Goal: Information Seeking & Learning: Find specific fact

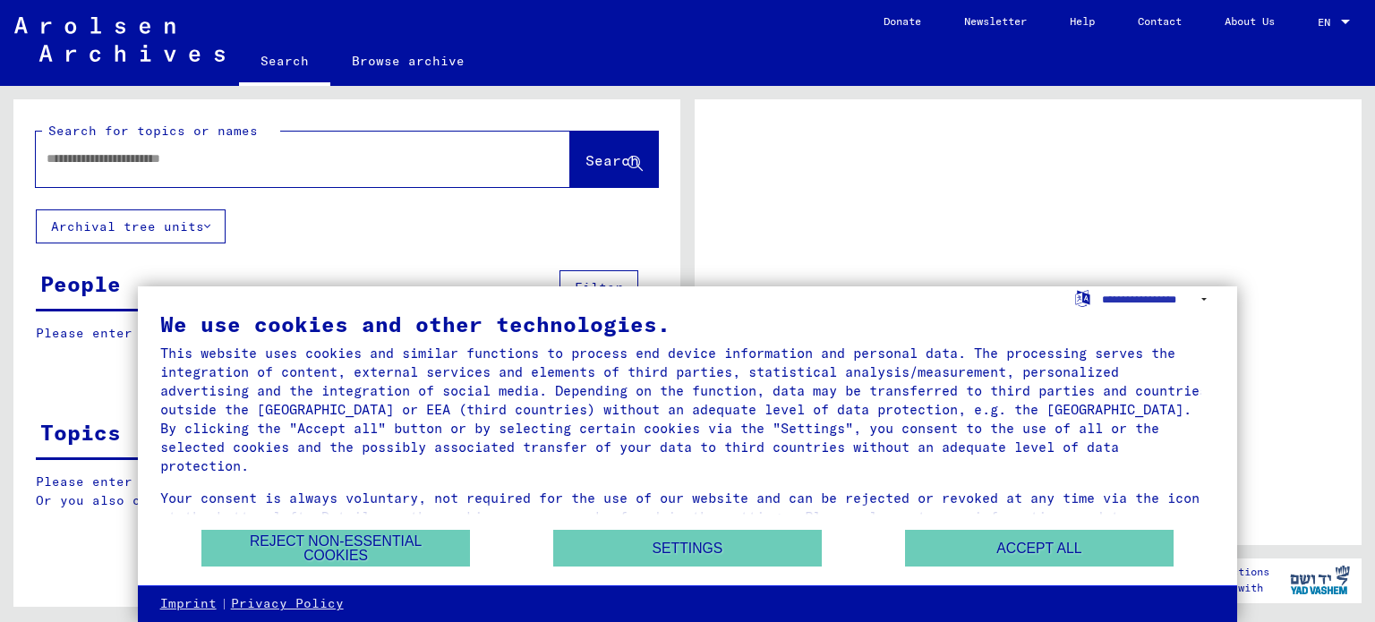
click at [319, 157] on input "text" at bounding box center [287, 158] width 481 height 19
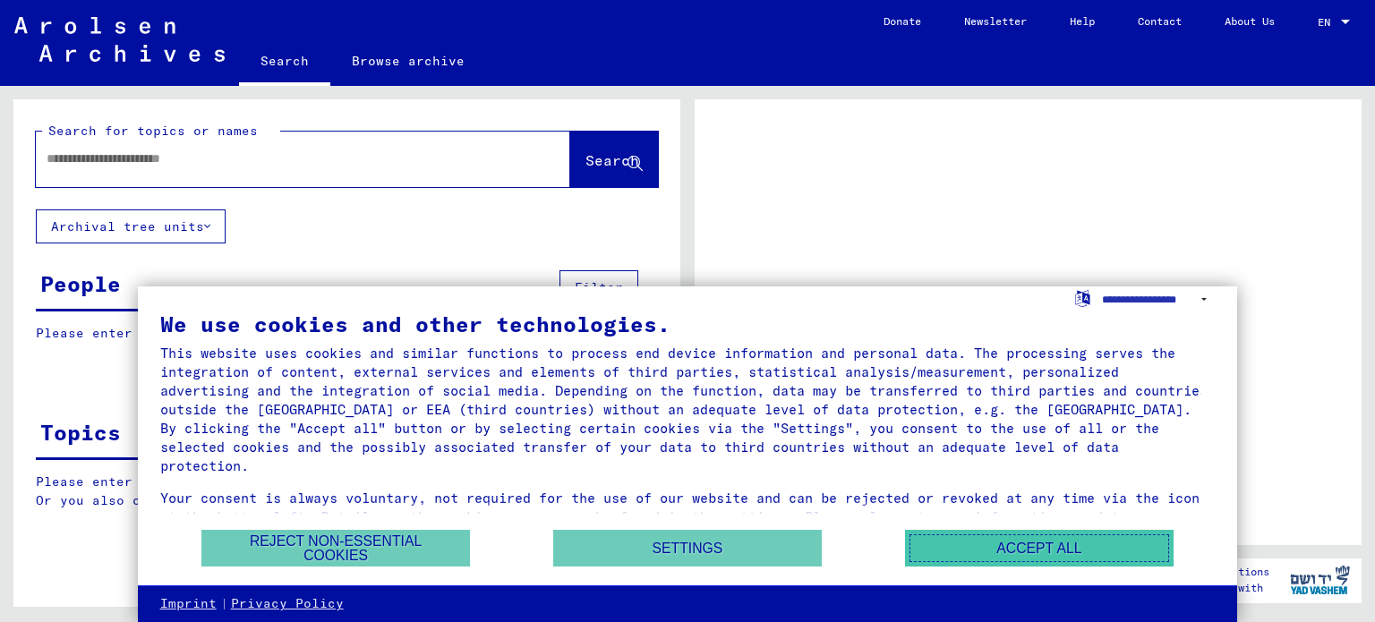
click at [926, 535] on button "Accept all" at bounding box center [1039, 548] width 269 height 37
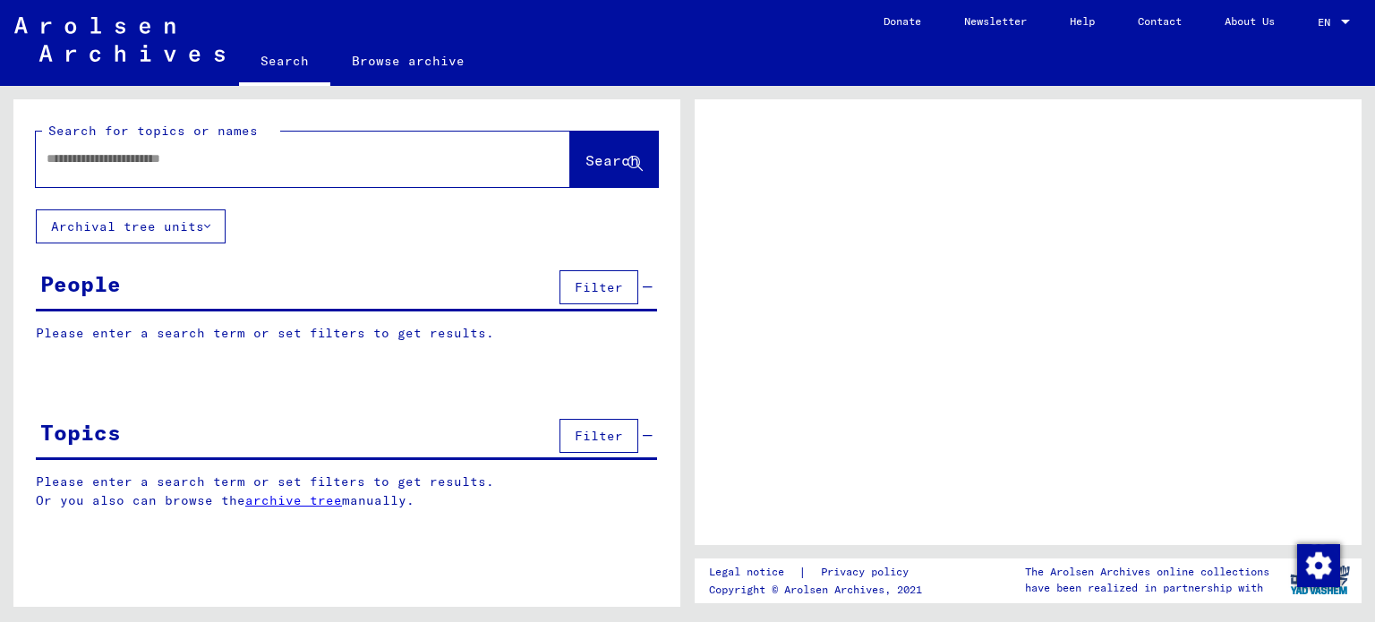
click at [401, 151] on input "text" at bounding box center [287, 158] width 481 height 19
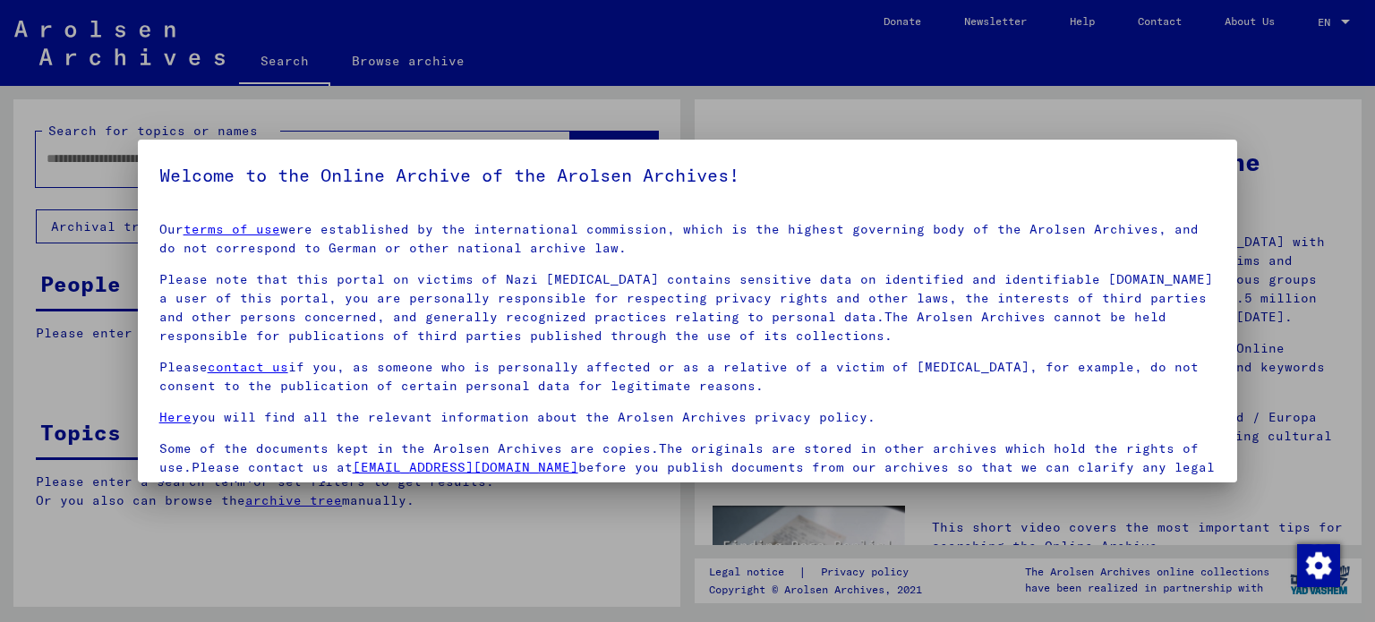
scroll to position [151, 0]
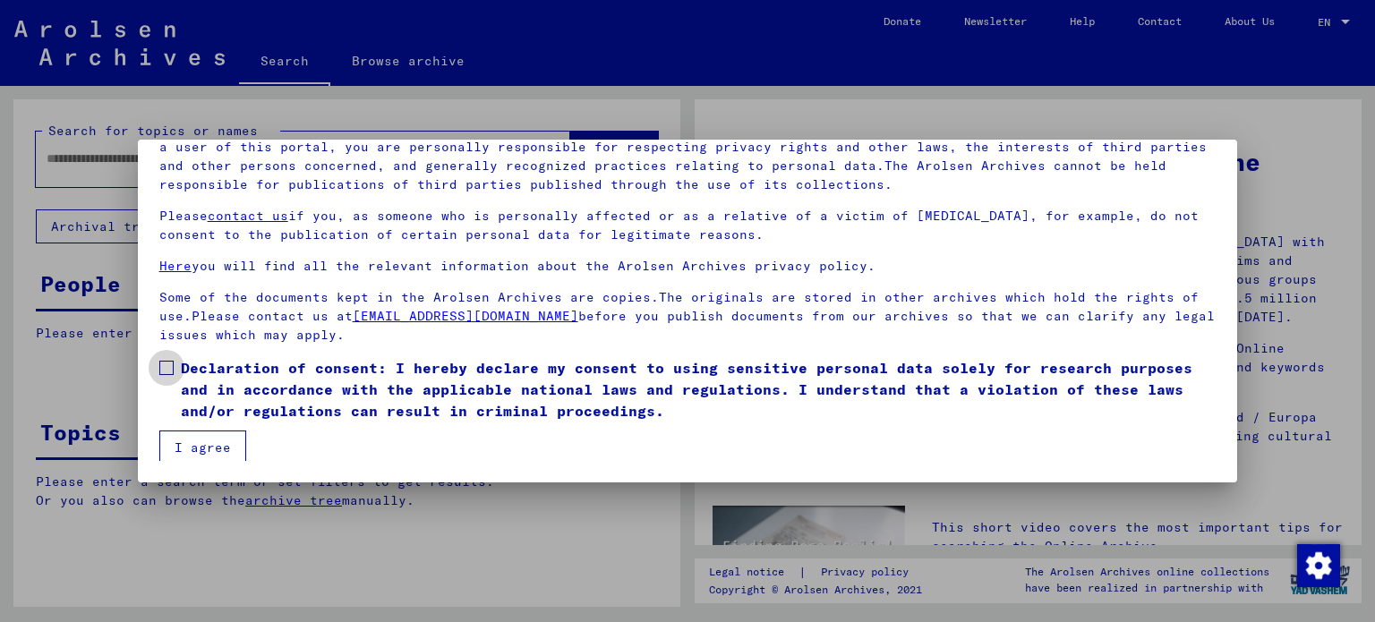
click at [169, 370] on span at bounding box center [166, 368] width 14 height 14
click at [206, 445] on button "I agree" at bounding box center [202, 448] width 87 height 34
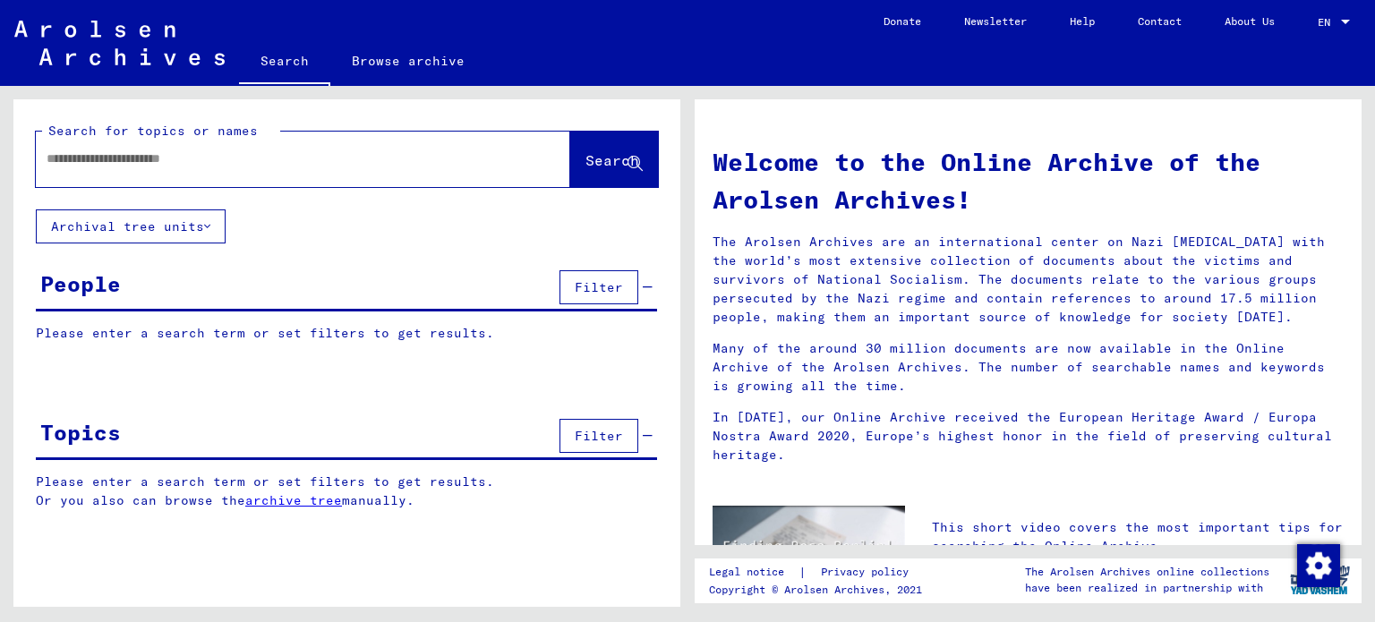
click at [334, 167] on input "text" at bounding box center [282, 158] width 470 height 19
type input "*"
type input "**********"
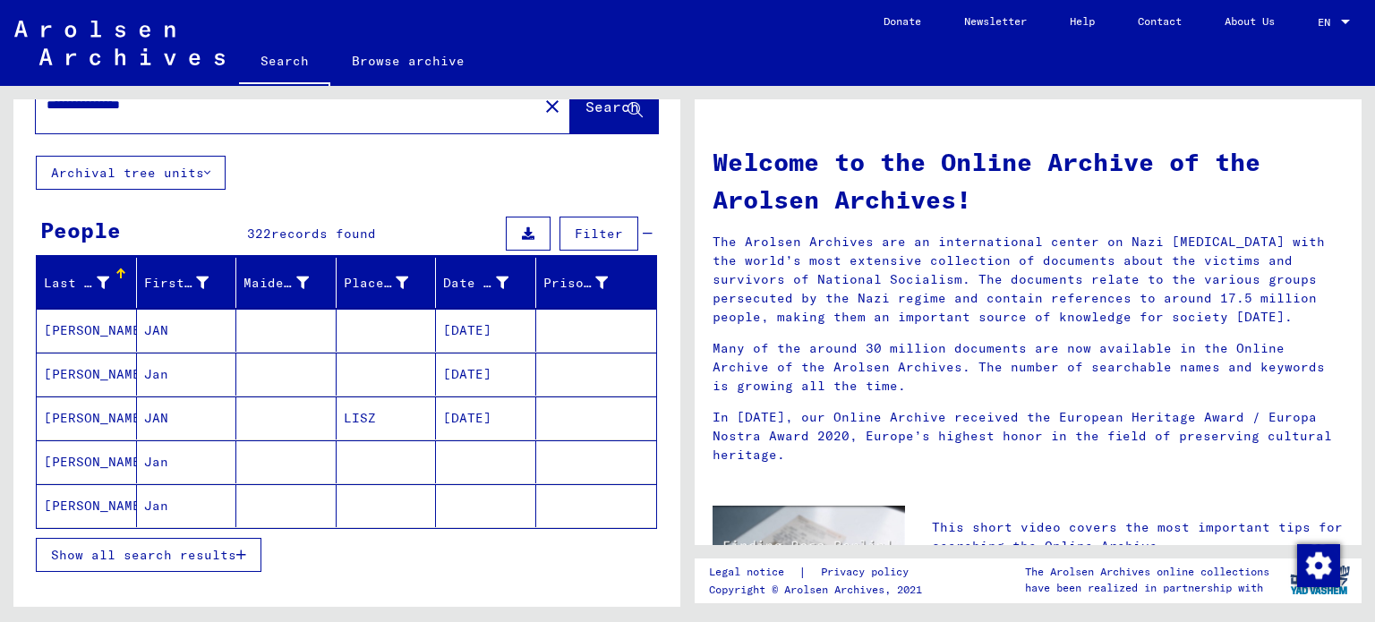
scroll to position [86, 0]
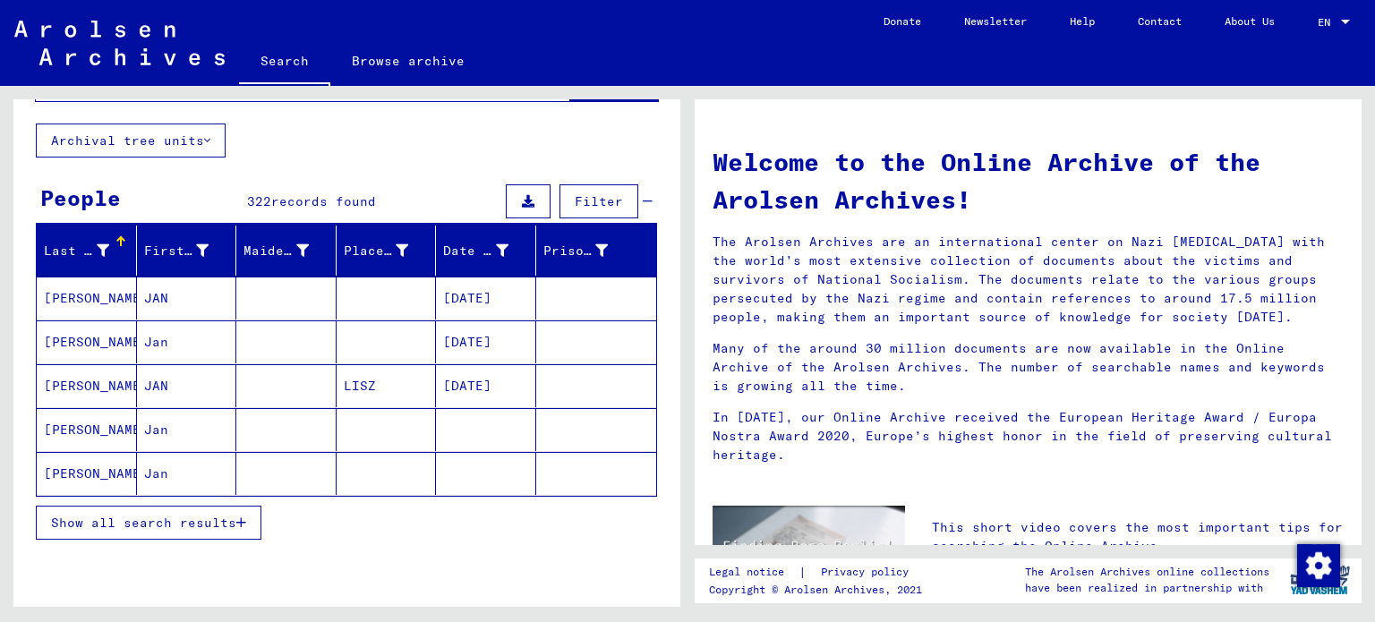
click at [580, 203] on span "Filter" at bounding box center [599, 201] width 48 height 16
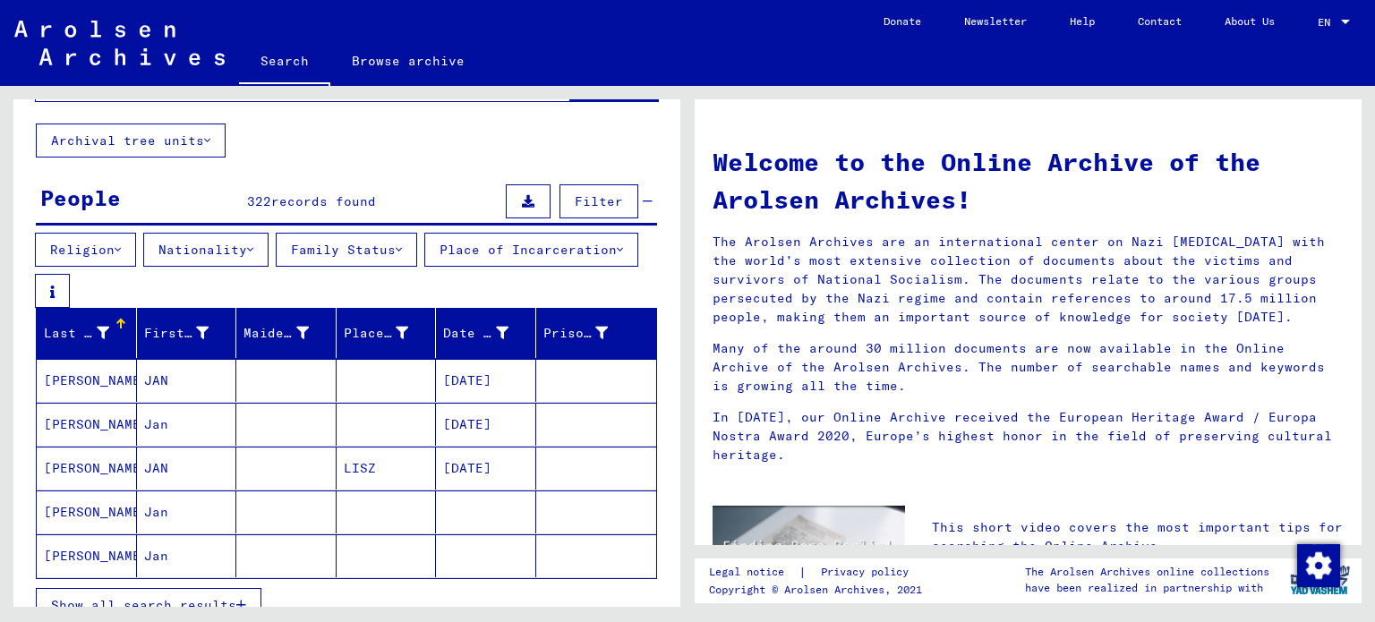
click at [268, 241] on button "Nationality" at bounding box center [205, 250] width 125 height 34
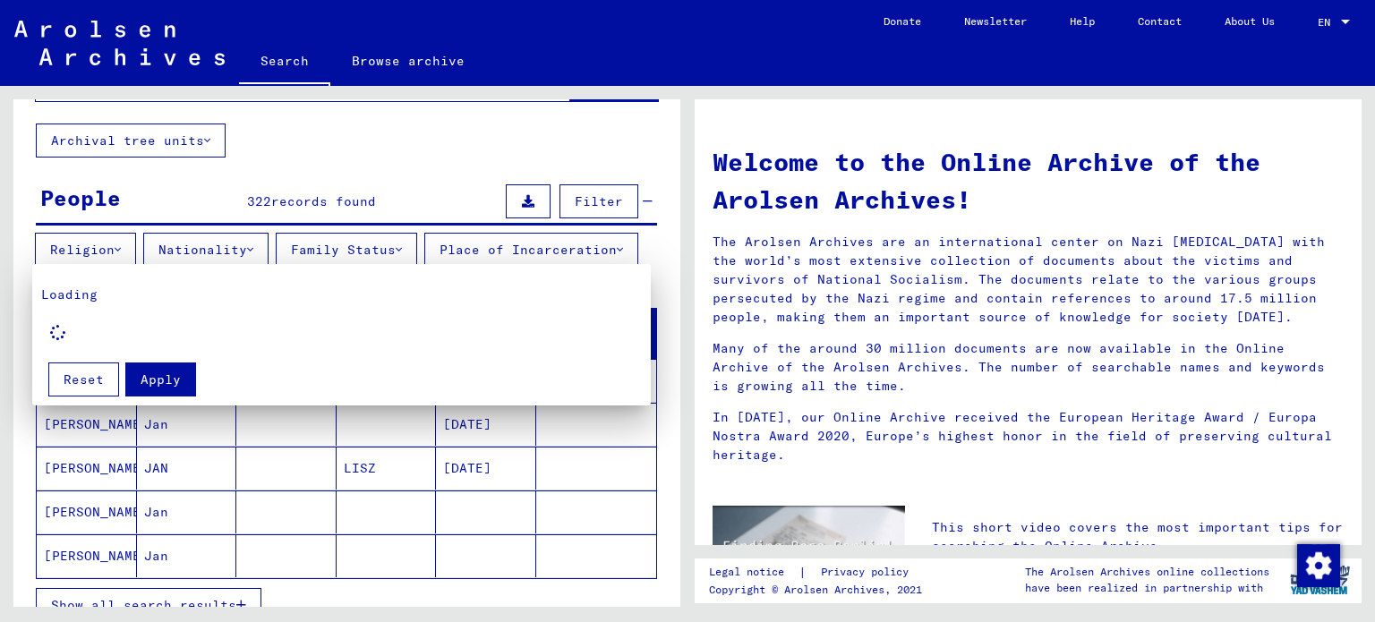
click at [360, 252] on div at bounding box center [687, 311] width 1375 height 622
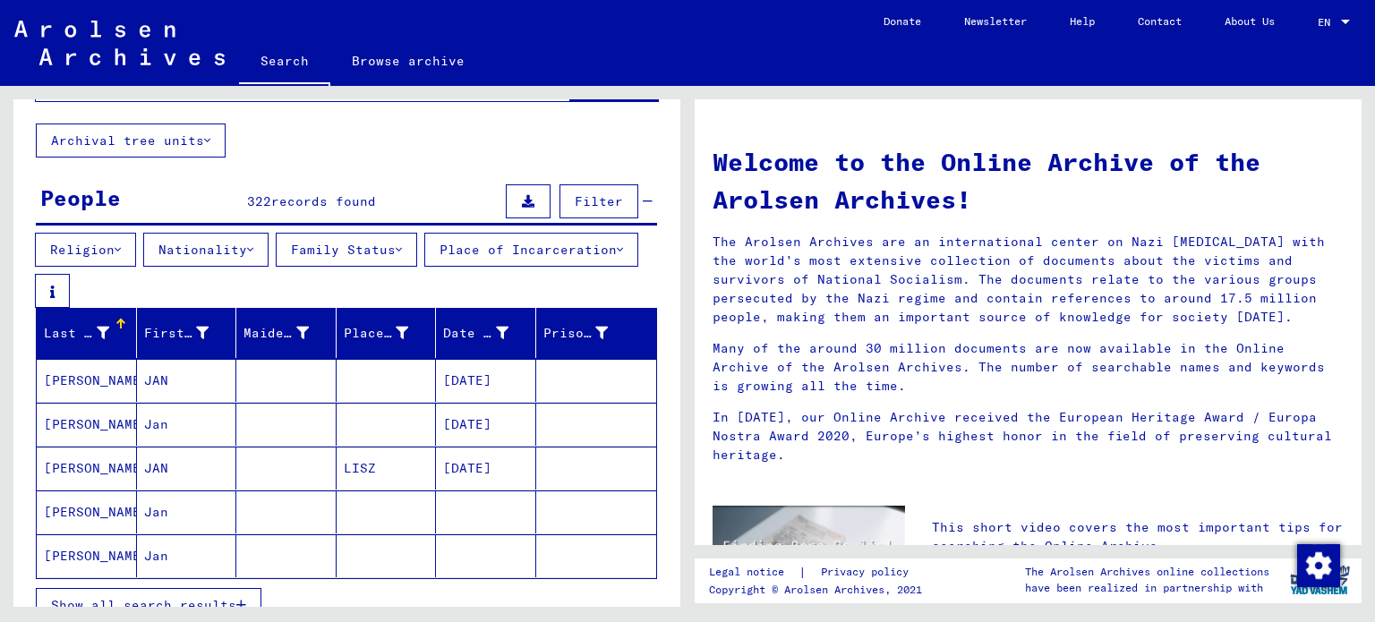
click at [121, 252] on icon at bounding box center [118, 249] width 6 height 13
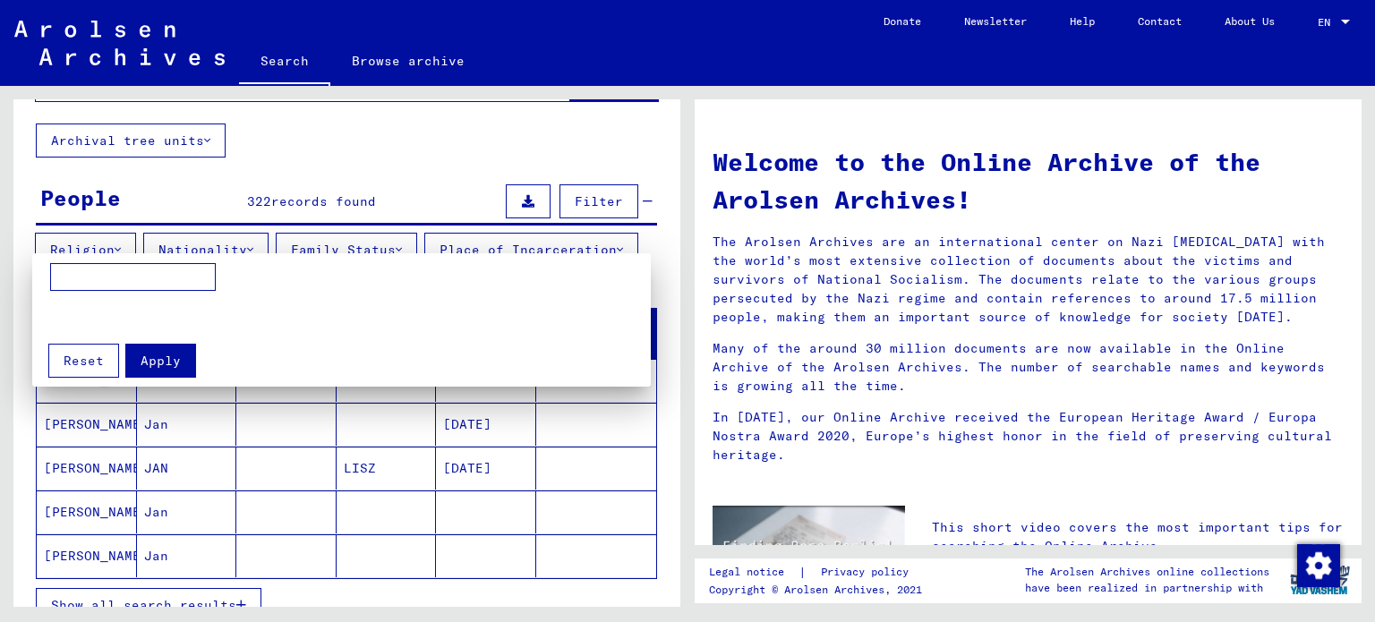
click at [218, 246] on div at bounding box center [687, 311] width 1375 height 622
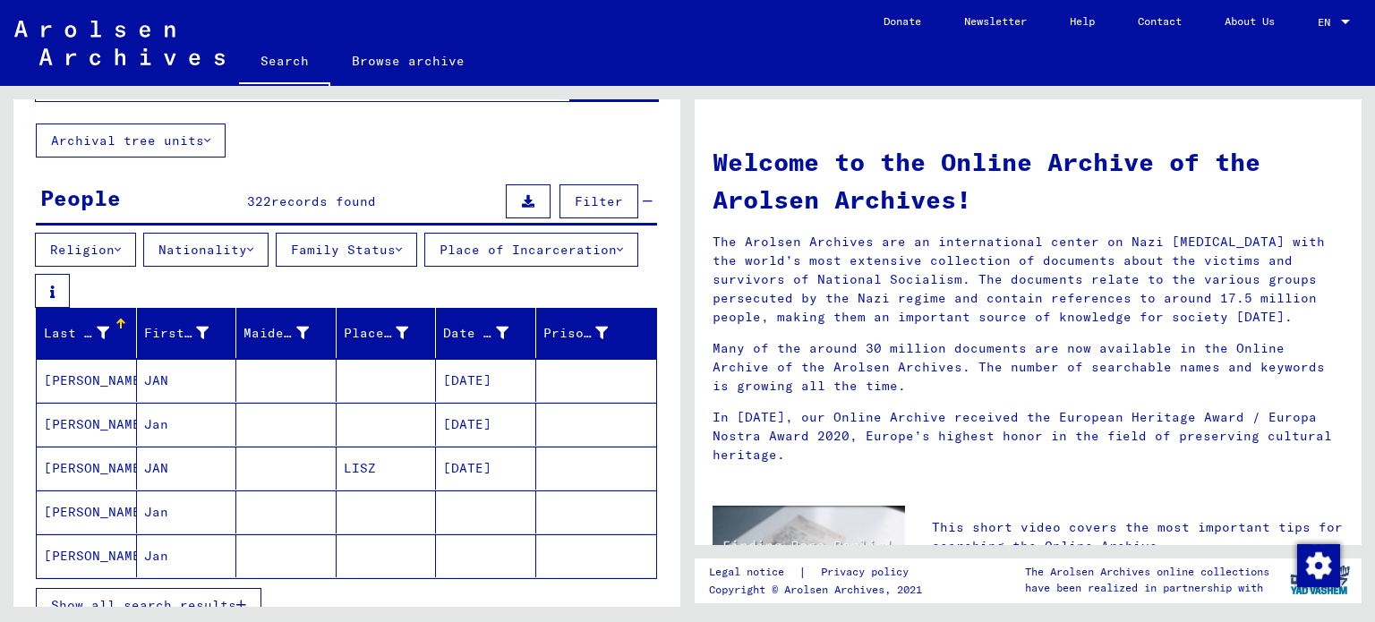
click at [218, 246] on button "Nationality" at bounding box center [205, 250] width 125 height 34
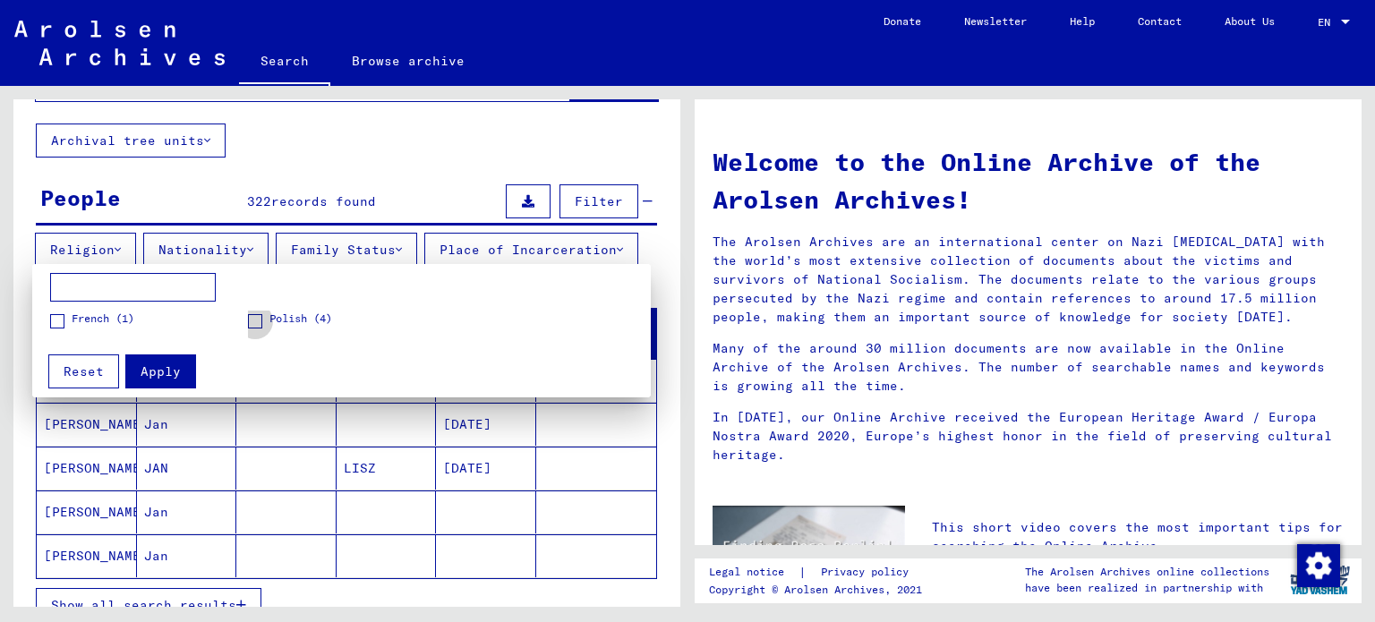
click at [256, 318] on span at bounding box center [255, 321] width 14 height 14
click at [149, 365] on span "Apply" at bounding box center [161, 371] width 40 height 16
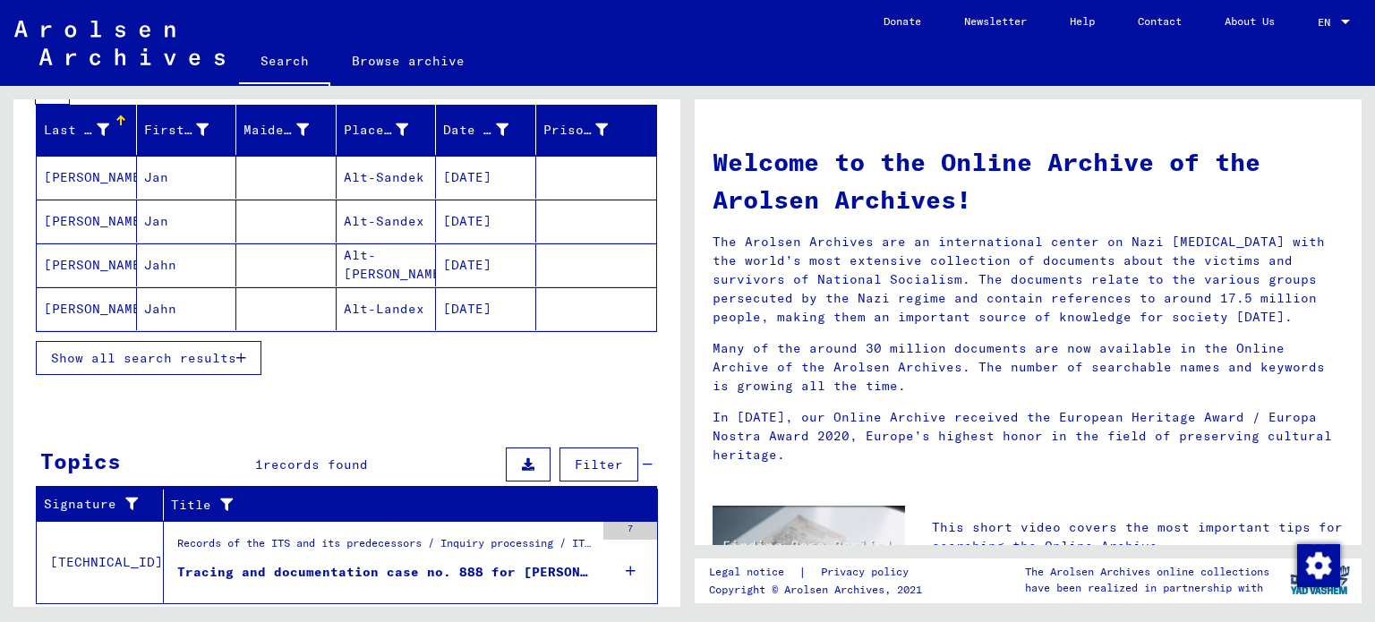
scroll to position [340, 0]
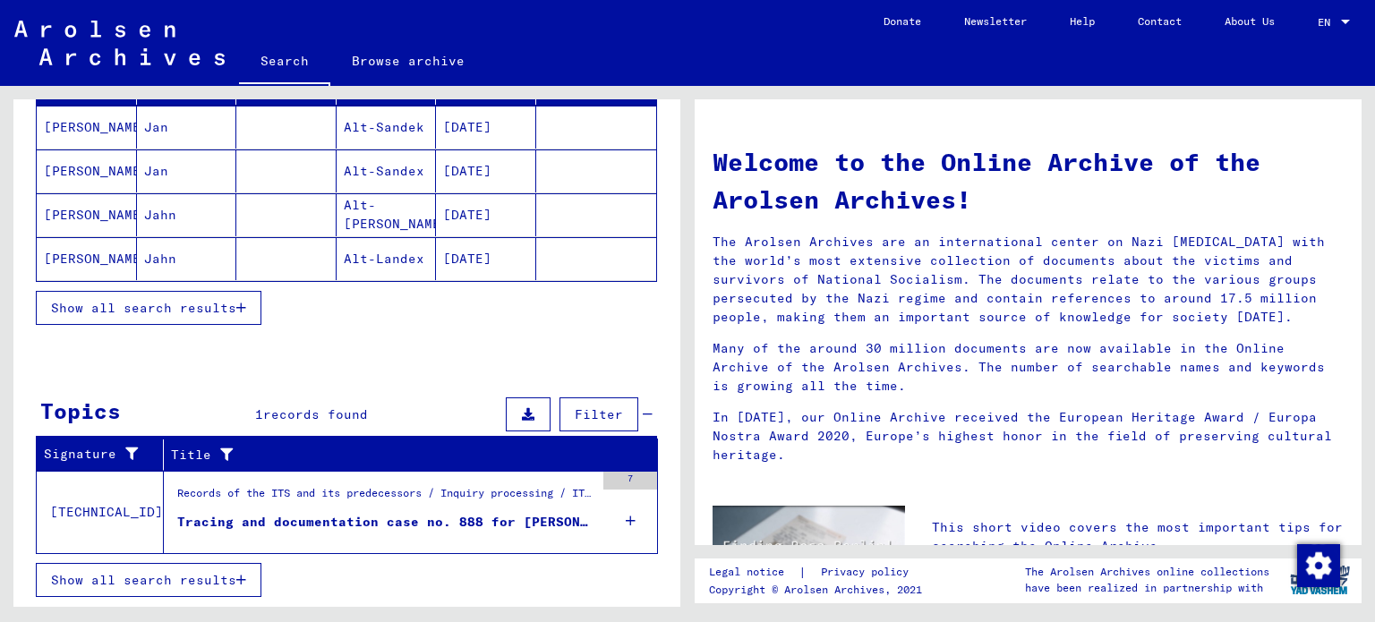
click at [451, 508] on div "Records of the ITS and its predecessors / Inquiry processing / ITS case files a…" at bounding box center [385, 497] width 417 height 25
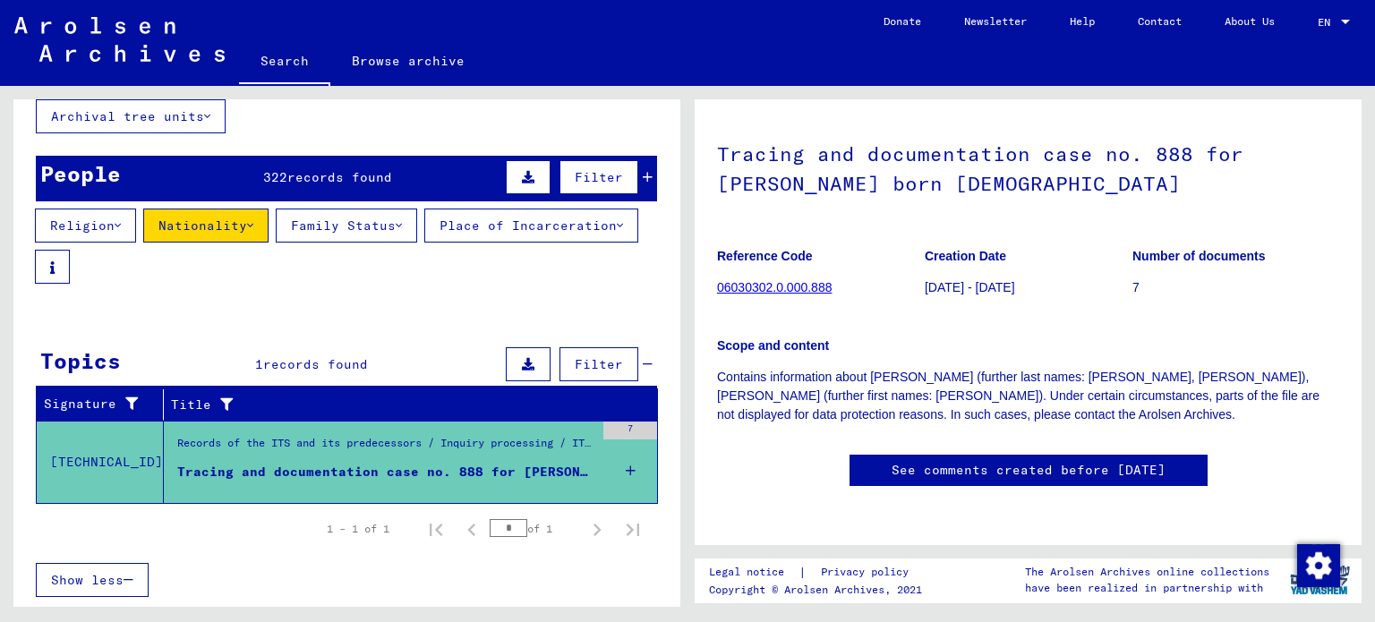
scroll to position [135, 0]
click at [802, 280] on link "06030302.0.000.888" at bounding box center [774, 287] width 115 height 14
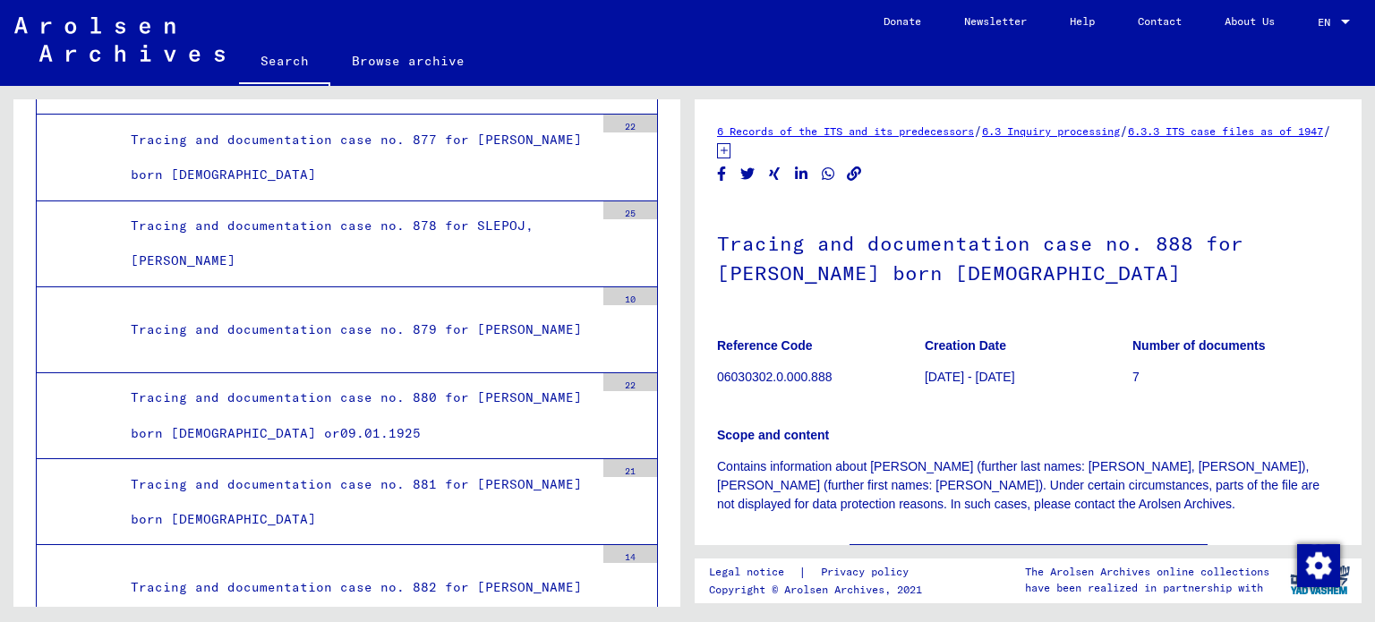
scroll to position [33648, 0]
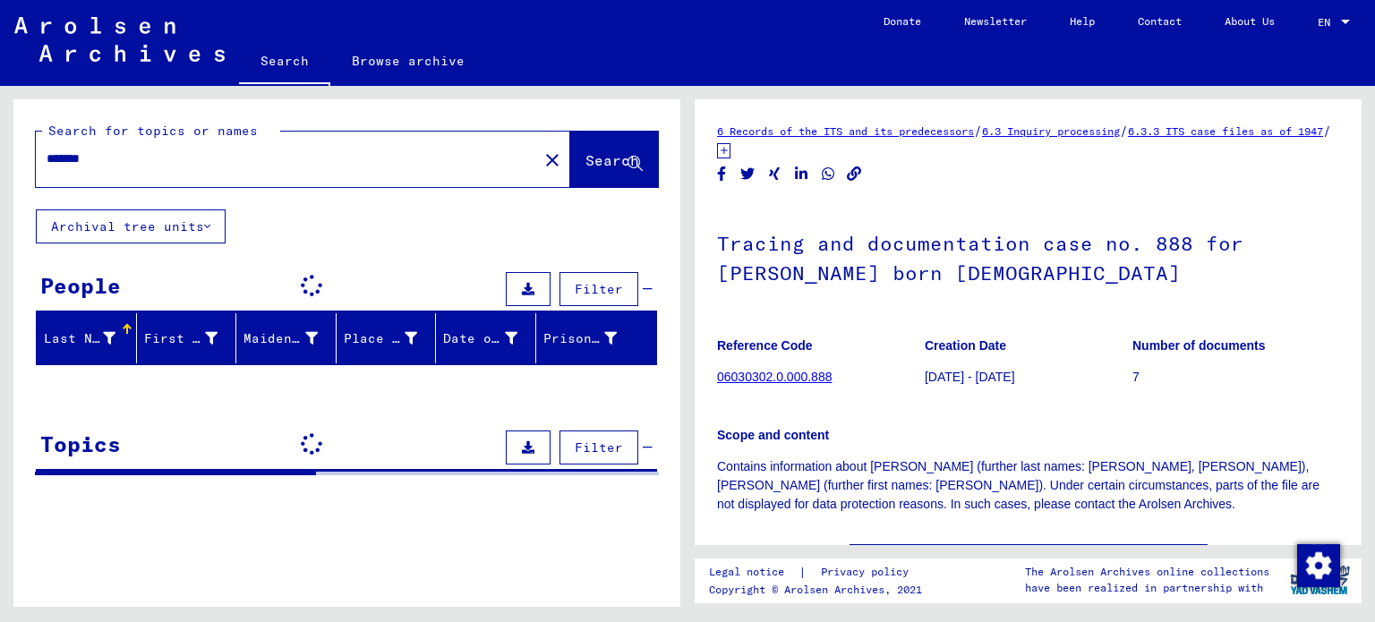
click at [204, 139] on div "Search for topics or names" at bounding box center [161, 131] width 238 height 19
click at [204, 160] on input "*******" at bounding box center [287, 158] width 481 height 19
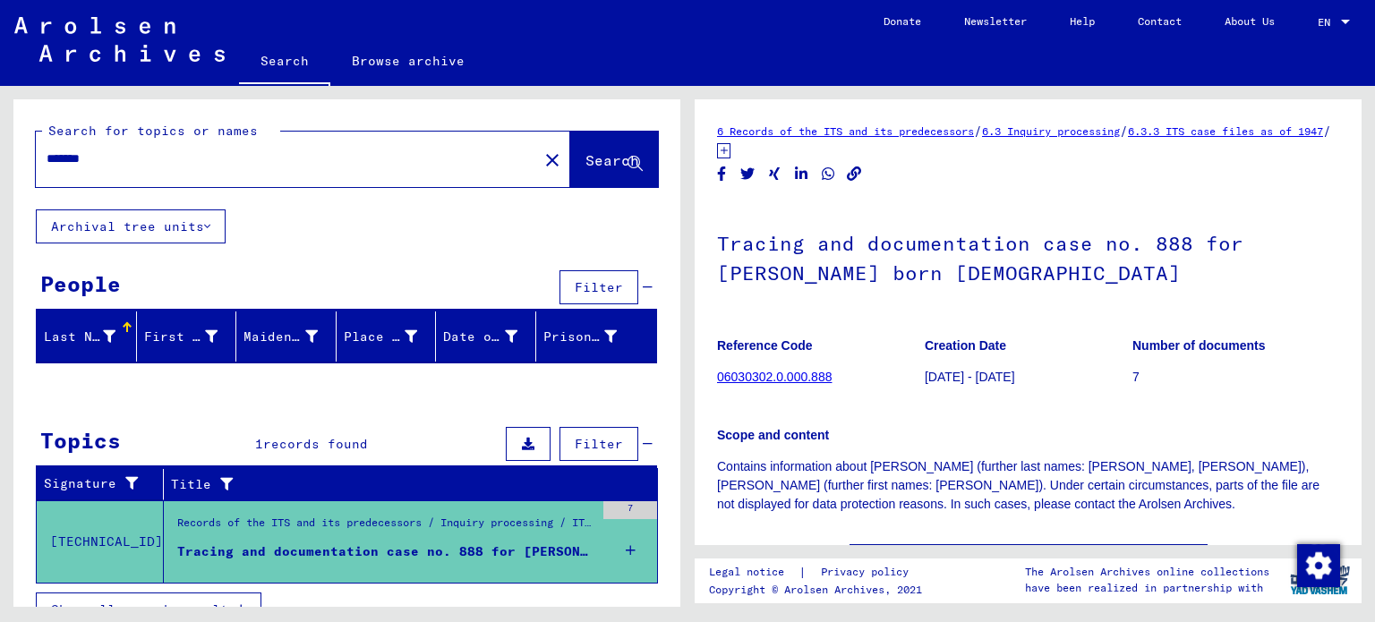
click at [204, 160] on input "*******" at bounding box center [287, 158] width 481 height 19
type input "**********"
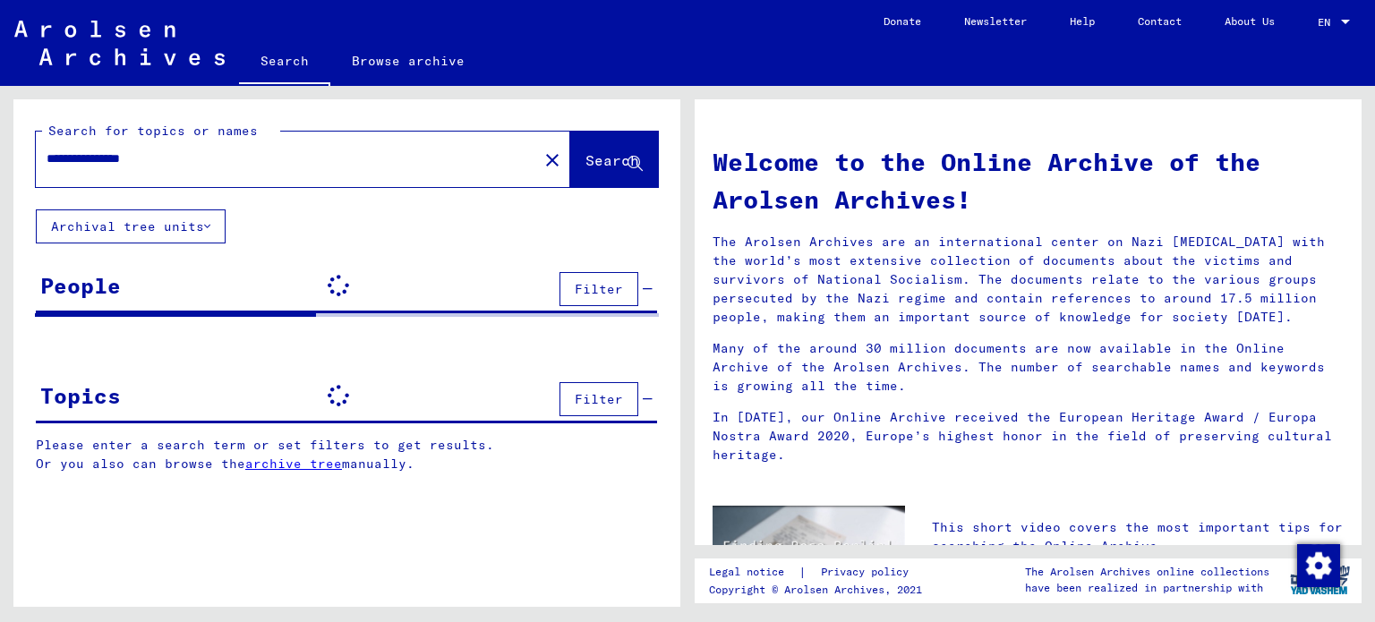
click at [204, 160] on input "**********" at bounding box center [282, 158] width 470 height 19
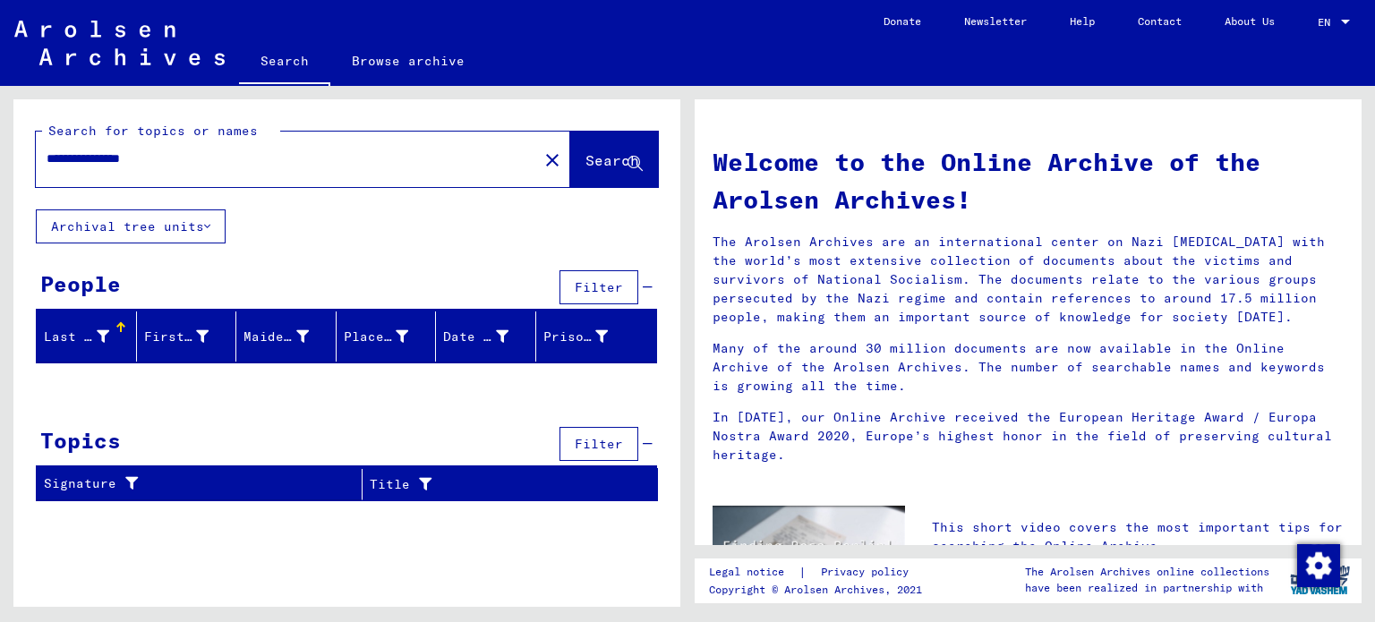
click at [310, 149] on input "**********" at bounding box center [282, 158] width 470 height 19
type input "*"
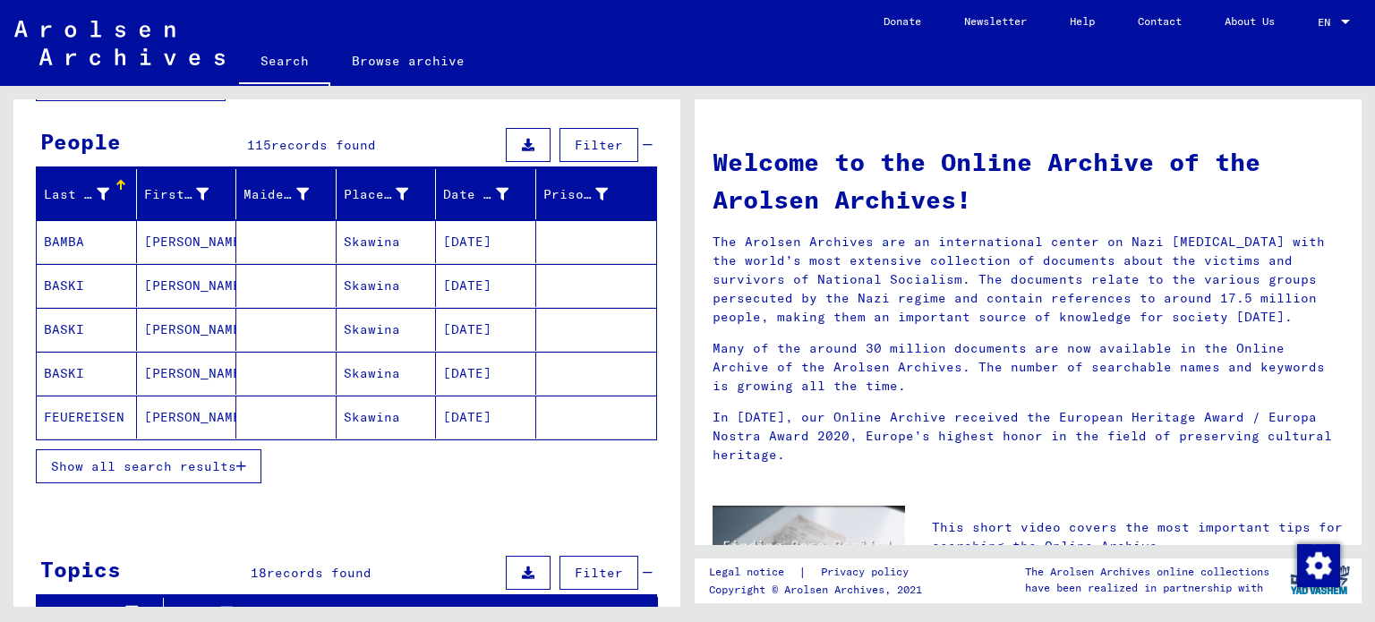
scroll to position [138, 0]
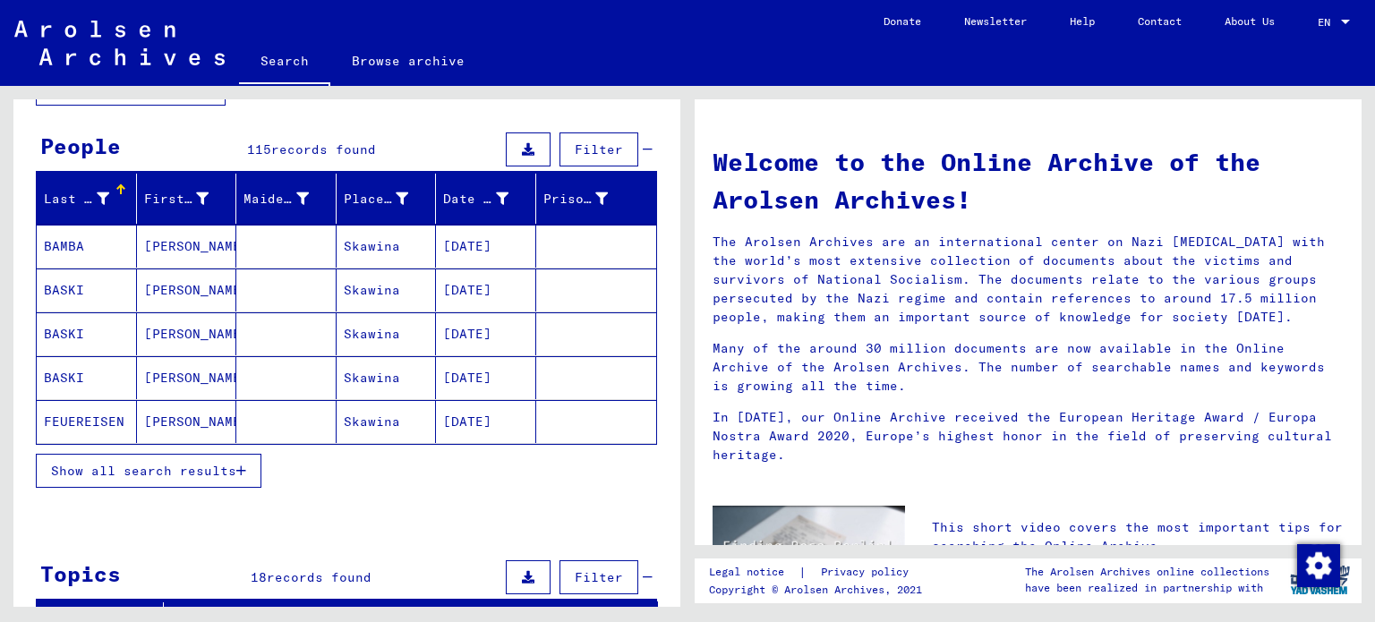
click at [199, 469] on span "Show all search results" at bounding box center [143, 471] width 185 height 16
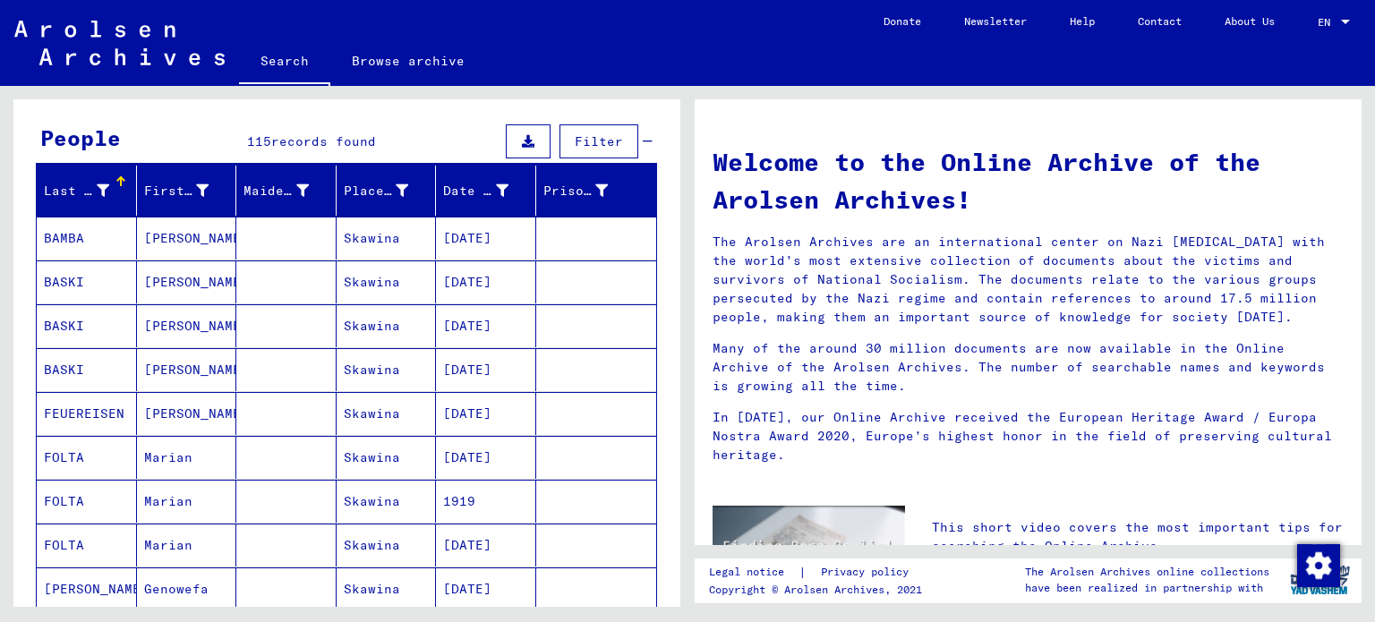
scroll to position [0, 0]
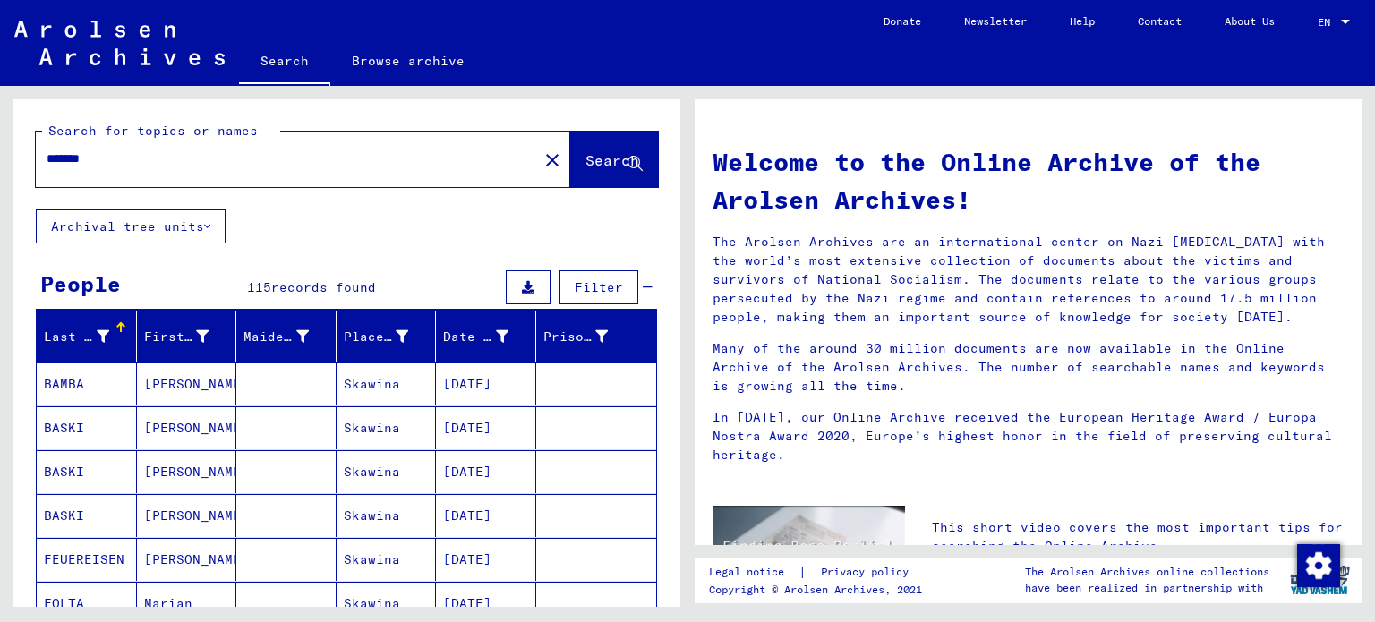
click at [200, 231] on button "Archival tree units" at bounding box center [131, 226] width 190 height 34
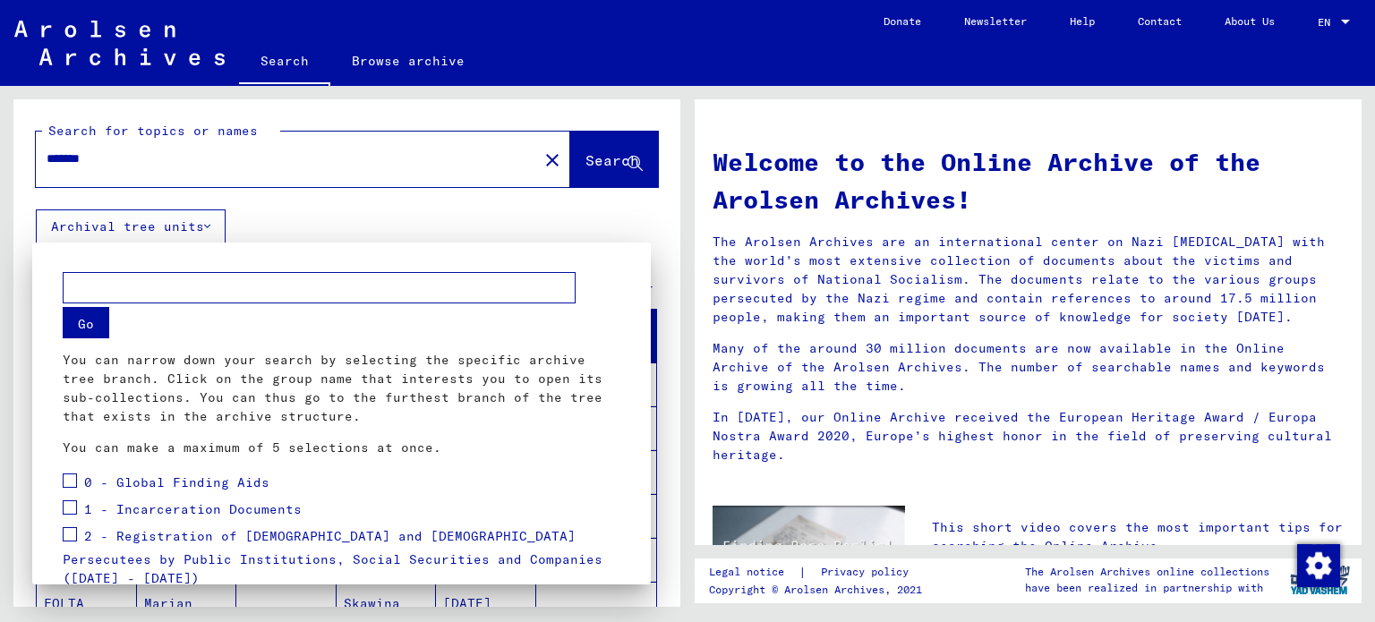
click at [200, 231] on div at bounding box center [687, 311] width 1375 height 622
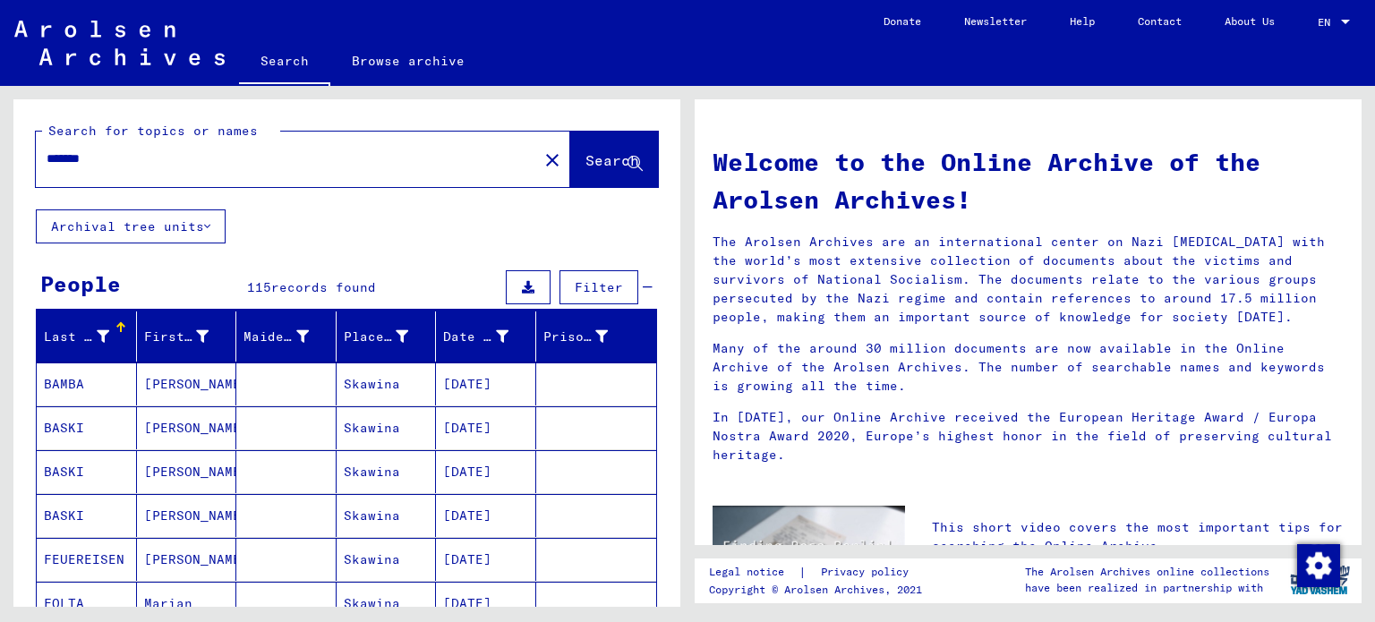
click at [564, 273] on button "Filter" at bounding box center [598, 287] width 79 height 34
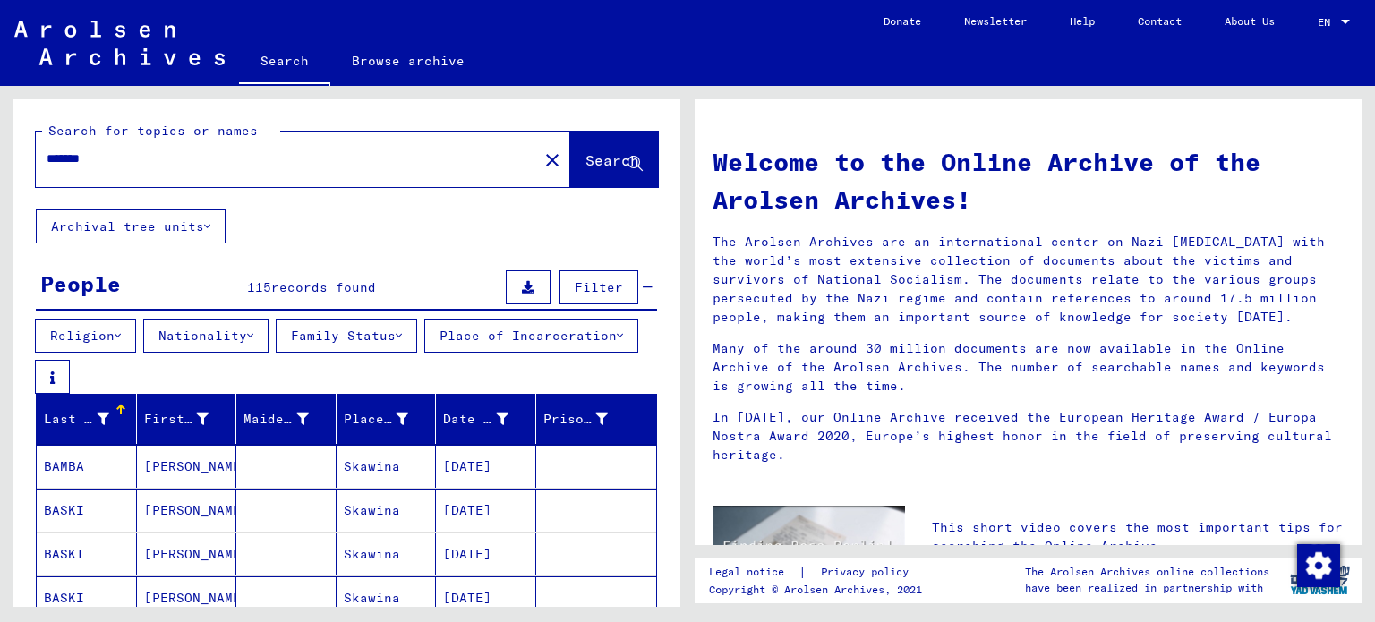
click at [241, 336] on button "Nationality" at bounding box center [205, 336] width 125 height 34
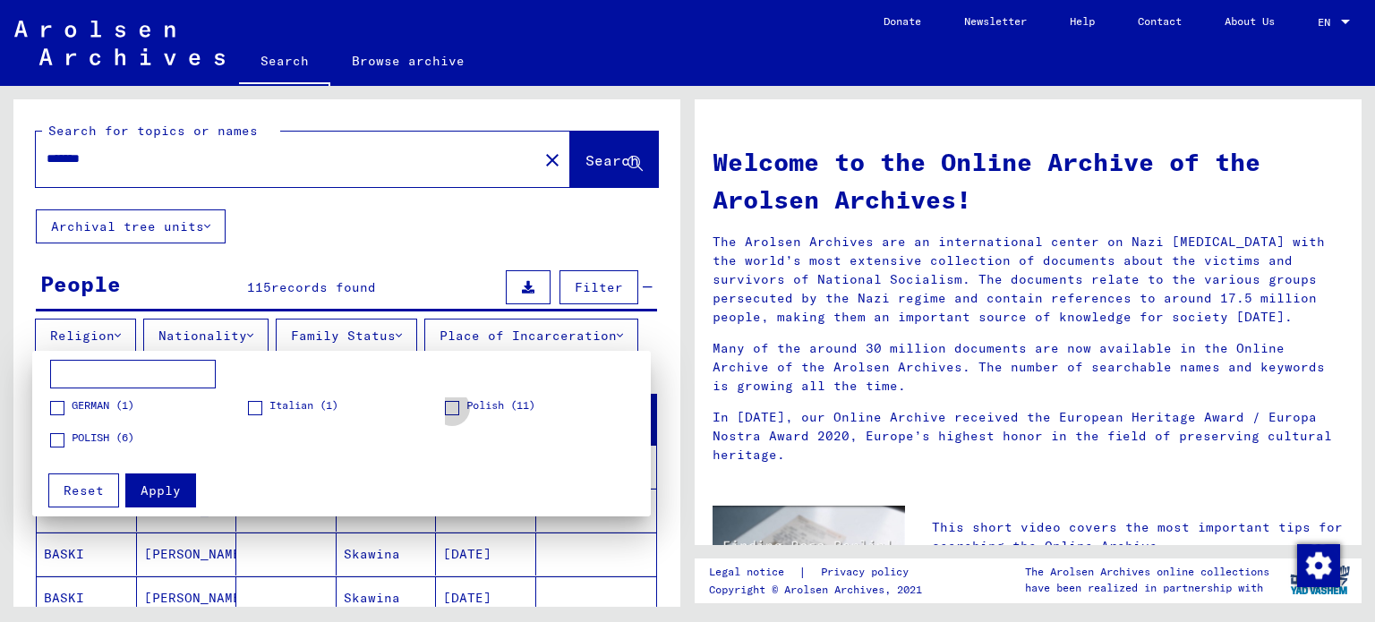
click at [445, 405] on span at bounding box center [452, 408] width 14 height 14
click at [51, 433] on span at bounding box center [57, 440] width 14 height 14
click at [182, 496] on button "Apply" at bounding box center [160, 490] width 71 height 34
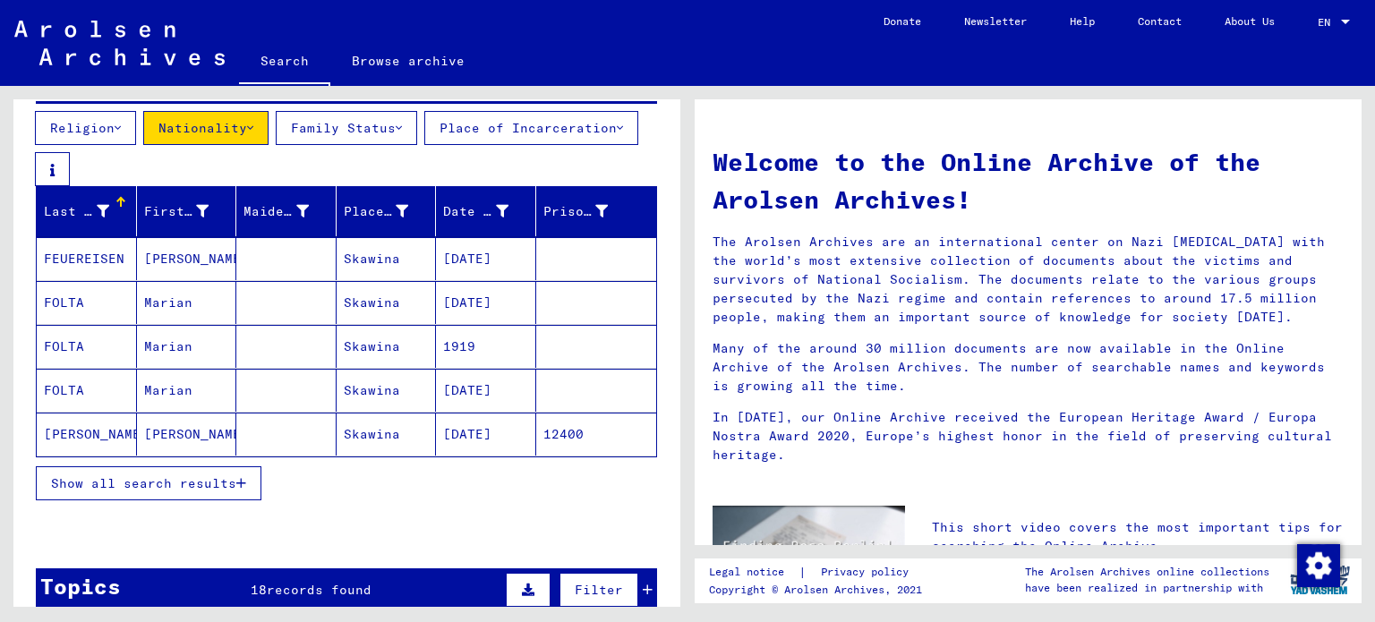
scroll to position [208, 0]
click at [175, 491] on span "Show all search results" at bounding box center [143, 483] width 185 height 16
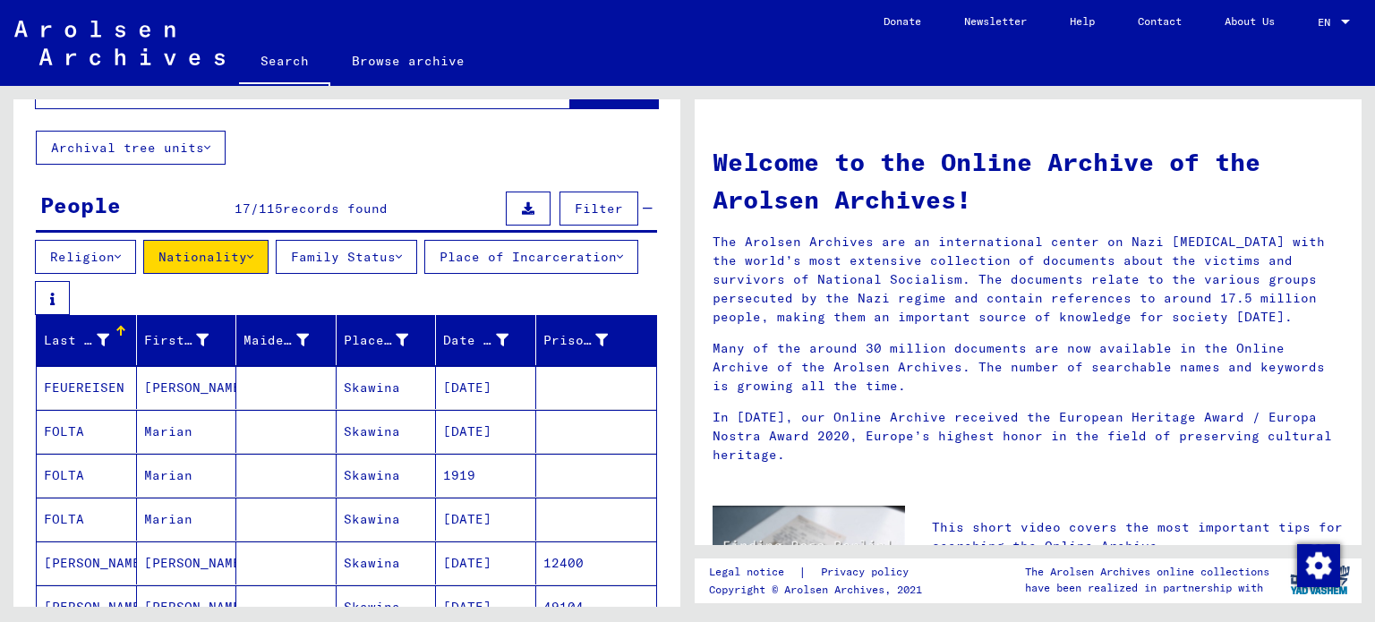
scroll to position [0, 0]
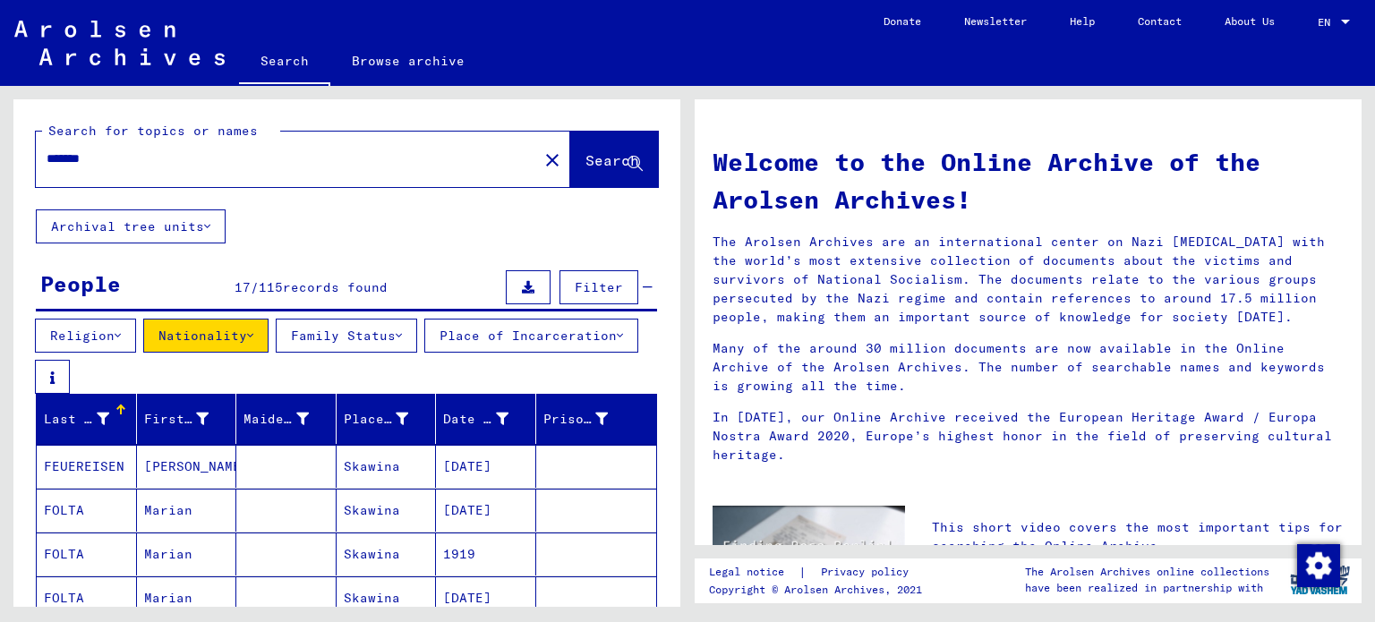
click at [257, 169] on div "*******" at bounding box center [276, 159] width 481 height 40
click at [182, 159] on input "*******" at bounding box center [282, 158] width 470 height 19
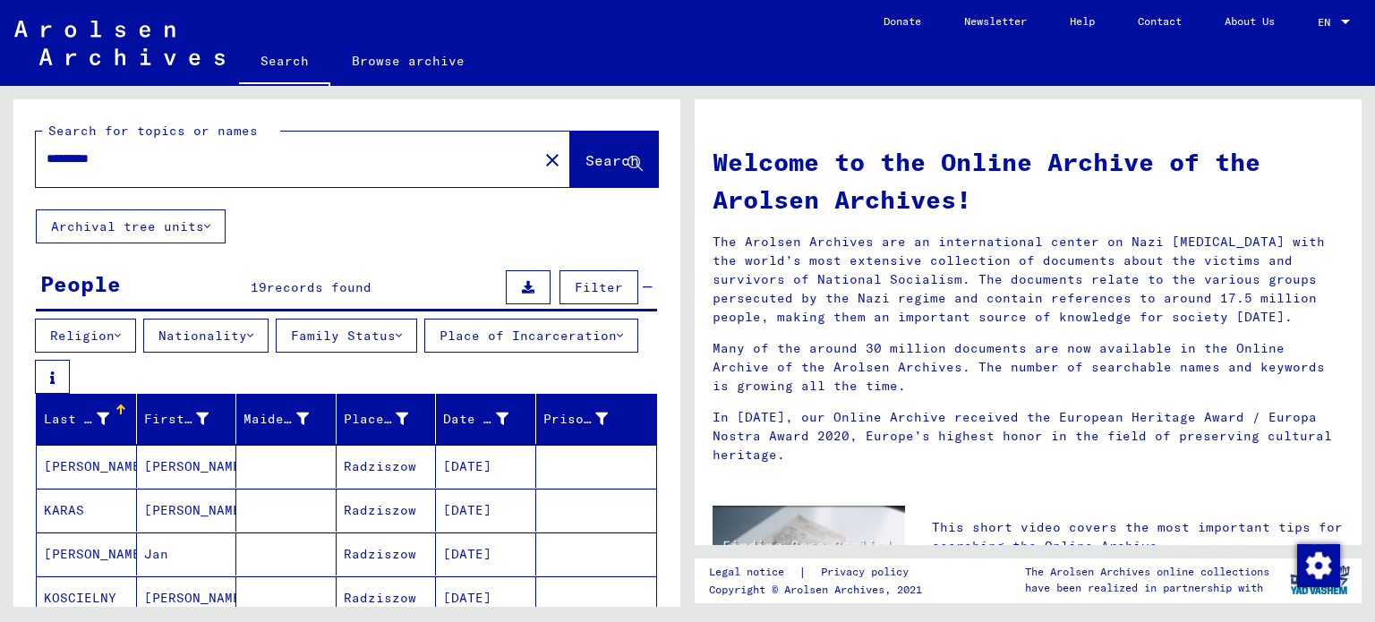
scroll to position [124, 0]
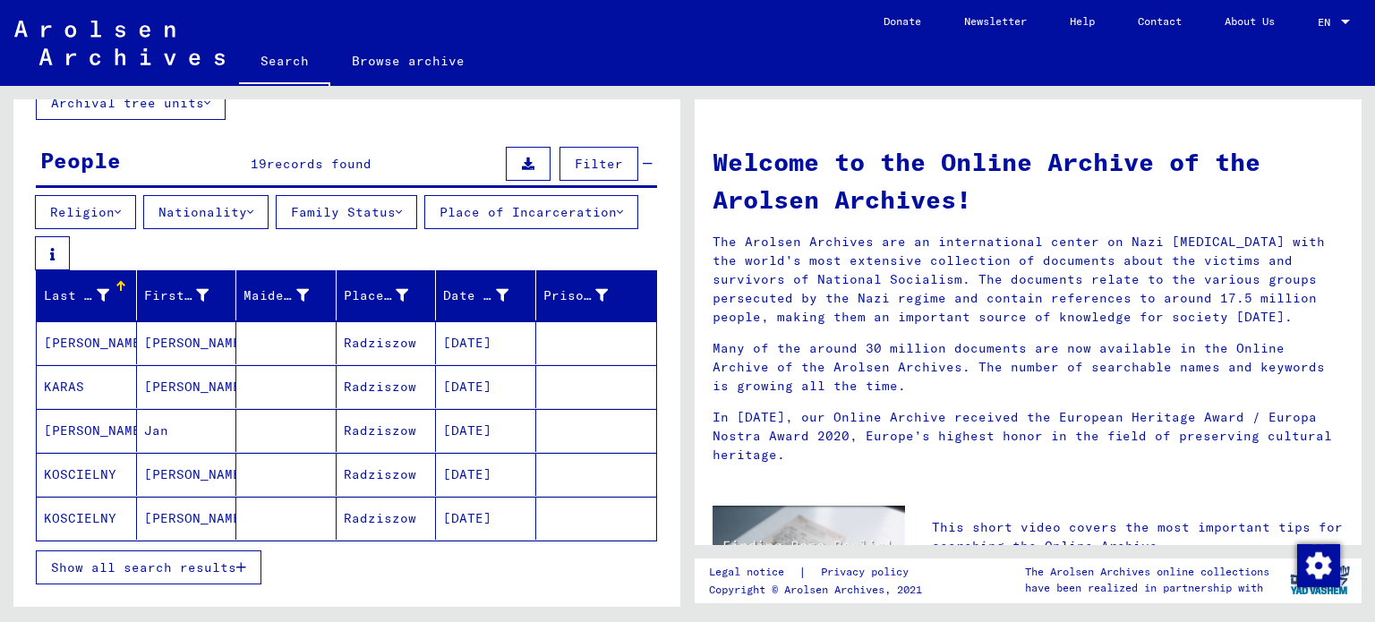
click at [265, 207] on button "Nationality" at bounding box center [205, 212] width 125 height 34
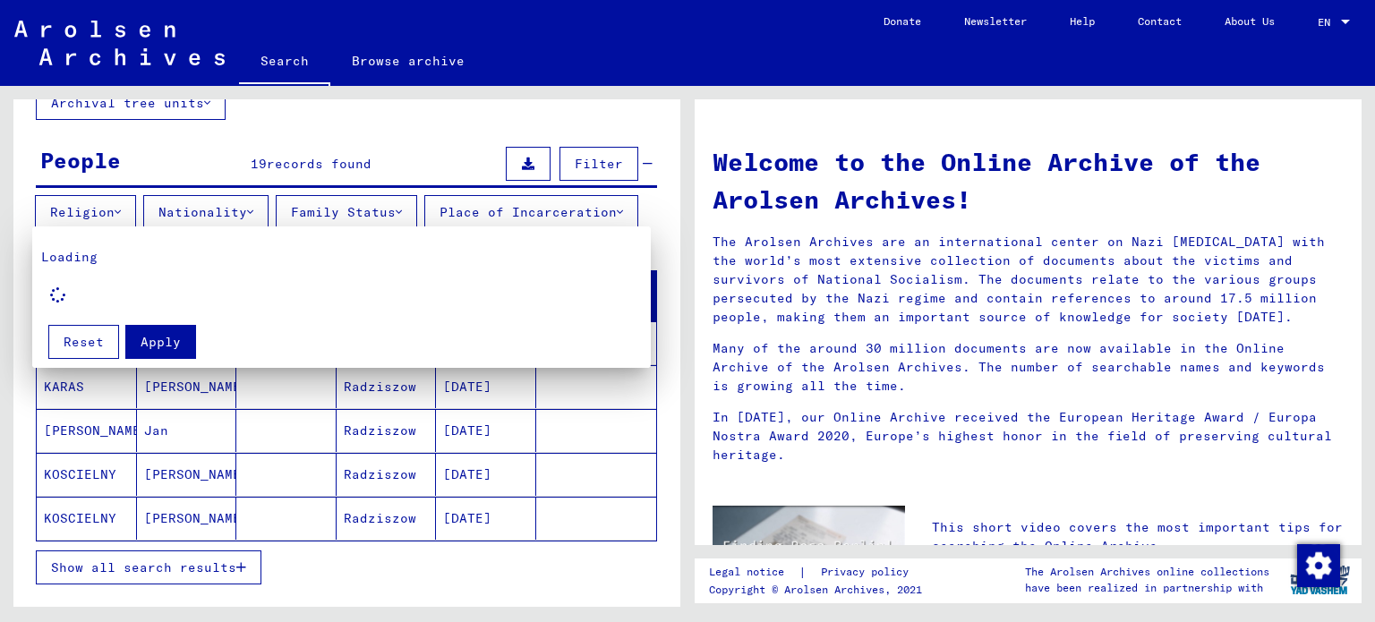
click at [0, 522] on div at bounding box center [687, 311] width 1375 height 622
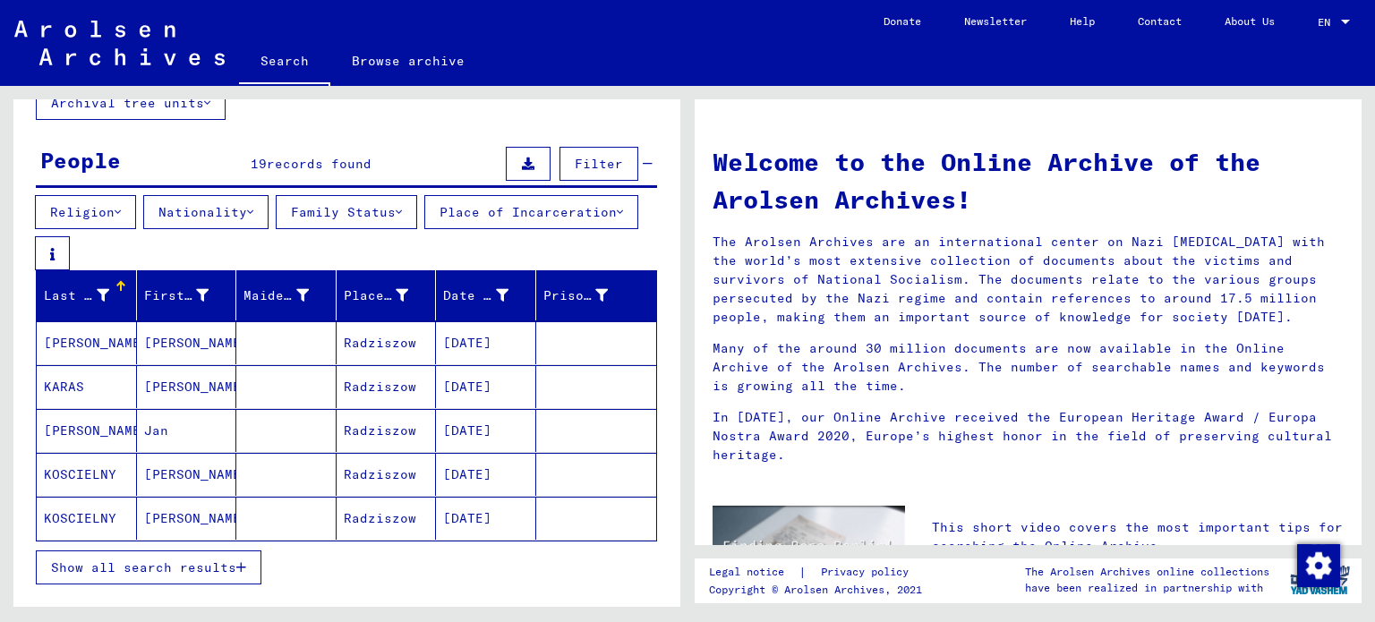
click at [95, 567] on span "Show all search results" at bounding box center [143, 567] width 185 height 16
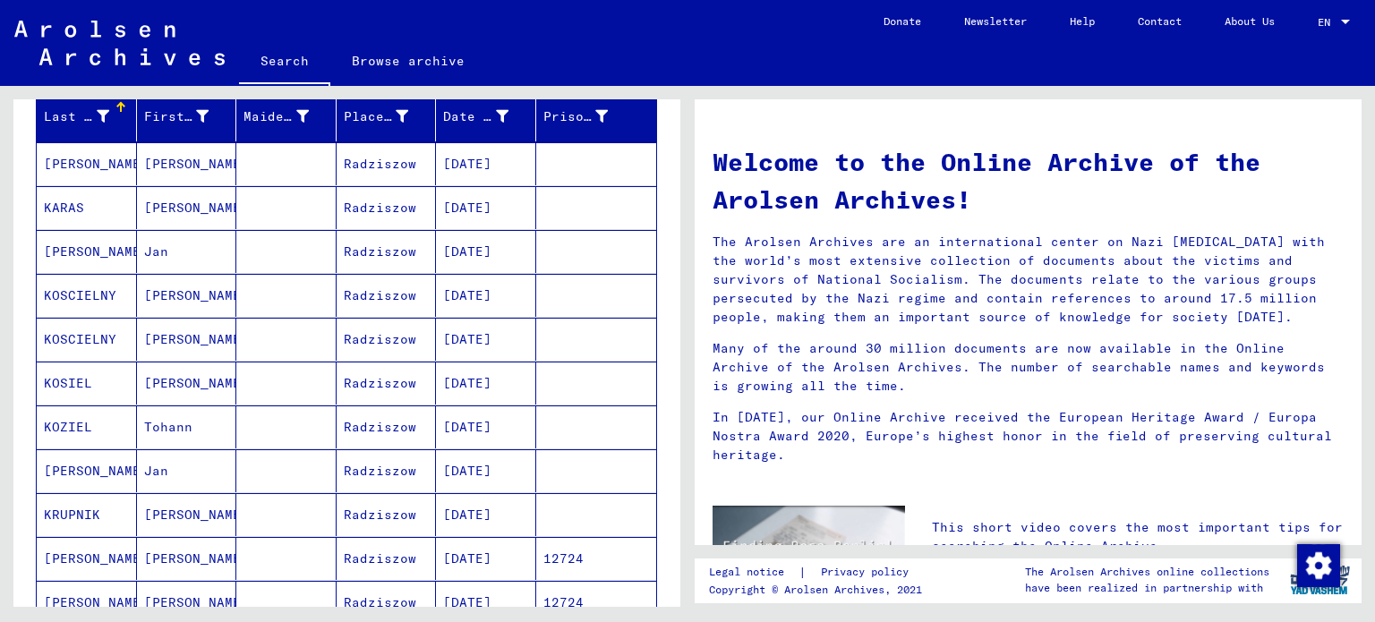
scroll to position [301, 0]
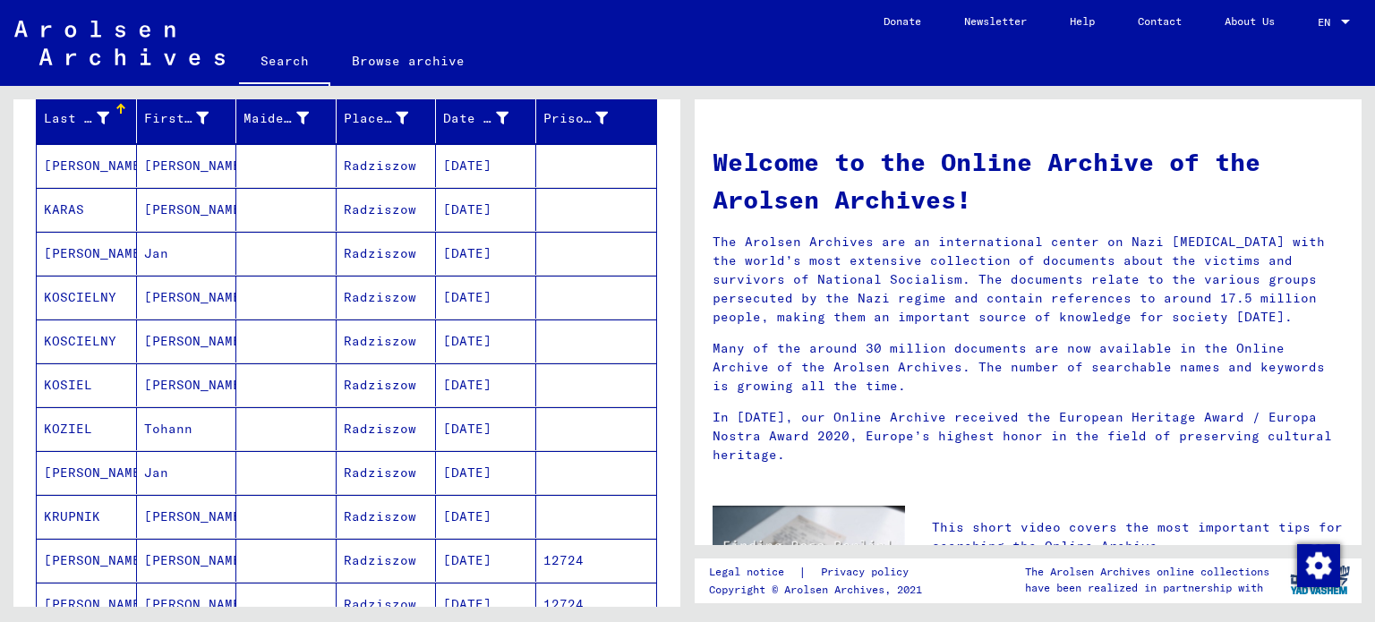
click at [75, 178] on mat-cell "[PERSON_NAME]" at bounding box center [87, 165] width 100 height 43
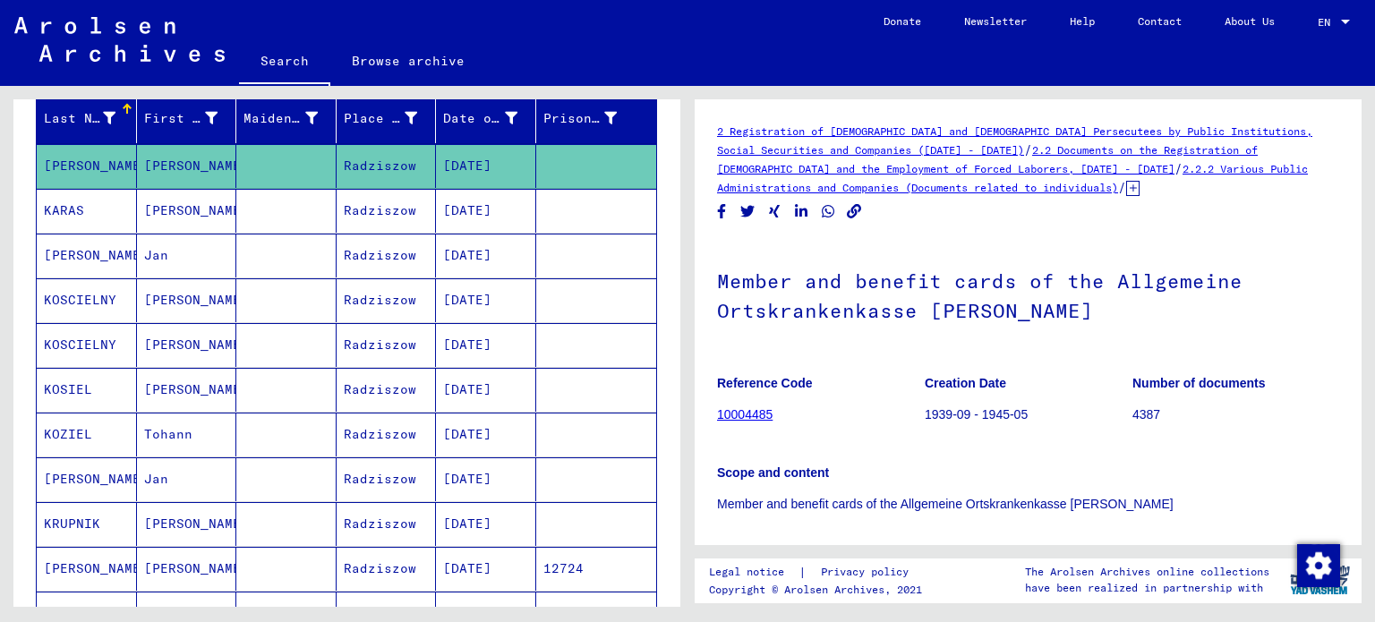
click at [100, 205] on mat-cell "KARAS" at bounding box center [87, 211] width 100 height 44
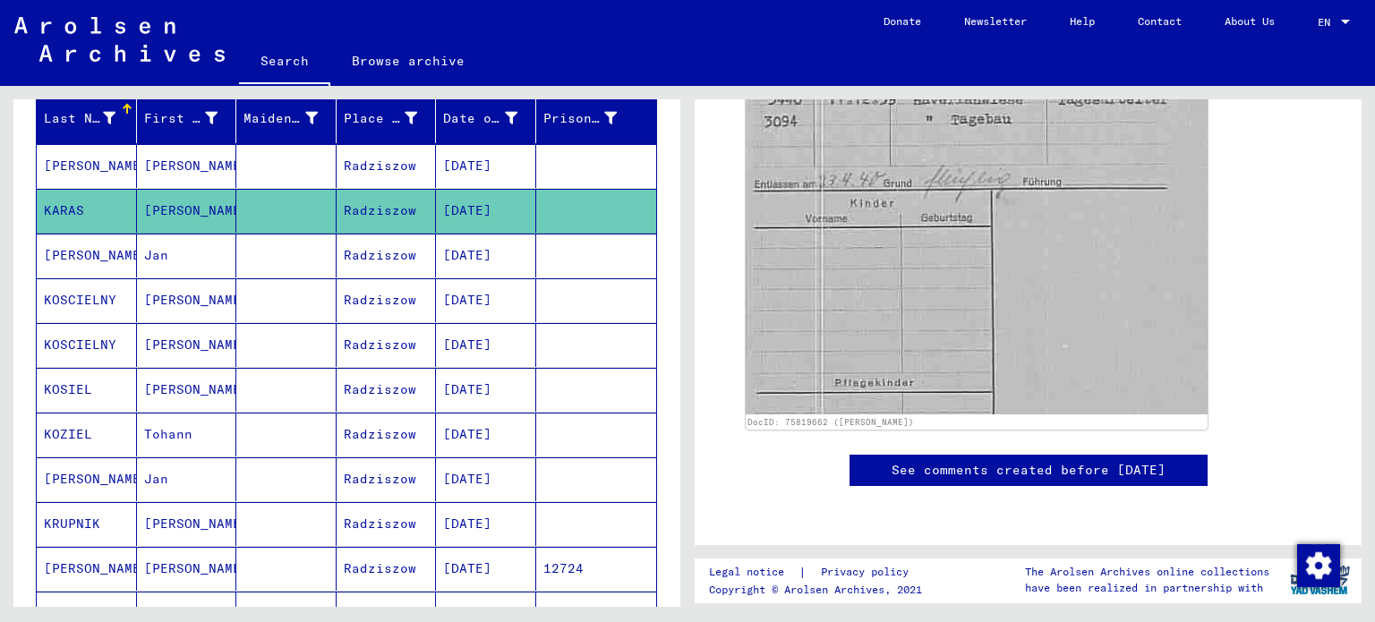
scroll to position [1097, 0]
click at [263, 359] on mat-cell at bounding box center [286, 345] width 100 height 44
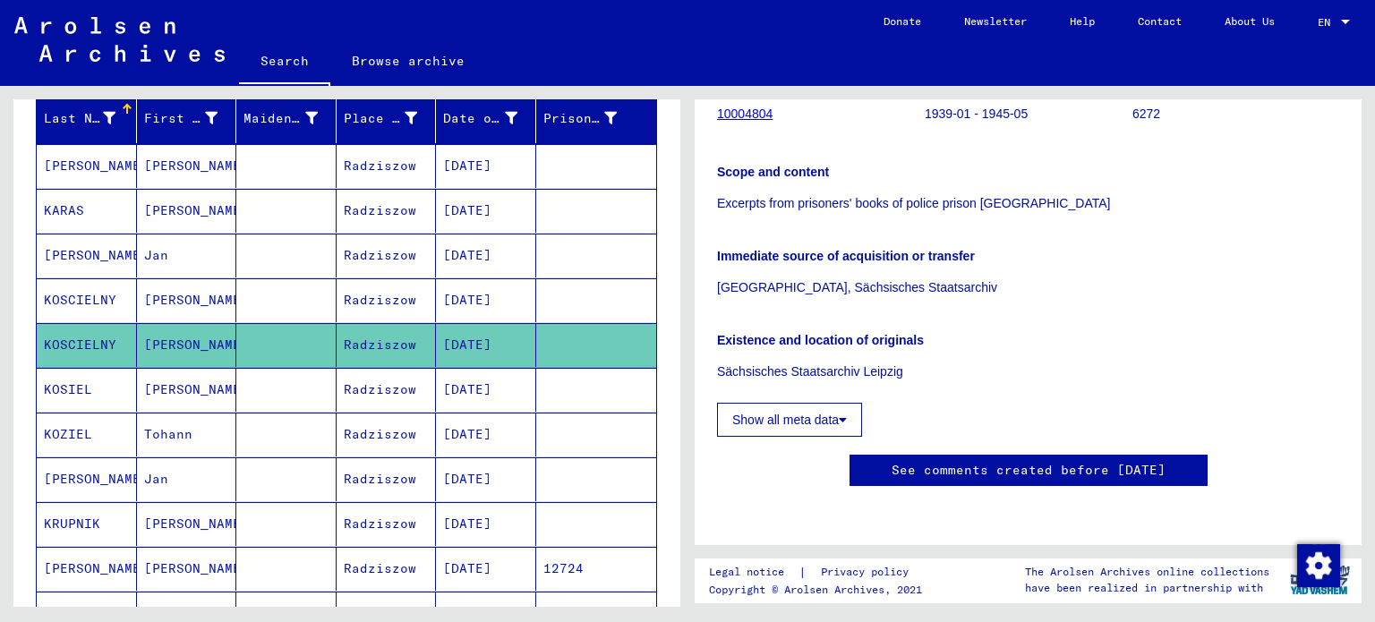
scroll to position [474, 0]
click at [818, 403] on button "Show all meta data" at bounding box center [789, 420] width 145 height 34
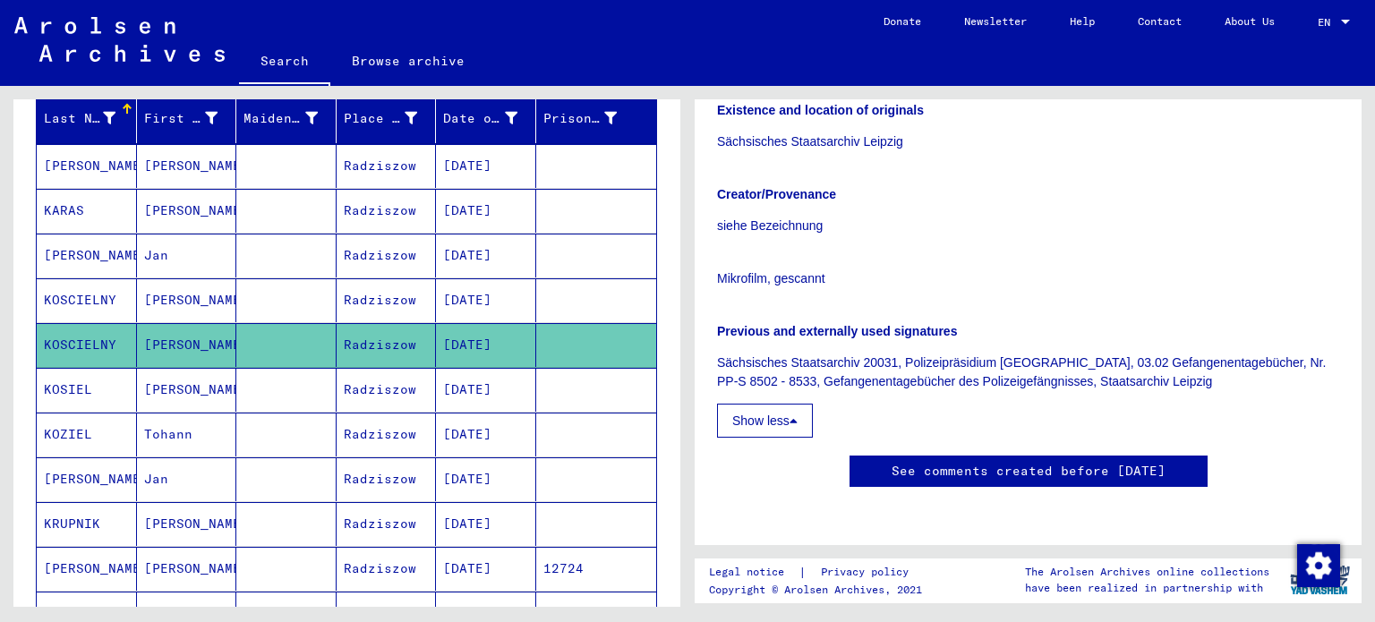
click at [558, 405] on mat-cell at bounding box center [596, 390] width 121 height 44
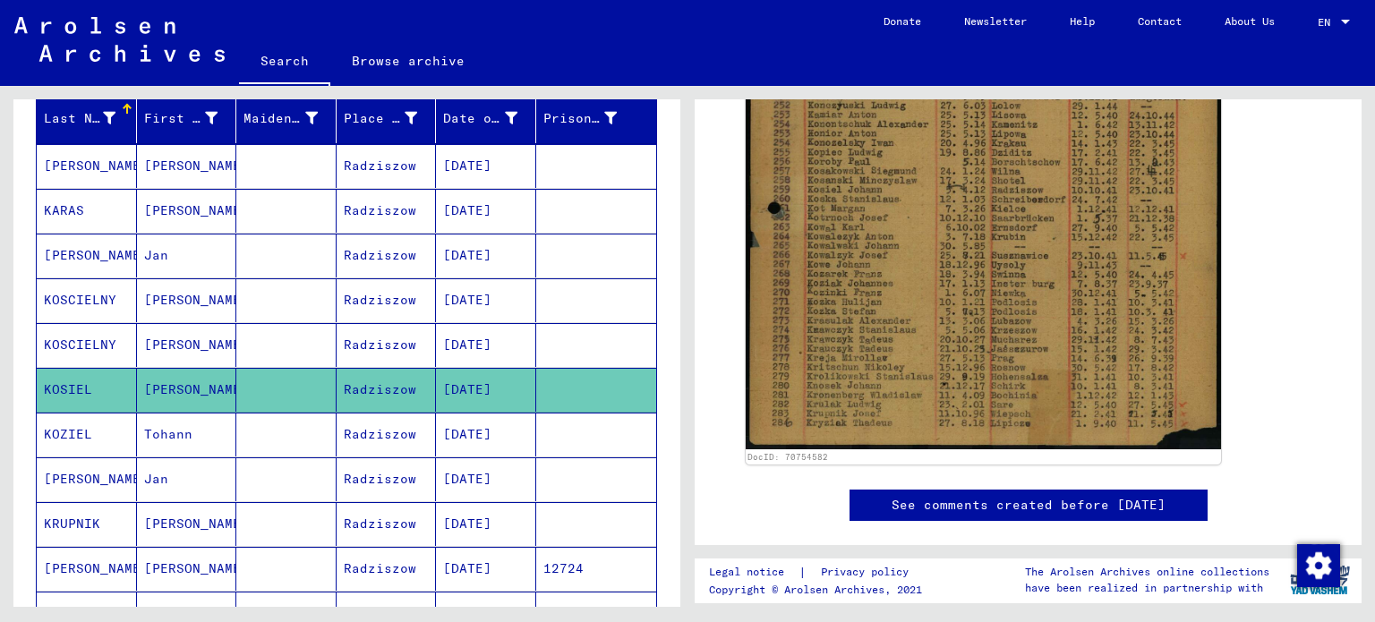
scroll to position [702, 0]
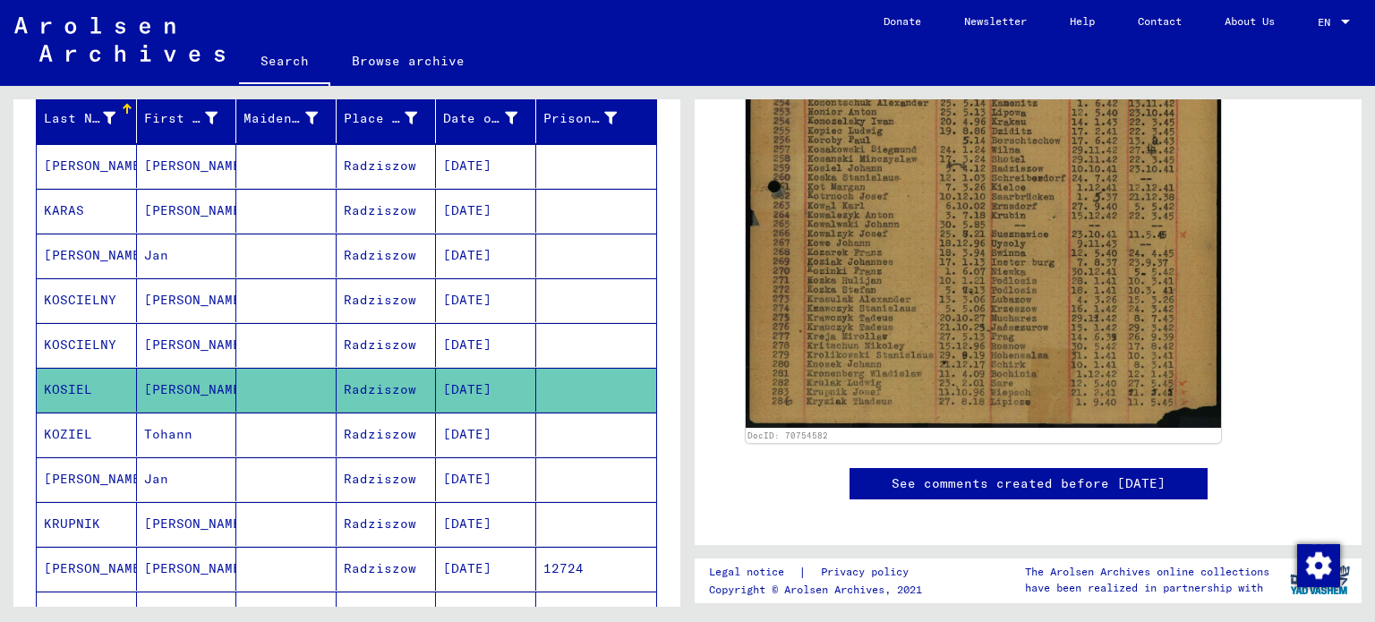
click at [436, 473] on mat-cell "[DATE]" at bounding box center [486, 479] width 100 height 44
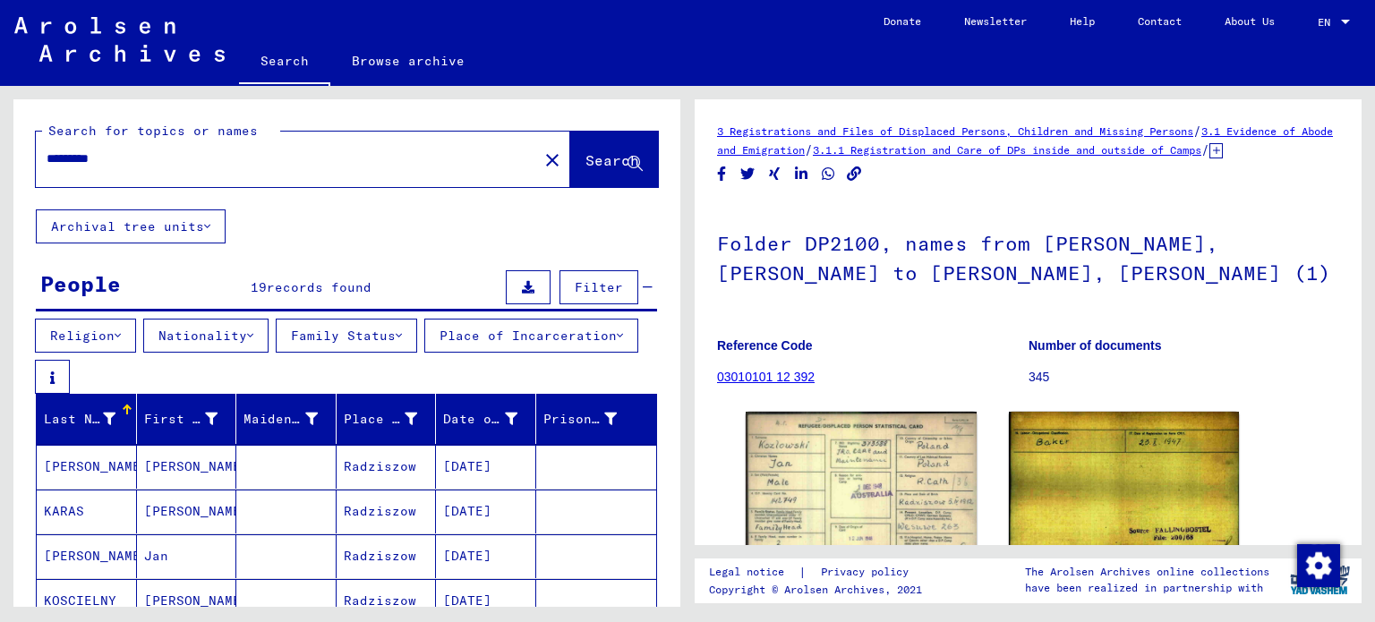
click at [302, 159] on input "*********" at bounding box center [287, 158] width 481 height 19
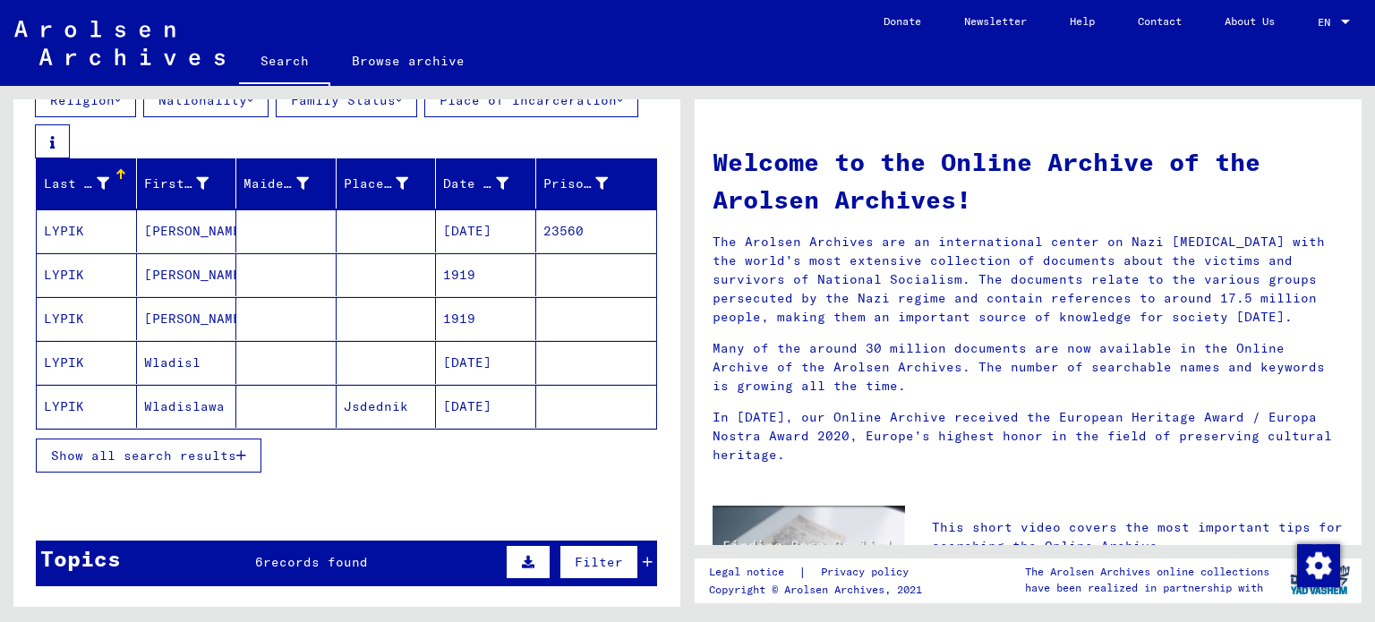
scroll to position [236, 0]
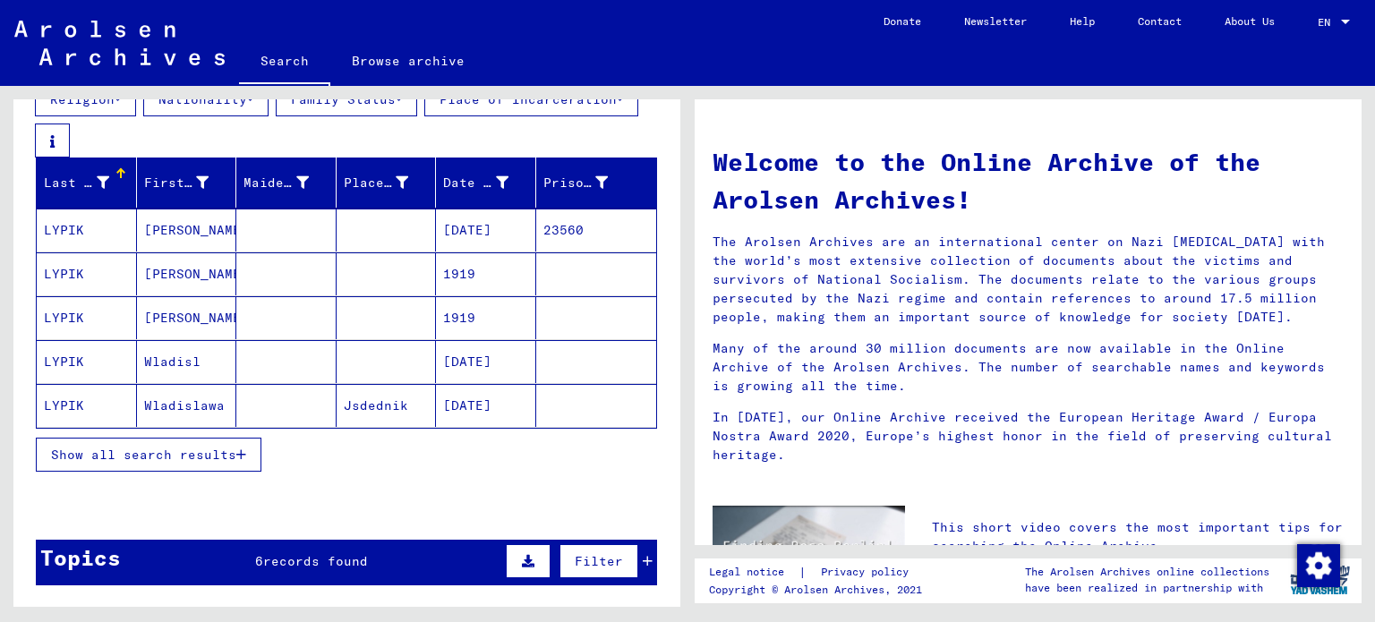
click at [212, 458] on span "Show all search results" at bounding box center [143, 455] width 185 height 16
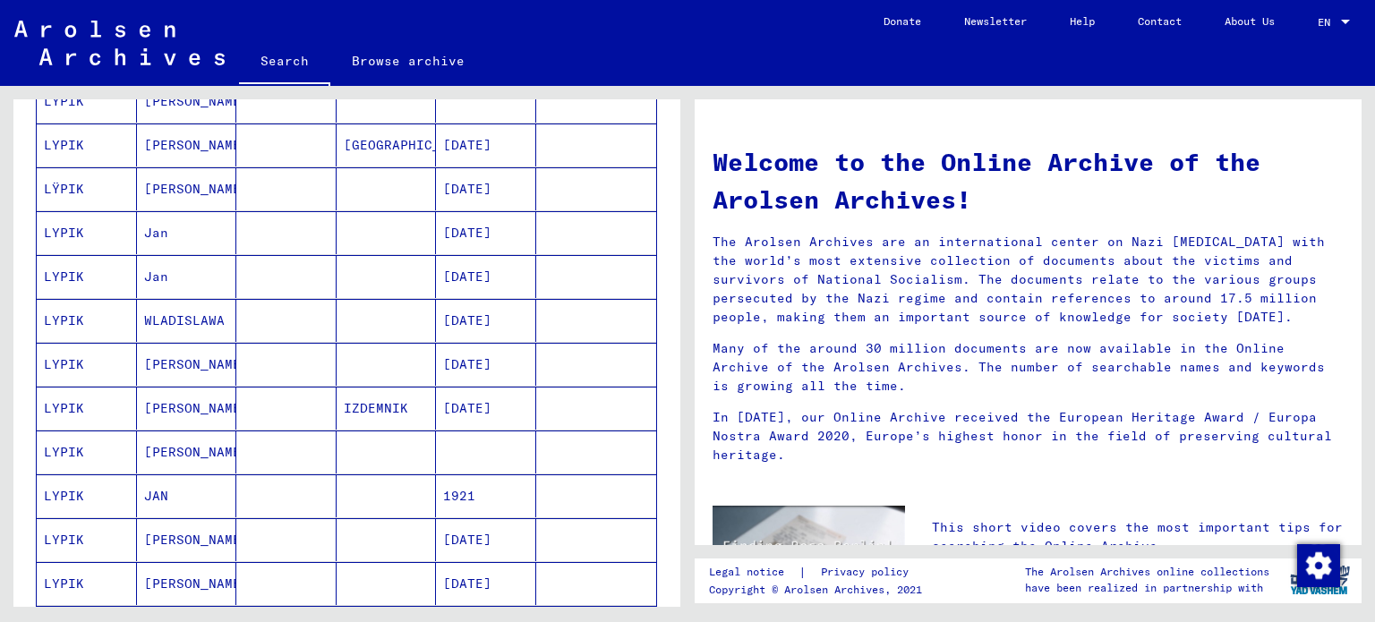
scroll to position [716, 0]
click at [196, 416] on mat-cell "[PERSON_NAME]" at bounding box center [187, 408] width 100 height 43
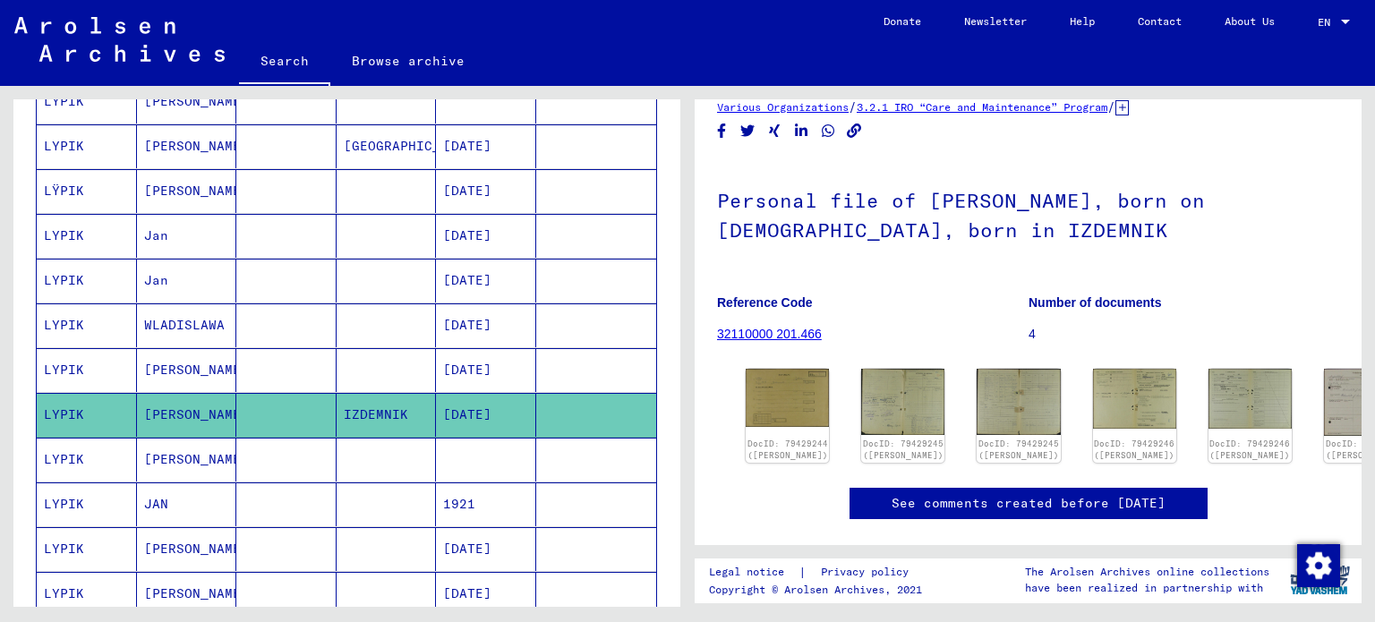
scroll to position [43, 0]
click at [772, 398] on img at bounding box center [788, 397] width 88 height 61
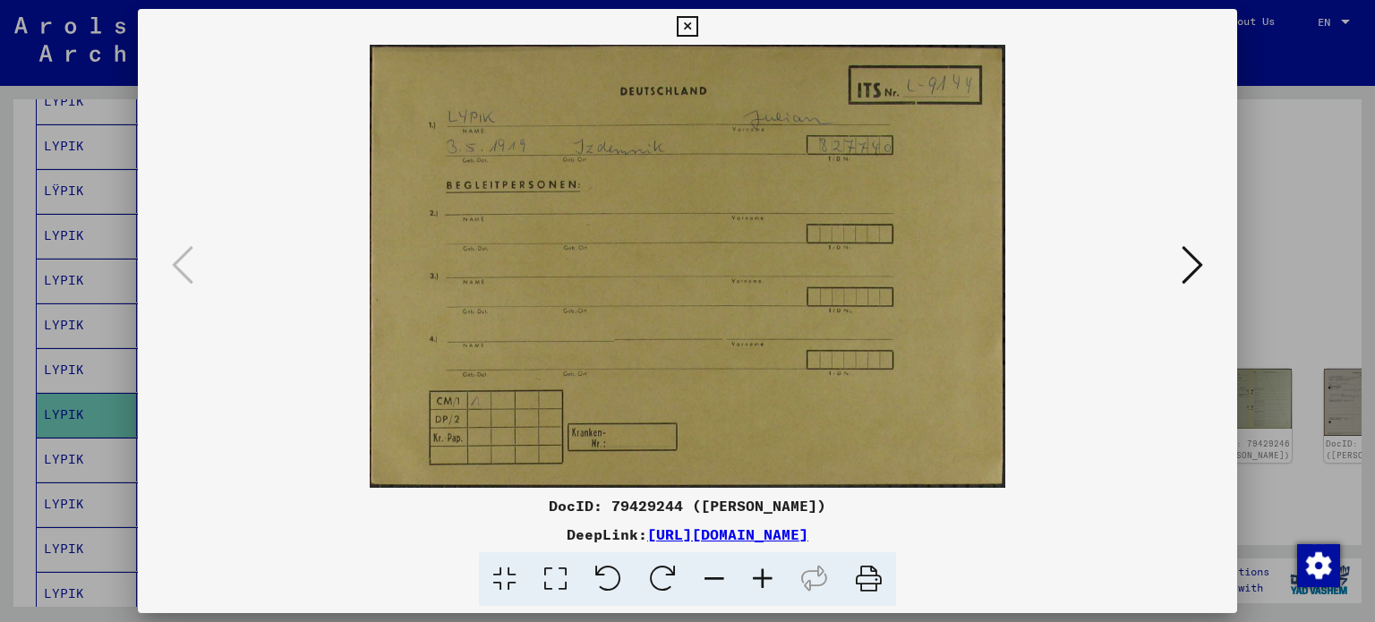
click at [1185, 258] on icon at bounding box center [1191, 264] width 21 height 43
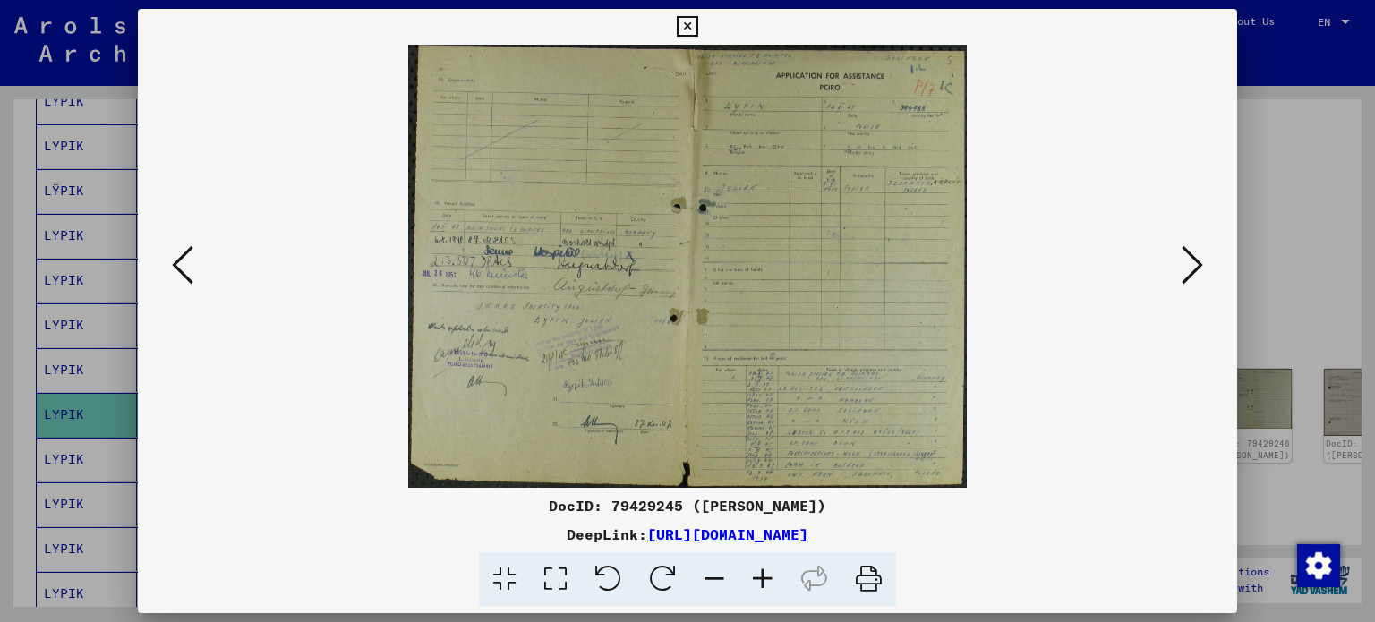
click at [544, 322] on img at bounding box center [688, 266] width 978 height 443
click at [672, 530] on link "[URL][DOMAIN_NAME]" at bounding box center [727, 534] width 161 height 18
click at [768, 578] on icon at bounding box center [762, 579] width 48 height 55
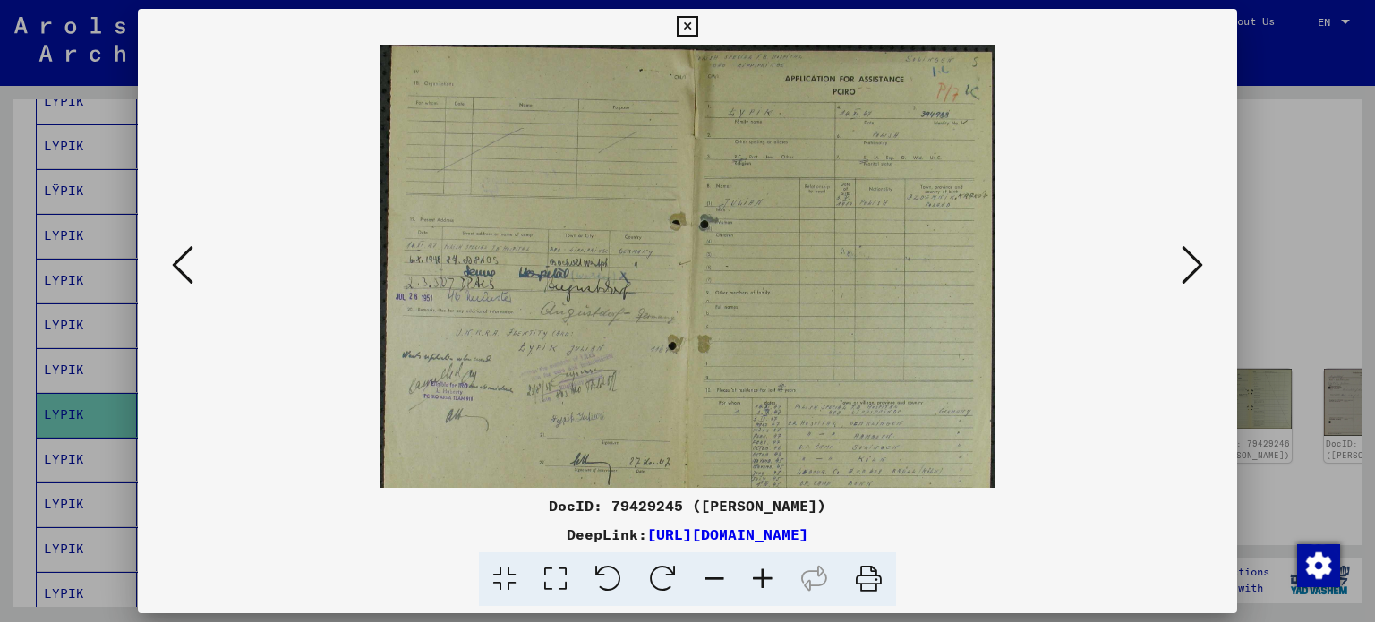
click at [768, 578] on icon at bounding box center [762, 579] width 48 height 55
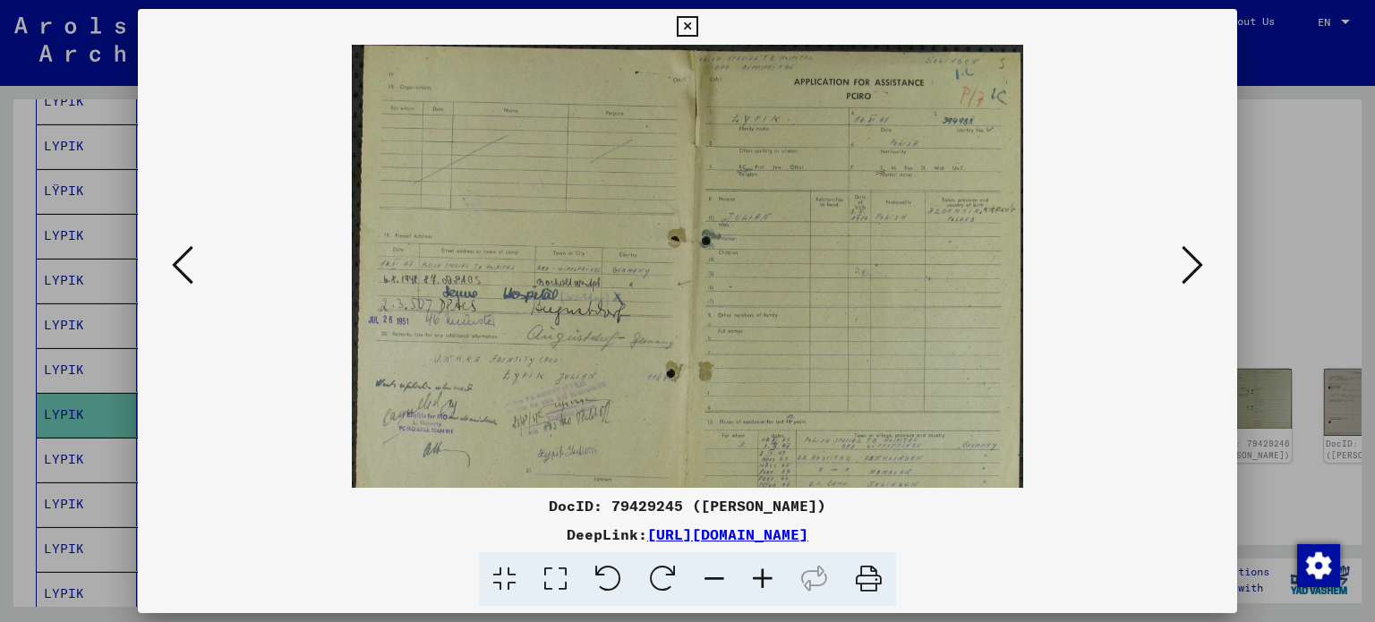
click at [768, 578] on icon at bounding box center [762, 579] width 48 height 55
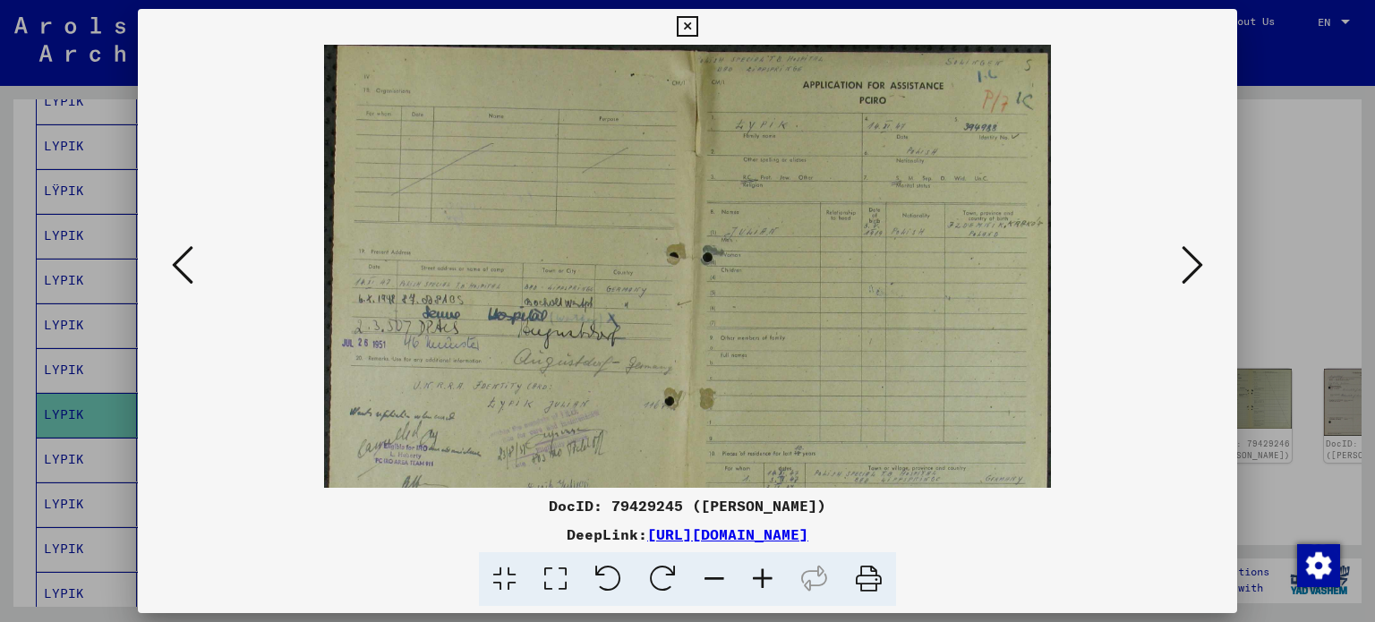
click at [768, 578] on icon at bounding box center [762, 579] width 48 height 55
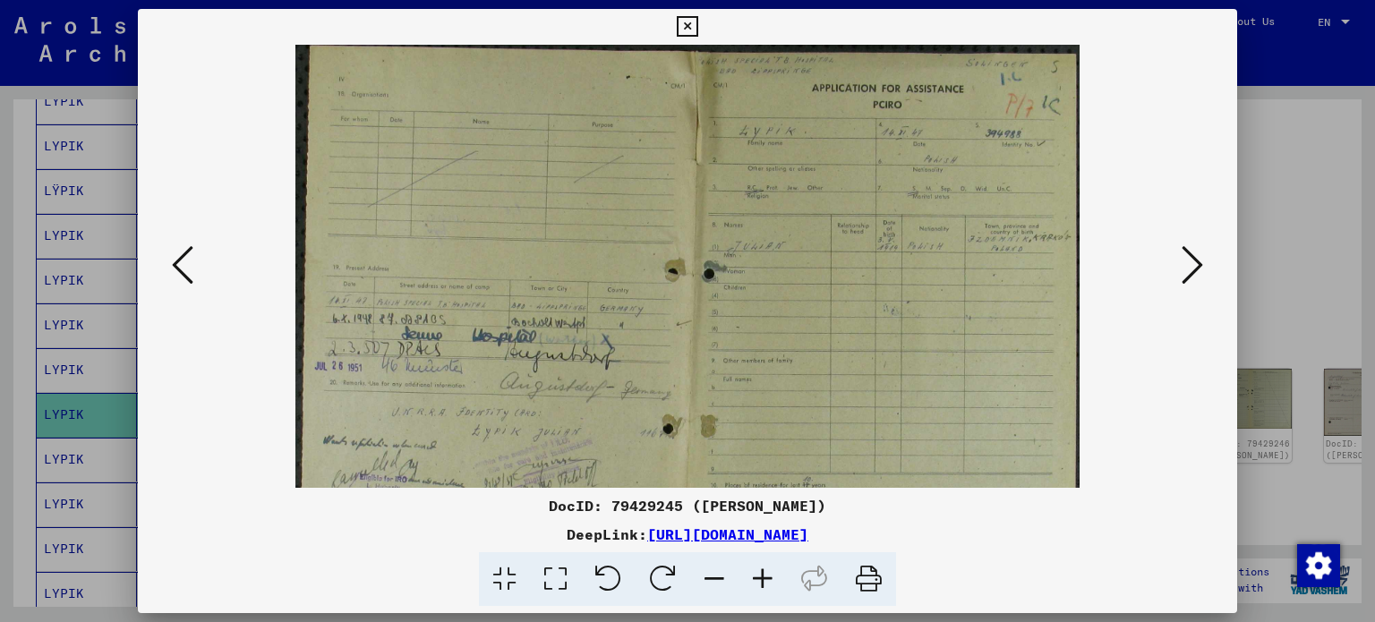
click at [768, 578] on icon at bounding box center [762, 579] width 48 height 55
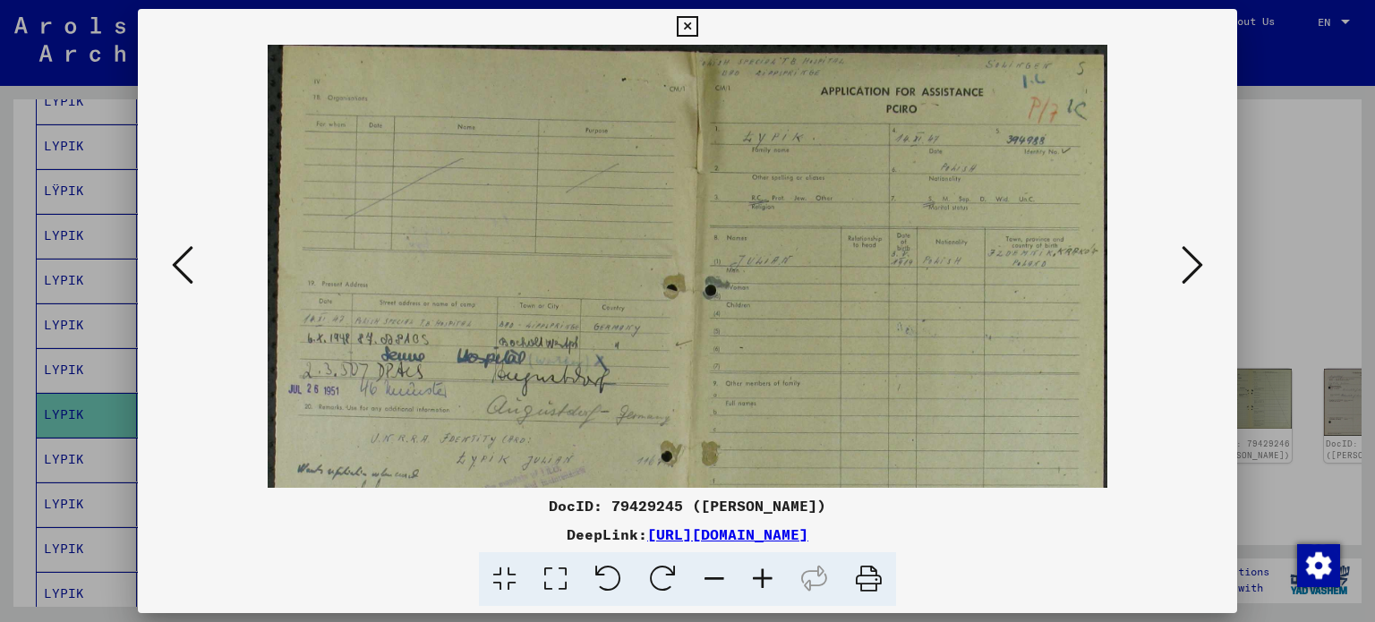
click at [768, 578] on icon at bounding box center [762, 579] width 48 height 55
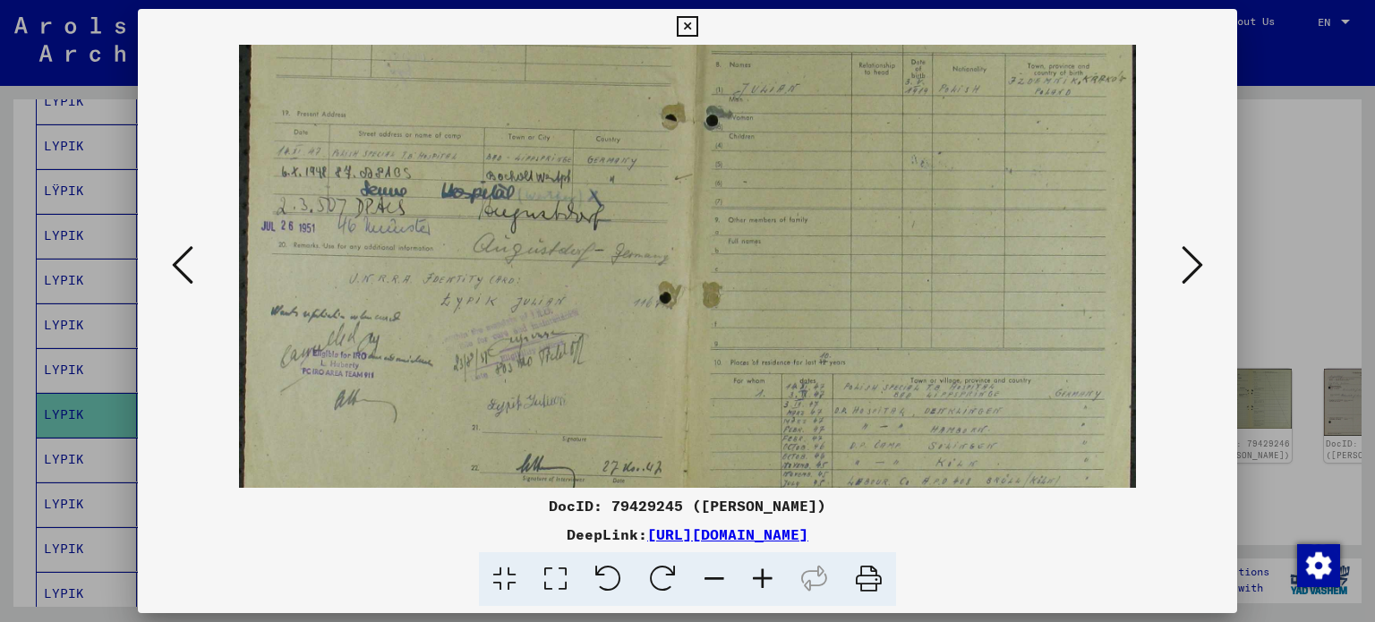
drag, startPoint x: 772, startPoint y: 373, endPoint x: 781, endPoint y: 171, distance: 202.5
click at [781, 171] on img at bounding box center [687, 215] width 897 height 712
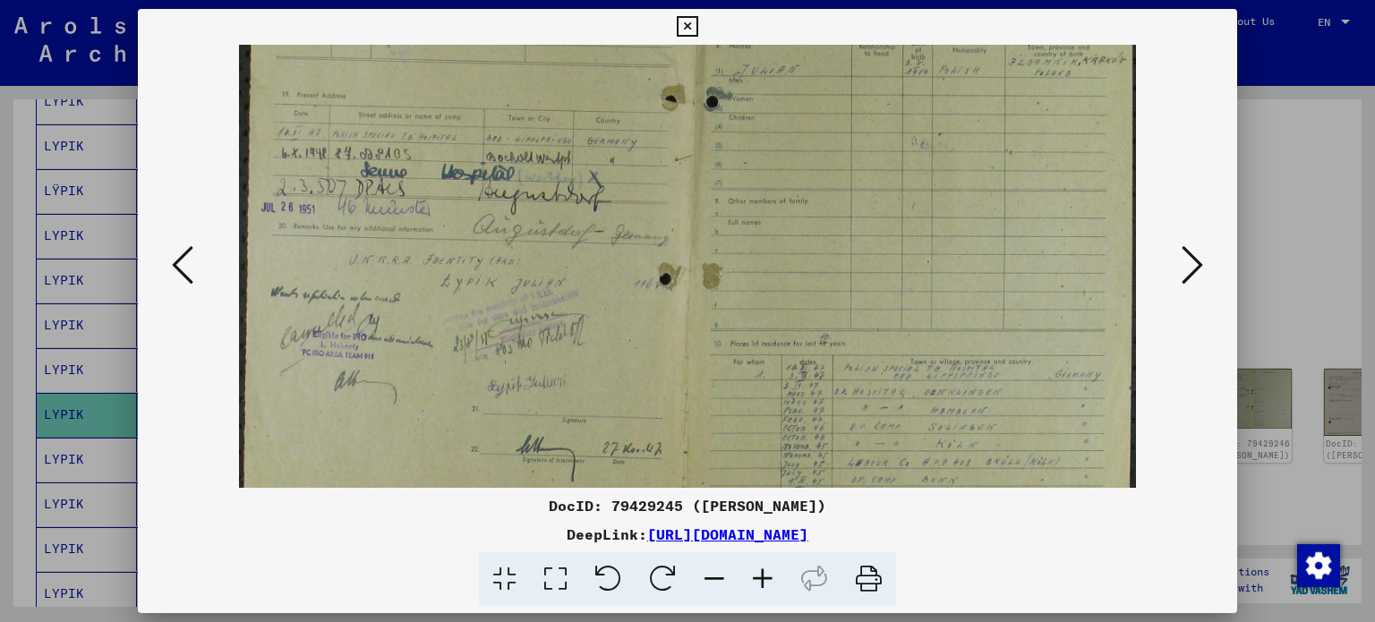
scroll to position [269, 0]
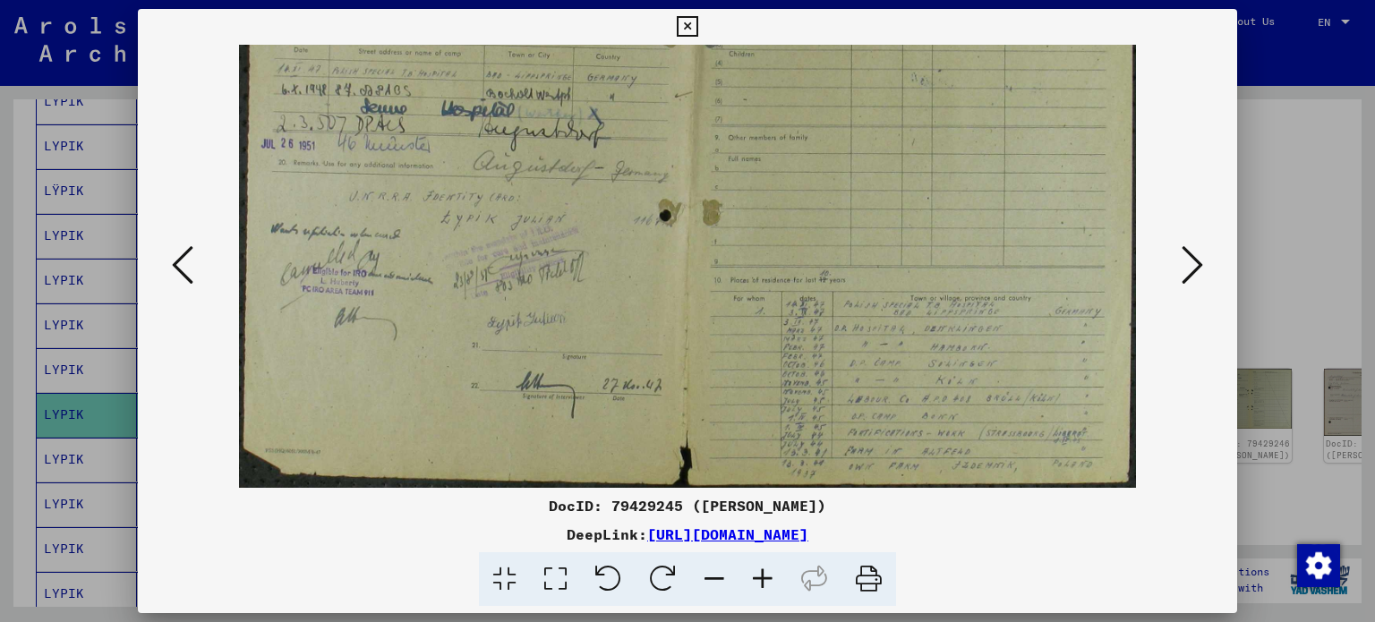
drag, startPoint x: 781, startPoint y: 171, endPoint x: 795, endPoint y: 101, distance: 71.1
click at [795, 101] on img at bounding box center [687, 132] width 897 height 712
click at [1210, 268] on div at bounding box center [688, 266] width 1100 height 443
click at [1200, 260] on icon at bounding box center [1191, 264] width 21 height 43
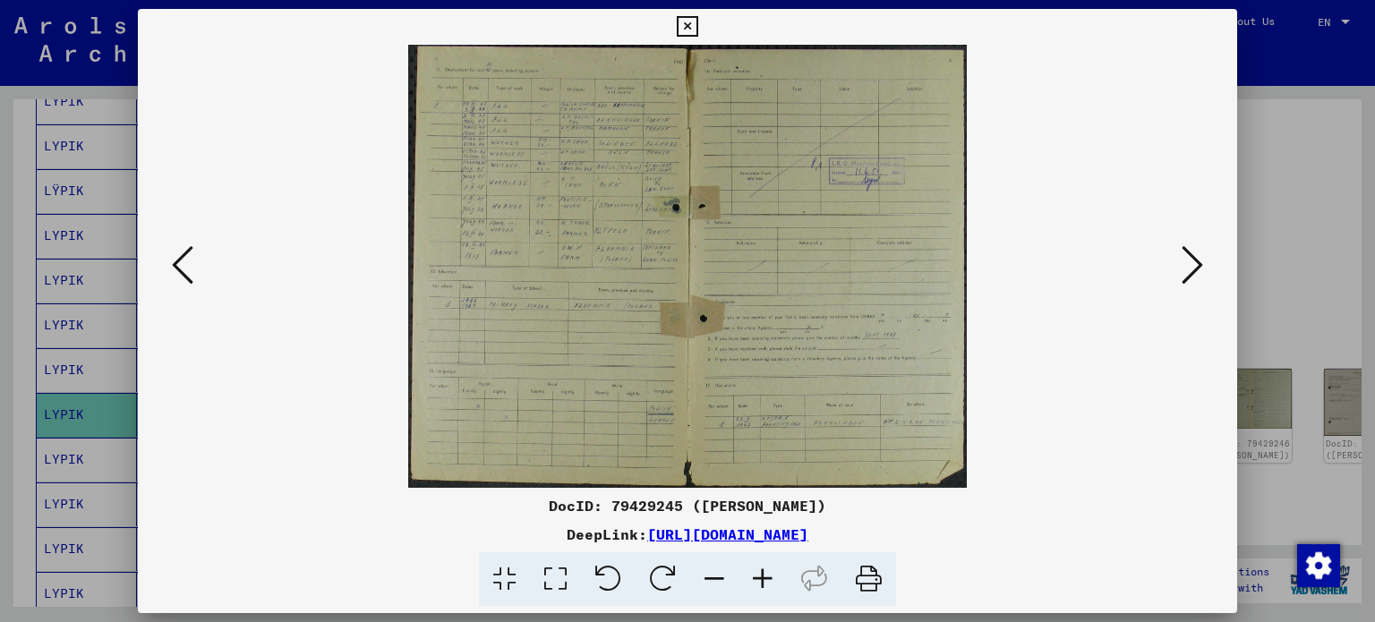
scroll to position [0, 0]
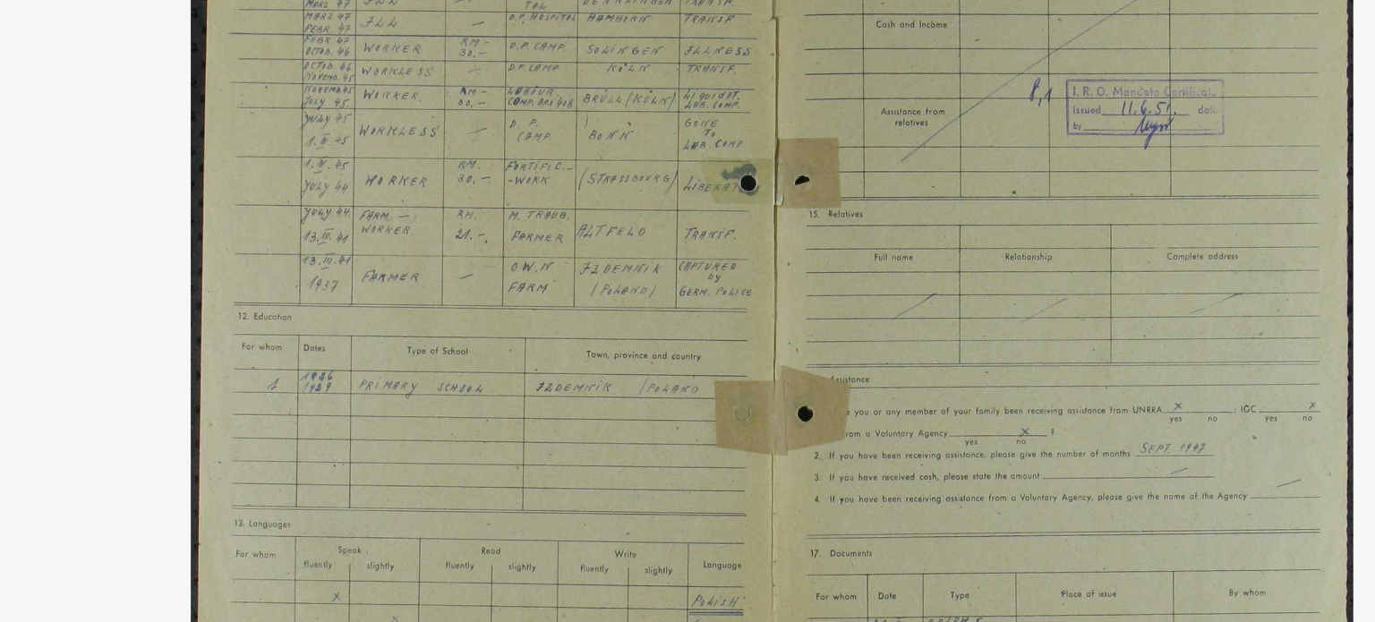
drag, startPoint x: 608, startPoint y: 237, endPoint x: 631, endPoint y: 311, distance: 77.0
click at [631, 311] on img at bounding box center [687, 266] width 559 height 443
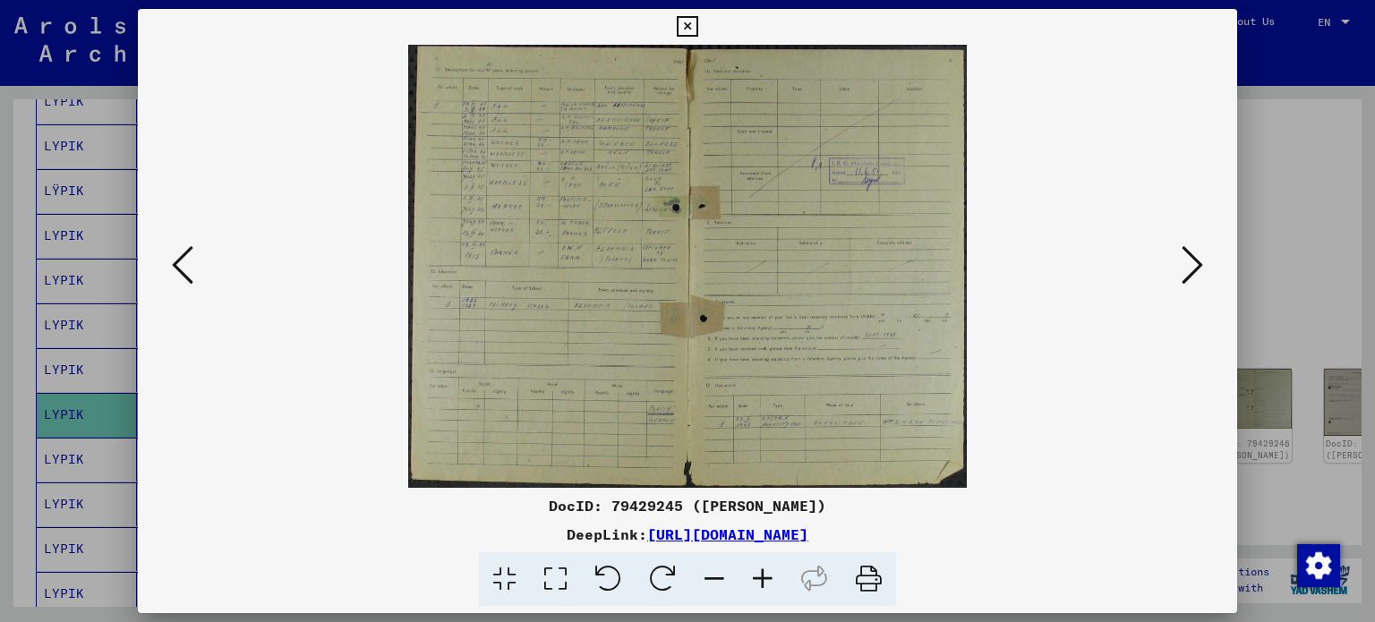
click at [1197, 268] on icon at bounding box center [1191, 264] width 21 height 43
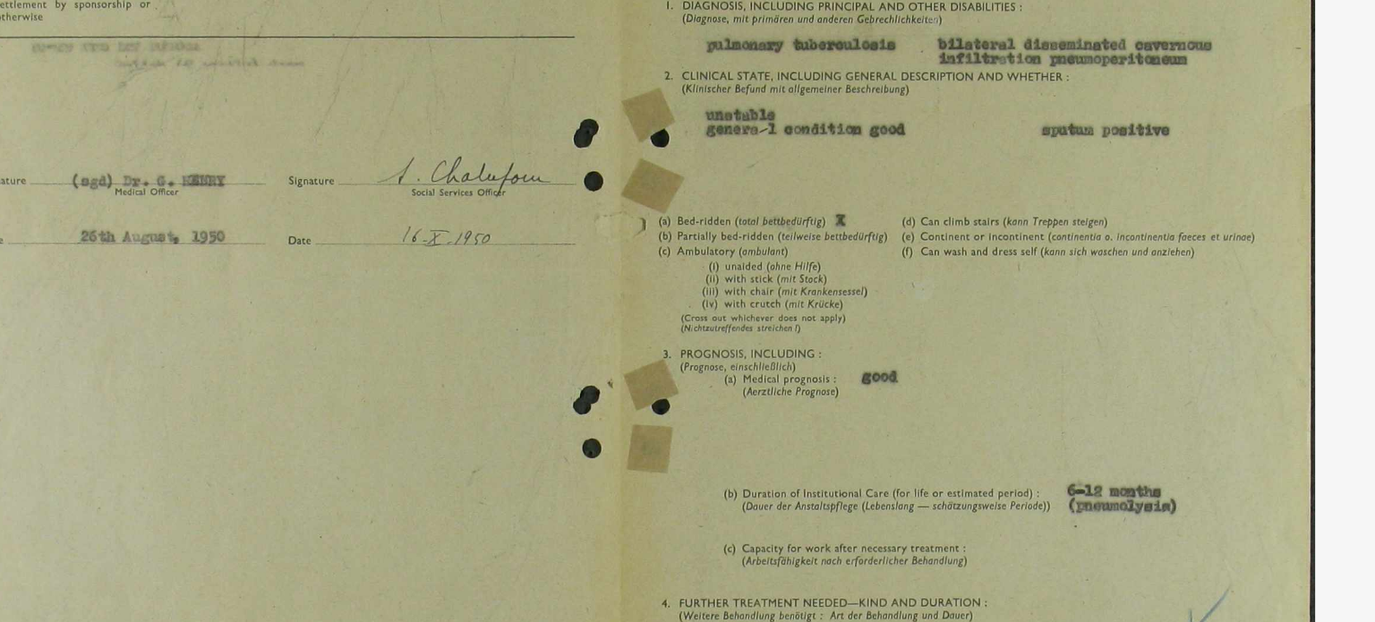
click at [743, 230] on img at bounding box center [688, 266] width 617 height 443
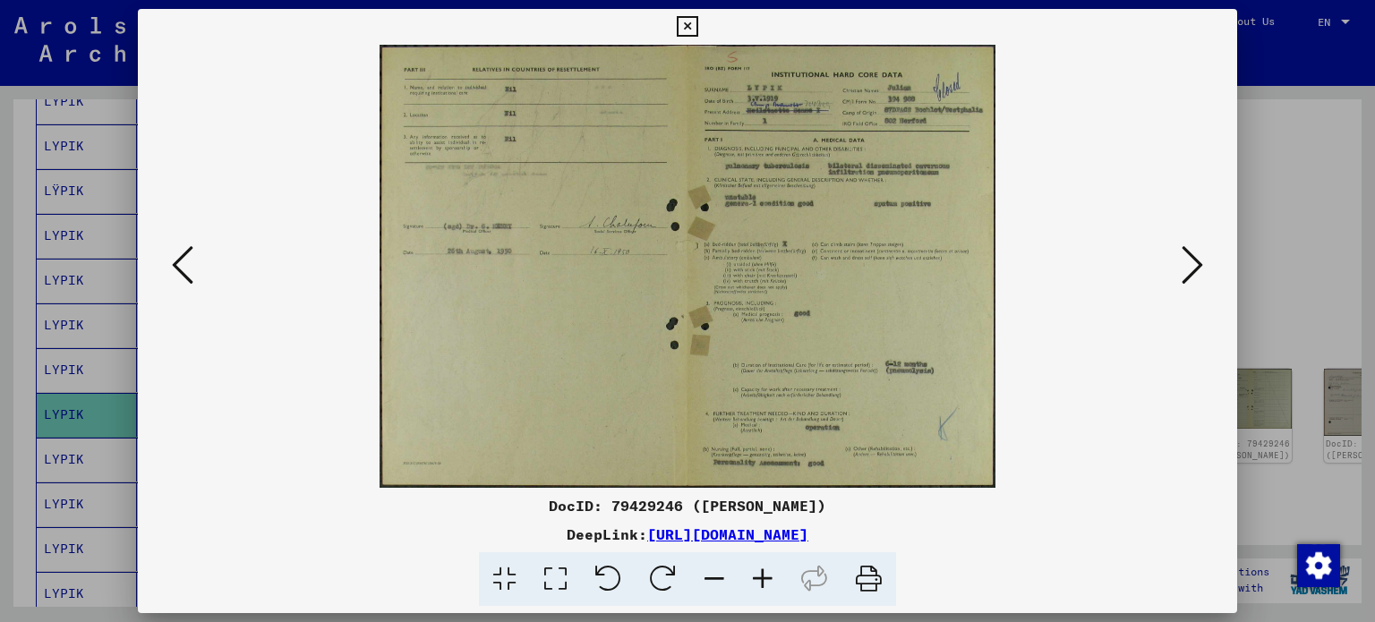
click at [1160, 239] on viewer-one-image at bounding box center [688, 266] width 978 height 443
click at [1176, 249] on button at bounding box center [1192, 266] width 32 height 51
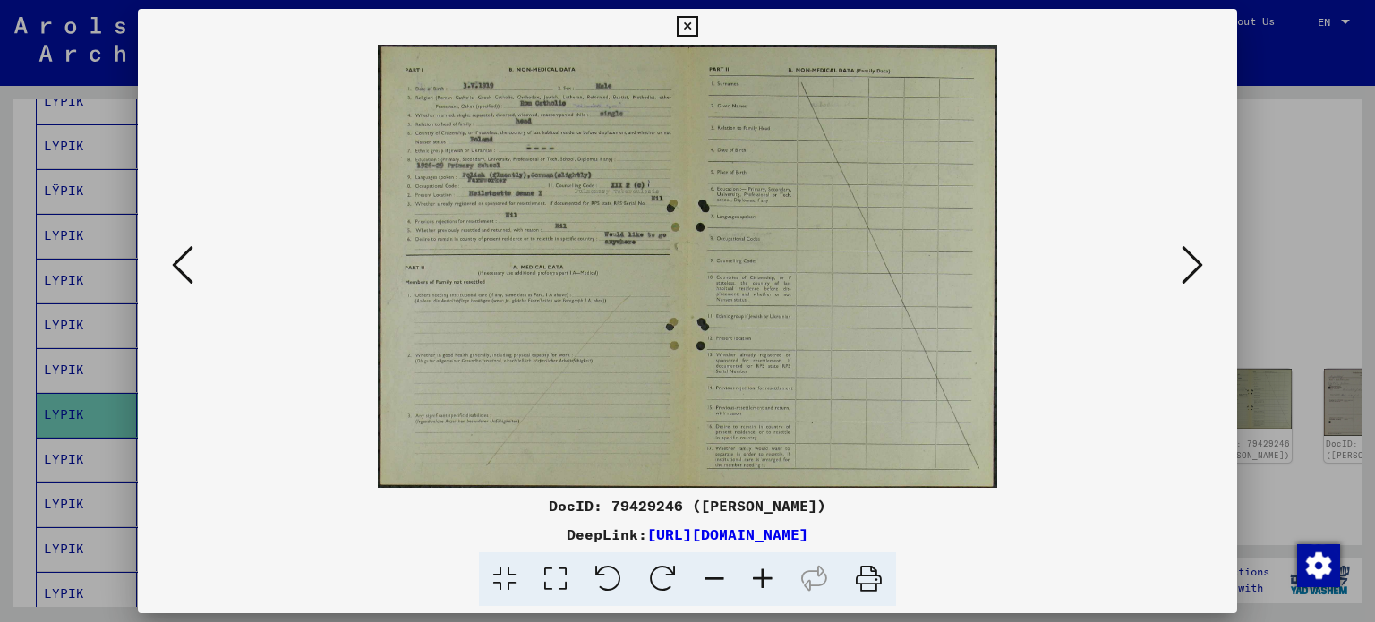
click at [1190, 269] on icon at bounding box center [1191, 264] width 21 height 43
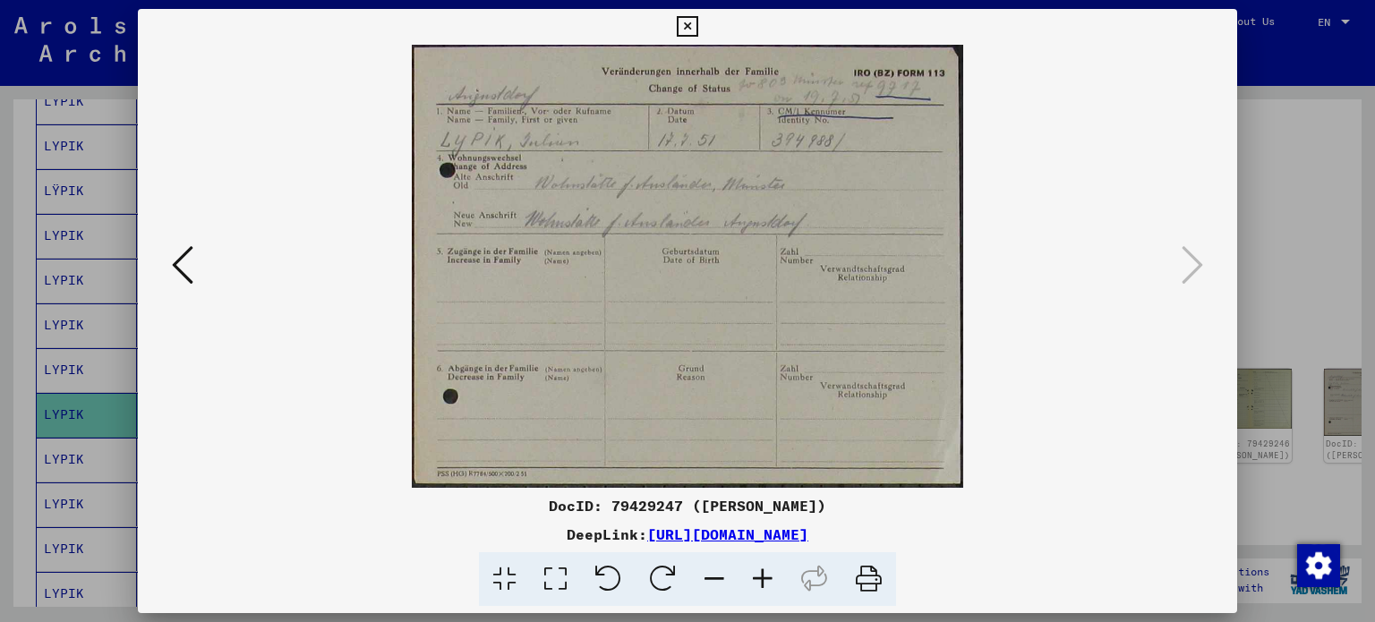
click at [1271, 235] on div at bounding box center [687, 311] width 1375 height 622
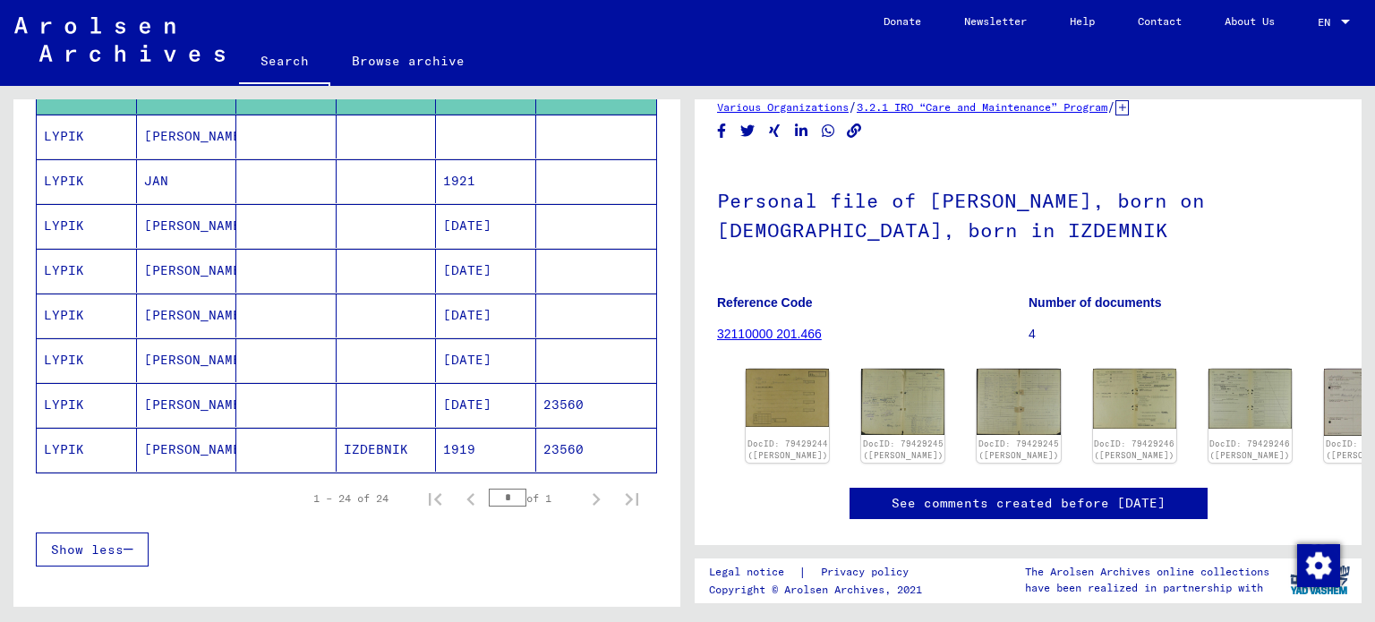
scroll to position [1046, 0]
click at [294, 447] on mat-cell at bounding box center [286, 450] width 100 height 44
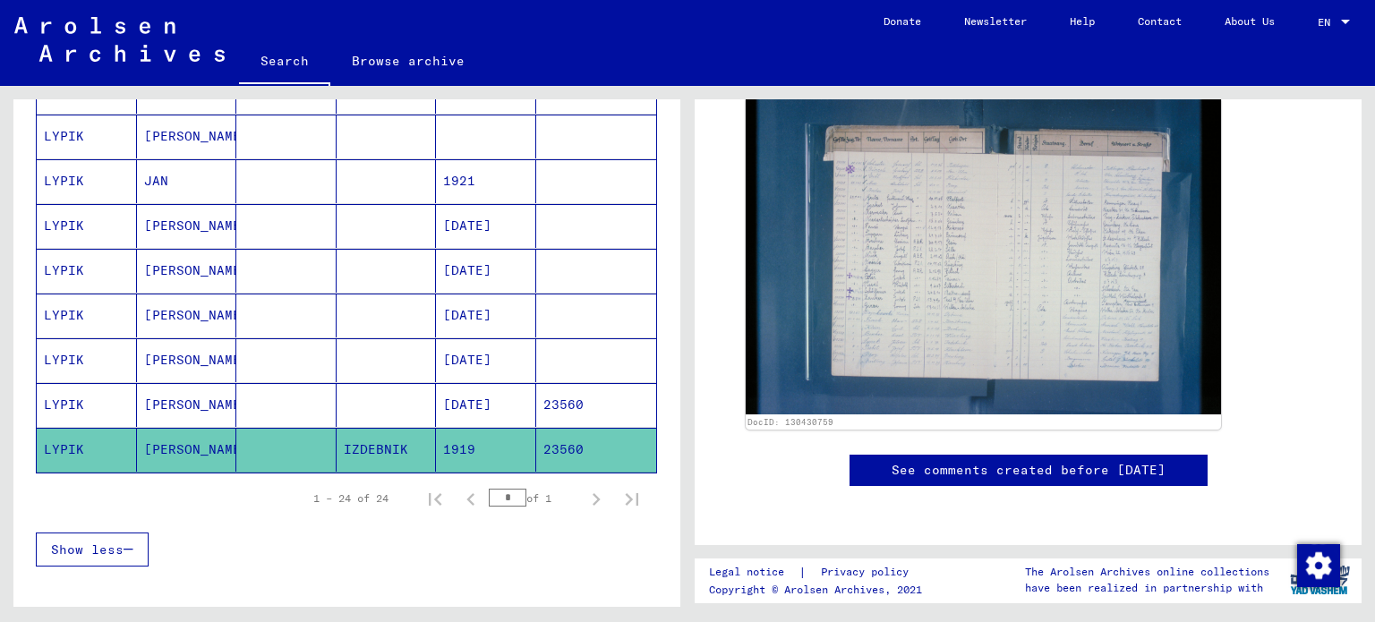
scroll to position [457, 0]
click at [859, 320] on img at bounding box center [983, 256] width 475 height 317
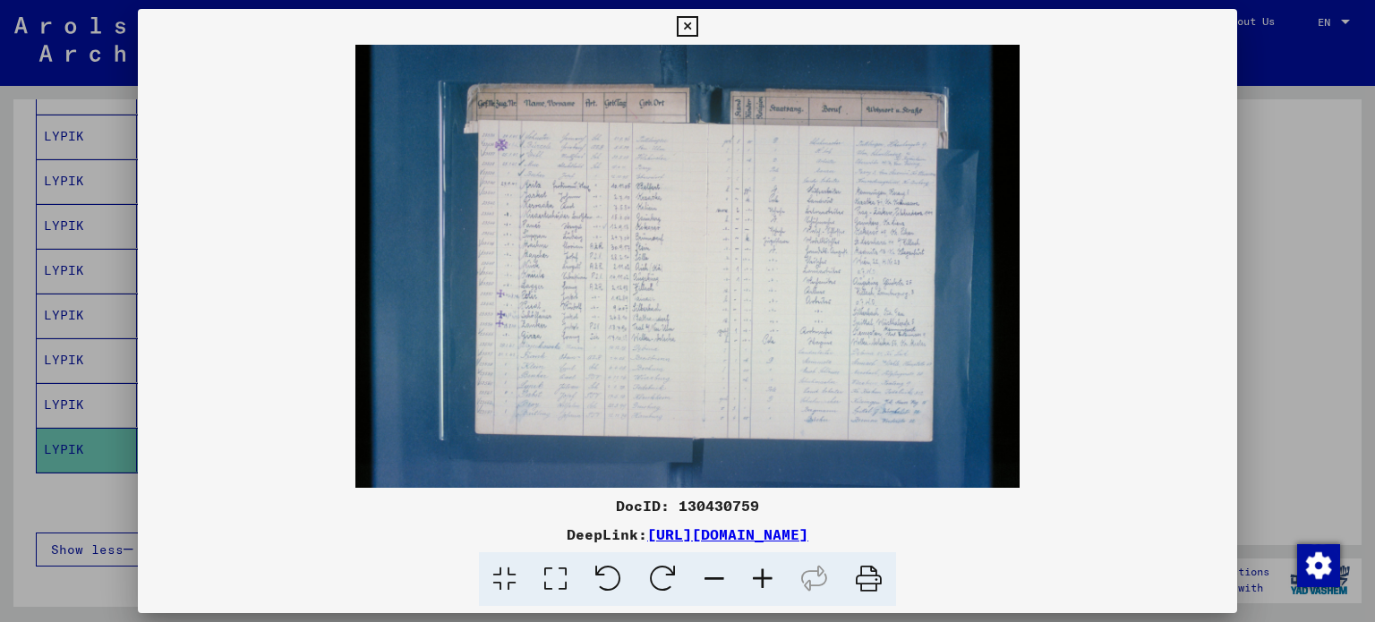
click at [683, 13] on button at bounding box center [686, 27] width 31 height 36
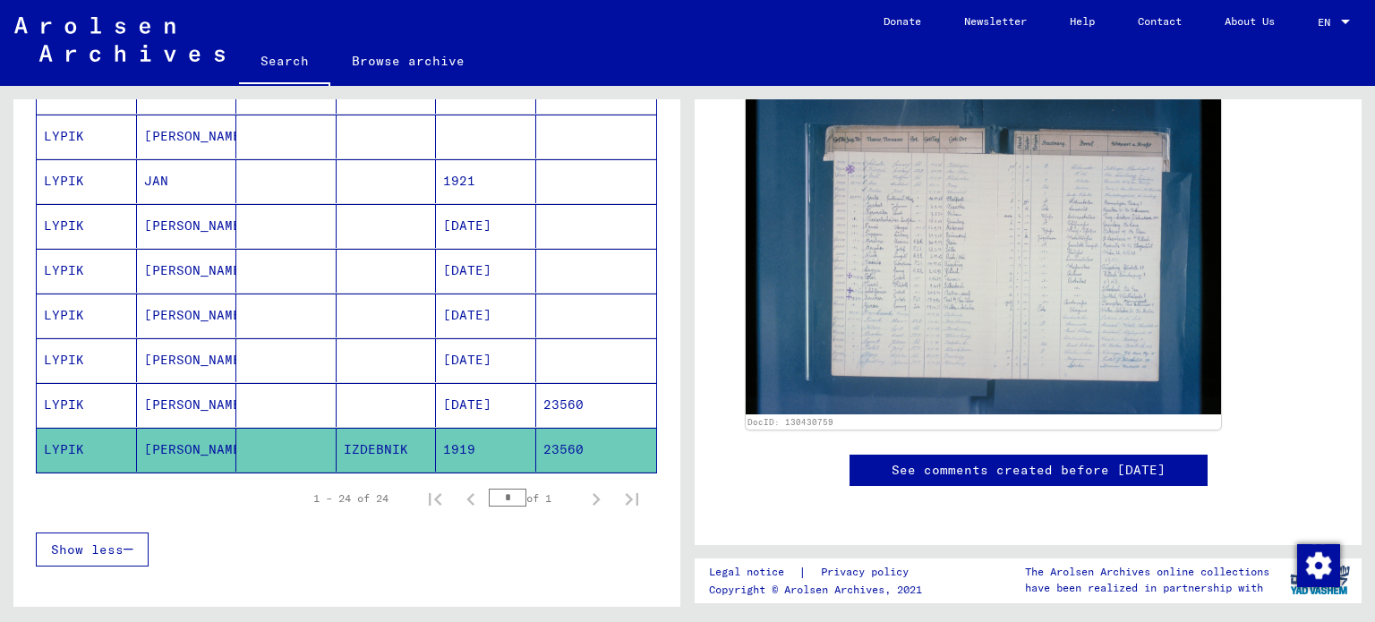
click at [487, 386] on mat-cell "[DATE]" at bounding box center [486, 405] width 100 height 44
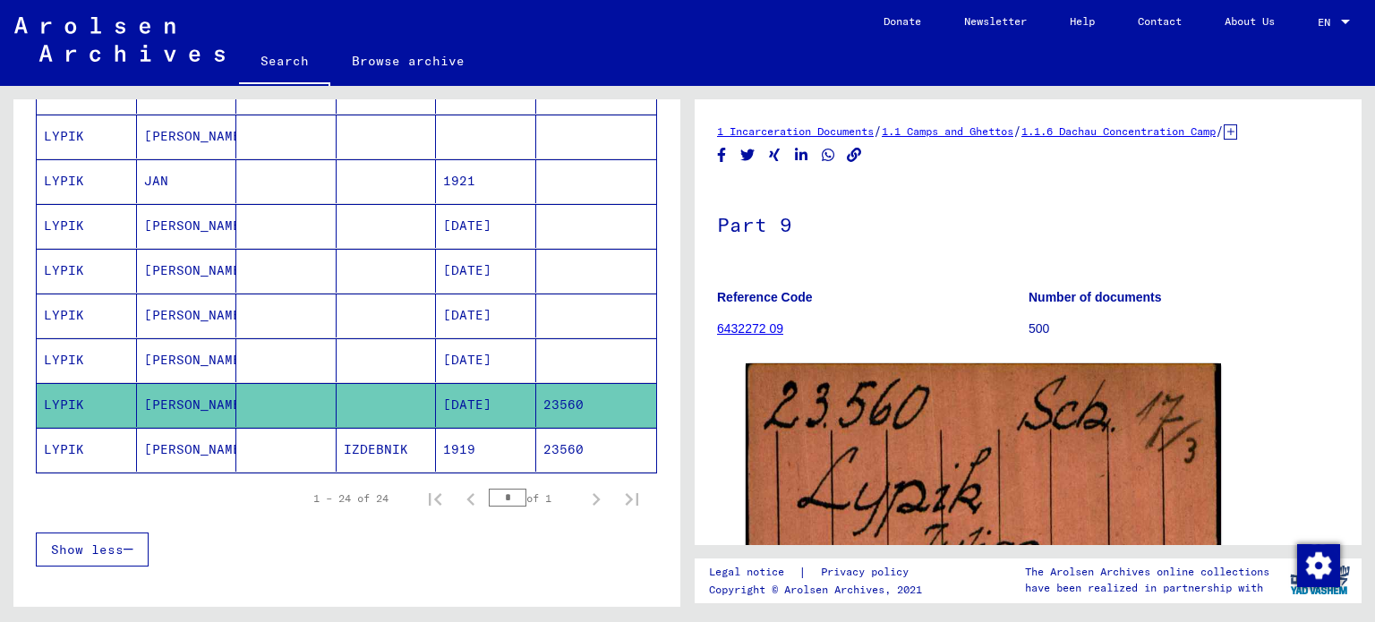
click at [415, 363] on mat-cell at bounding box center [387, 360] width 100 height 44
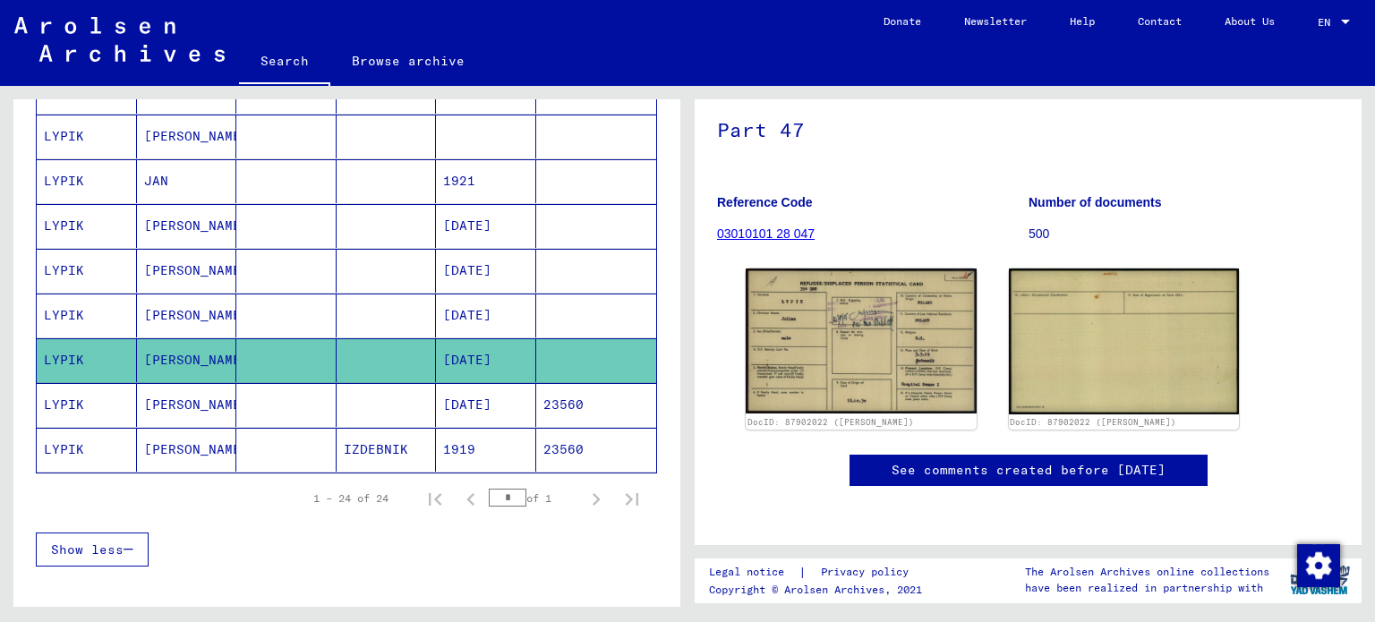
scroll to position [172, 0]
click at [810, 269] on img at bounding box center [861, 341] width 231 height 145
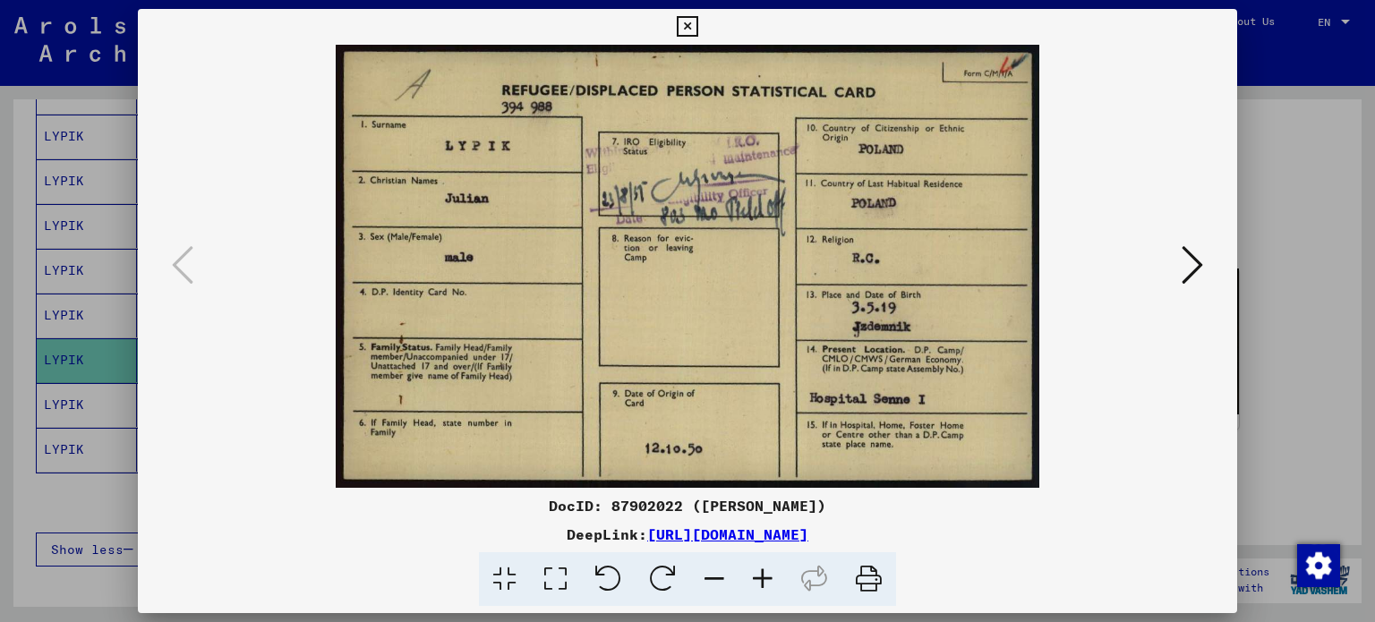
click at [1320, 175] on div at bounding box center [687, 311] width 1375 height 622
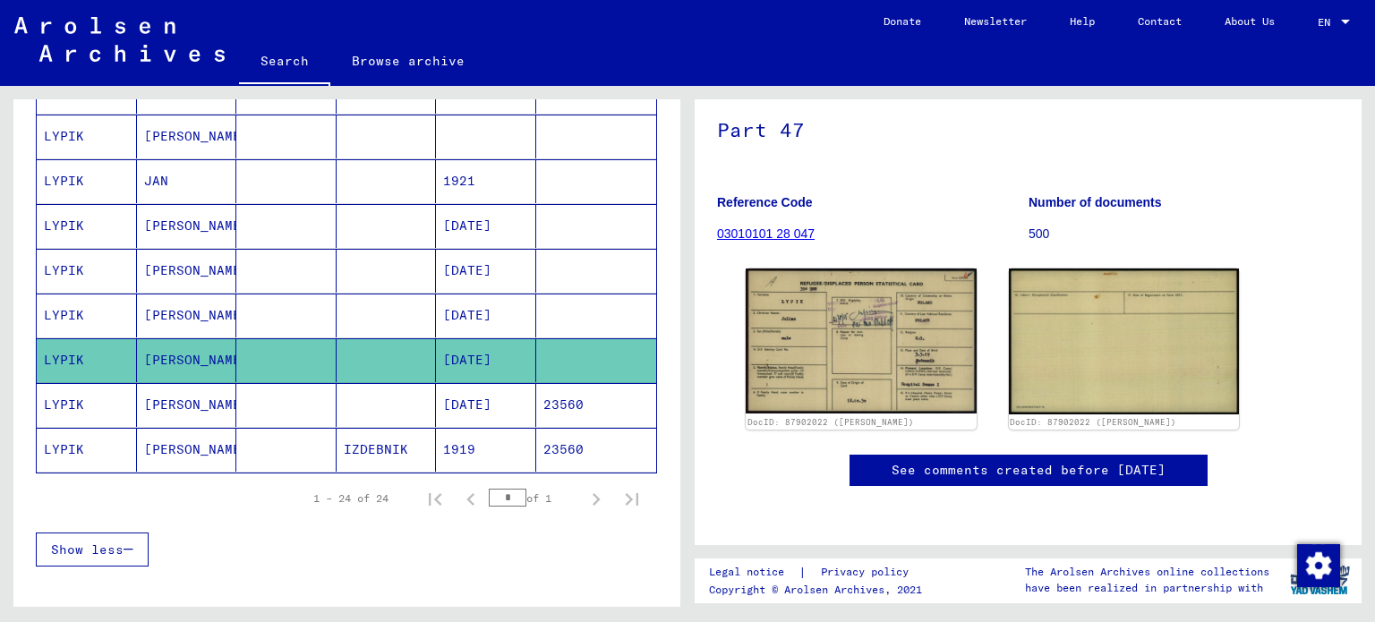
click at [469, 301] on mat-cell "[DATE]" at bounding box center [486, 316] width 100 height 44
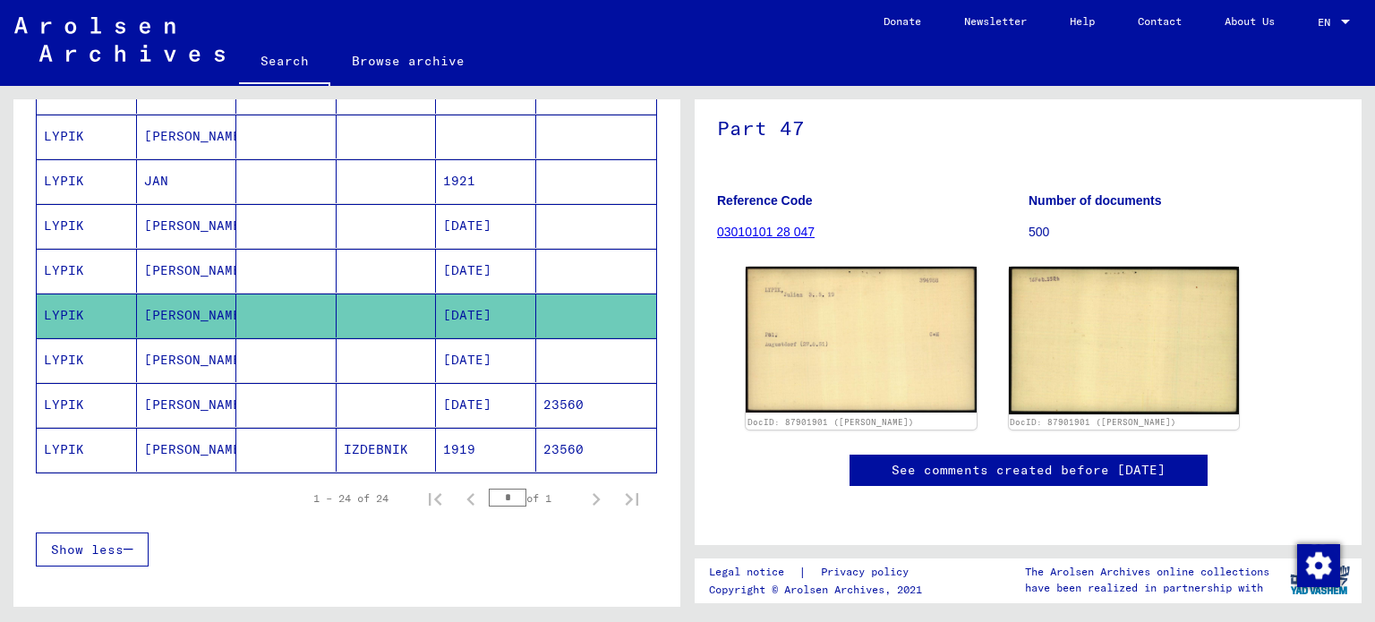
click at [564, 267] on mat-cell at bounding box center [596, 271] width 121 height 44
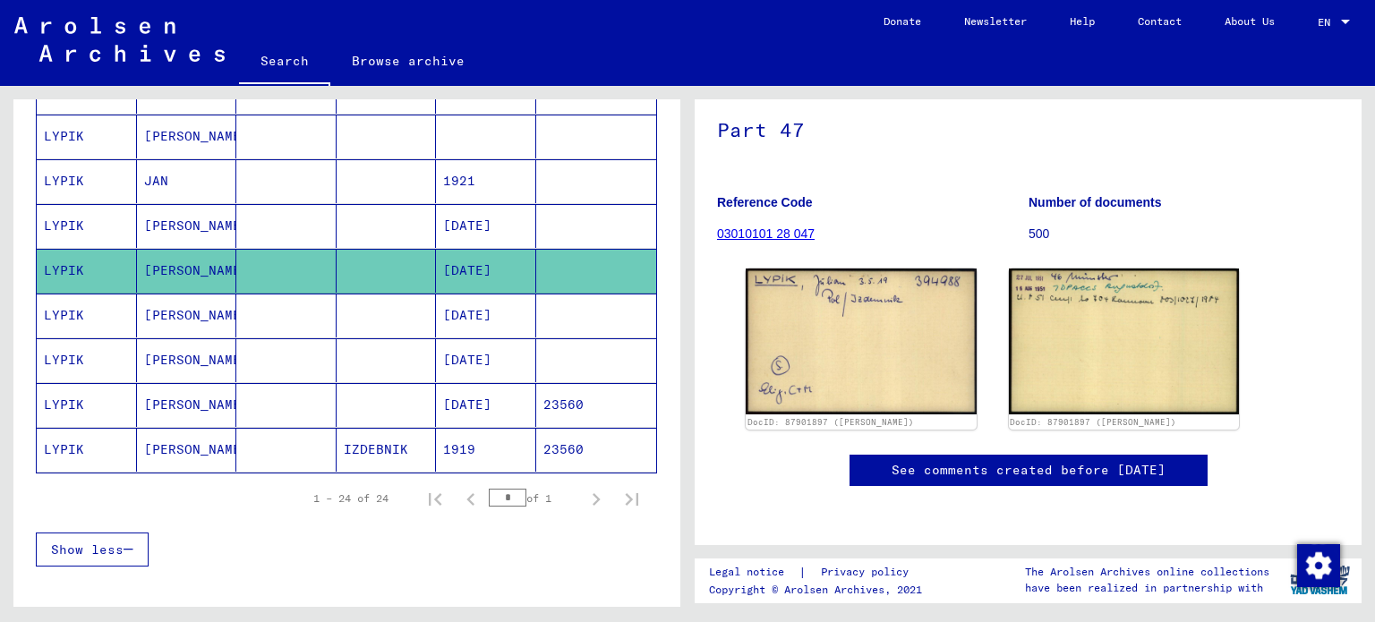
scroll to position [117, 0]
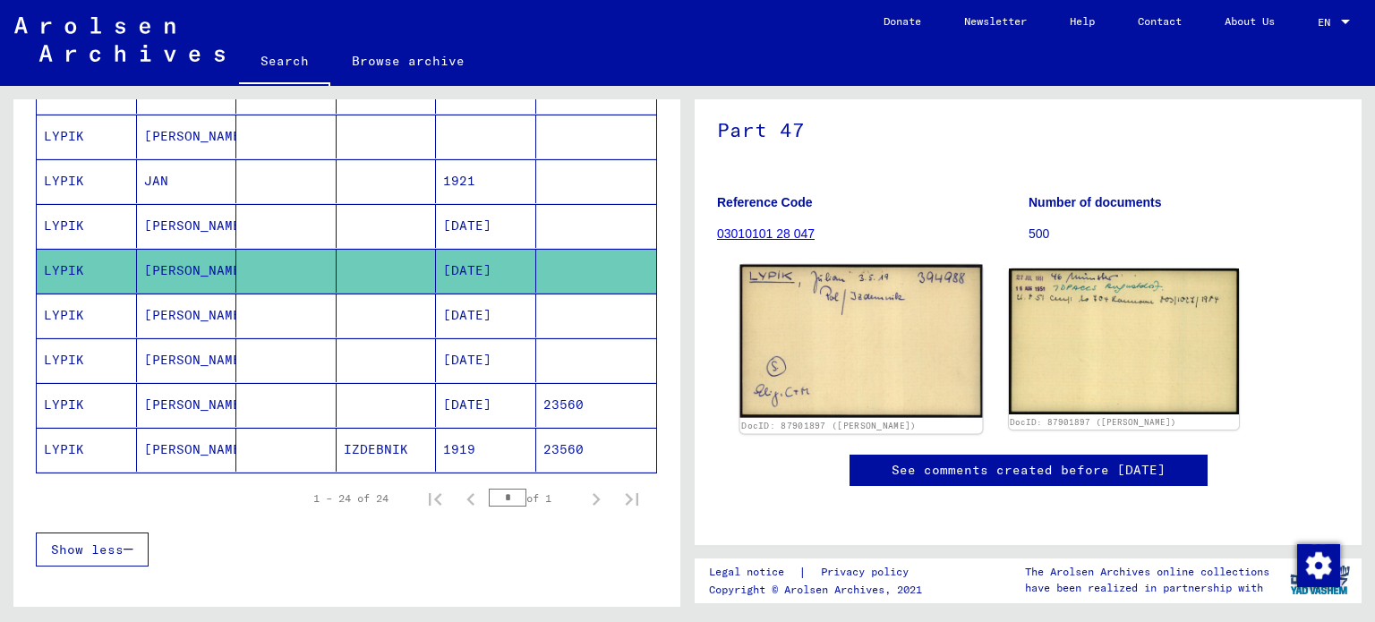
click at [909, 349] on img at bounding box center [861, 341] width 242 height 153
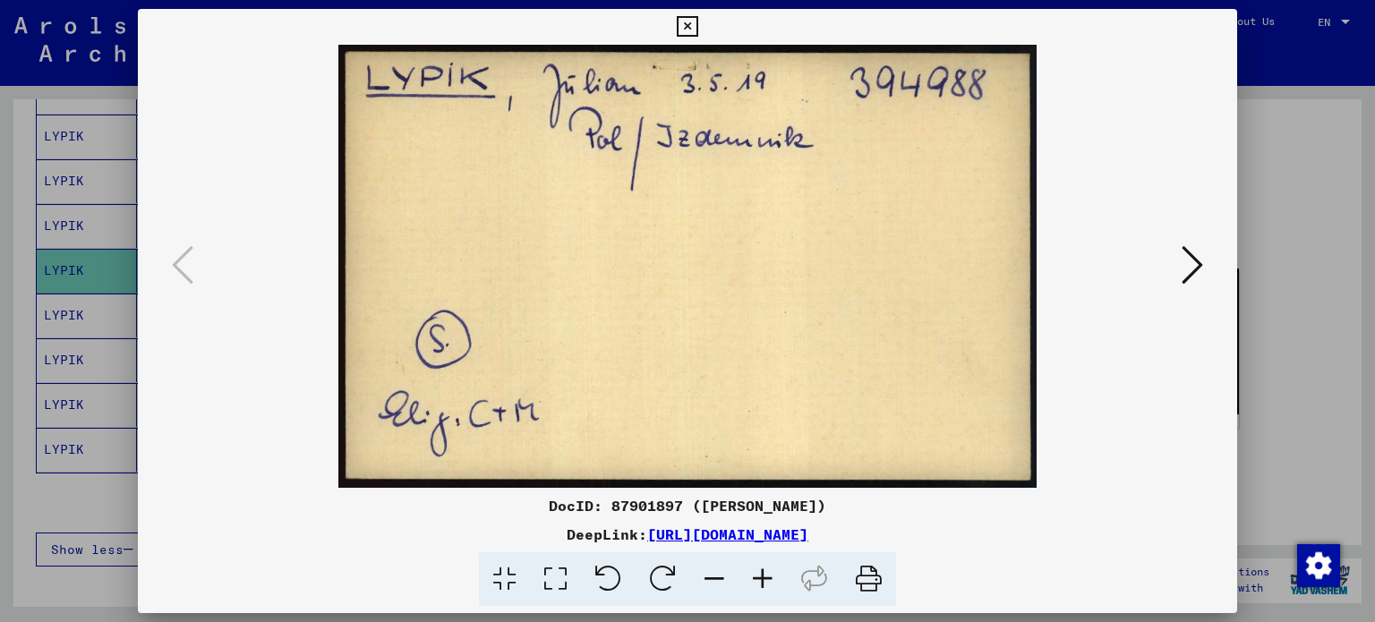
click at [1190, 260] on icon at bounding box center [1191, 264] width 21 height 43
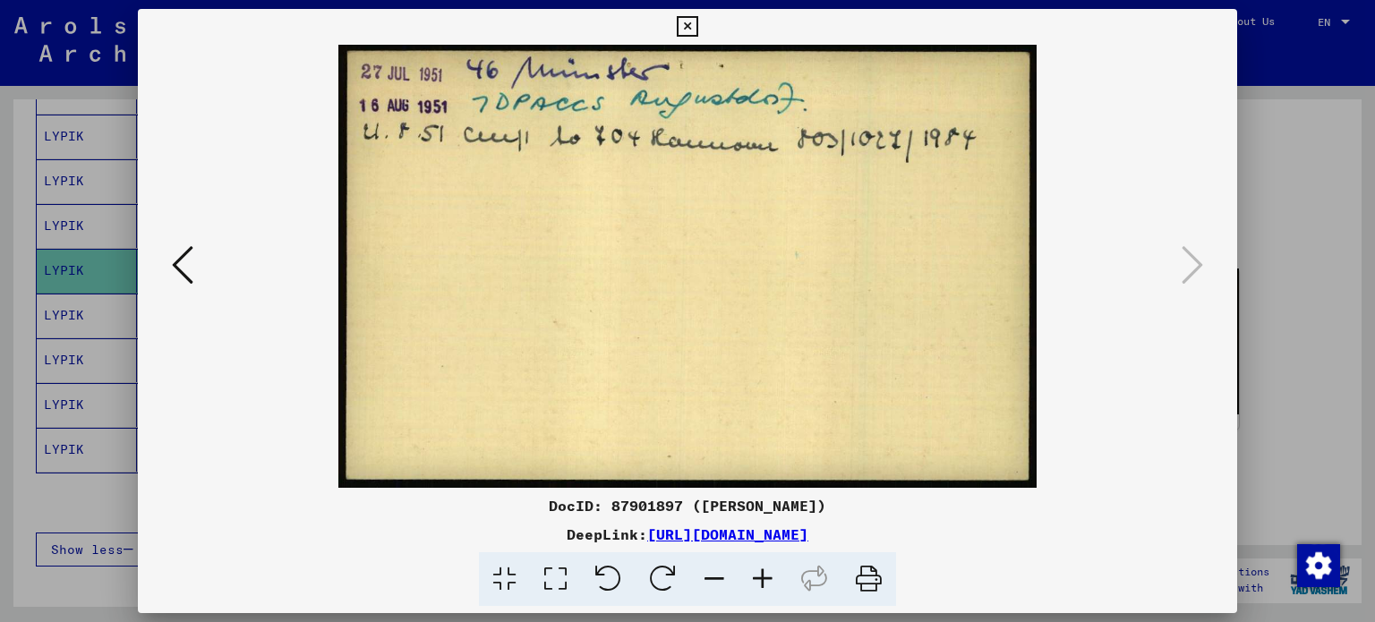
click at [1284, 168] on div at bounding box center [687, 311] width 1375 height 622
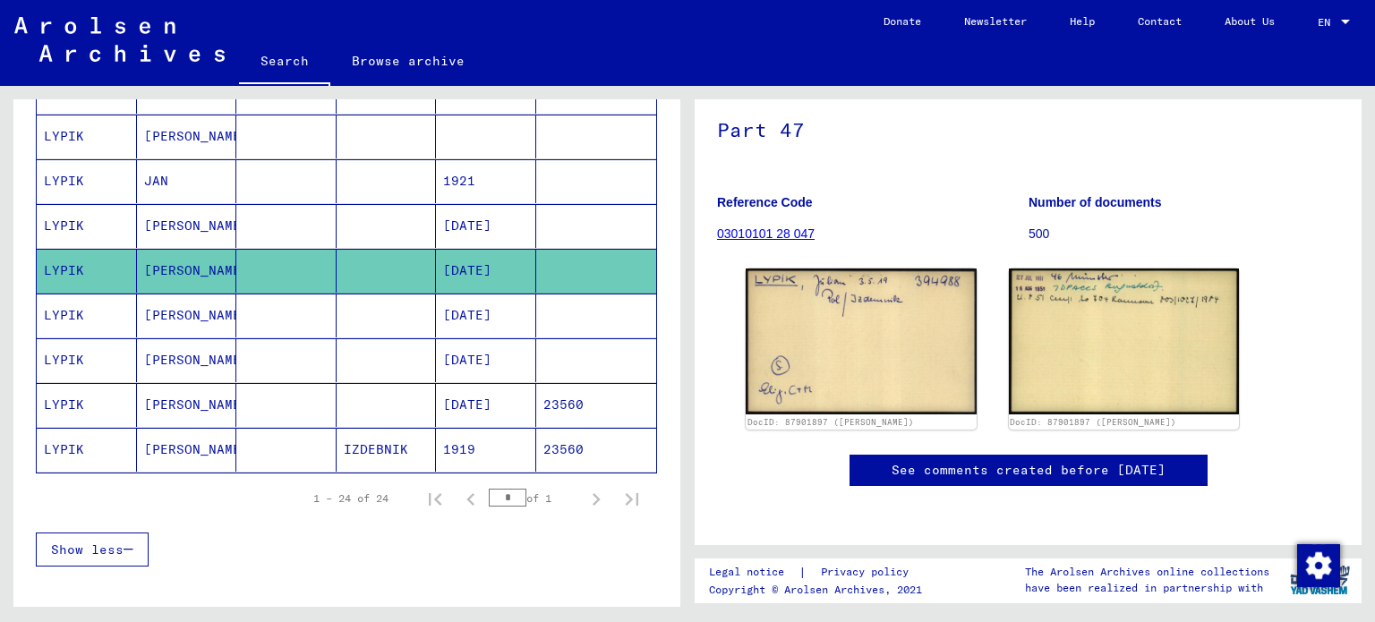
click at [509, 233] on mat-cell "[DATE]" at bounding box center [486, 226] width 100 height 44
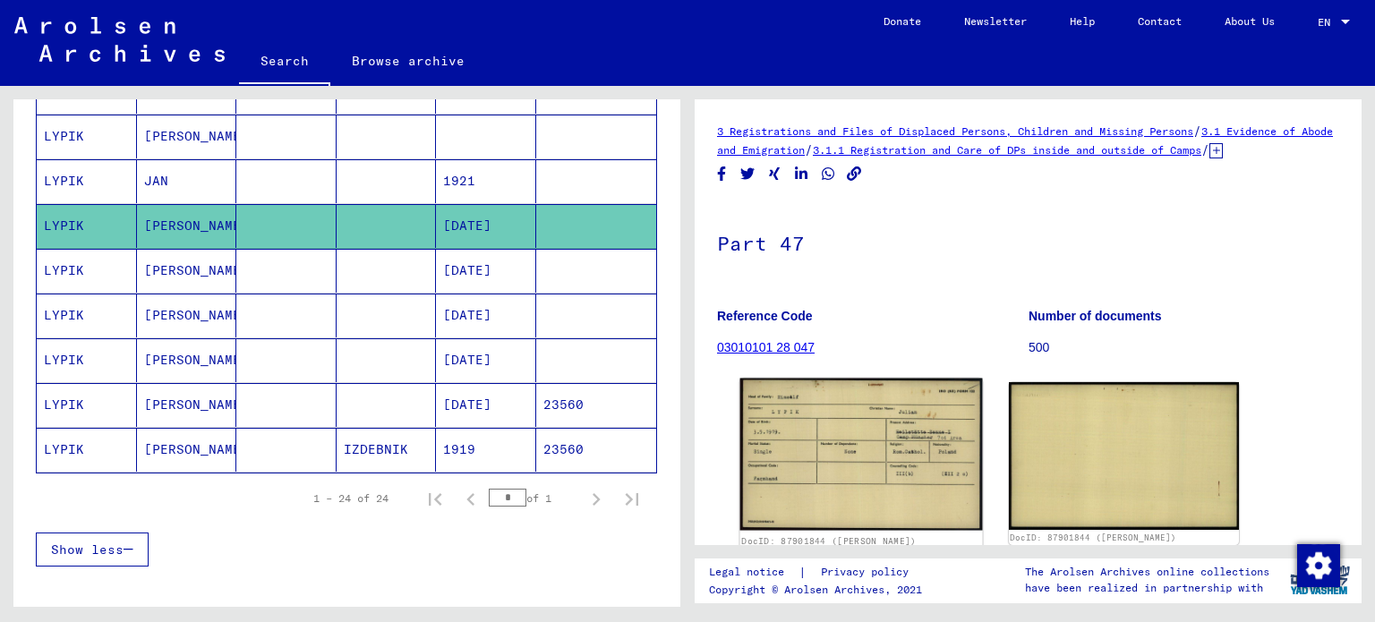
click at [853, 443] on img at bounding box center [861, 455] width 242 height 152
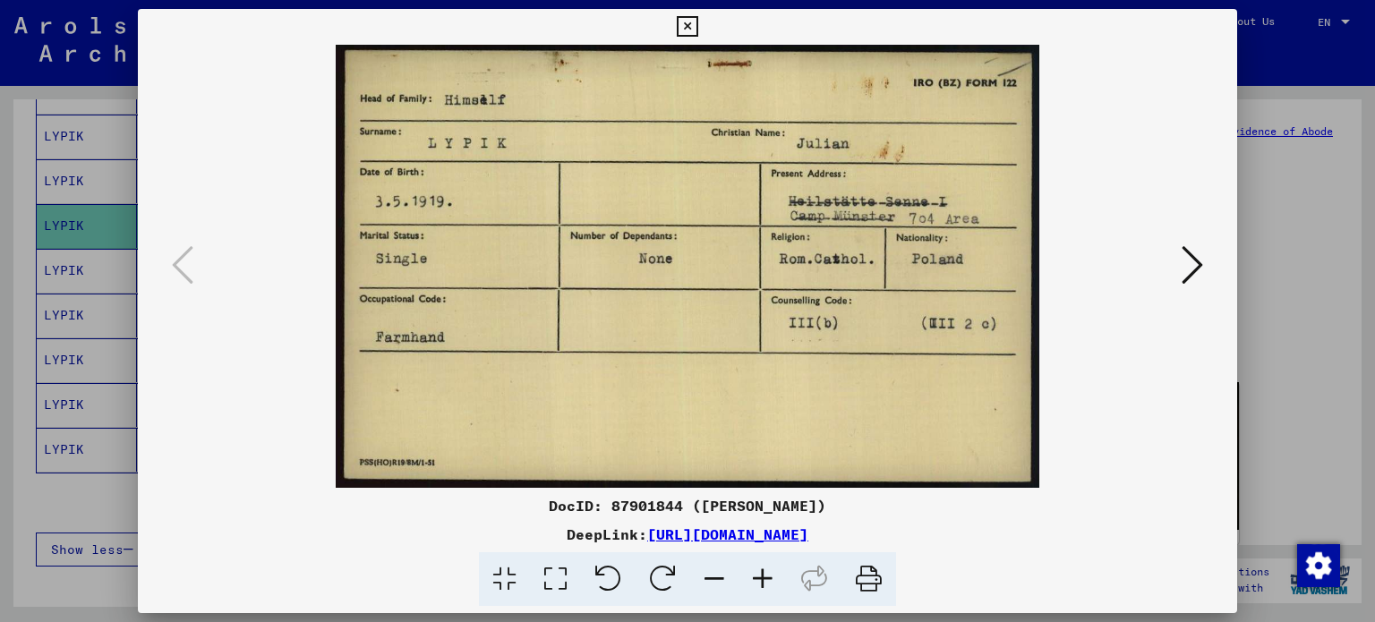
click at [1177, 257] on button at bounding box center [1192, 266] width 32 height 51
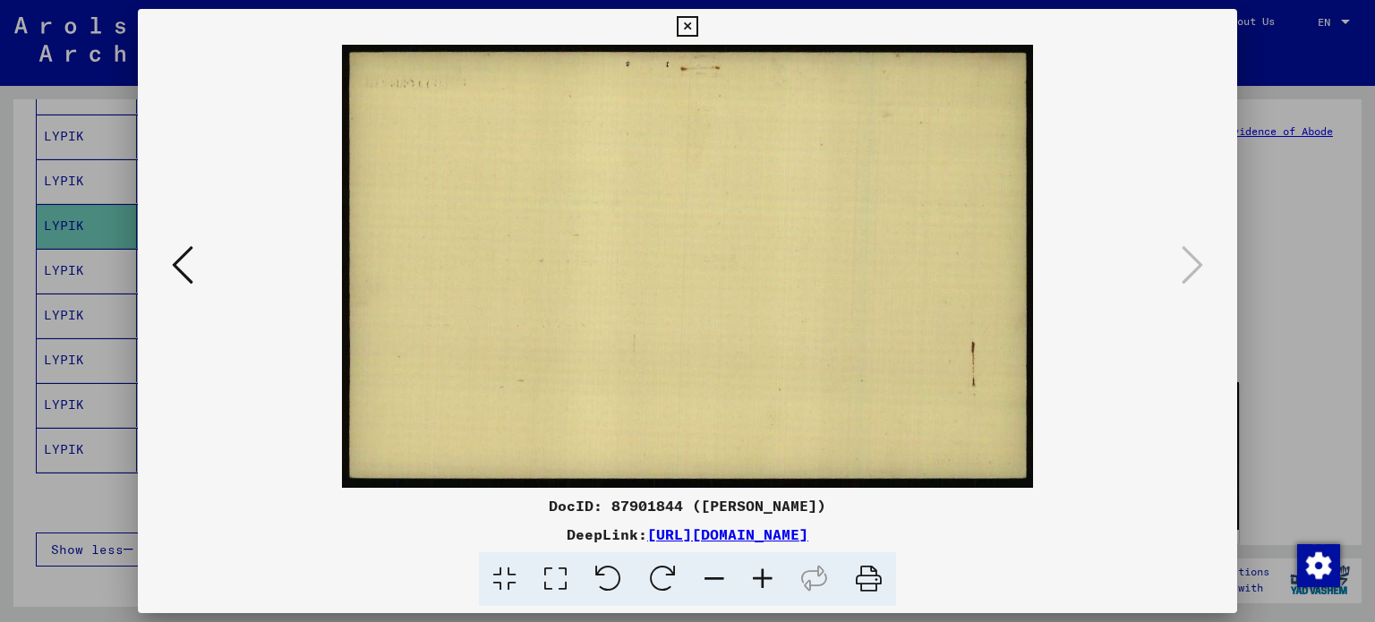
click at [1260, 221] on div at bounding box center [687, 311] width 1375 height 622
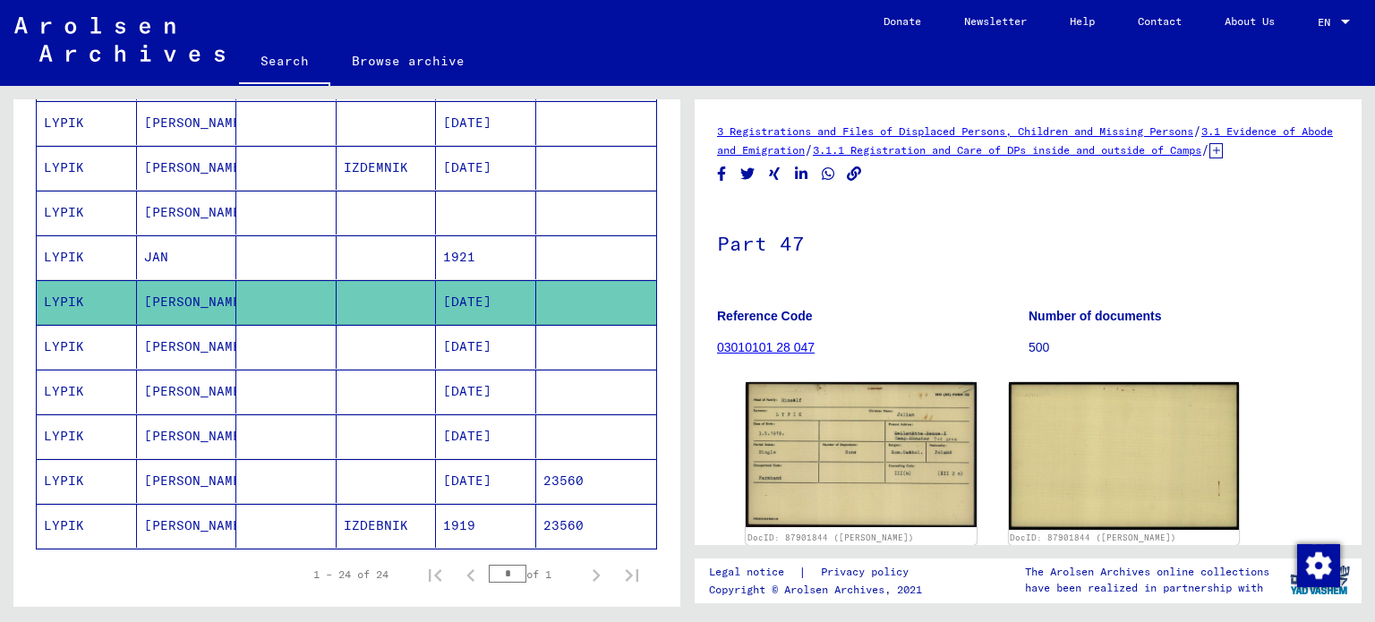
scroll to position [936, 0]
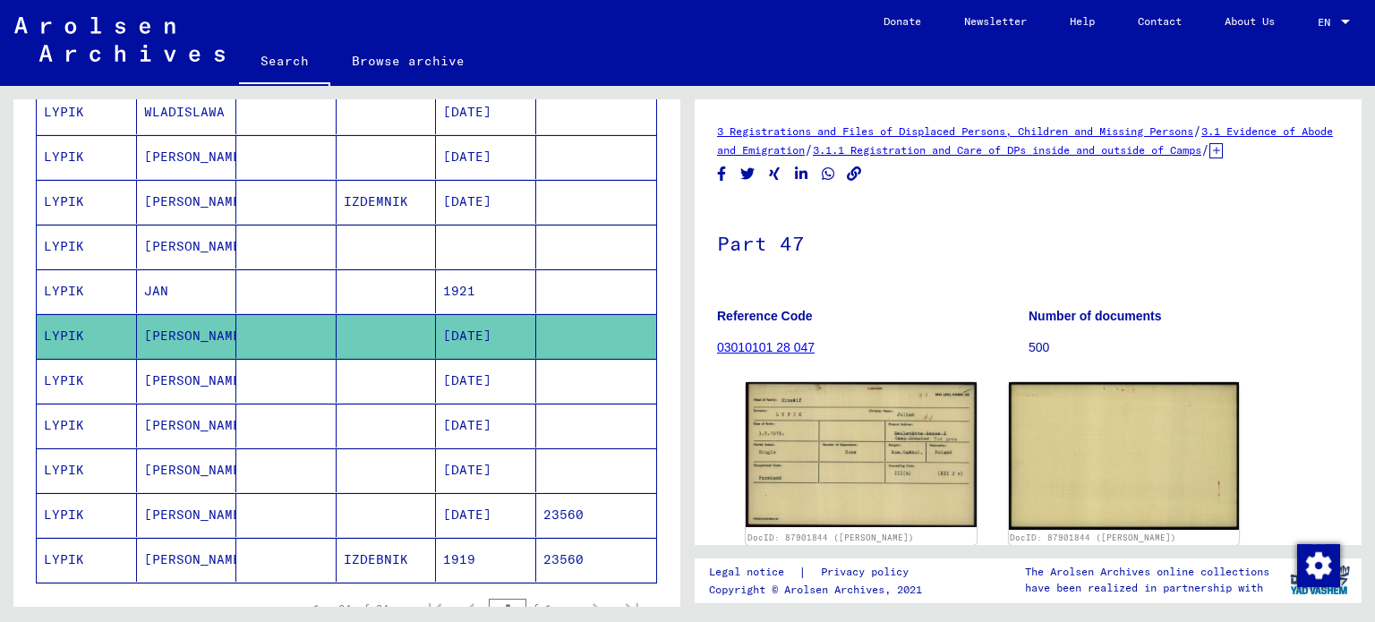
click at [476, 185] on mat-cell "[DATE]" at bounding box center [486, 202] width 100 height 44
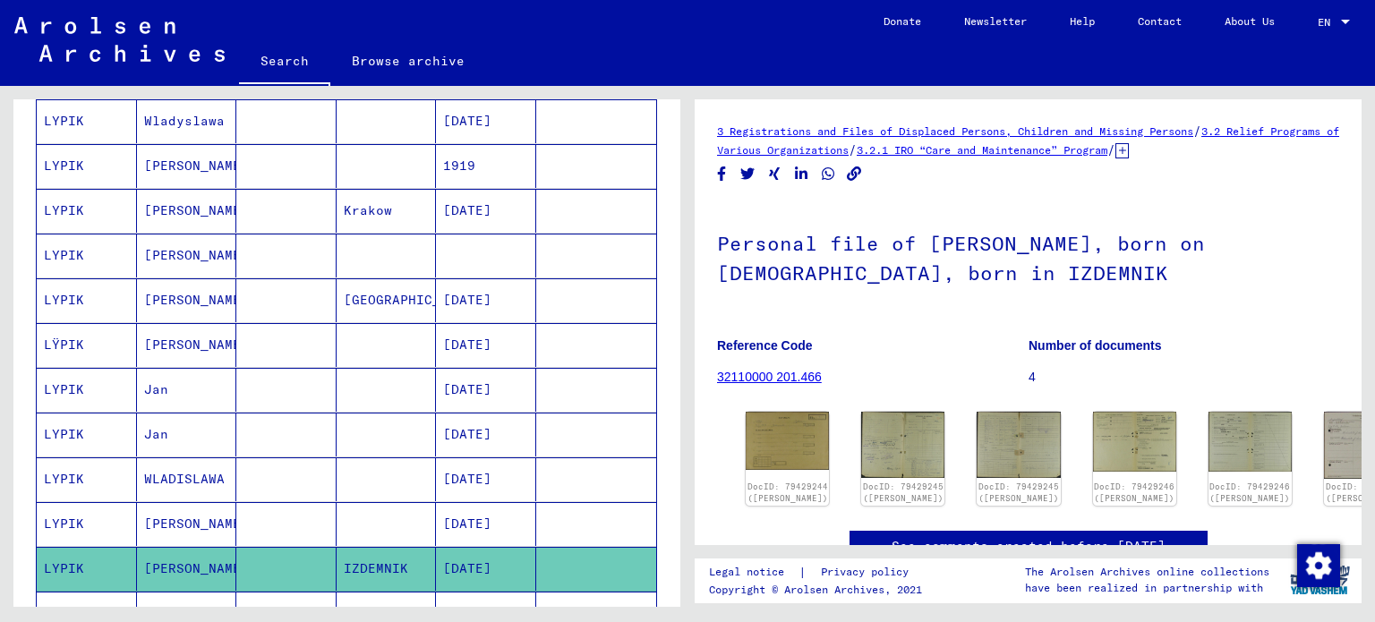
scroll to position [565, 0]
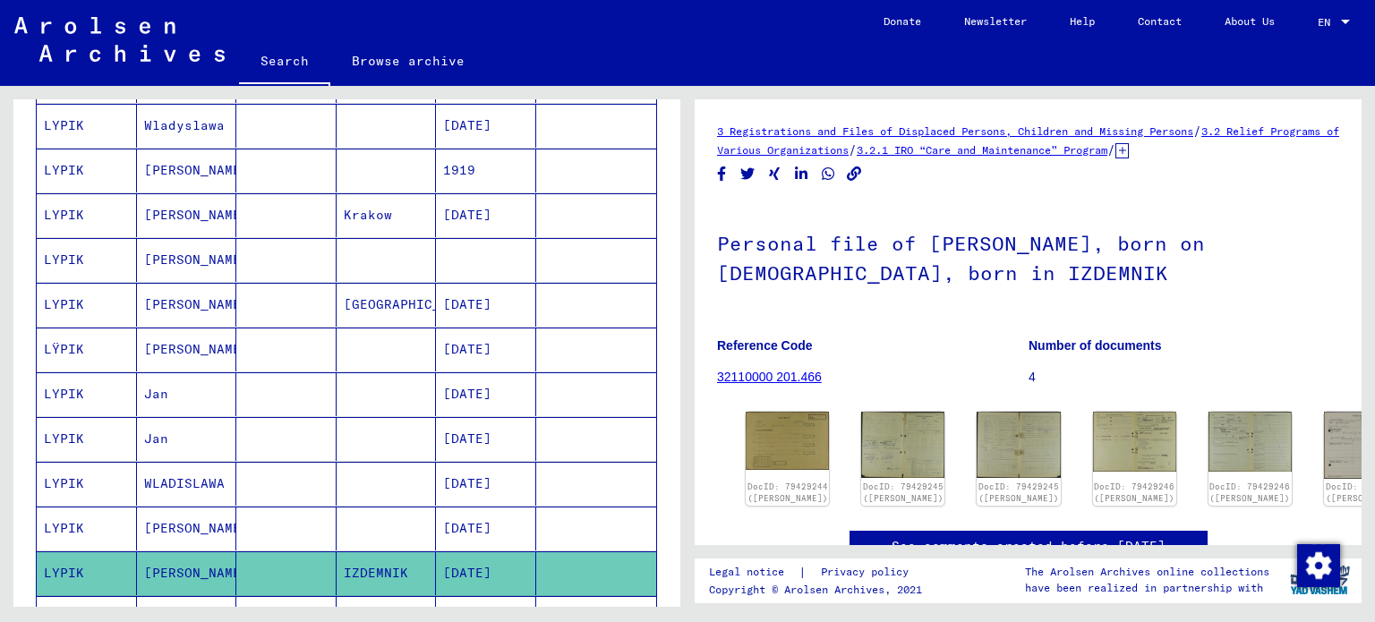
click at [402, 227] on mat-cell "Krakow" at bounding box center [387, 215] width 100 height 44
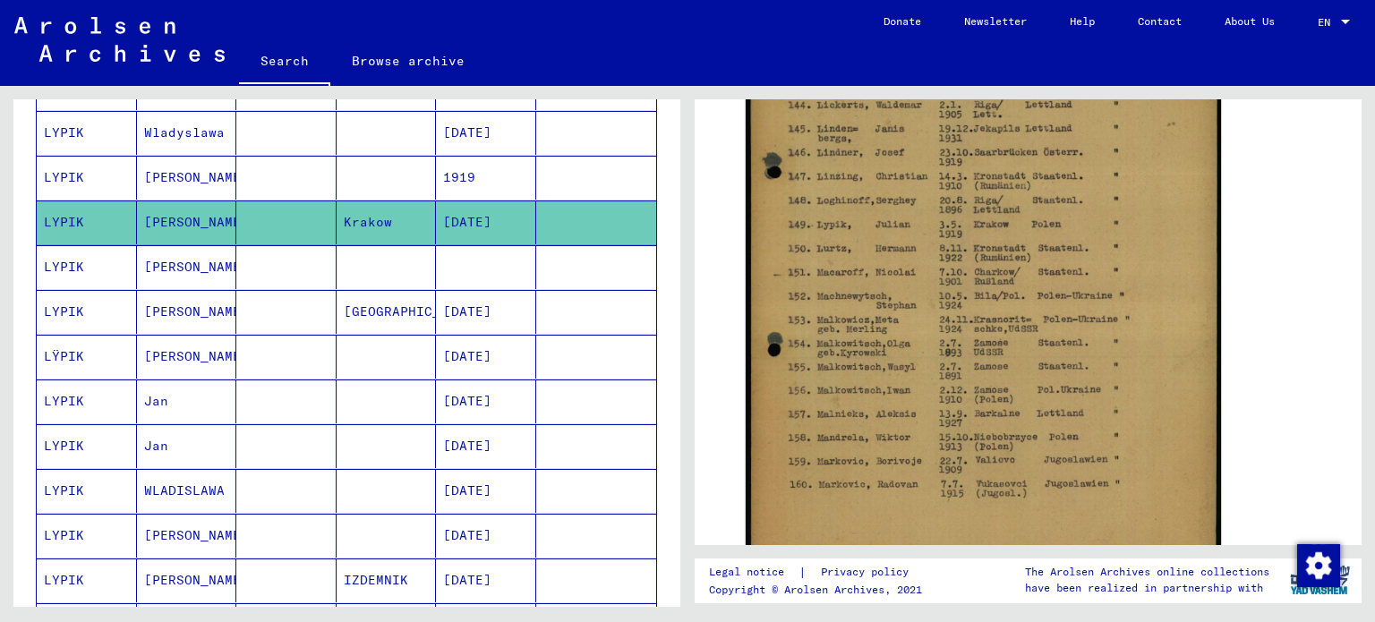
scroll to position [546, 0]
click at [411, 176] on mat-cell at bounding box center [387, 178] width 100 height 44
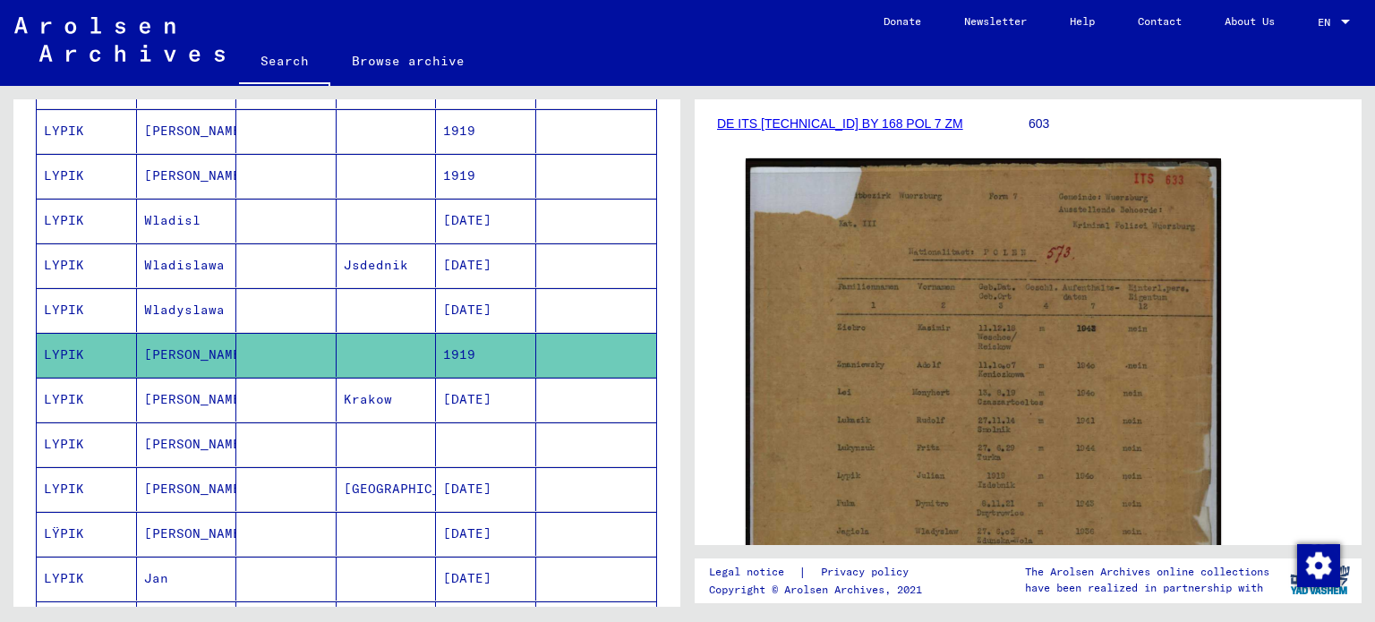
scroll to position [372, 0]
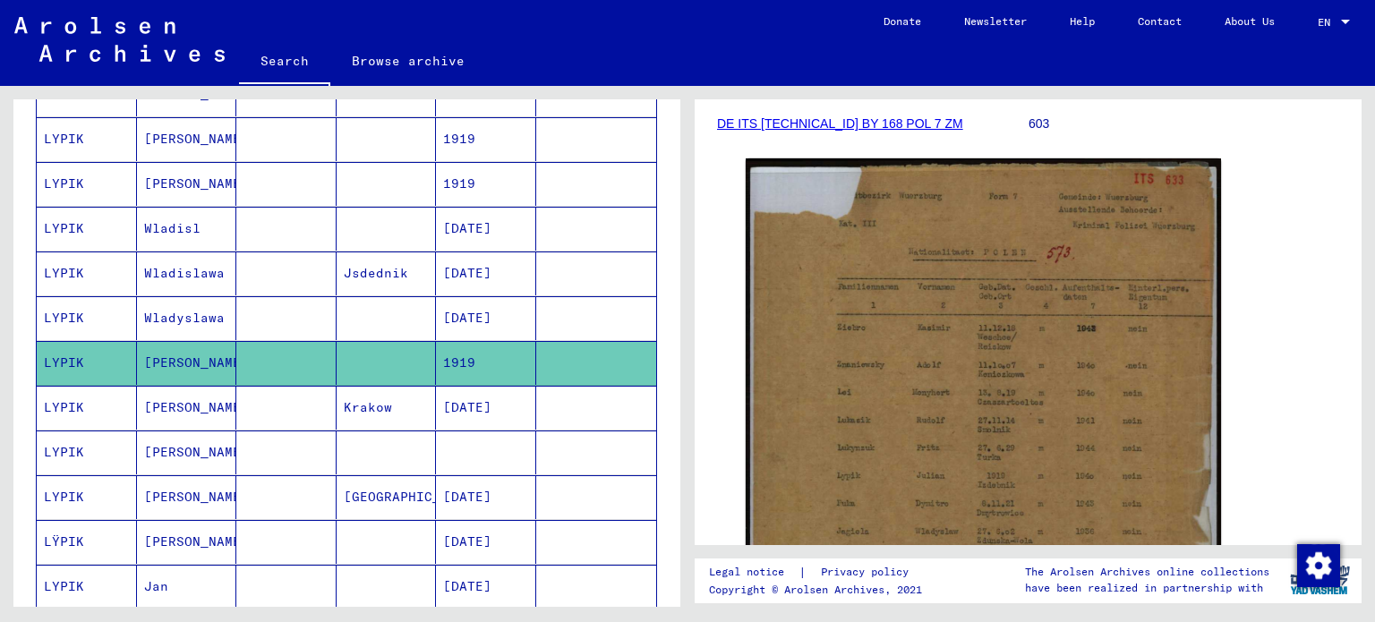
click at [453, 178] on mat-cell "1919" at bounding box center [486, 184] width 100 height 44
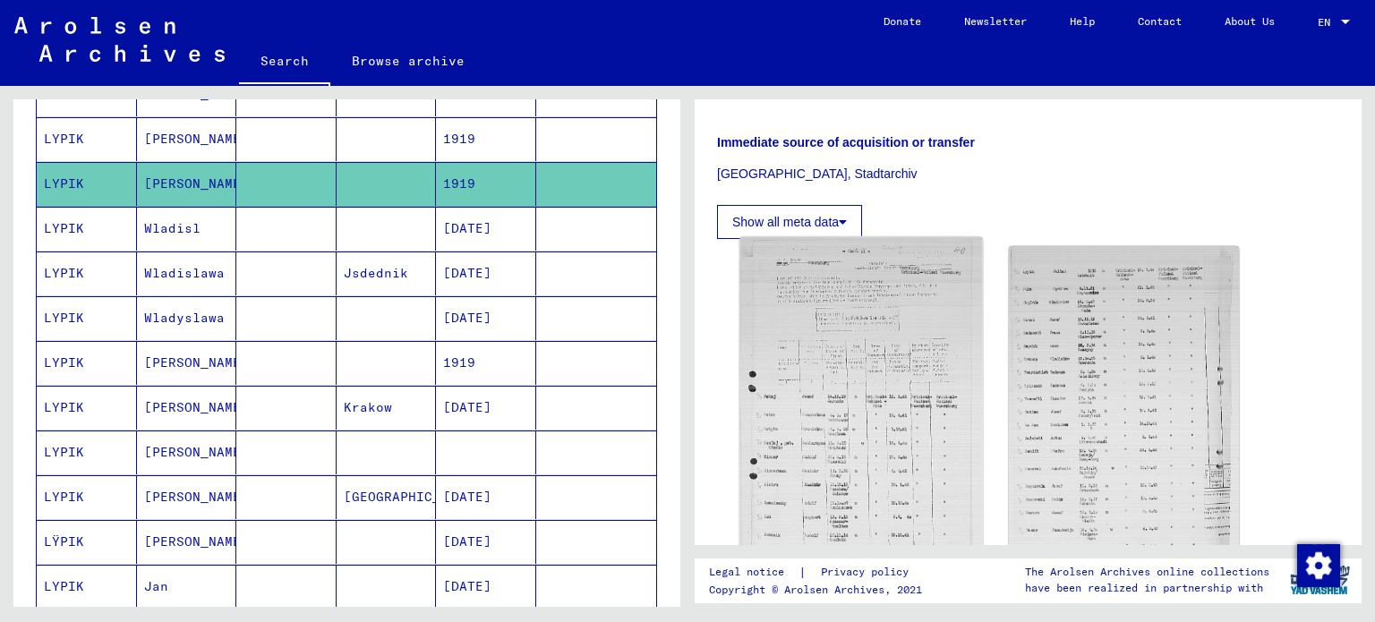
click at [892, 354] on img at bounding box center [861, 421] width 242 height 369
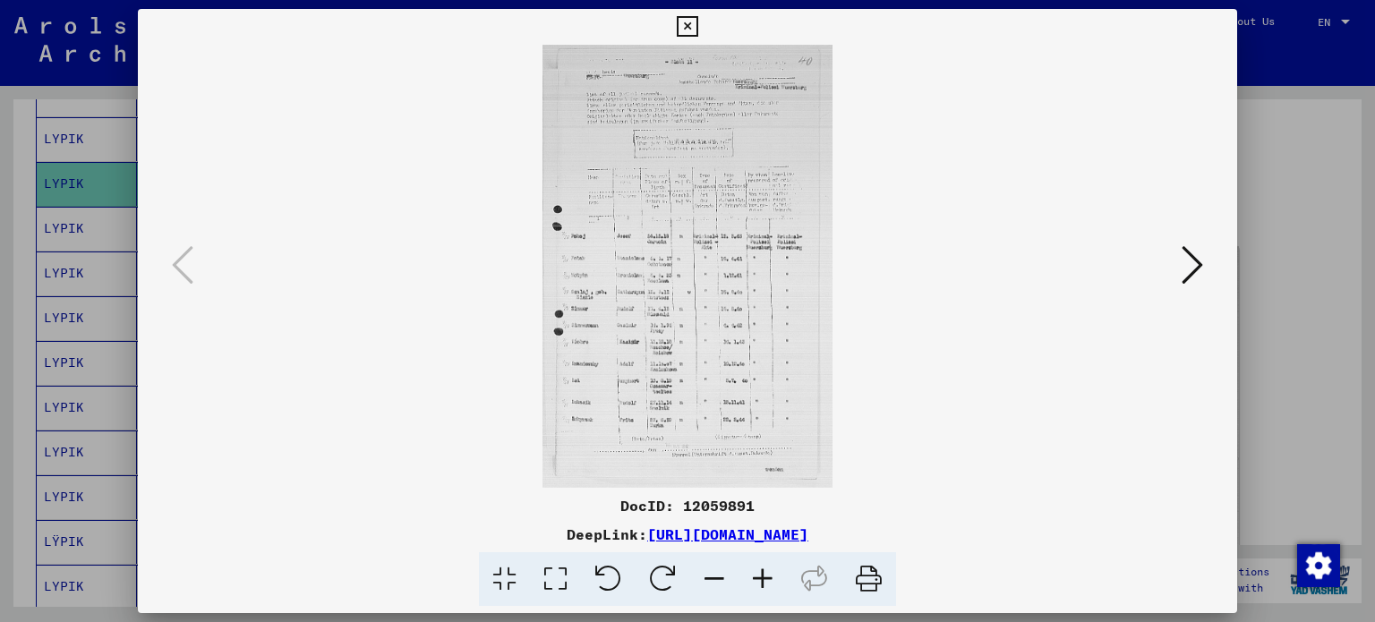
drag, startPoint x: 1168, startPoint y: 251, endPoint x: 1214, endPoint y: 255, distance: 45.9
click at [1214, 255] on div at bounding box center [688, 266] width 1100 height 443
click at [1180, 264] on div at bounding box center [688, 266] width 1100 height 443
click at [1180, 264] on button at bounding box center [1192, 266] width 32 height 51
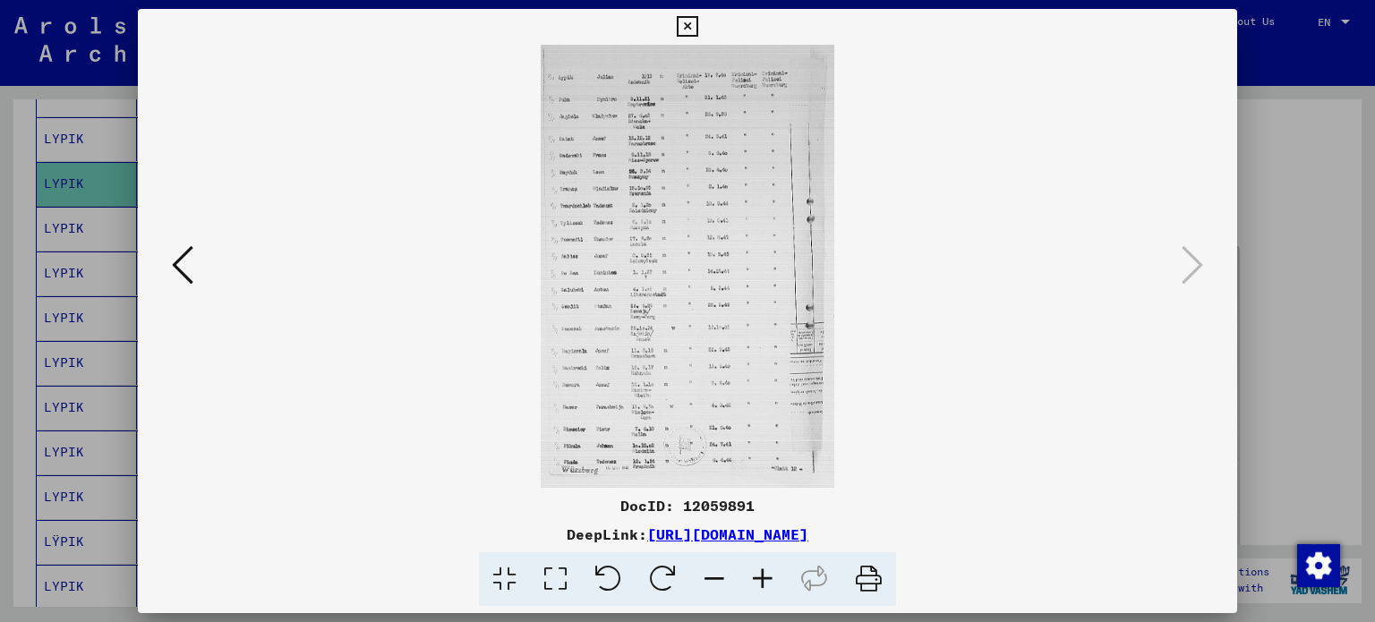
click at [1301, 218] on div at bounding box center [687, 311] width 1375 height 622
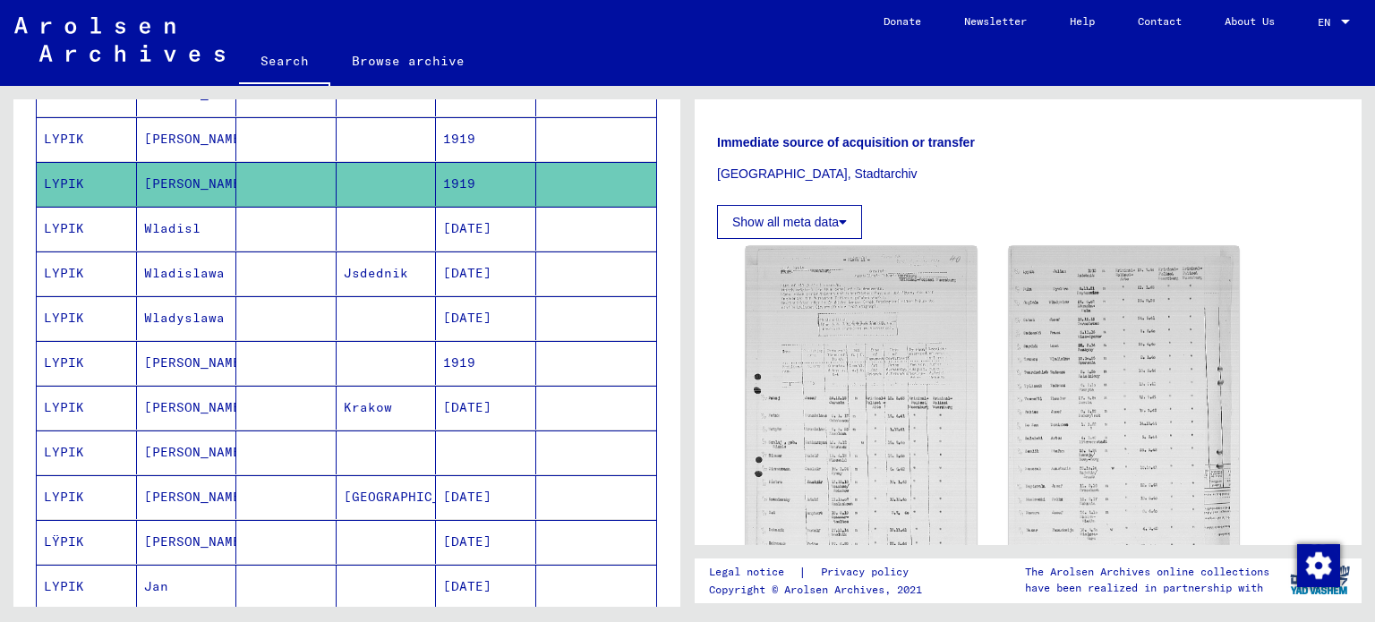
click at [404, 148] on mat-cell at bounding box center [387, 139] width 100 height 44
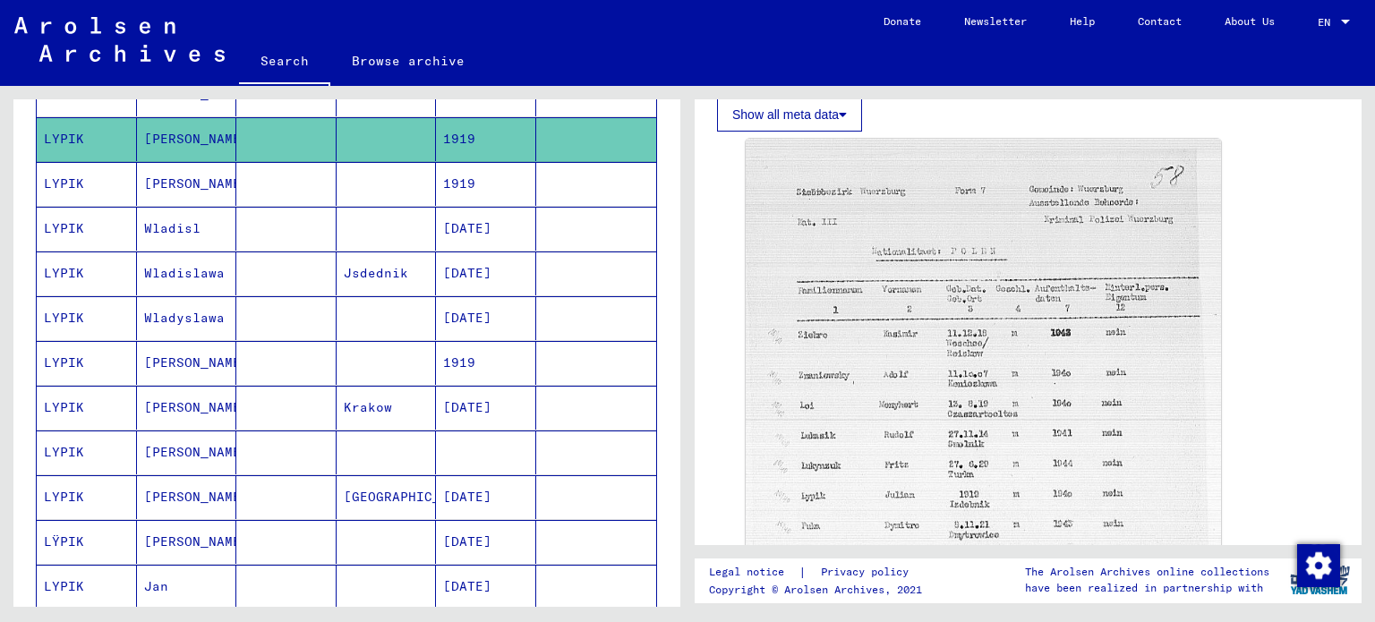
scroll to position [465, 0]
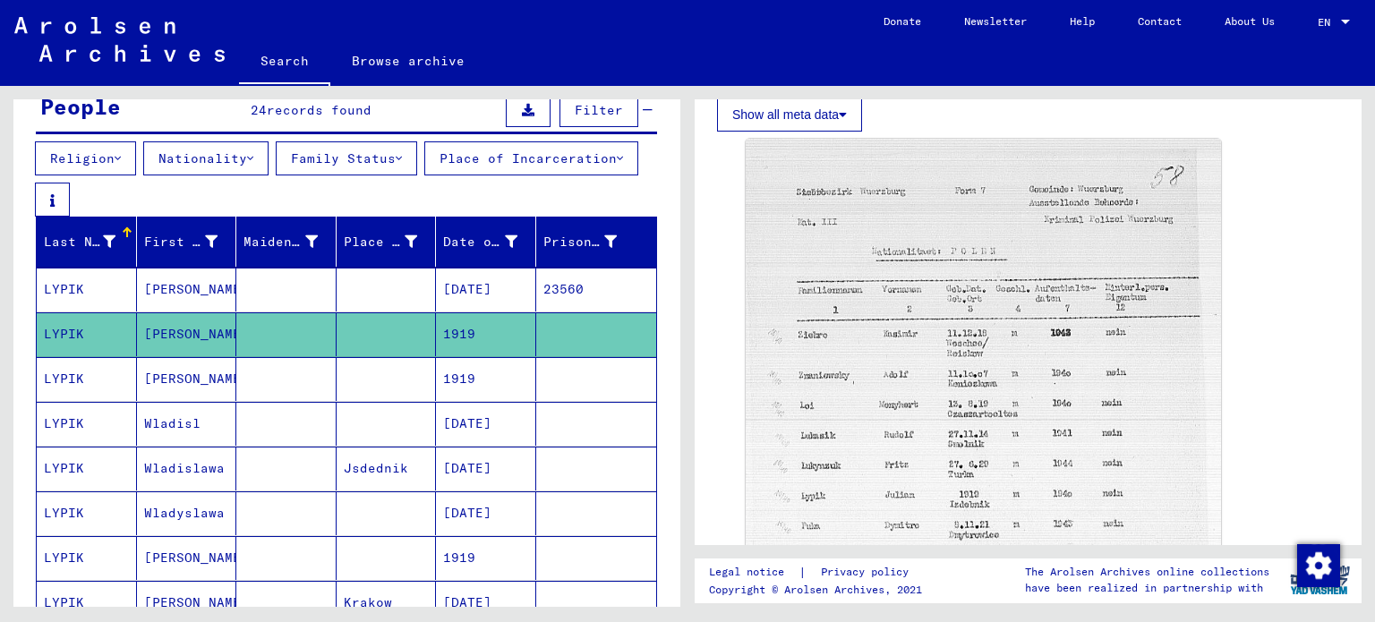
click at [505, 303] on mat-cell "[DATE]" at bounding box center [486, 290] width 100 height 44
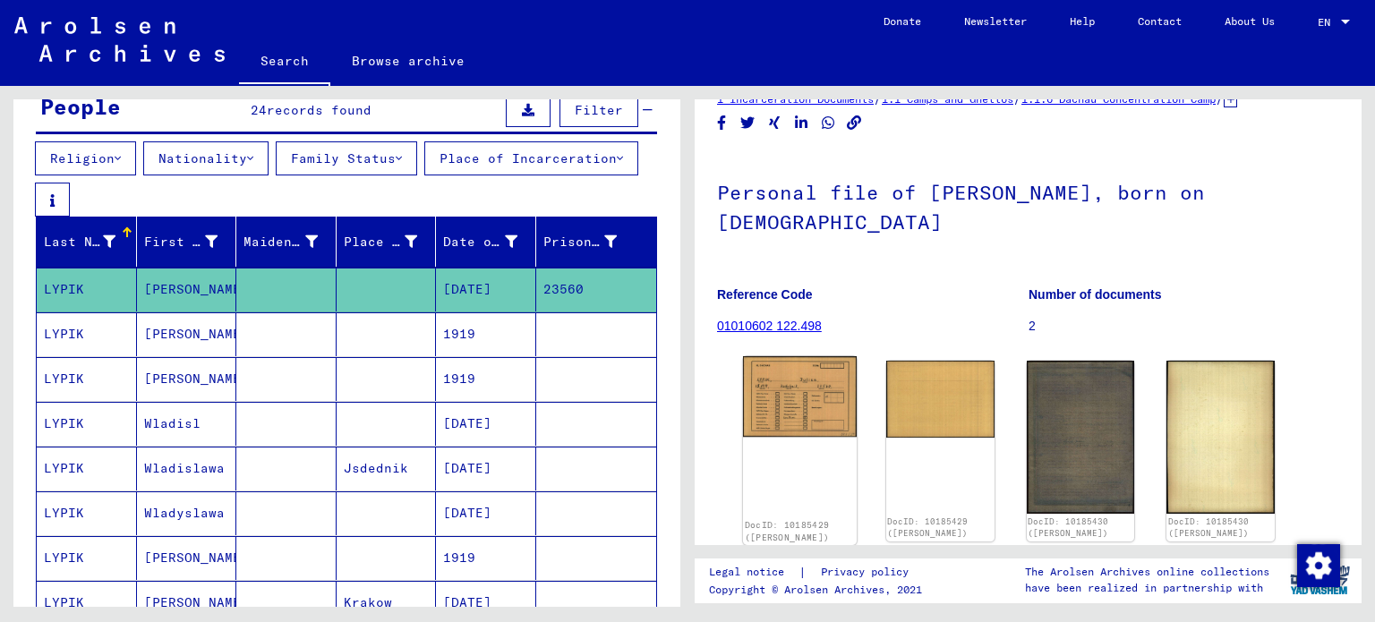
click at [820, 422] on img at bounding box center [800, 396] width 114 height 81
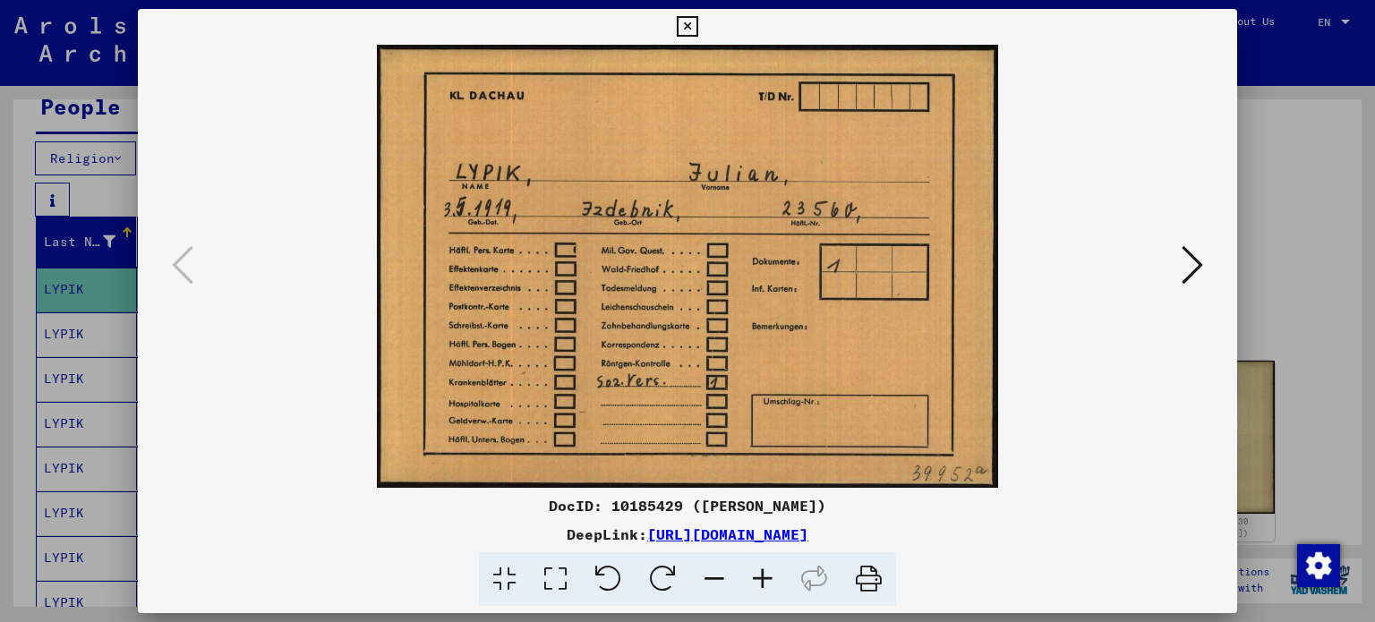
click at [1202, 253] on icon at bounding box center [1191, 264] width 21 height 43
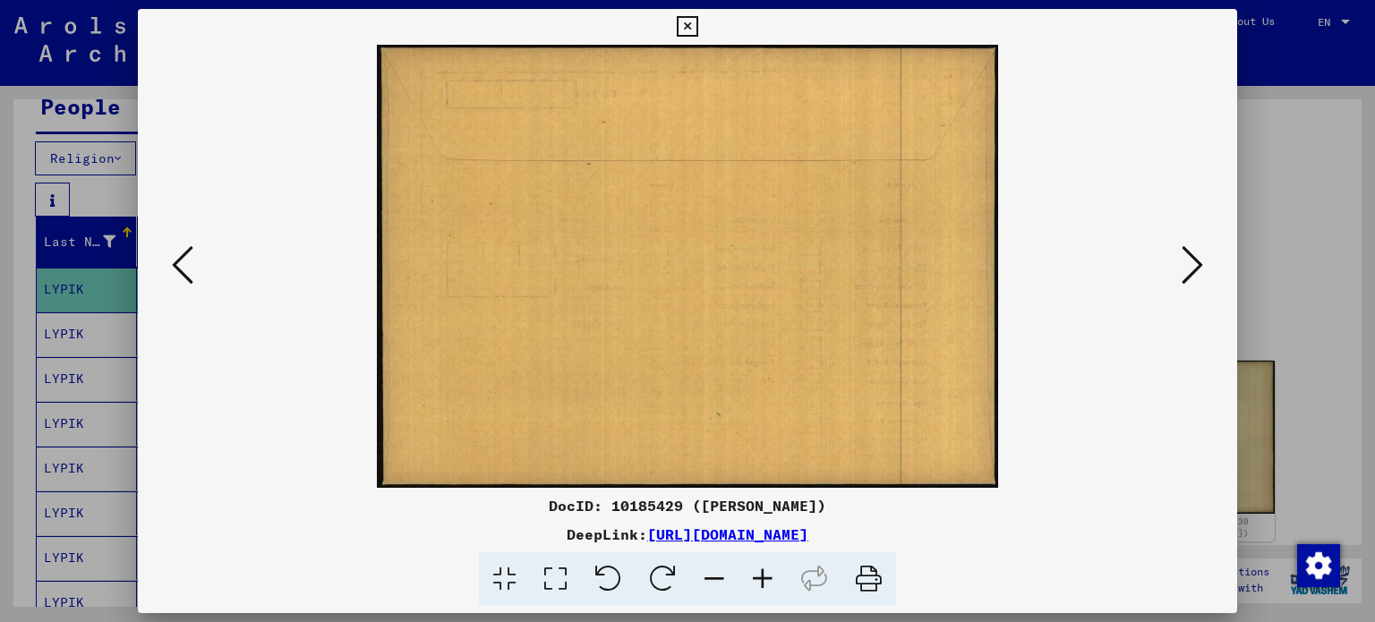
click at [1202, 253] on icon at bounding box center [1191, 264] width 21 height 43
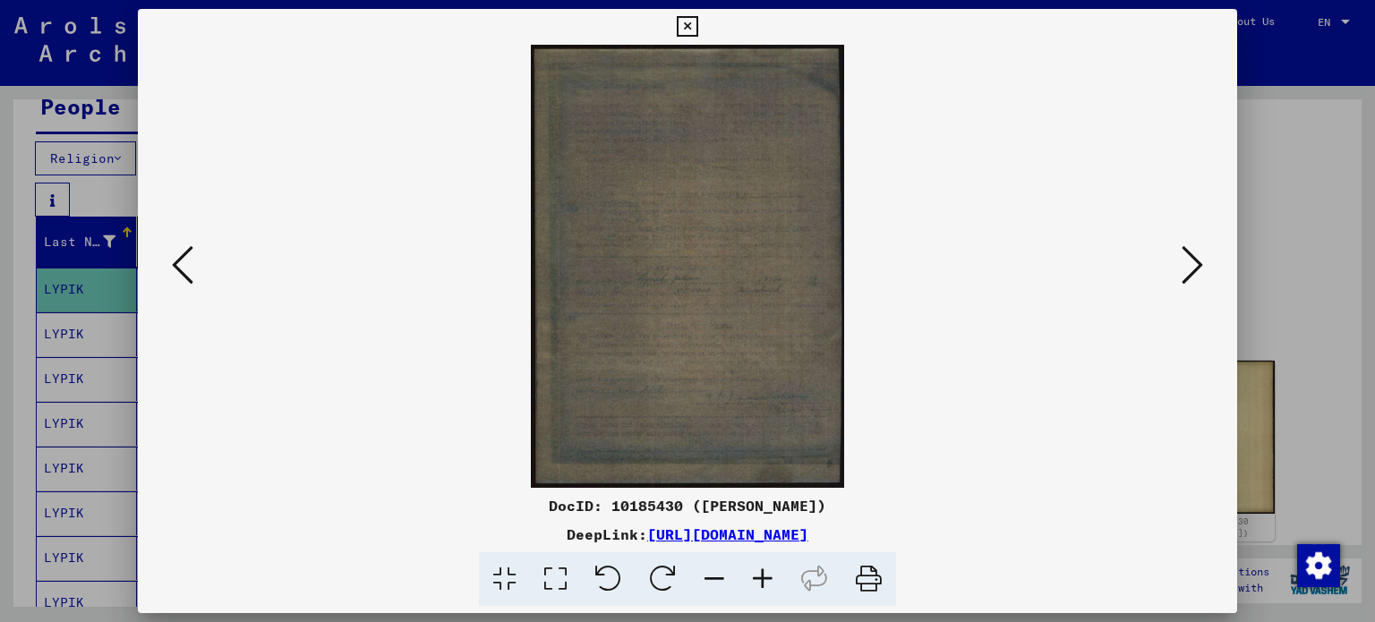
click at [1202, 253] on icon at bounding box center [1191, 264] width 21 height 43
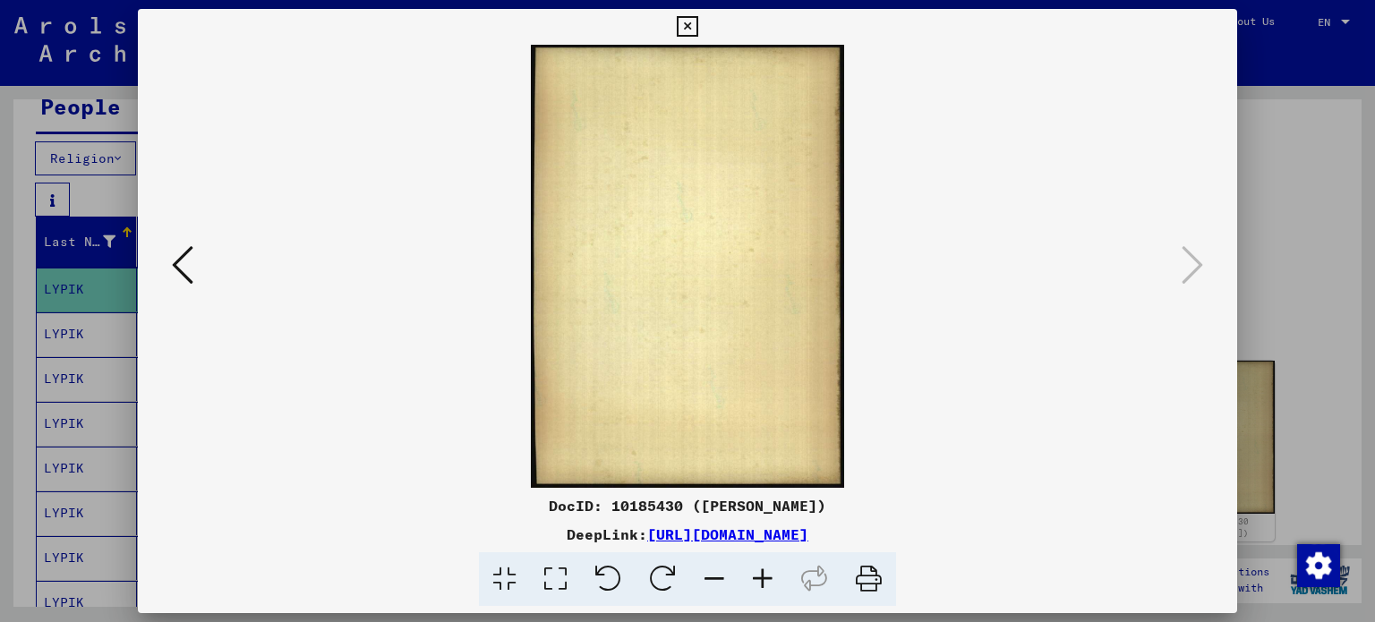
click at [174, 256] on icon at bounding box center [182, 264] width 21 height 43
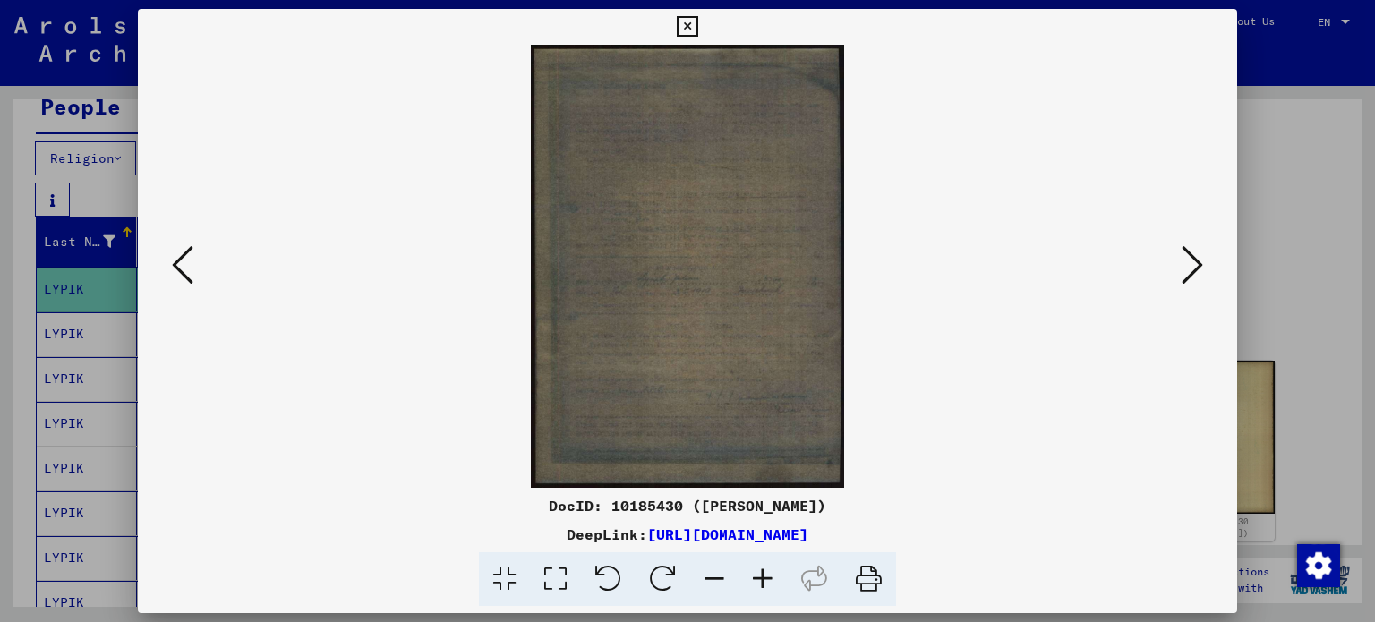
click at [691, 29] on icon at bounding box center [687, 26] width 21 height 21
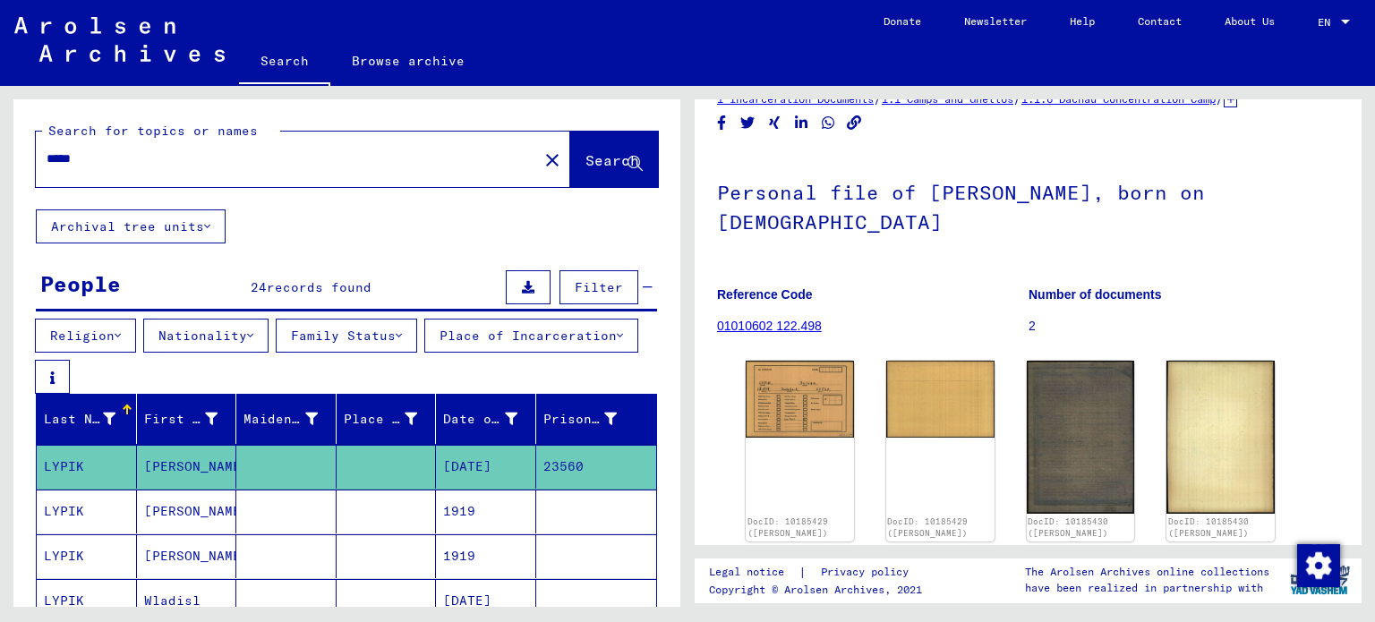
click at [323, 161] on input "*****" at bounding box center [287, 158] width 481 height 19
click at [150, 216] on button "Archival tree units" at bounding box center [131, 226] width 190 height 34
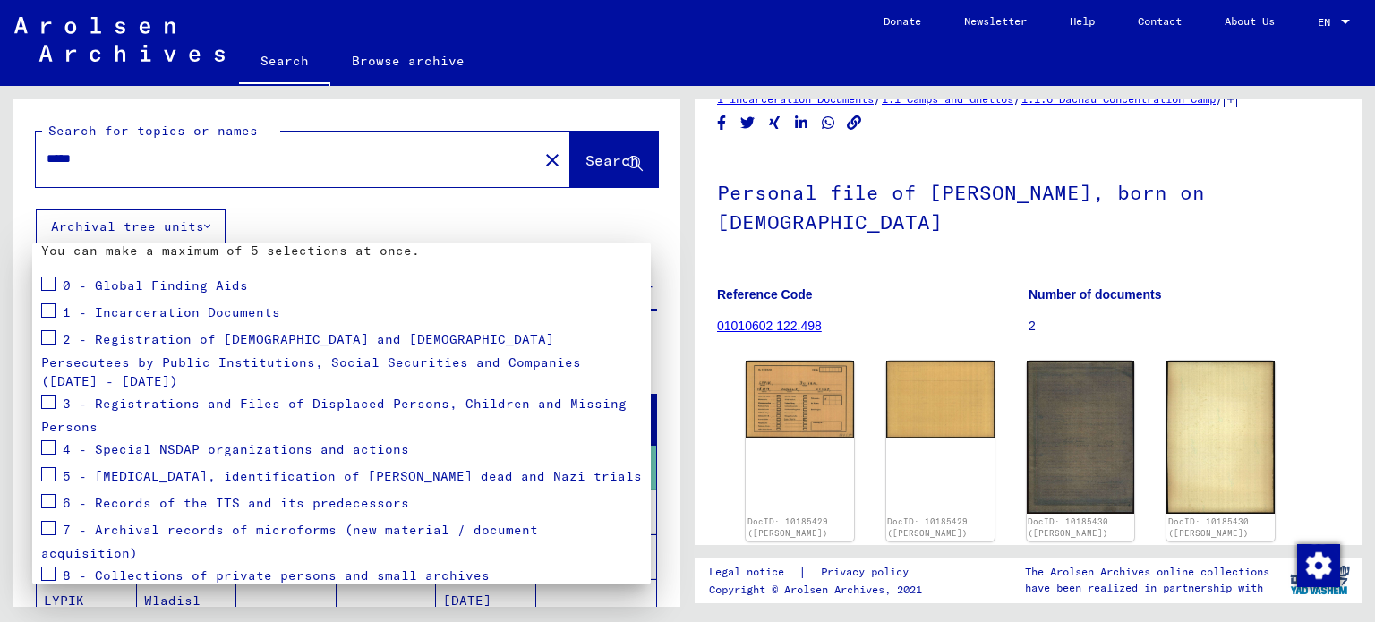
scroll to position [197, 0]
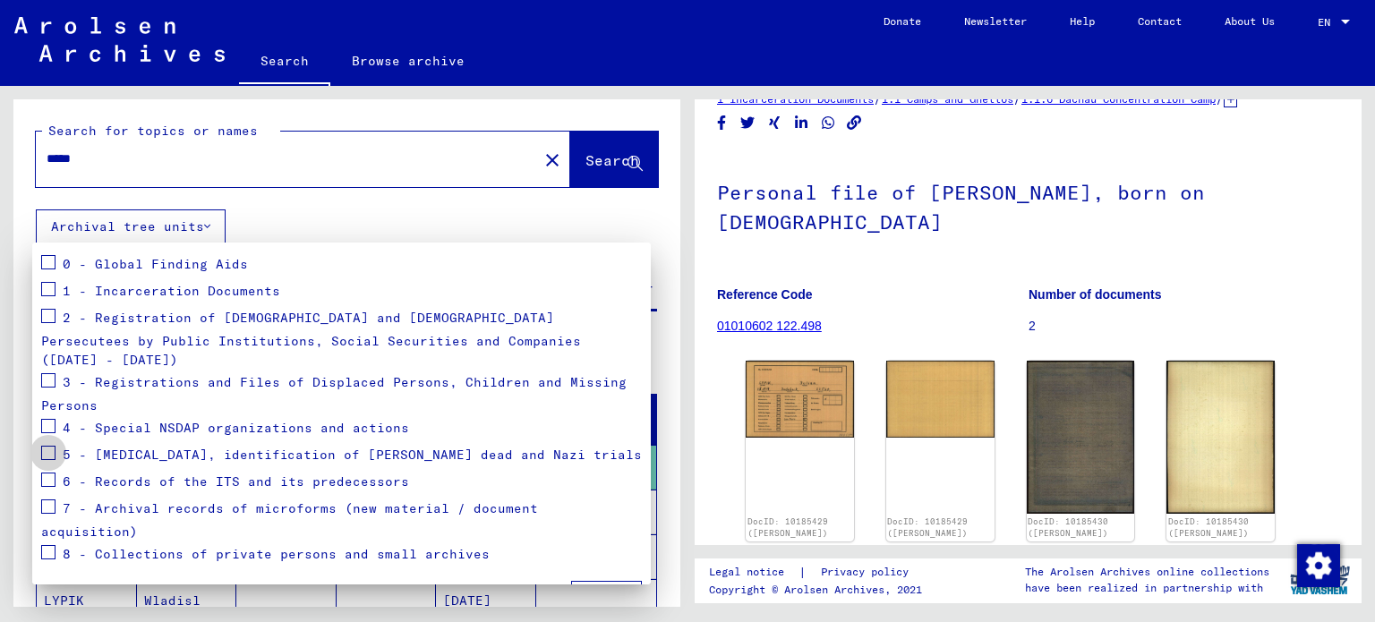
click at [53, 446] on span at bounding box center [48, 453] width 14 height 14
click at [49, 419] on span at bounding box center [48, 426] width 14 height 14
click at [42, 337] on span "2 - Registration of [DEMOGRAPHIC_DATA] and [DEMOGRAPHIC_DATA] Persecutees by Pu…" at bounding box center [311, 339] width 540 height 59
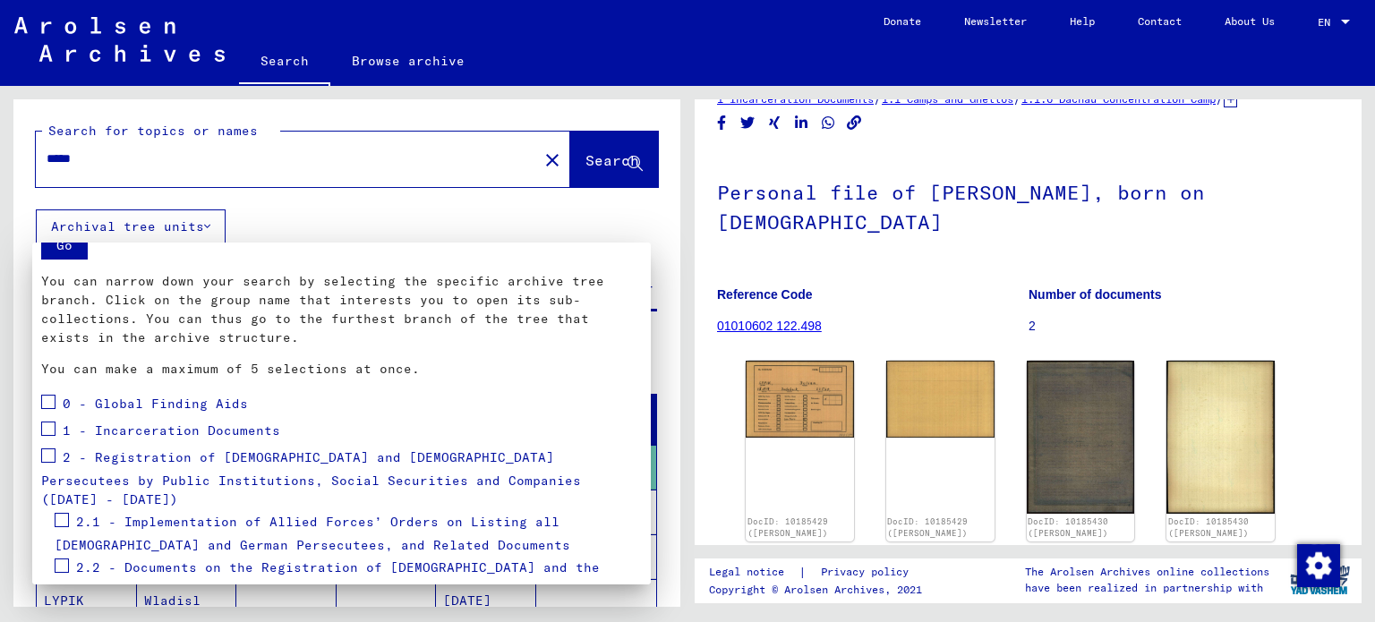
scroll to position [57, 0]
click at [50, 405] on span at bounding box center [48, 402] width 14 height 14
click at [56, 423] on div "1 - Incarceration Documents" at bounding box center [160, 431] width 239 height 27
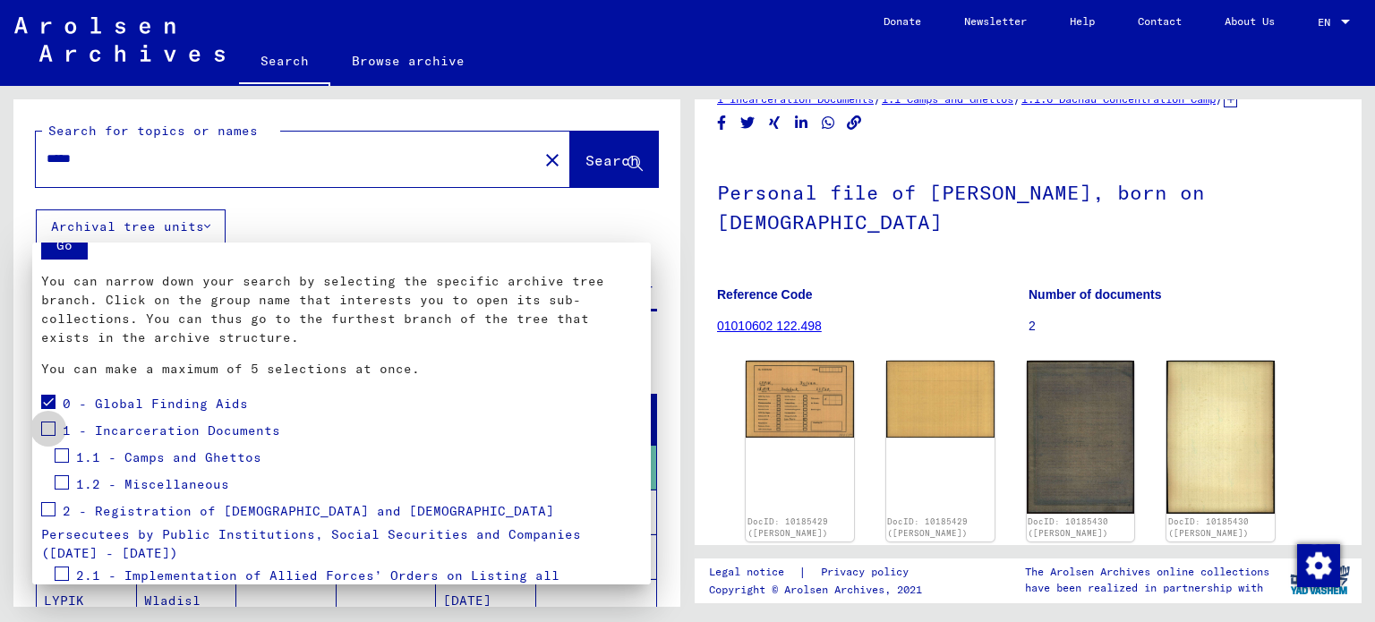
click at [54, 427] on span at bounding box center [48, 429] width 14 height 14
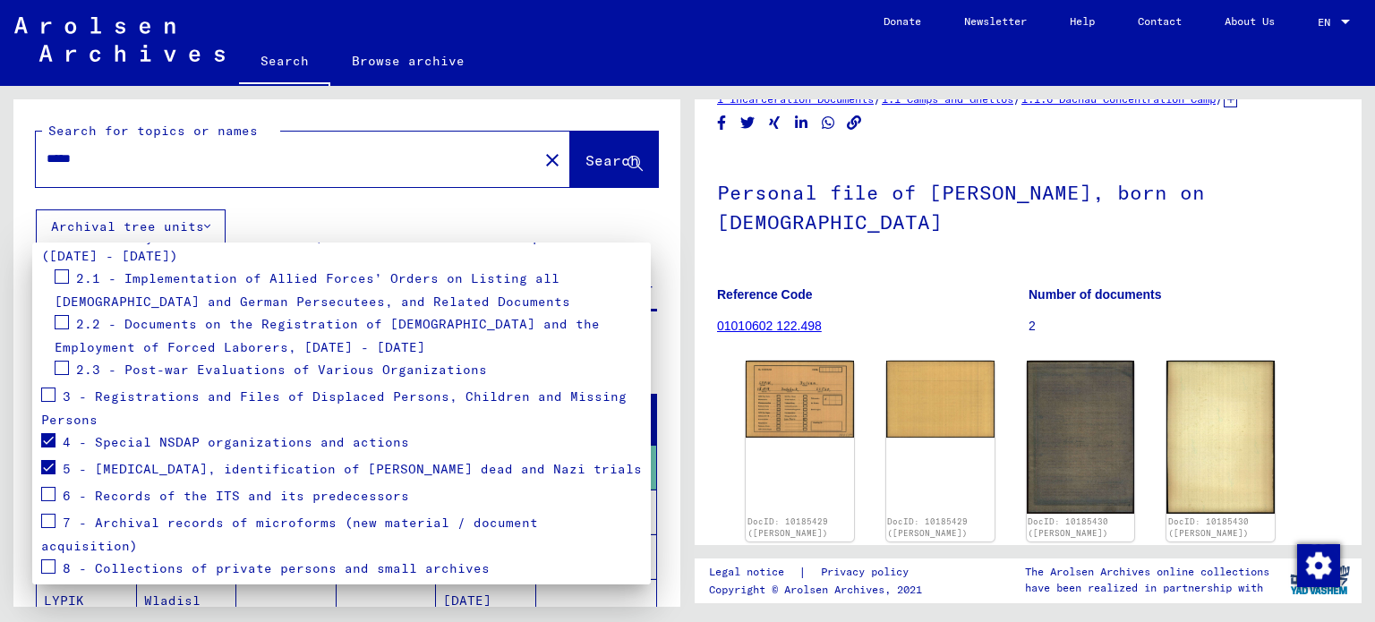
scroll to position [369, 0]
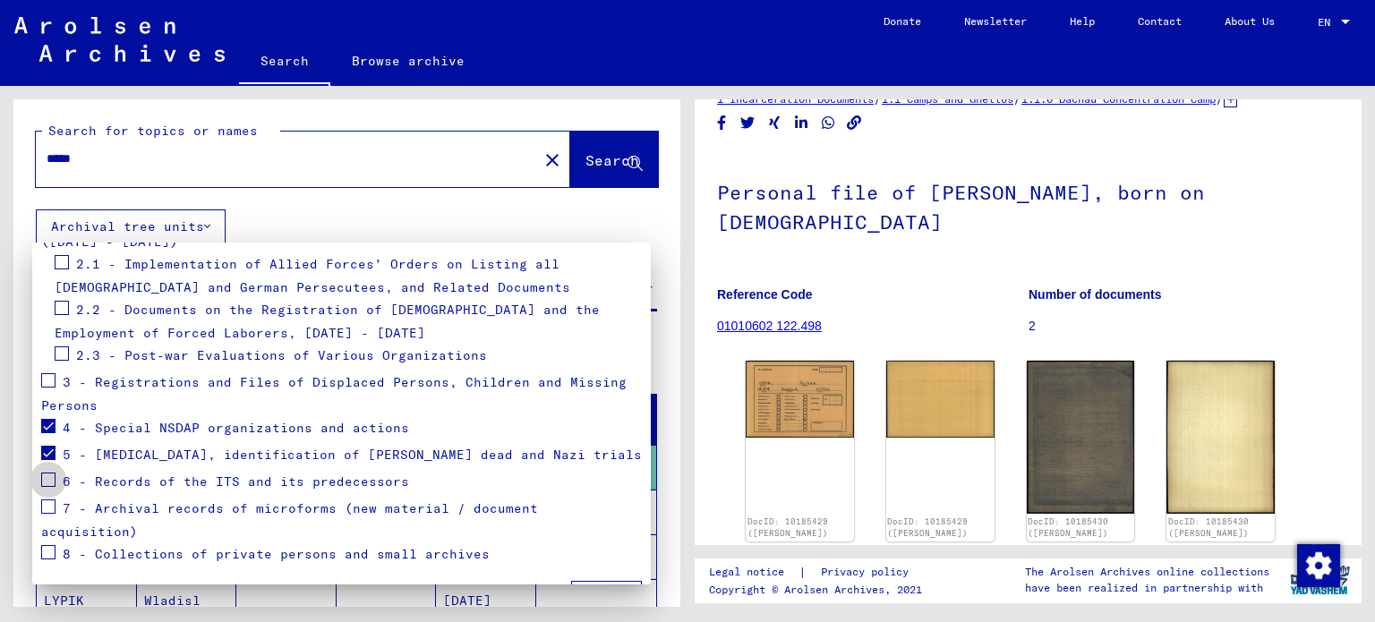
click at [52, 473] on span at bounding box center [48, 480] width 14 height 14
click at [601, 590] on span "Apply" at bounding box center [606, 598] width 40 height 16
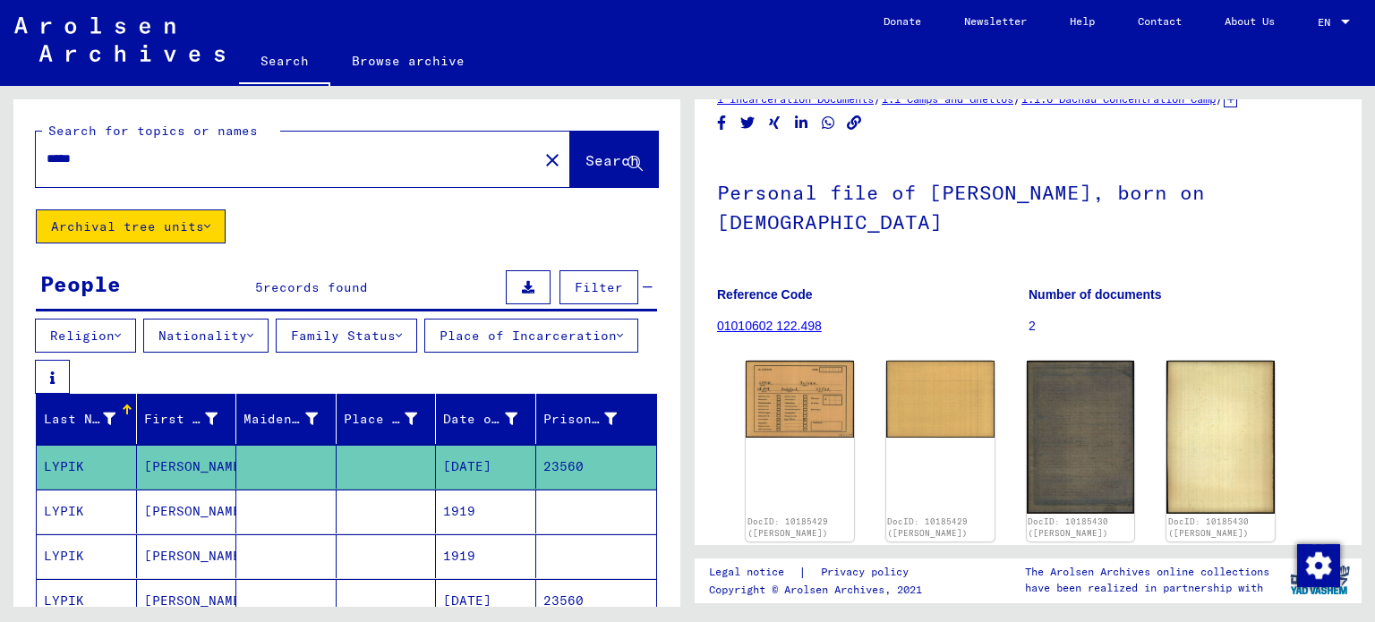
click at [265, 245] on div "Search for topics or names ***** close Search Archival tree units People 5 reco…" at bounding box center [346, 494] width 667 height 791
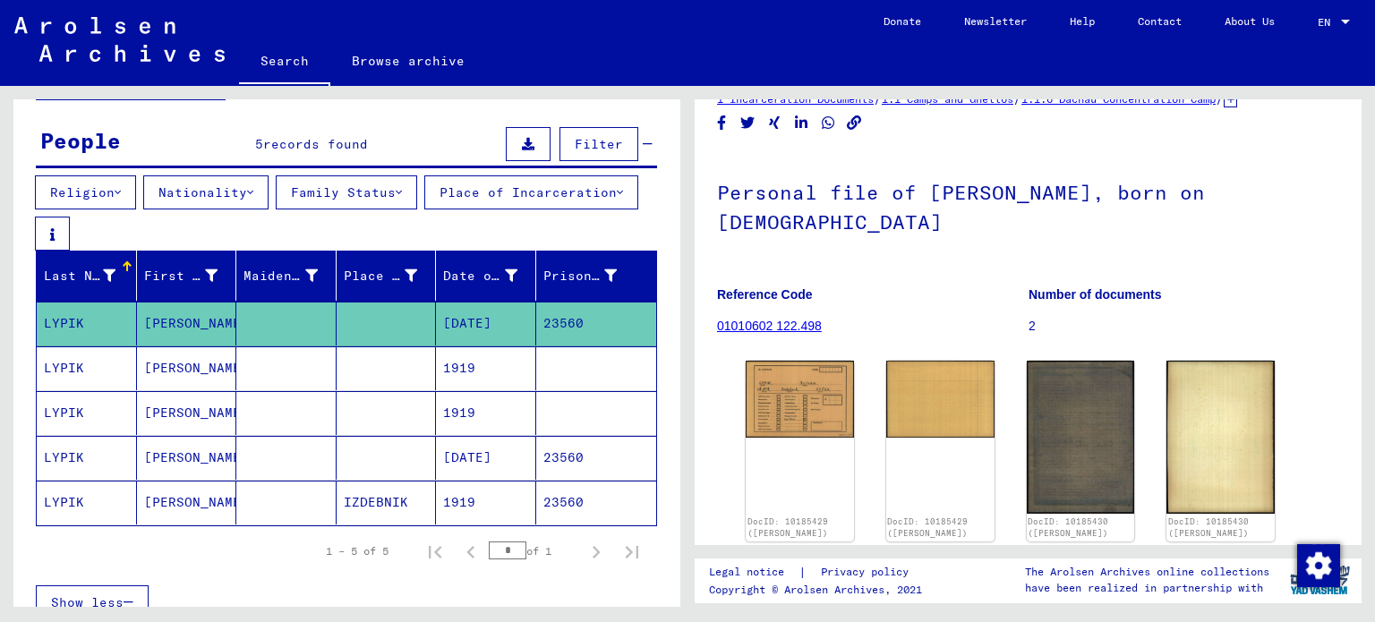
scroll to position [145, 0]
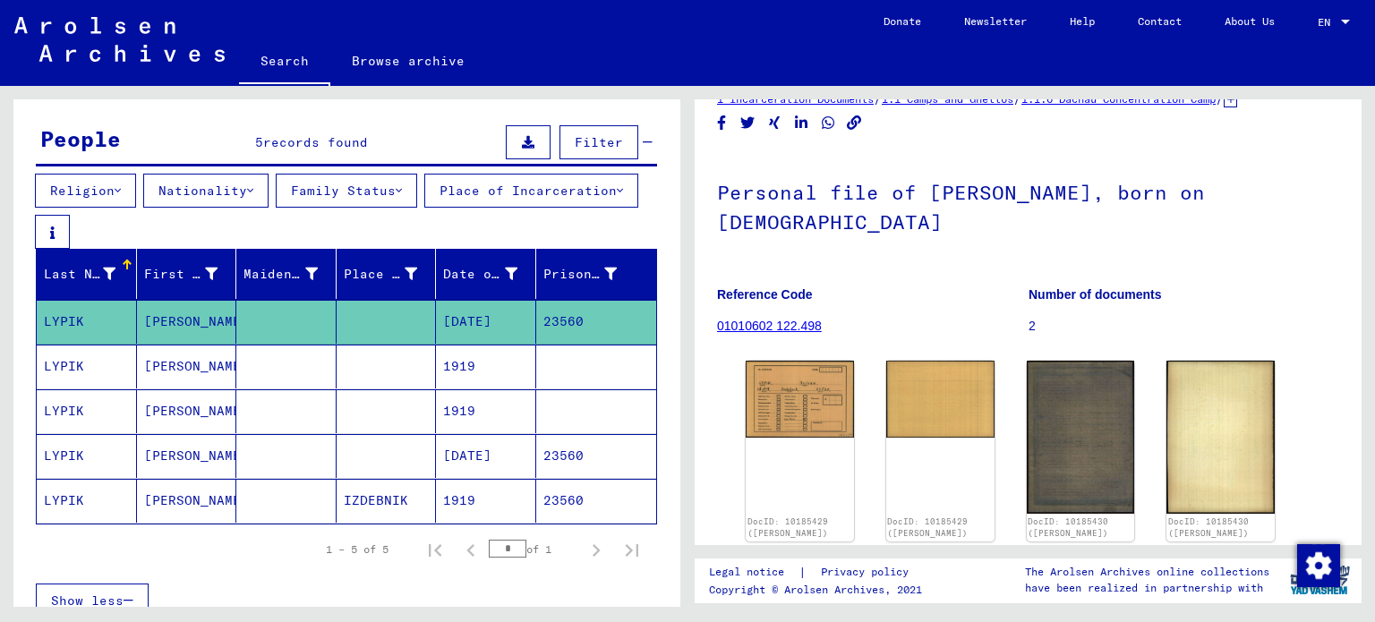
click at [458, 386] on mat-cell "1919" at bounding box center [486, 367] width 100 height 44
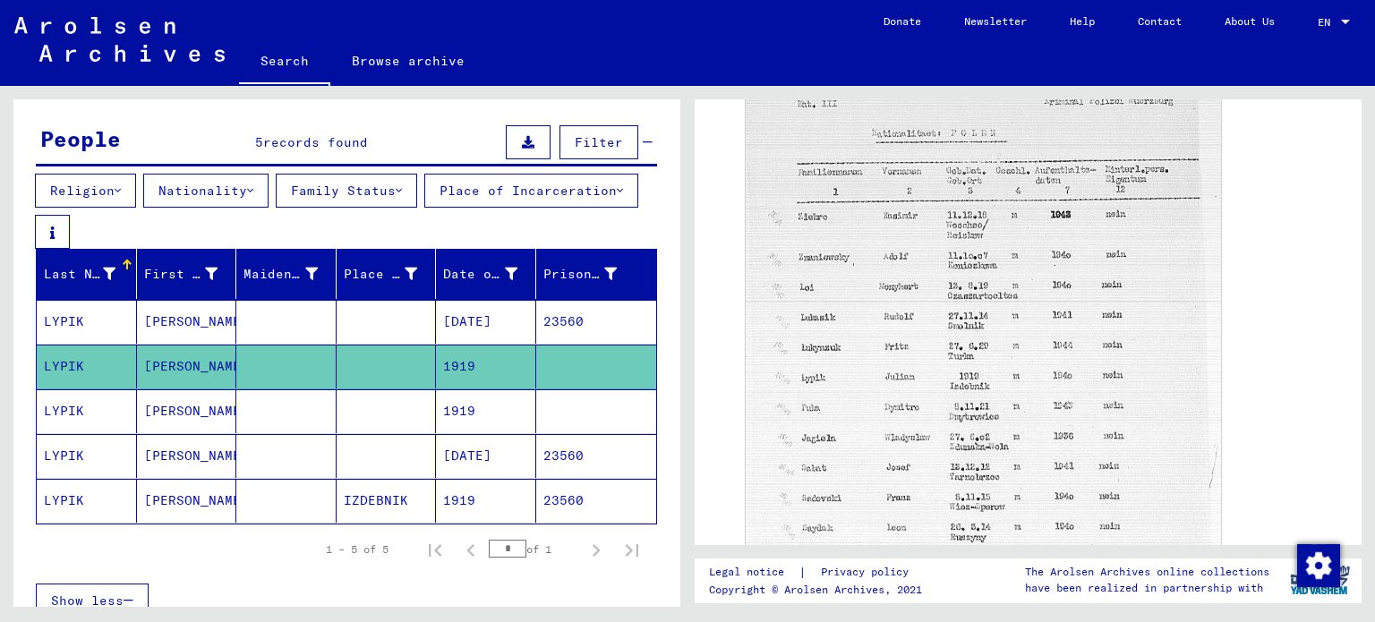
scroll to position [590, 0]
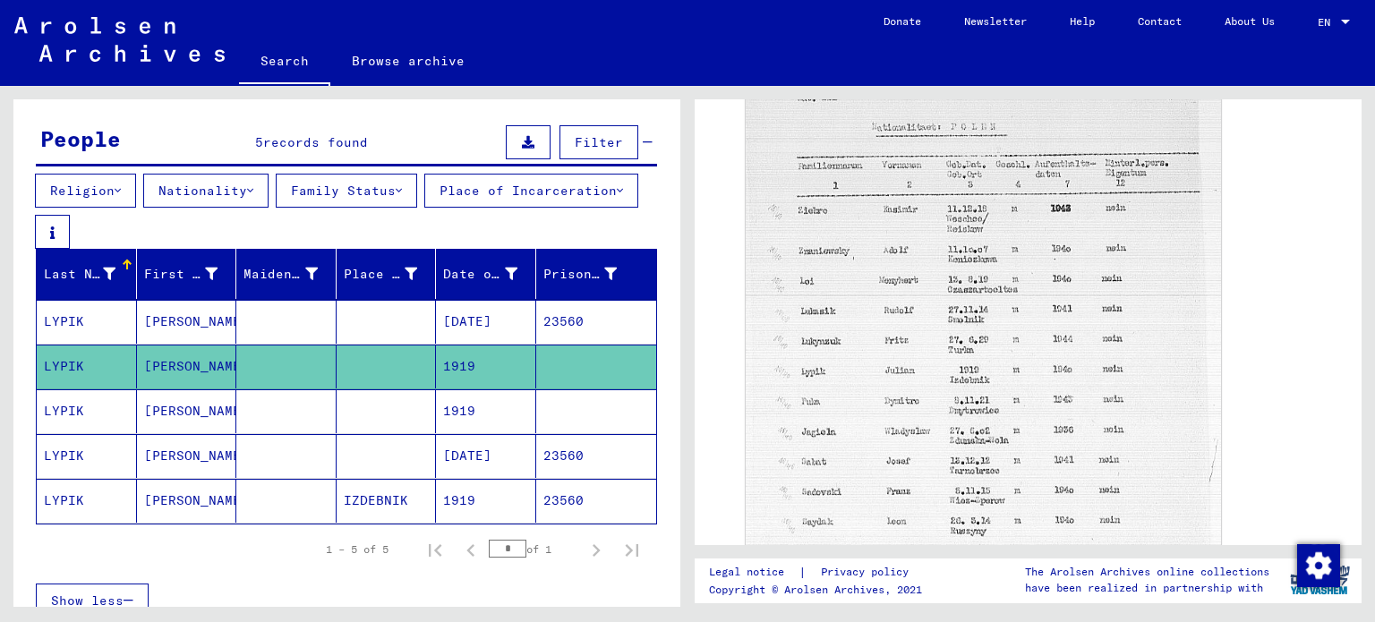
click at [498, 441] on mat-cell "[DATE]" at bounding box center [486, 456] width 100 height 44
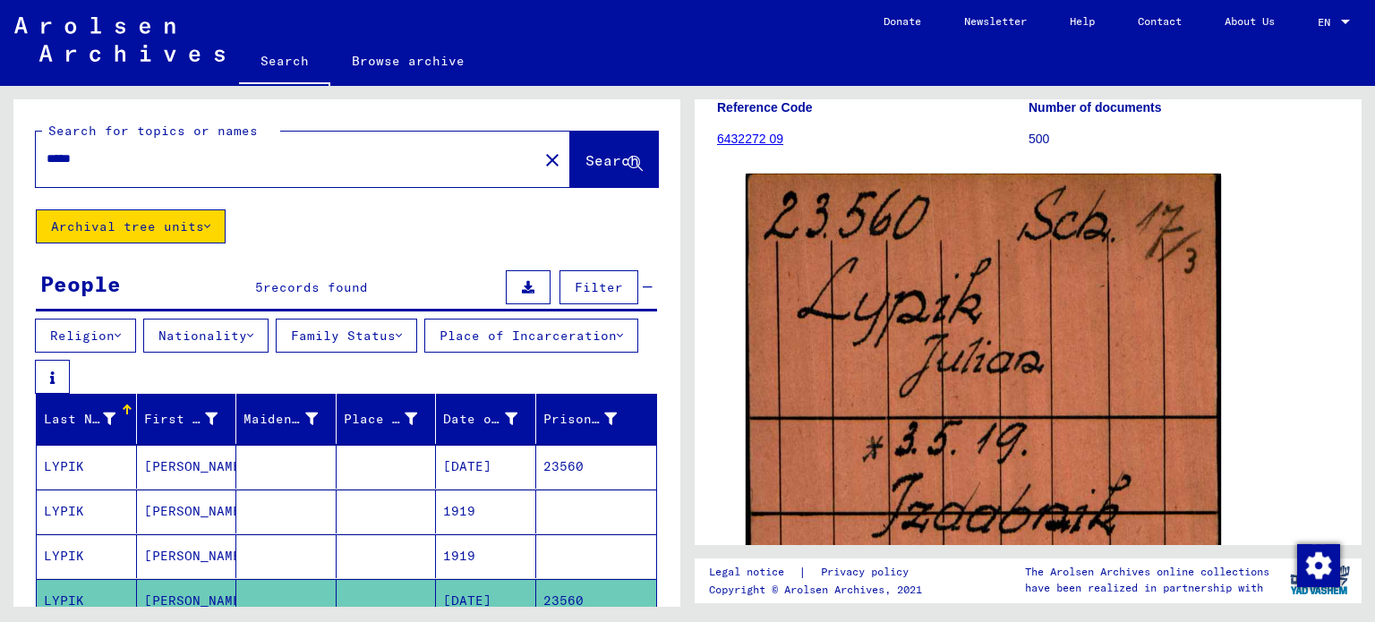
click at [148, 157] on input "*****" at bounding box center [287, 158] width 481 height 19
type input "*"
type input "******"
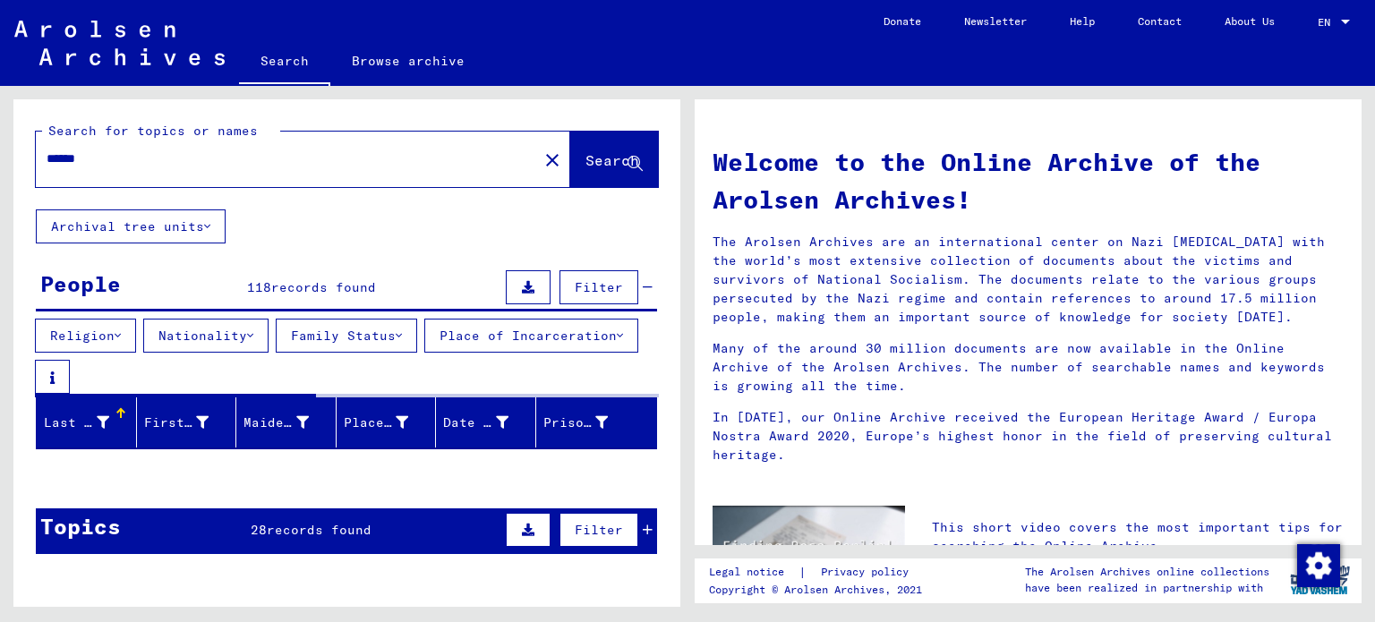
scroll to position [164, 0]
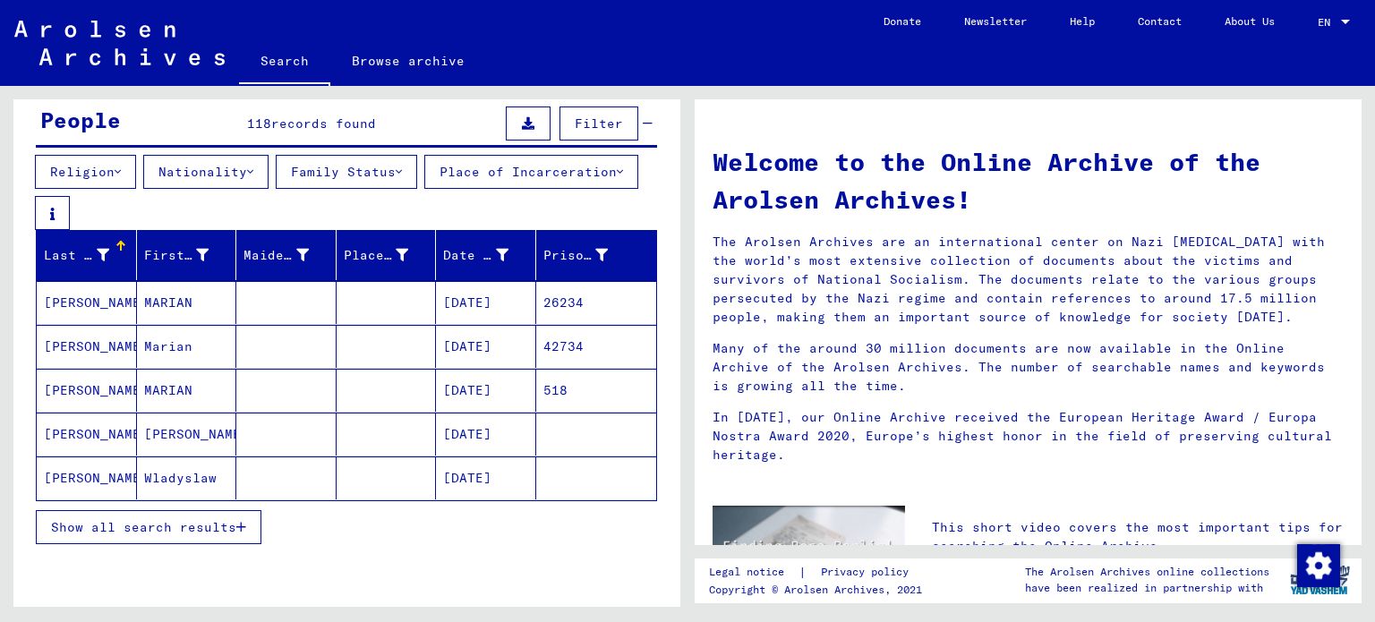
click at [216, 542] on button "Show all search results" at bounding box center [149, 527] width 226 height 34
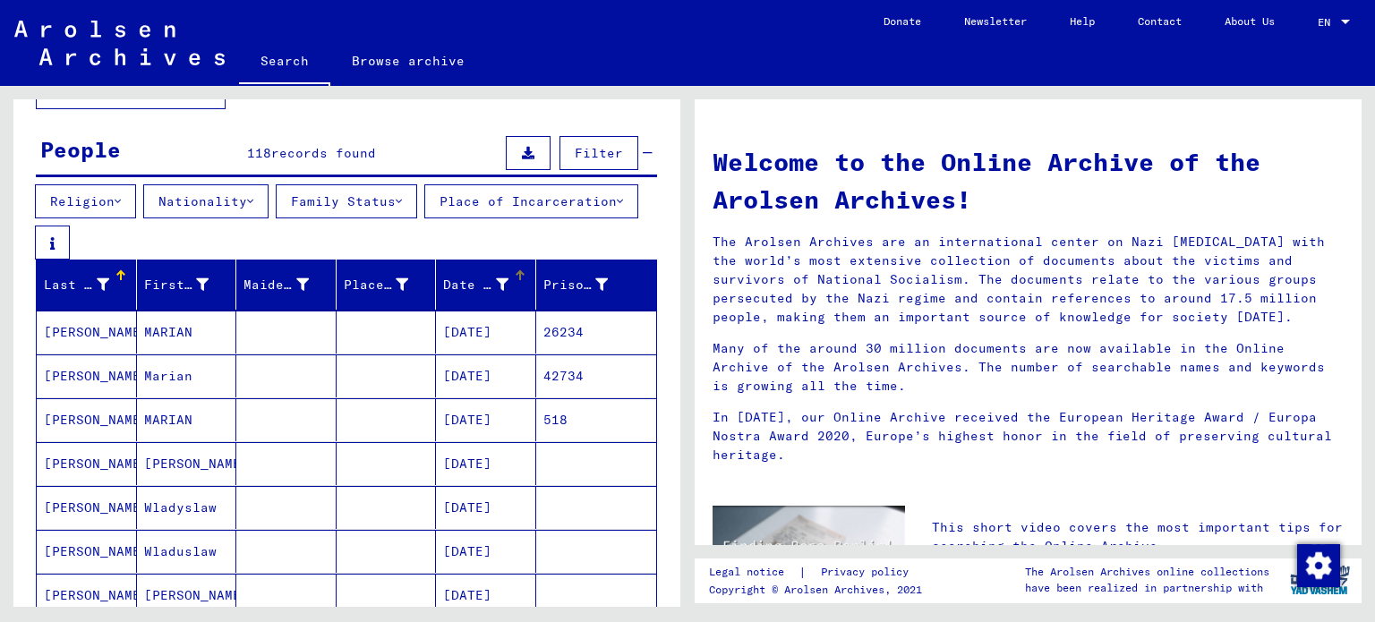
scroll to position [131, 0]
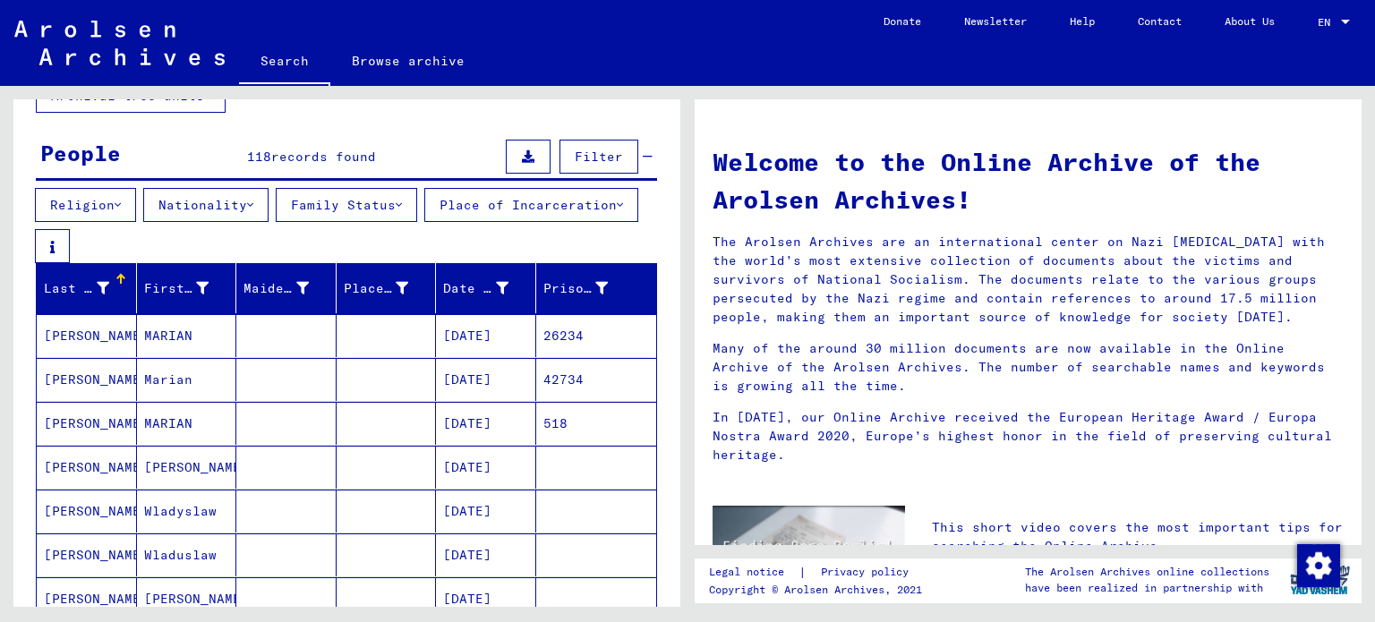
click at [372, 203] on button "Family Status" at bounding box center [346, 205] width 141 height 34
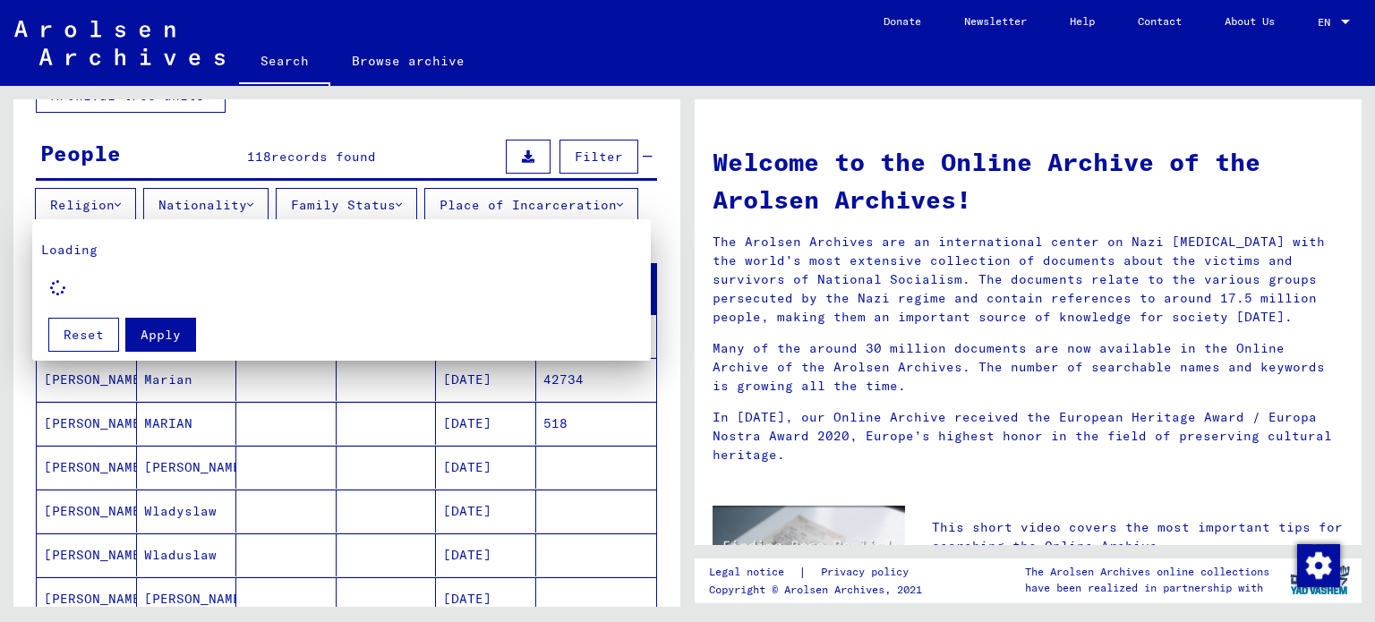
click at [25, 252] on div at bounding box center [687, 311] width 1375 height 622
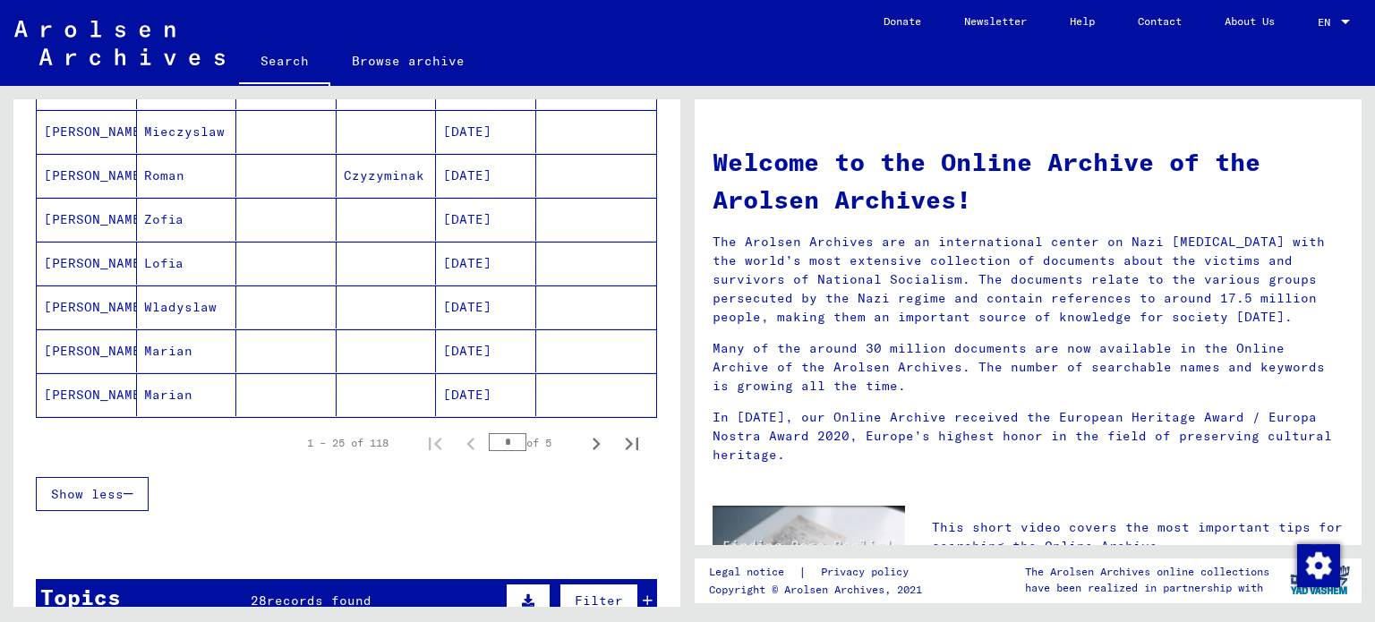
scroll to position [1124, 0]
click at [585, 453] on icon "Next page" at bounding box center [596, 443] width 25 height 25
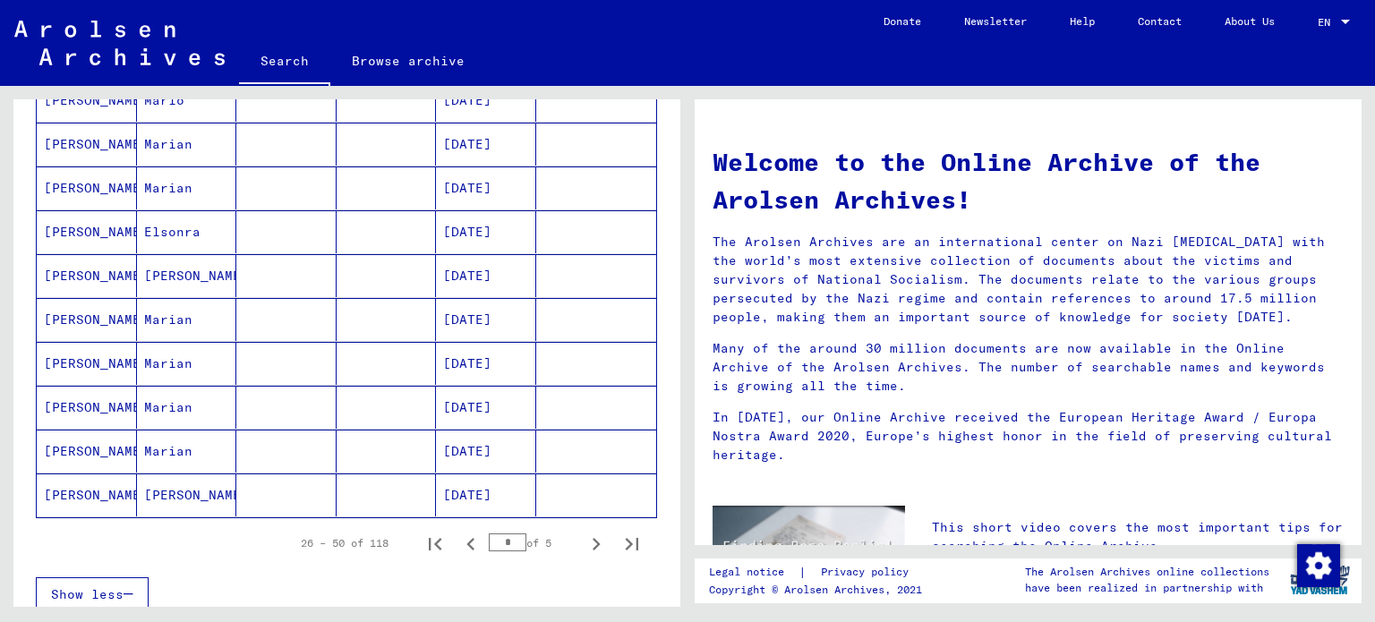
scroll to position [1092, 0]
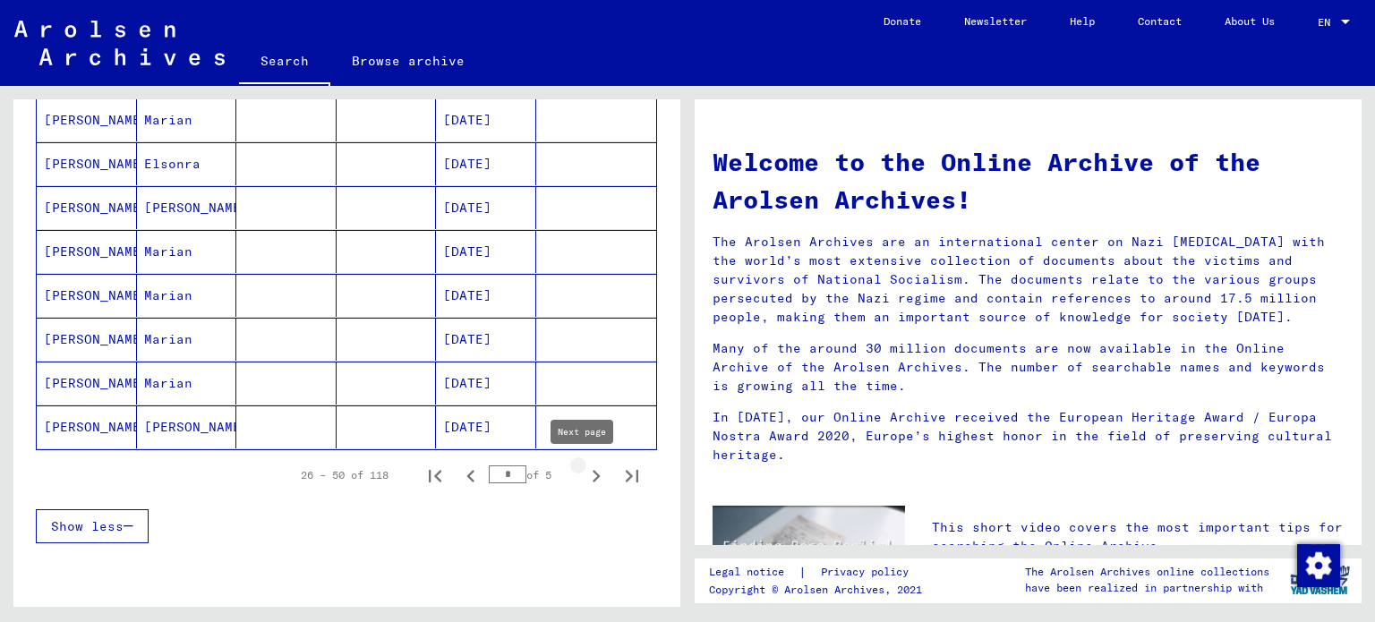
click at [591, 473] on icon "Next page" at bounding box center [596, 476] width 25 height 25
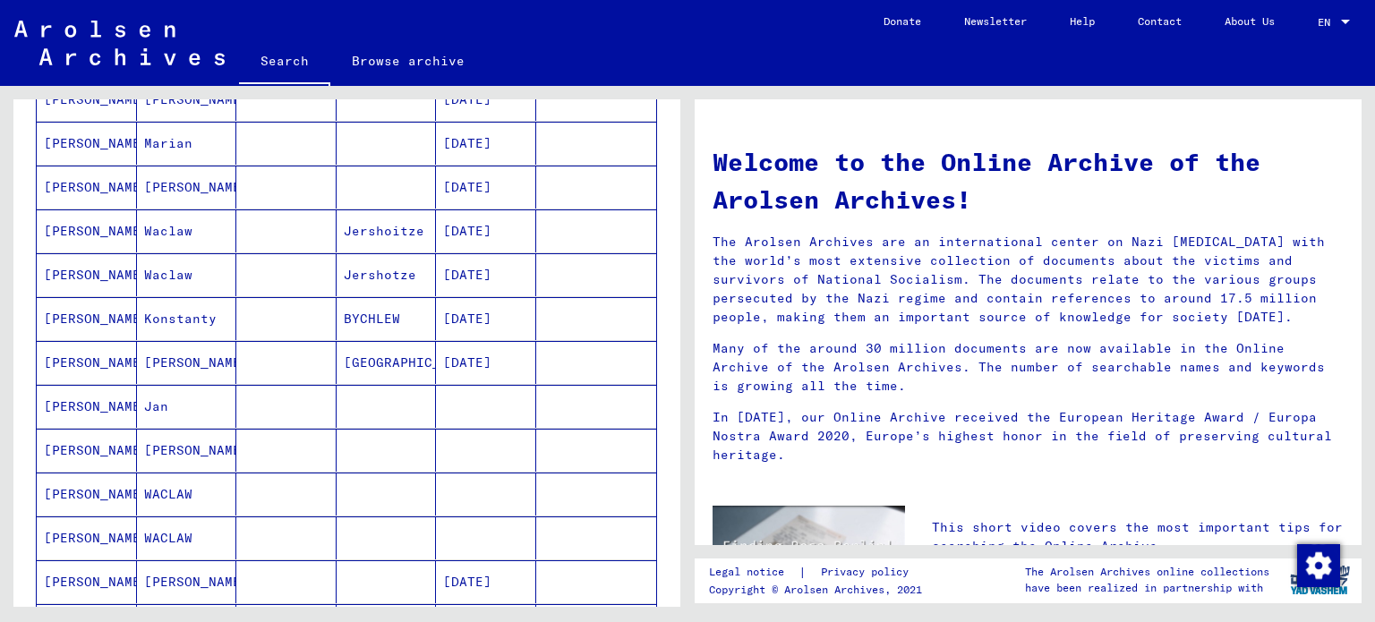
scroll to position [759, 0]
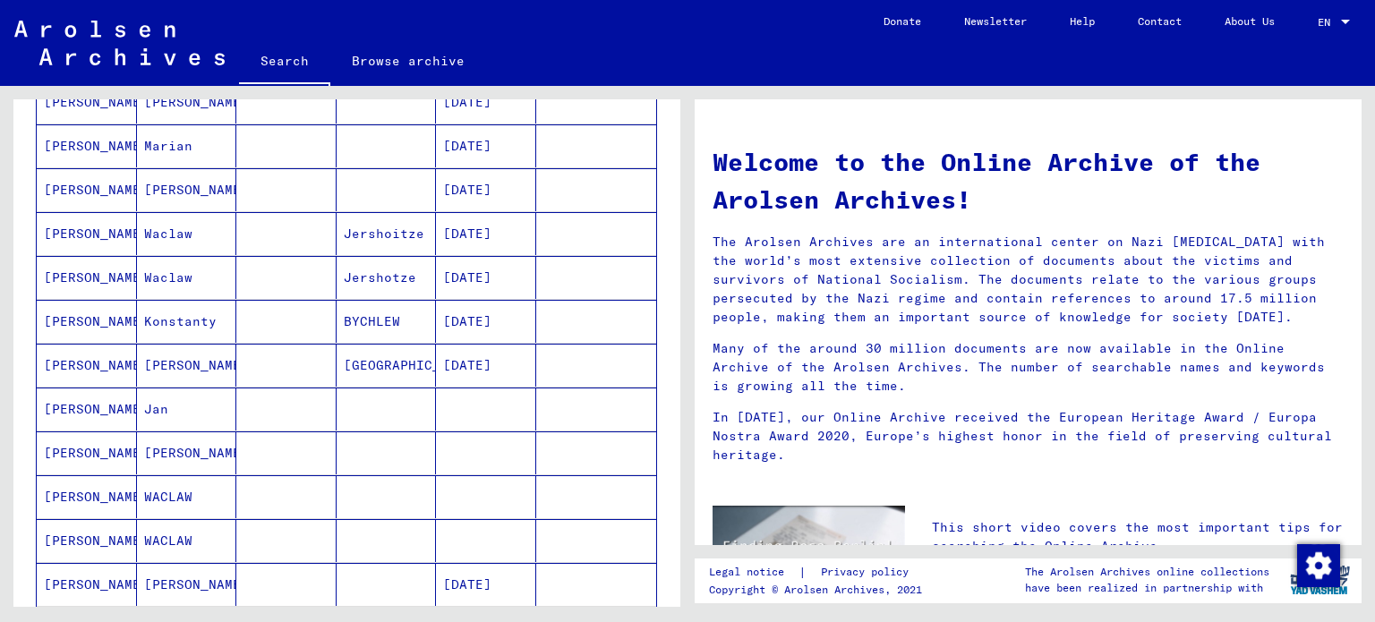
click at [195, 374] on mat-cell "[PERSON_NAME]" at bounding box center [187, 365] width 100 height 43
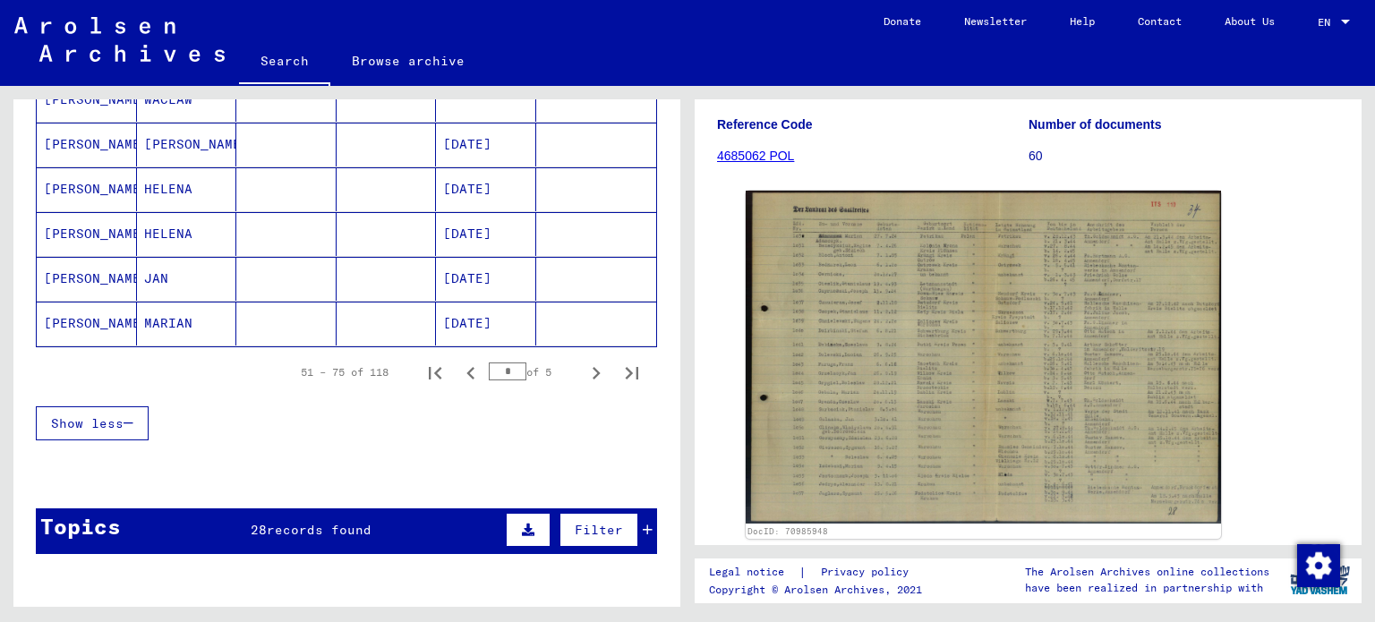
scroll to position [1219, 0]
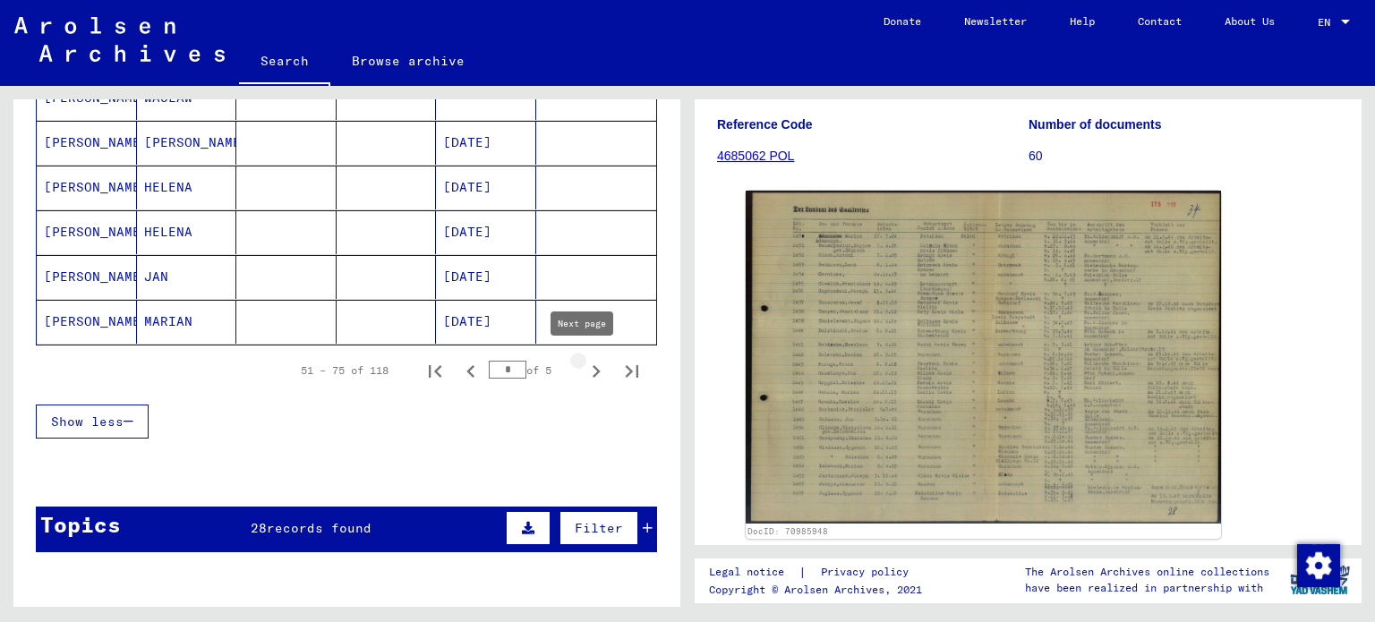
click at [587, 365] on icon "Next page" at bounding box center [596, 371] width 25 height 25
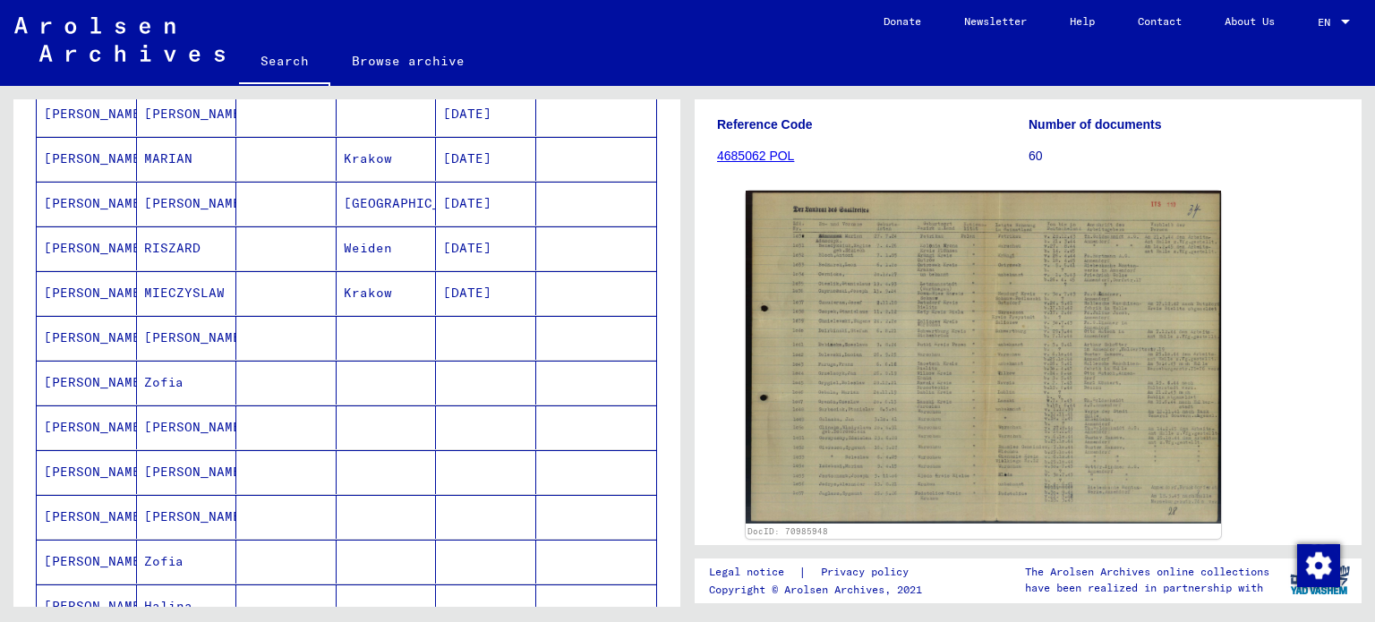
scroll to position [440, 0]
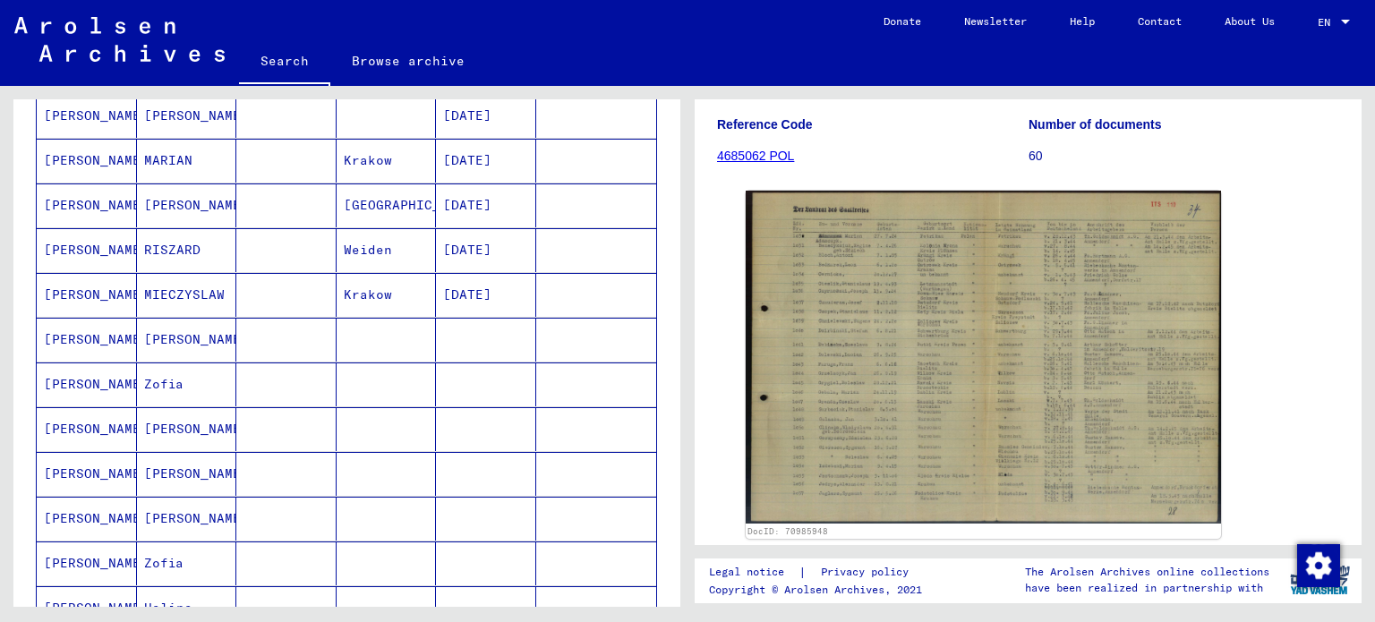
click at [356, 156] on mat-cell "Krakow" at bounding box center [387, 161] width 100 height 44
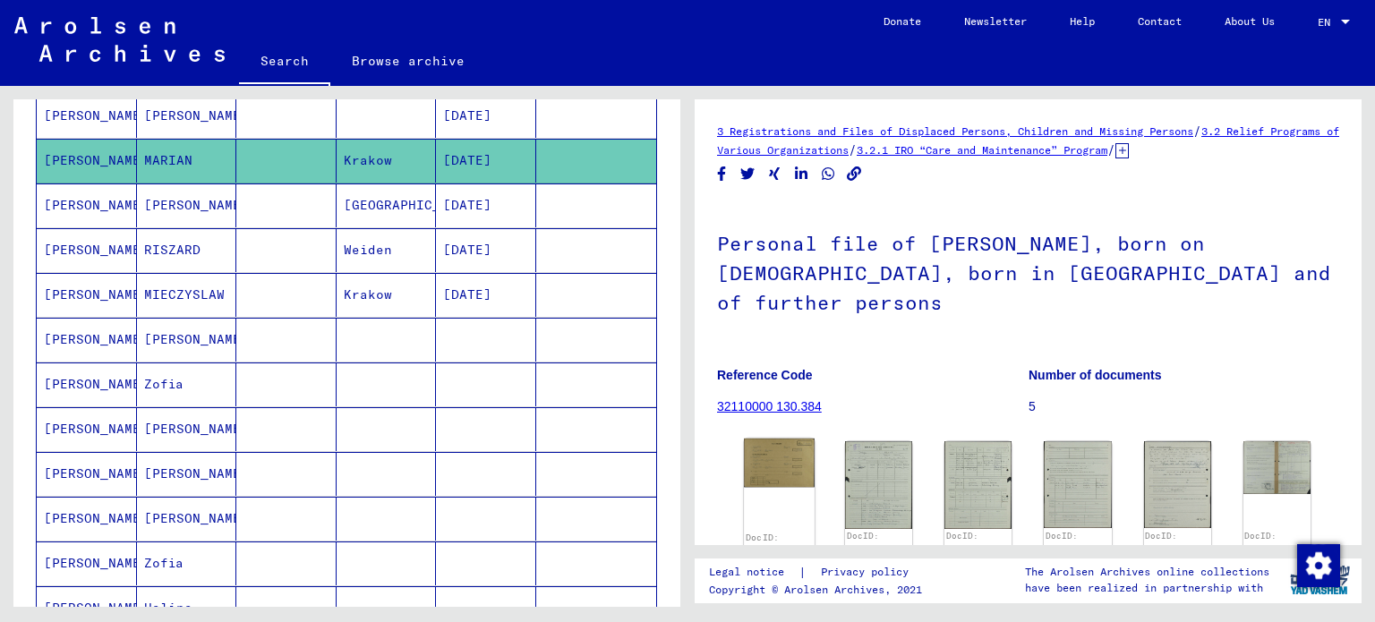
click at [778, 439] on img at bounding box center [779, 463] width 71 height 48
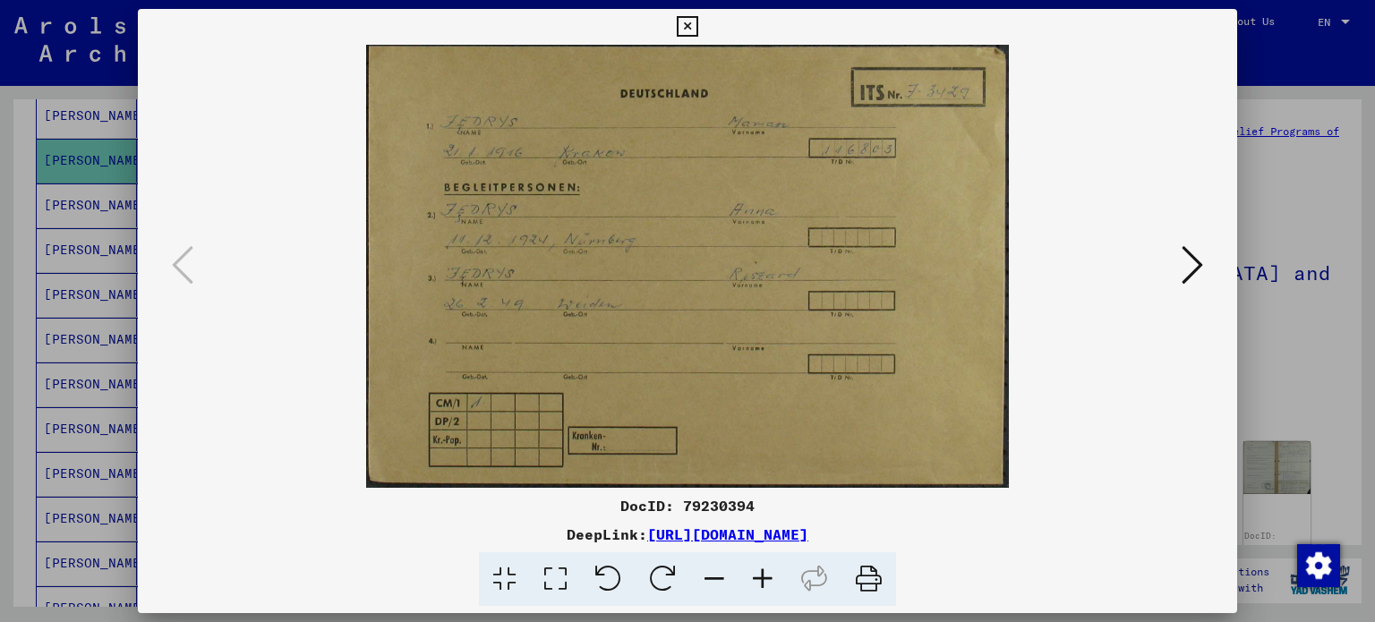
click at [1203, 271] on button at bounding box center [1192, 266] width 32 height 51
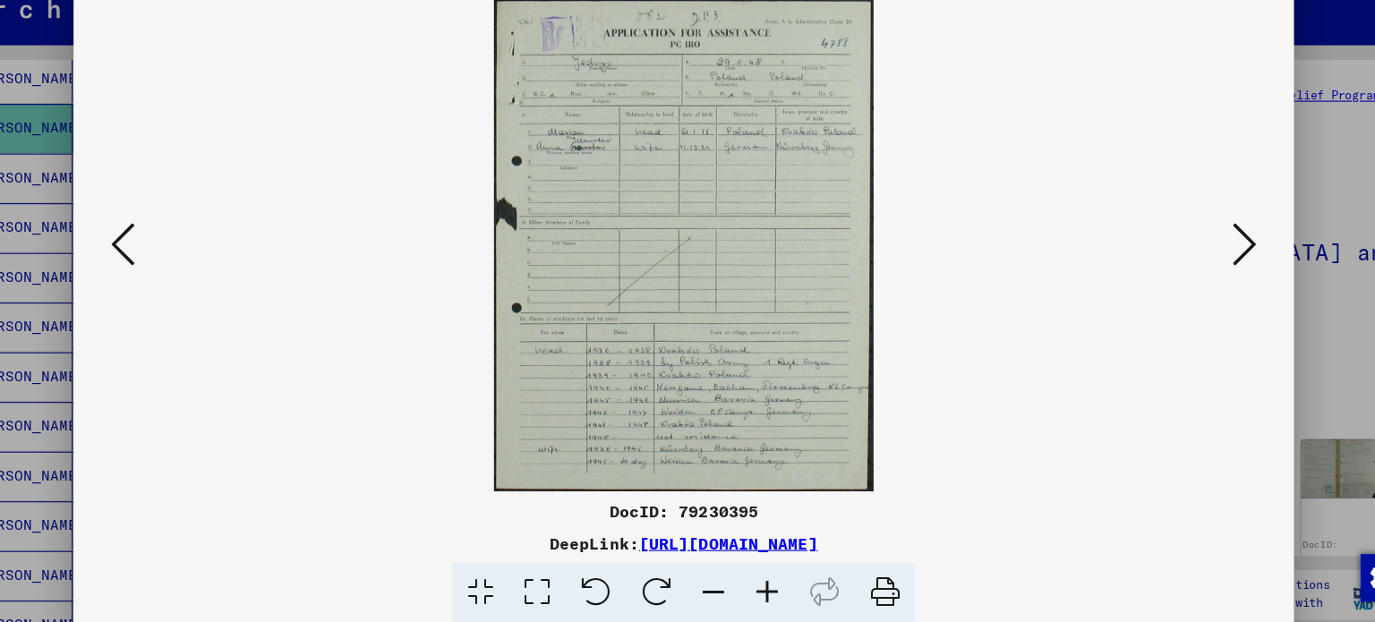
click at [1169, 263] on img at bounding box center [688, 266] width 978 height 443
click at [1180, 263] on button at bounding box center [1192, 266] width 32 height 51
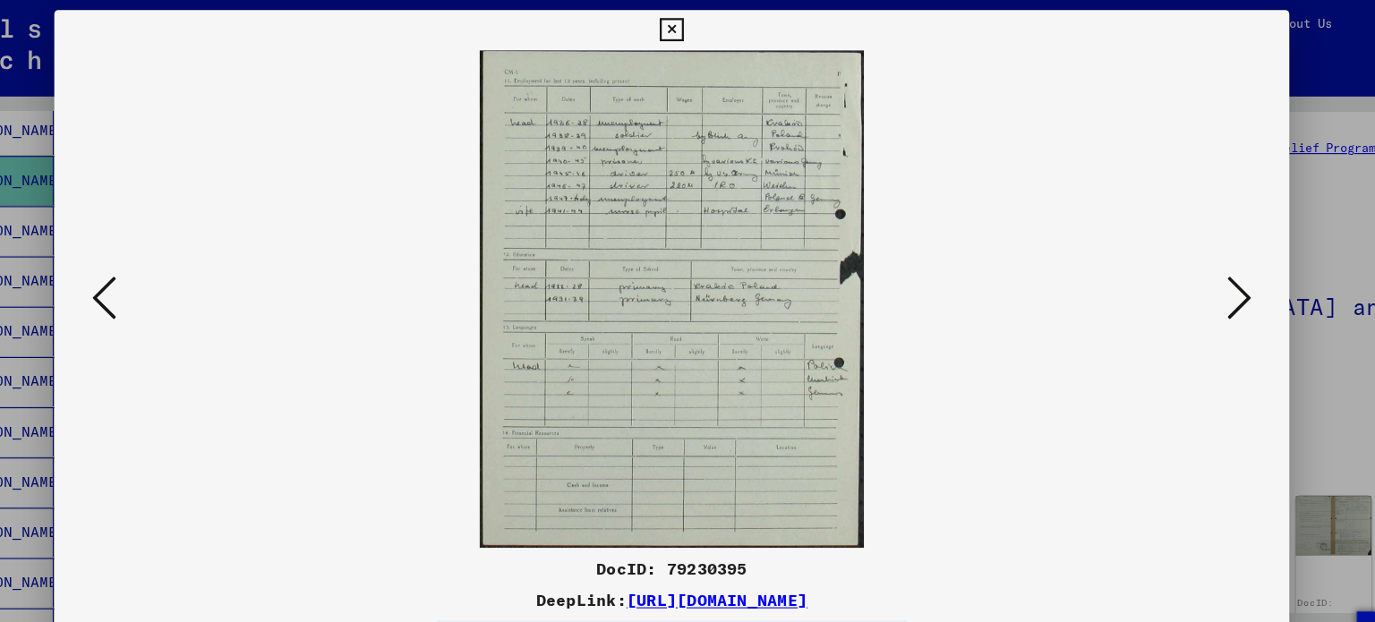
click at [1193, 260] on icon at bounding box center [1191, 264] width 21 height 43
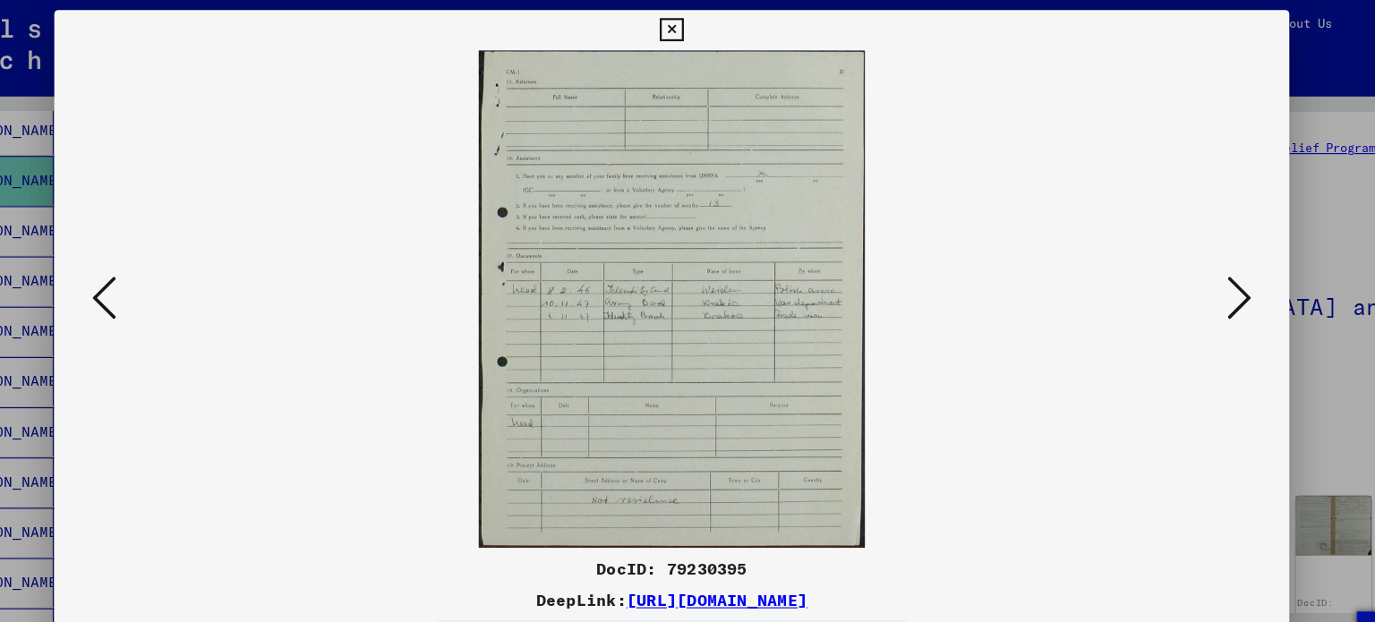
click at [1193, 260] on icon at bounding box center [1191, 264] width 21 height 43
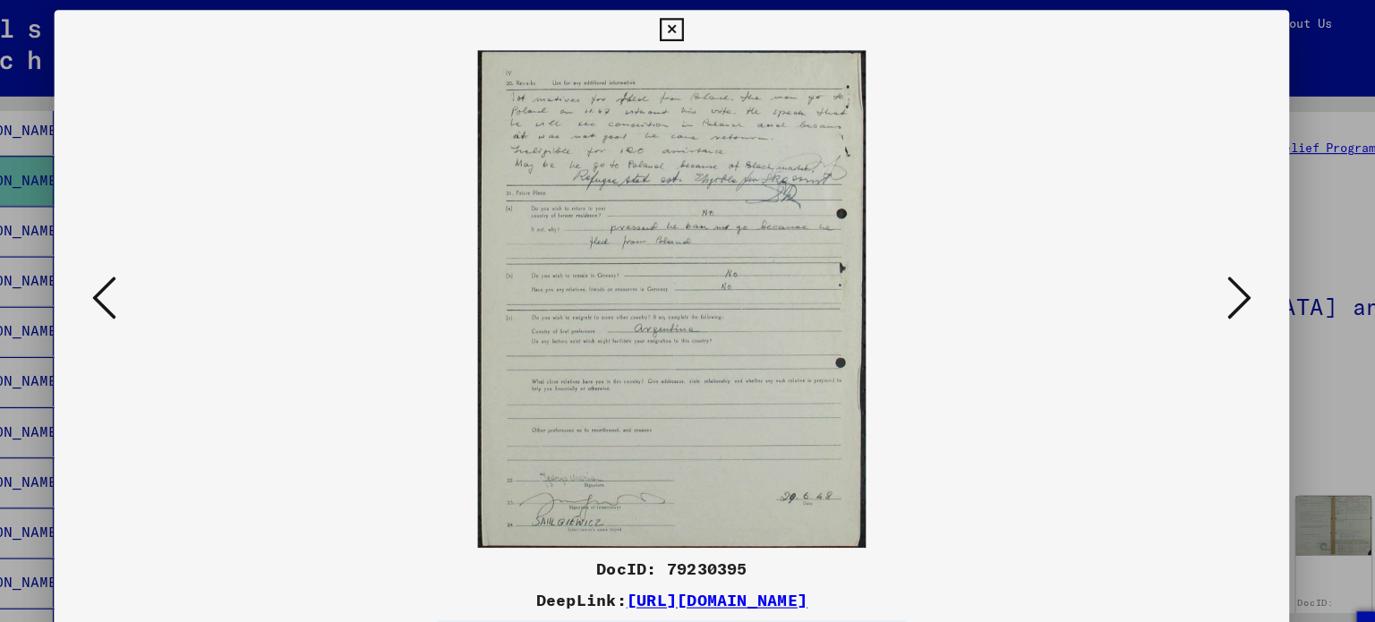
click at [1191, 259] on icon at bounding box center [1191, 264] width 21 height 43
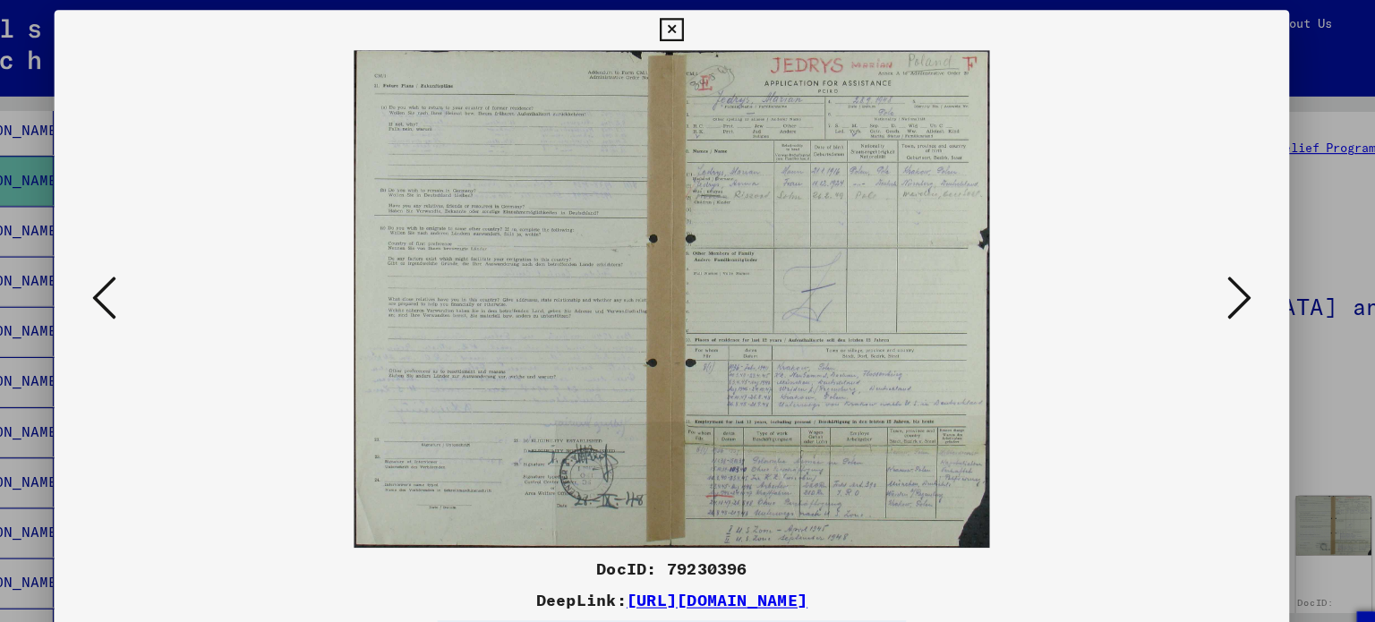
click at [1191, 259] on icon at bounding box center [1191, 264] width 21 height 43
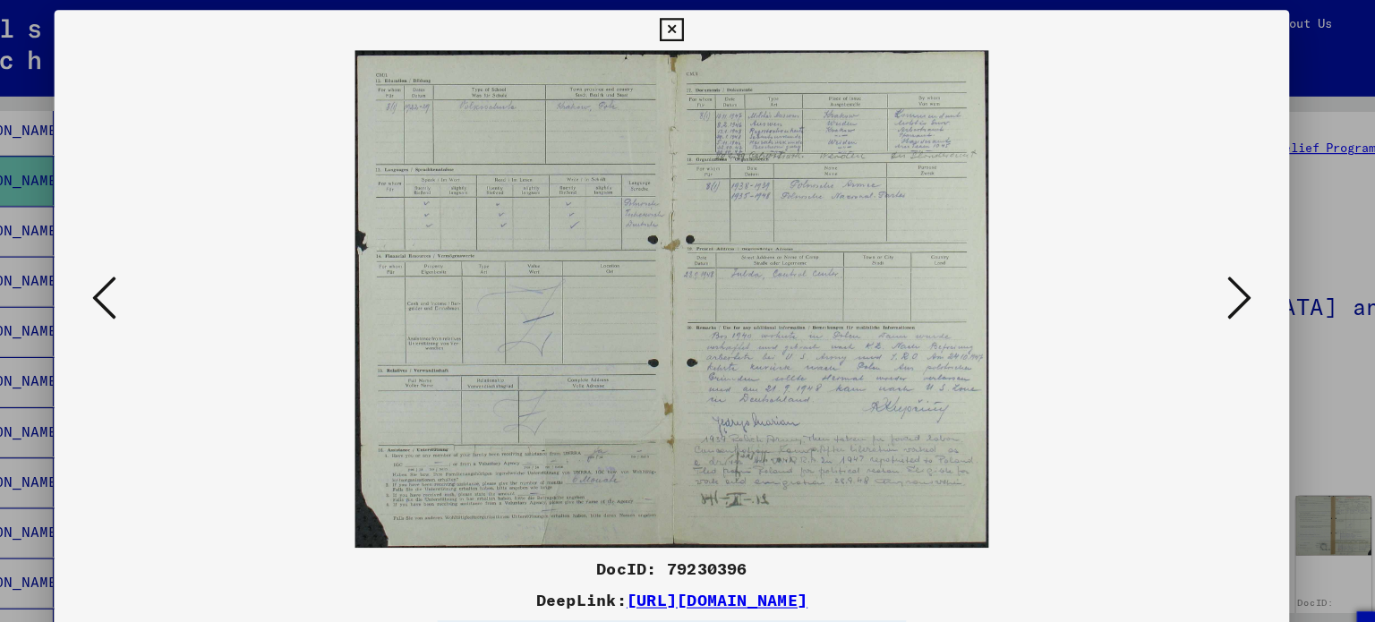
click at [160, 261] on div at bounding box center [688, 266] width 1100 height 443
click at [192, 269] on icon at bounding box center [182, 264] width 21 height 43
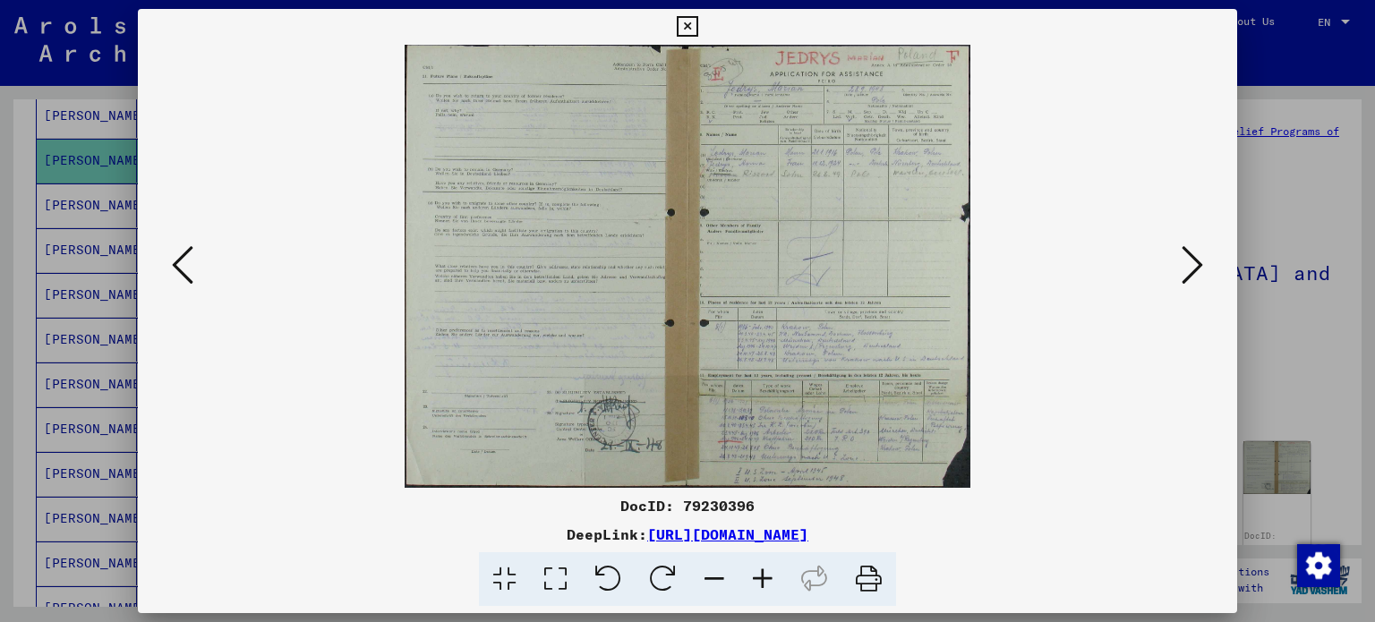
click at [1209, 250] on div at bounding box center [688, 266] width 1100 height 443
click at [1199, 256] on icon at bounding box center [1191, 264] width 21 height 43
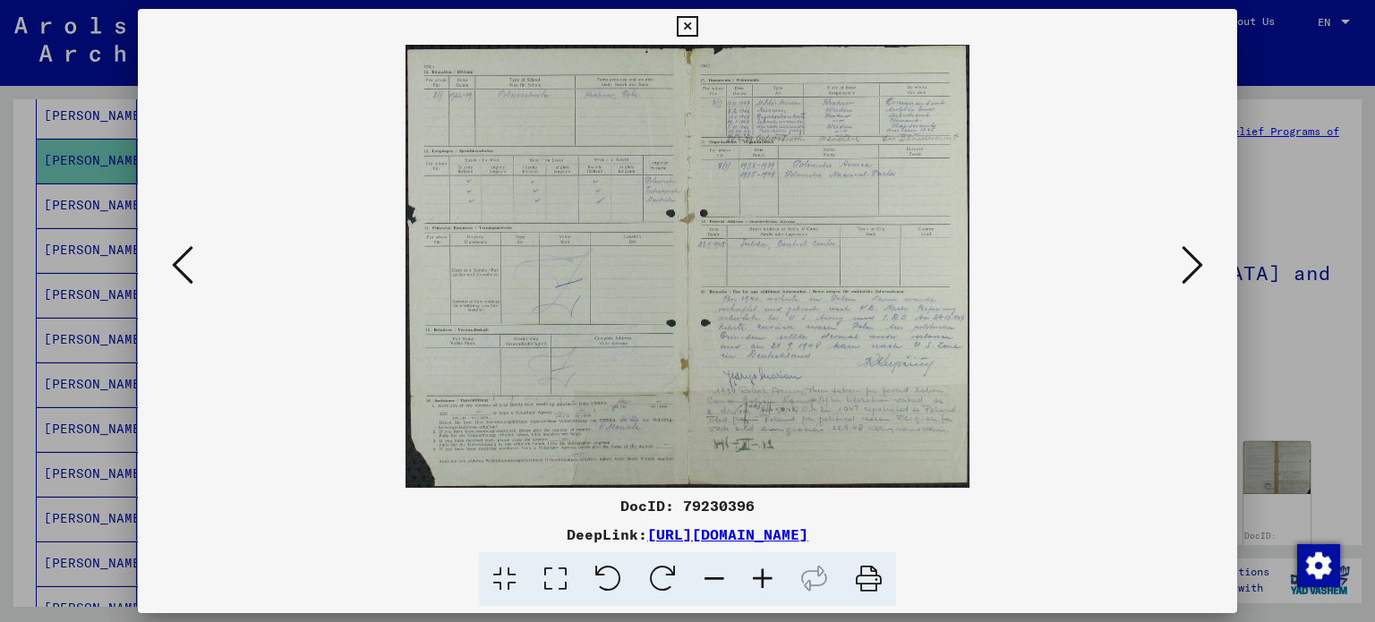
click at [1172, 246] on img at bounding box center [688, 266] width 978 height 443
click at [1183, 255] on icon at bounding box center [1191, 264] width 21 height 43
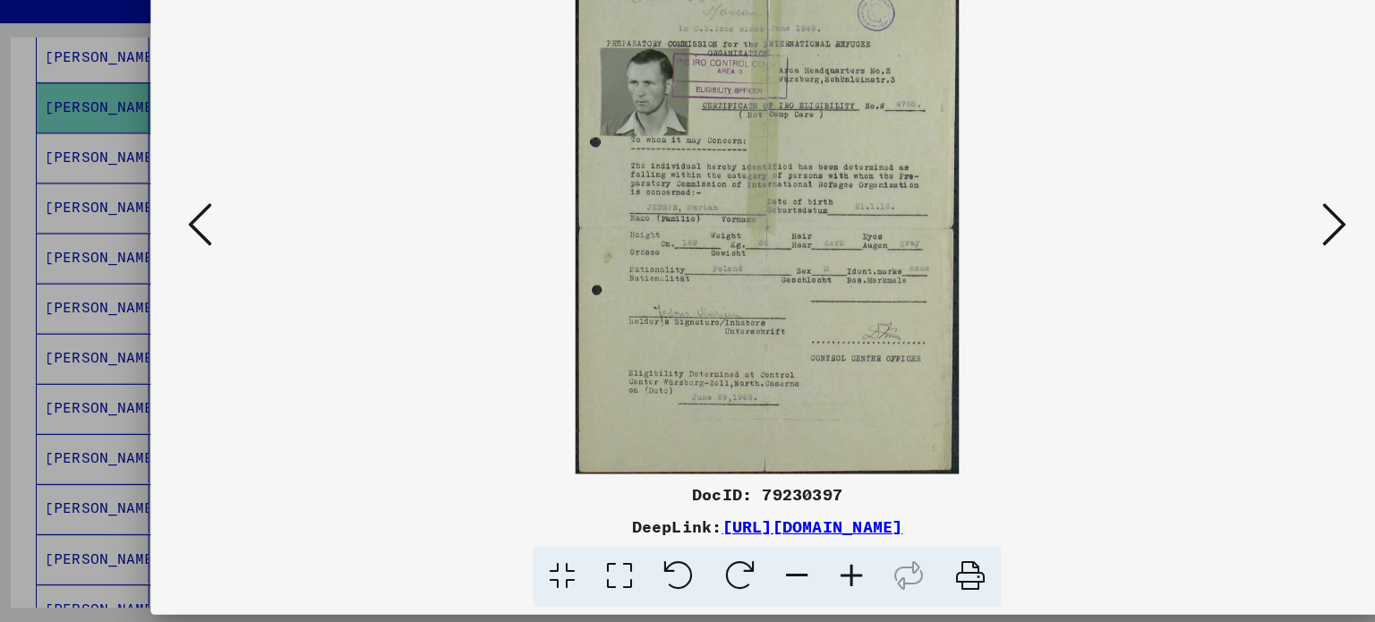
click at [1183, 253] on icon at bounding box center [1191, 264] width 21 height 43
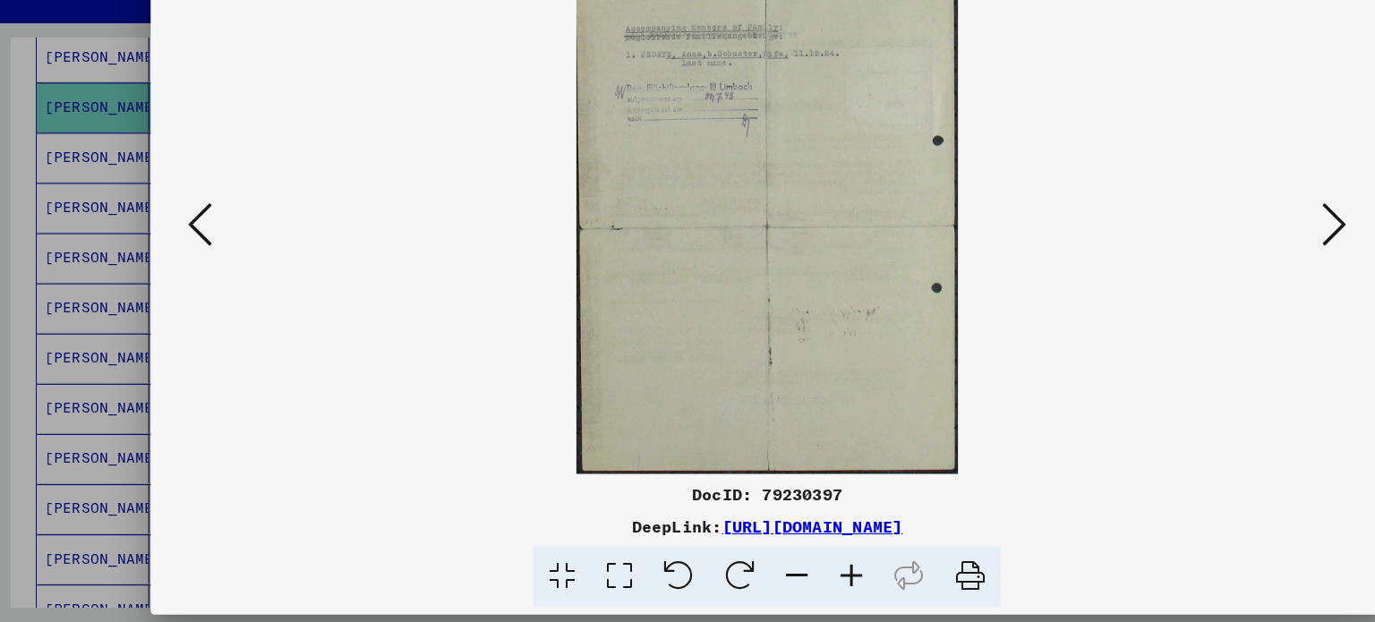
click at [1176, 282] on button at bounding box center [1192, 266] width 32 height 51
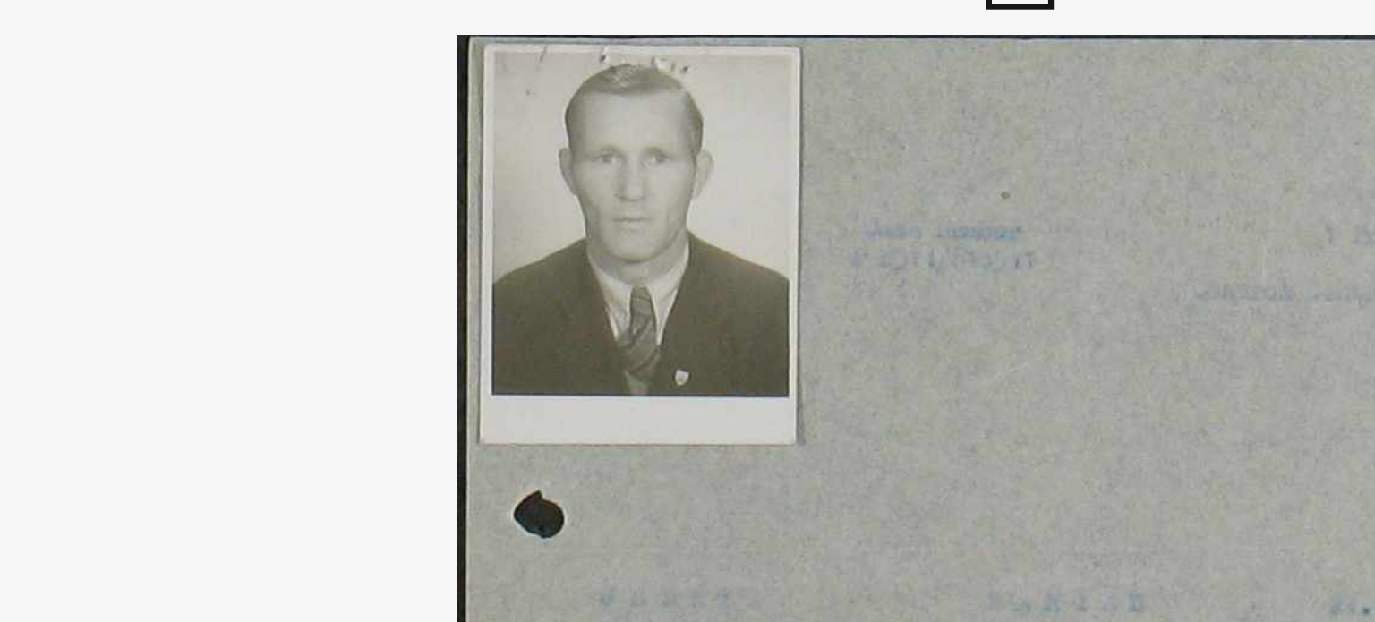
click at [578, 93] on img at bounding box center [688, 266] width 978 height 443
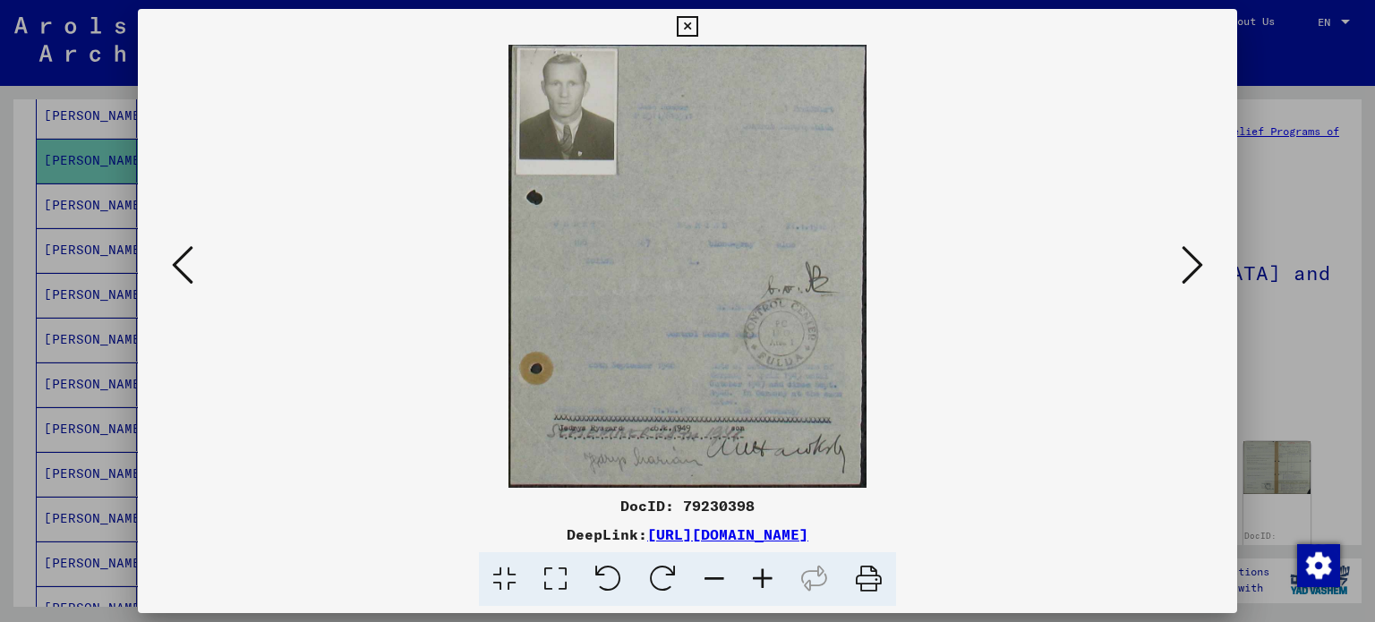
click at [1199, 264] on icon at bounding box center [1191, 264] width 21 height 43
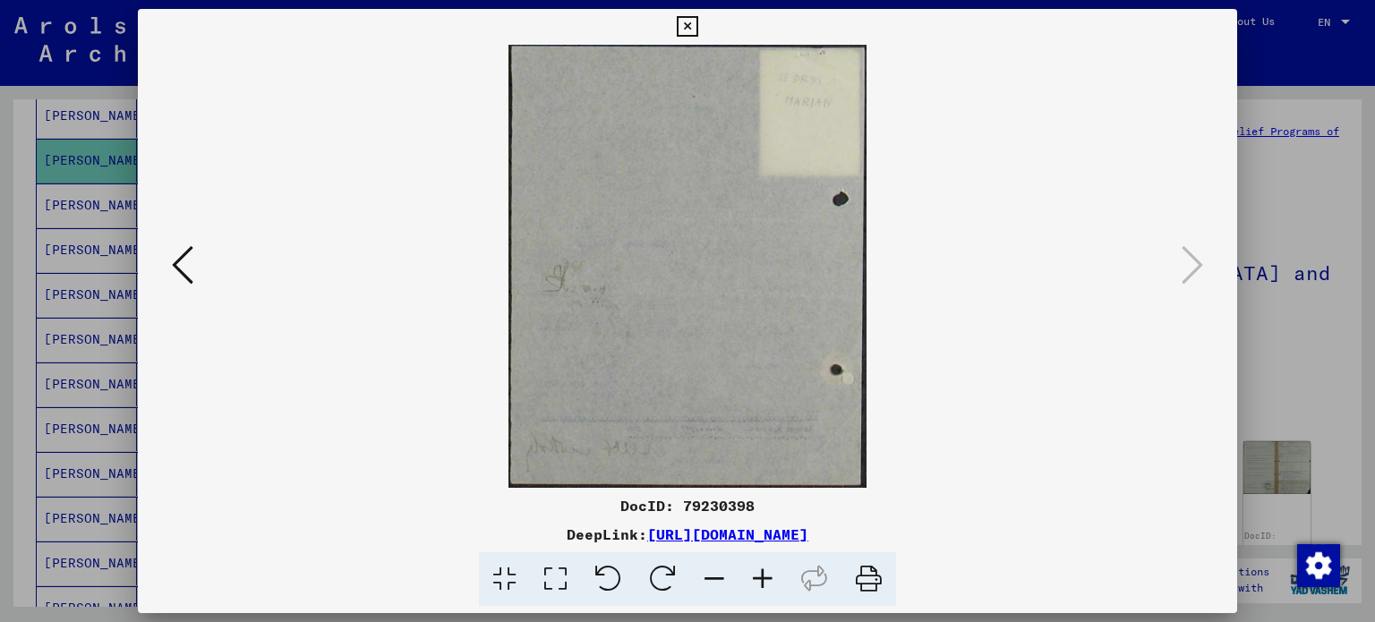
click at [1290, 272] on div "DocID: 79230398 DeepLink: [URL][DOMAIN_NAME]" at bounding box center [687, 311] width 1375 height 622
click at [1290, 272] on div at bounding box center [687, 311] width 1375 height 622
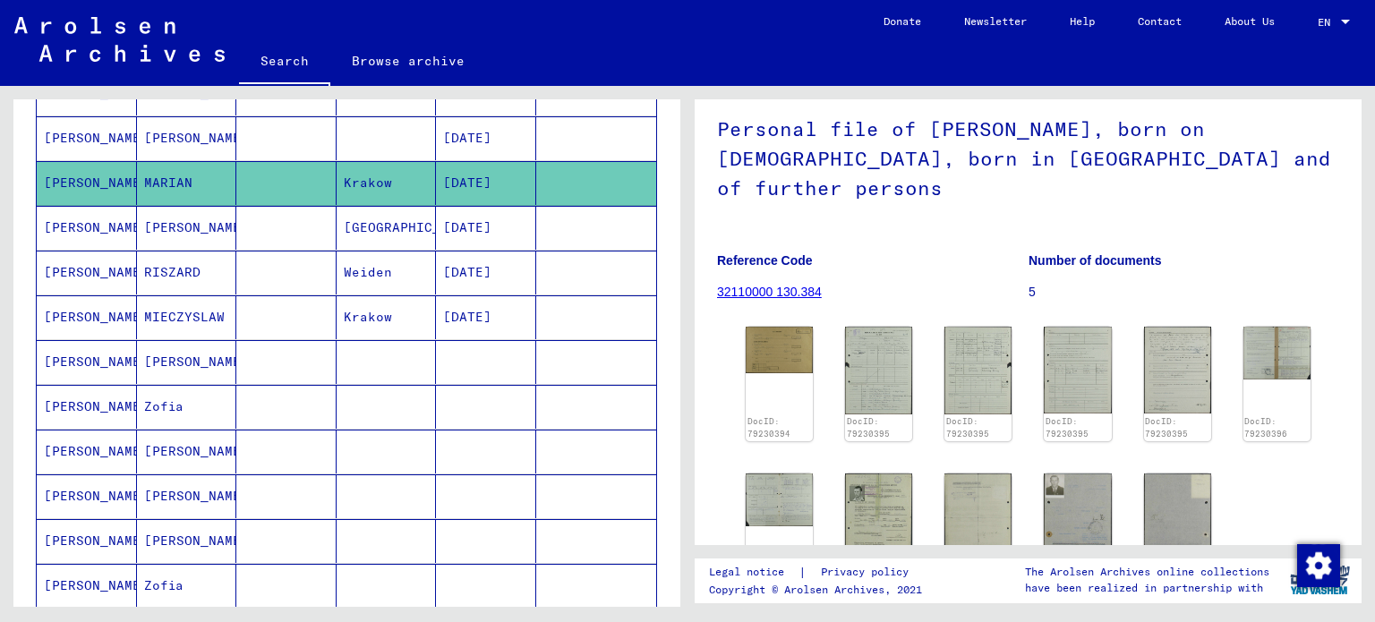
scroll to position [419, 0]
click at [380, 315] on mat-cell "Krakow" at bounding box center [387, 316] width 100 height 44
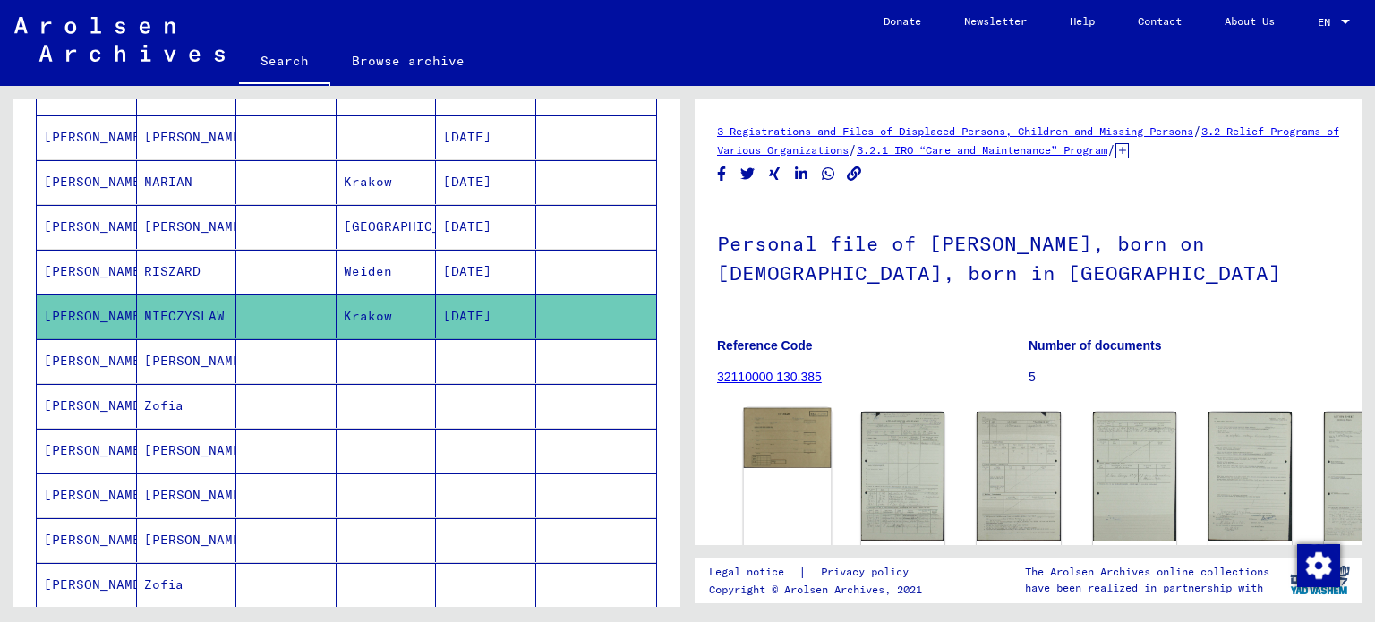
click at [786, 436] on img at bounding box center [788, 438] width 88 height 60
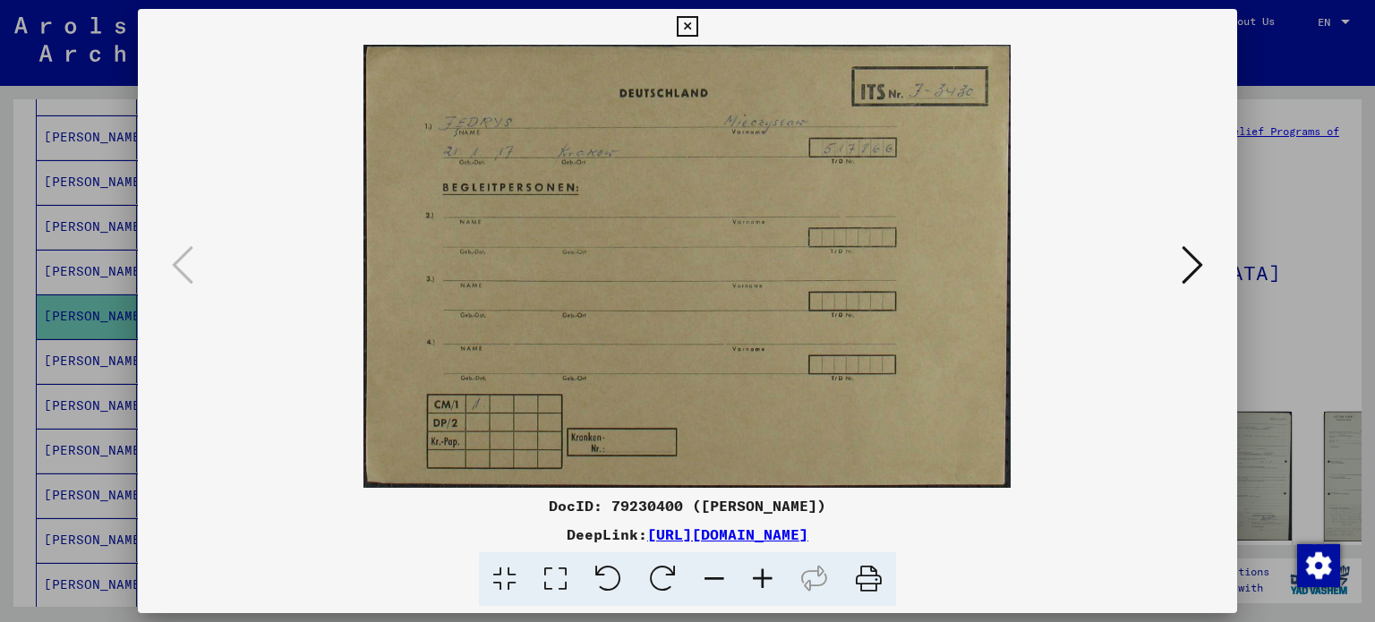
click at [1199, 253] on icon at bounding box center [1191, 264] width 21 height 43
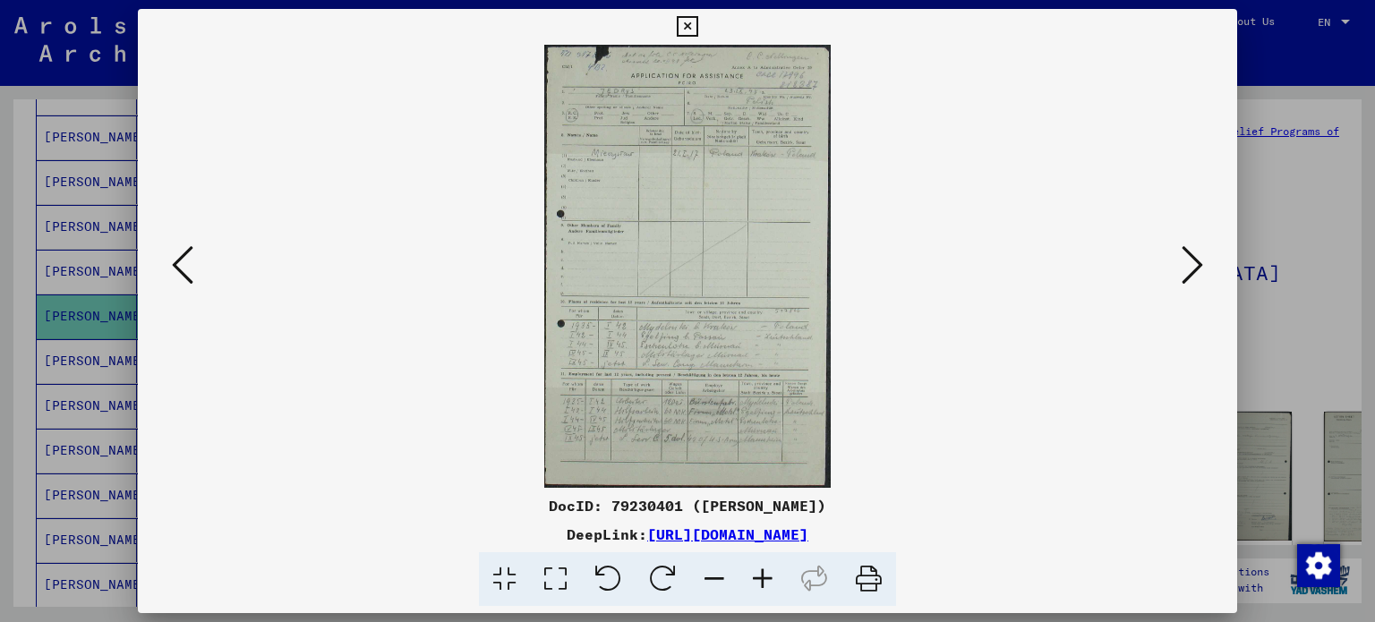
click at [1199, 253] on icon at bounding box center [1191, 264] width 21 height 43
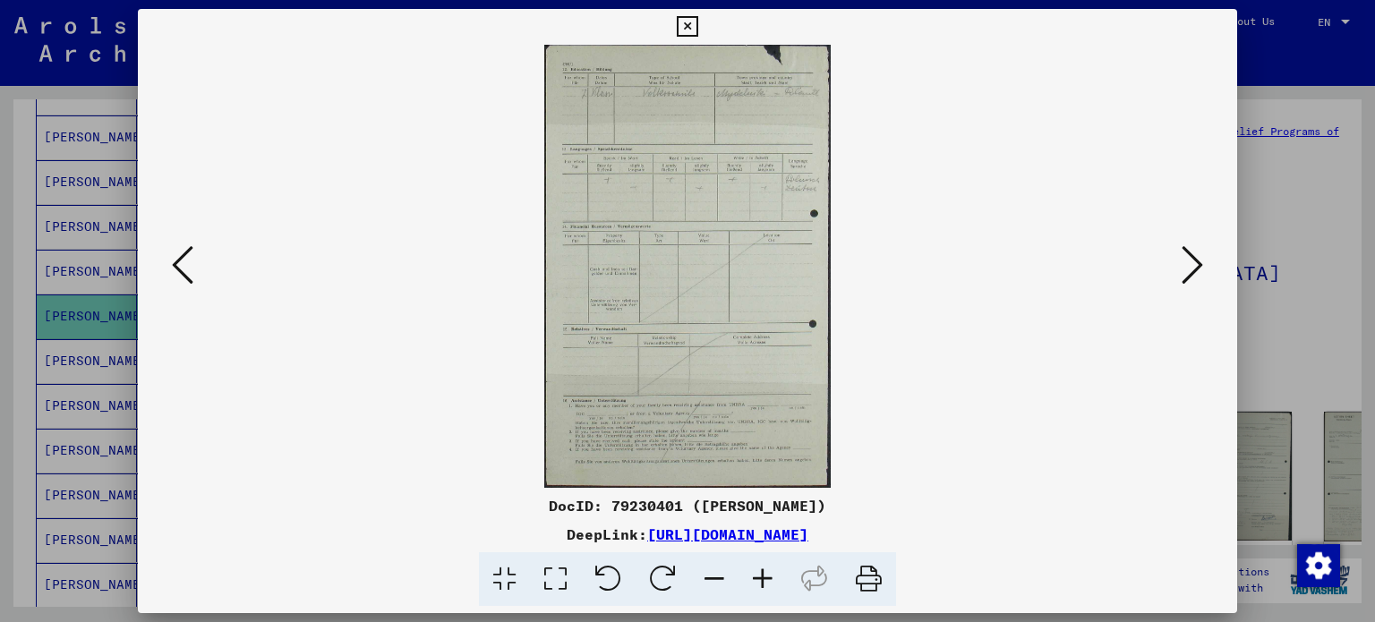
click at [1199, 253] on icon at bounding box center [1191, 264] width 21 height 43
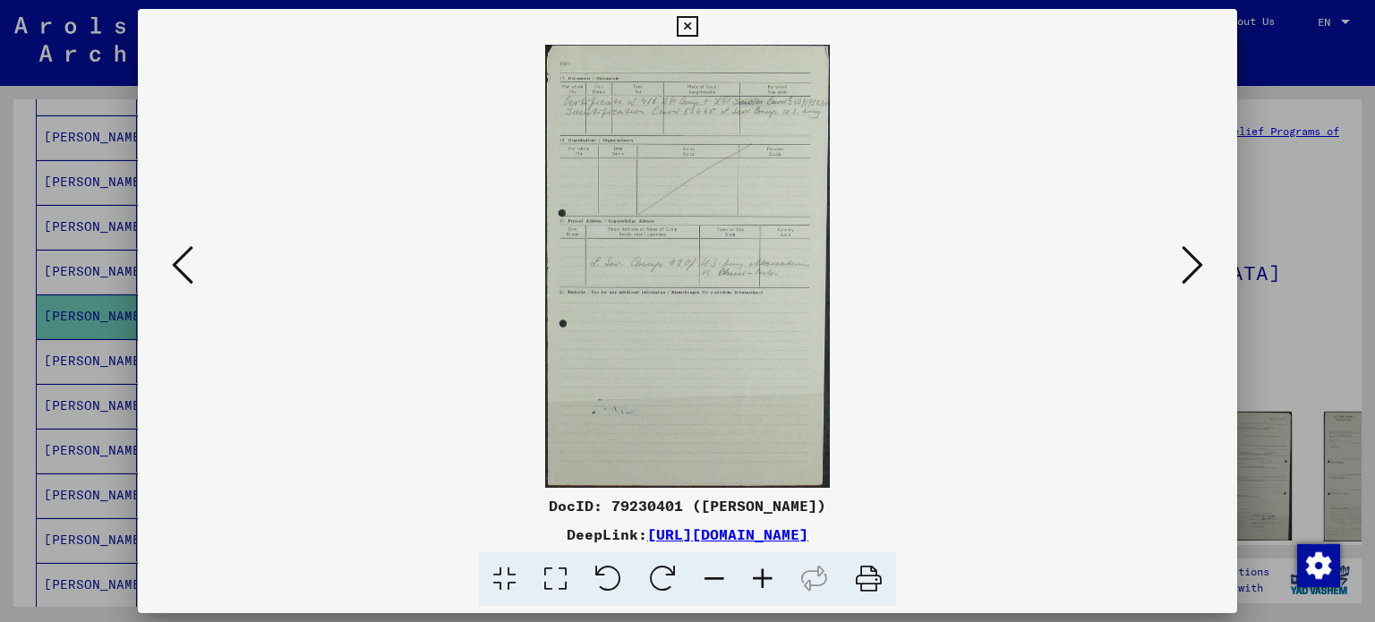
click at [1199, 253] on icon at bounding box center [1191, 264] width 21 height 43
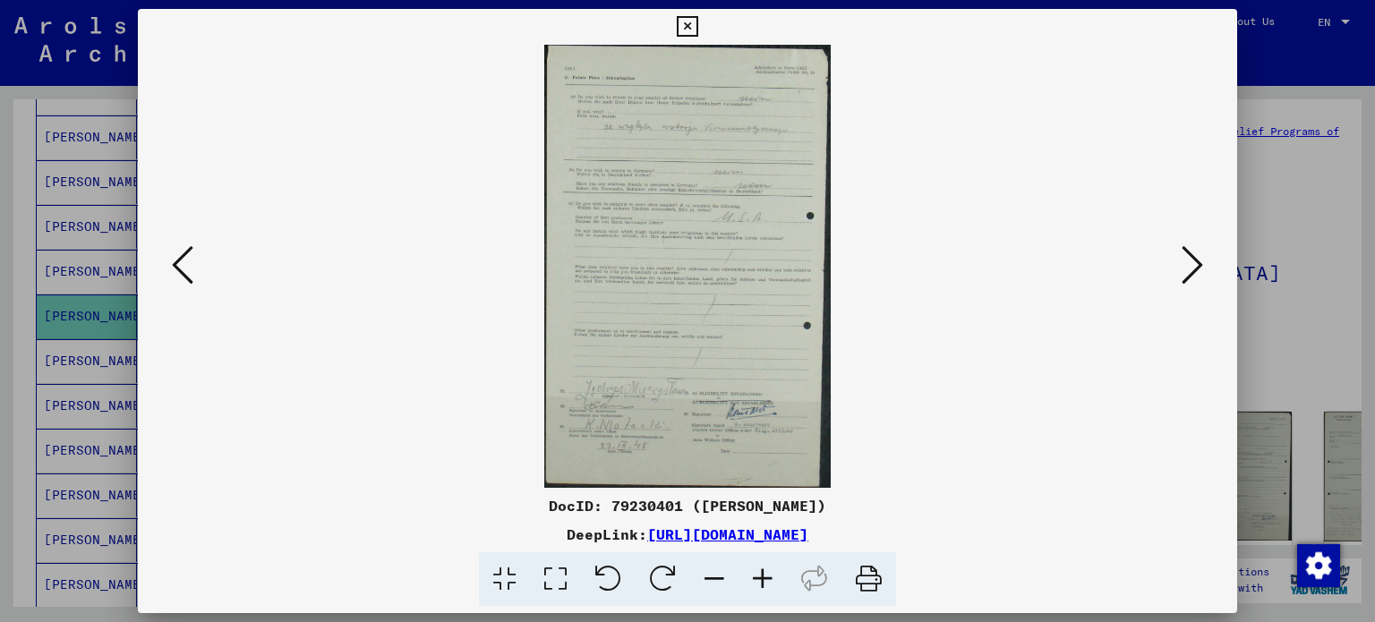
click at [1199, 253] on icon at bounding box center [1191, 264] width 21 height 43
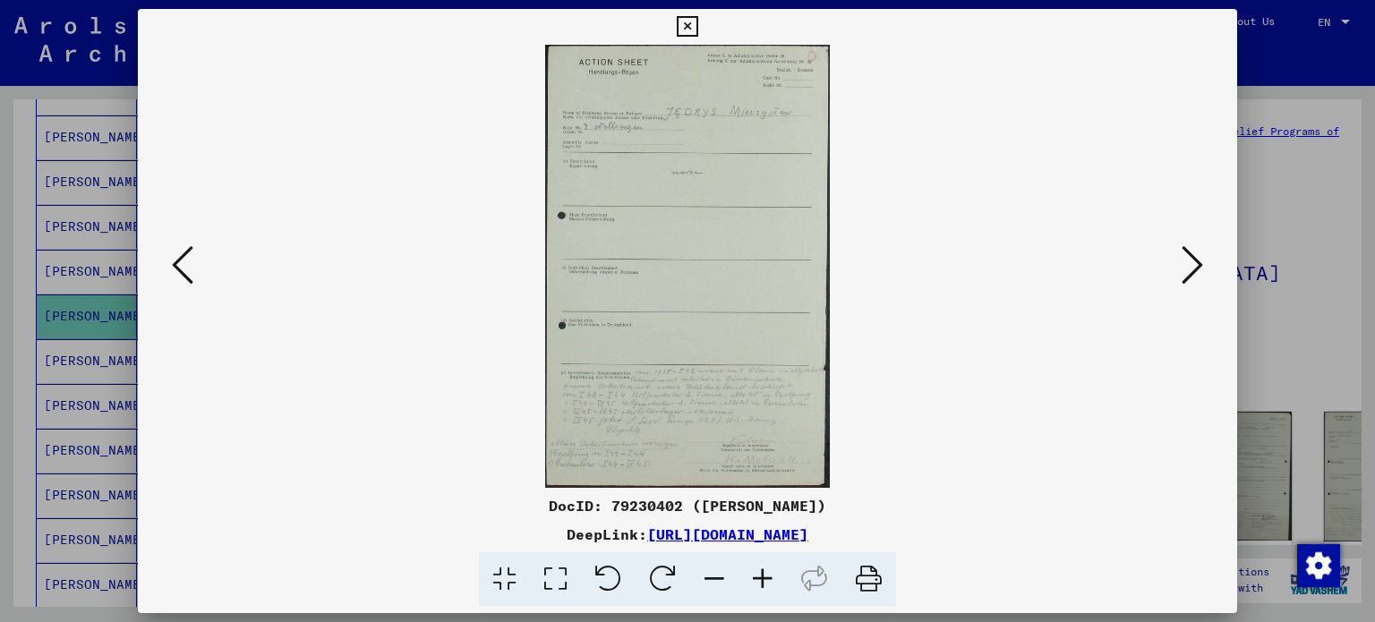
click at [1199, 253] on icon at bounding box center [1191, 264] width 21 height 43
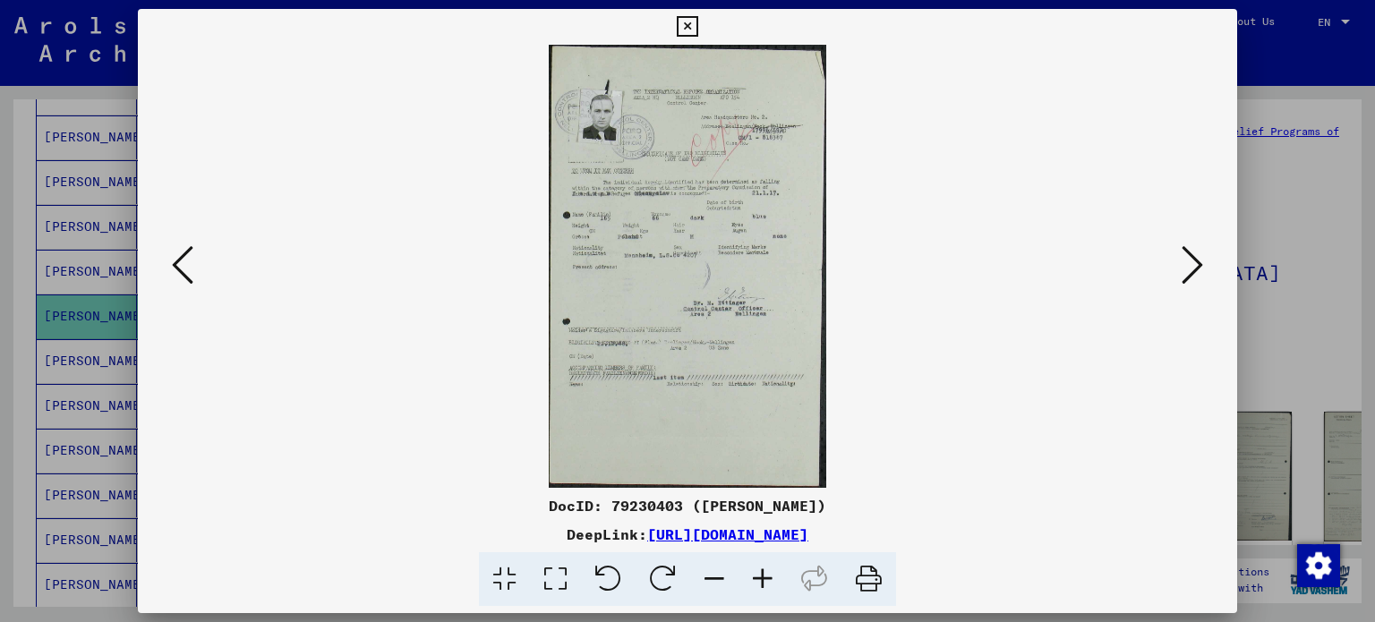
click at [1199, 253] on icon at bounding box center [1191, 264] width 21 height 43
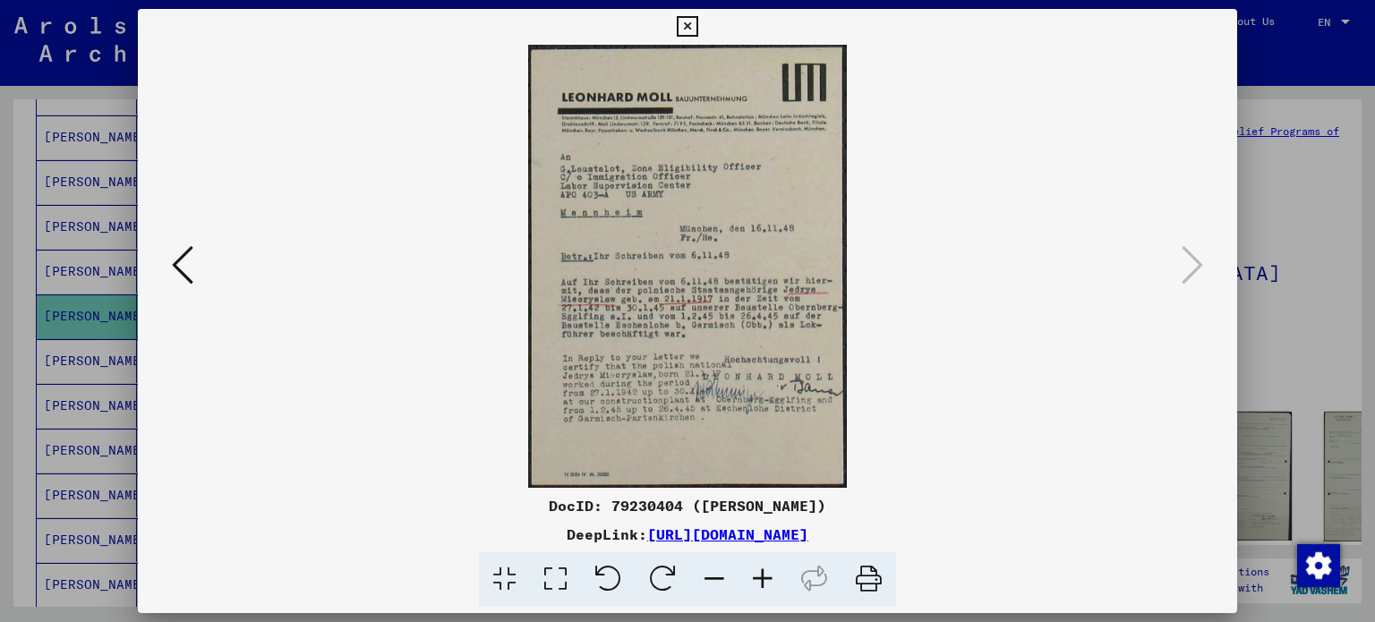
drag, startPoint x: 190, startPoint y: 235, endPoint x: 197, endPoint y: 272, distance: 37.4
click at [197, 272] on div at bounding box center [688, 266] width 1100 height 443
click at [197, 272] on button at bounding box center [182, 266] width 32 height 51
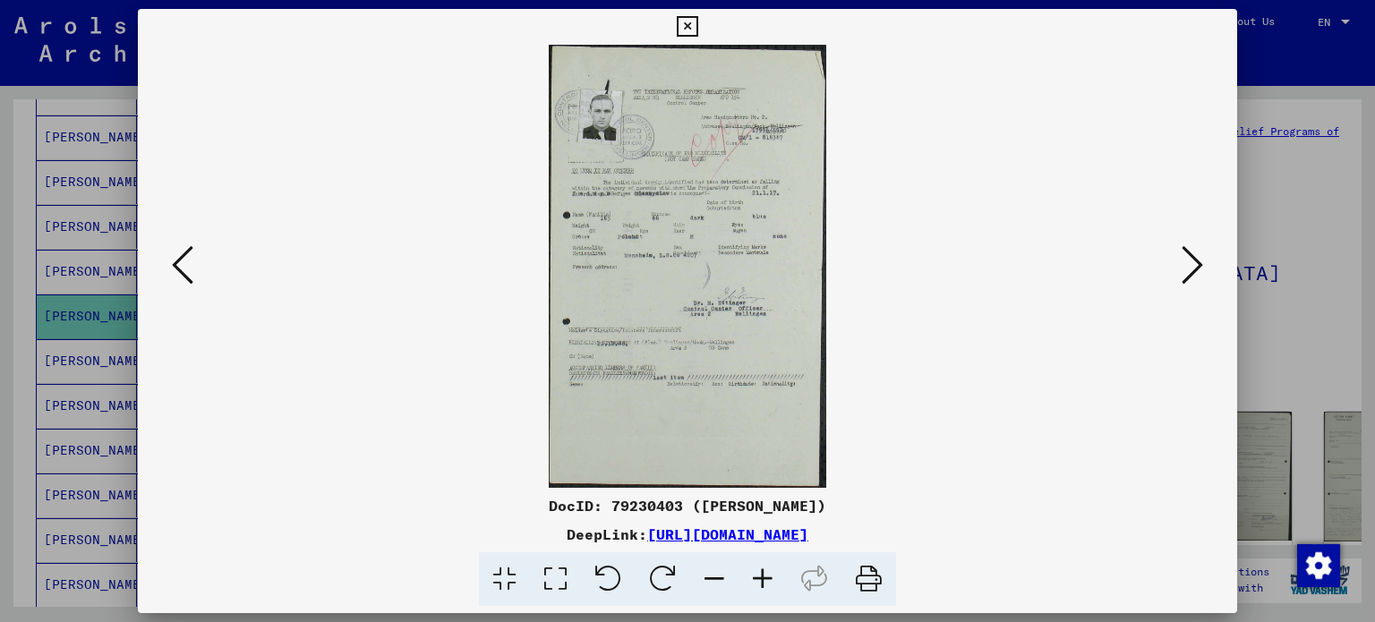
click at [1205, 260] on button at bounding box center [1192, 266] width 32 height 51
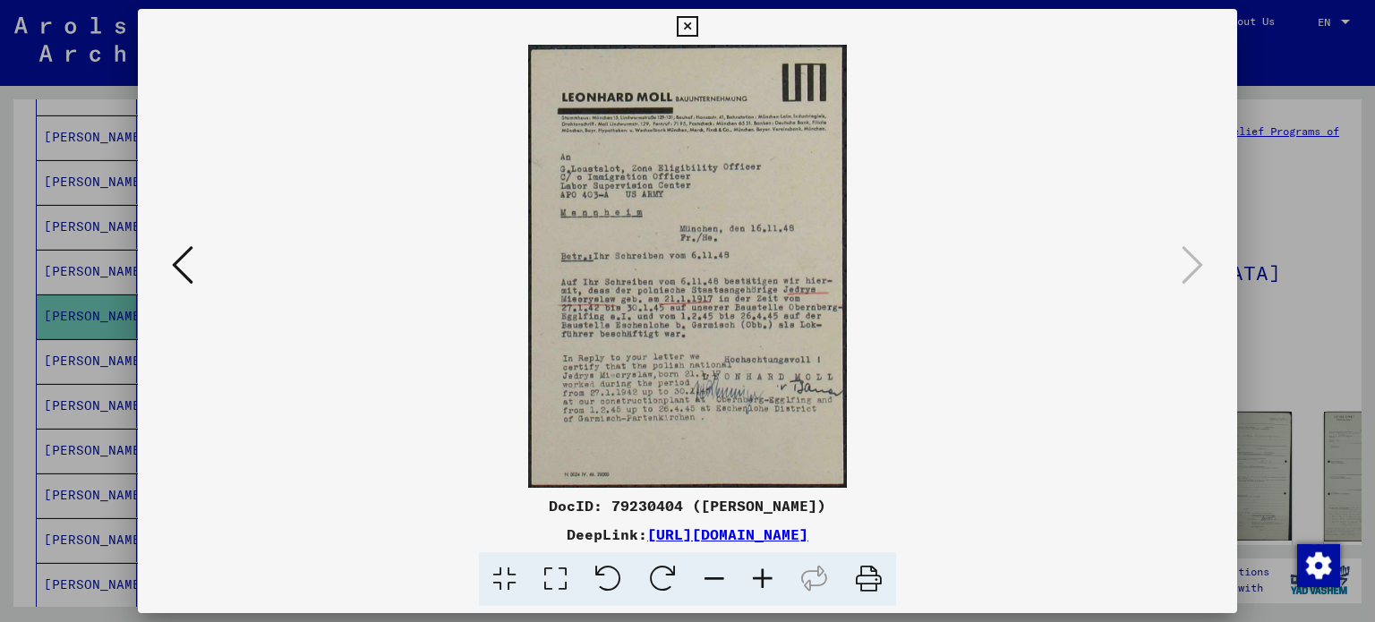
click at [1196, 269] on div at bounding box center [688, 266] width 1100 height 443
click at [175, 271] on icon at bounding box center [182, 264] width 21 height 43
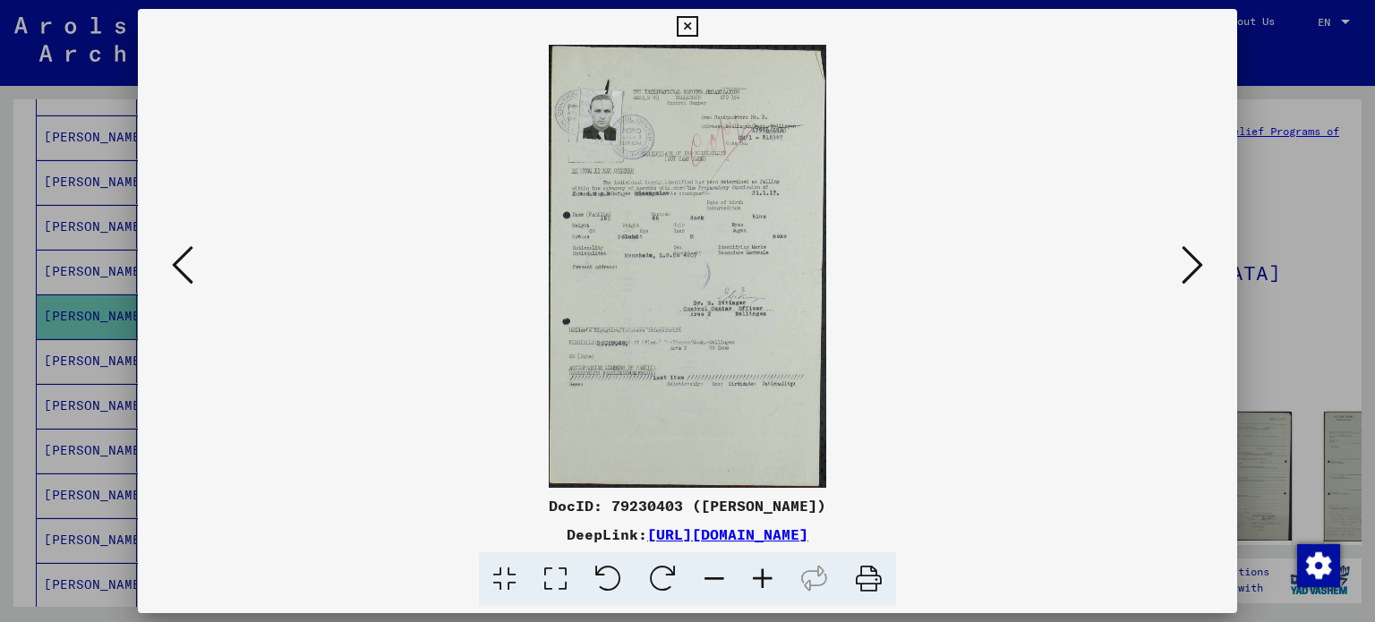
click at [175, 271] on icon at bounding box center [182, 264] width 21 height 43
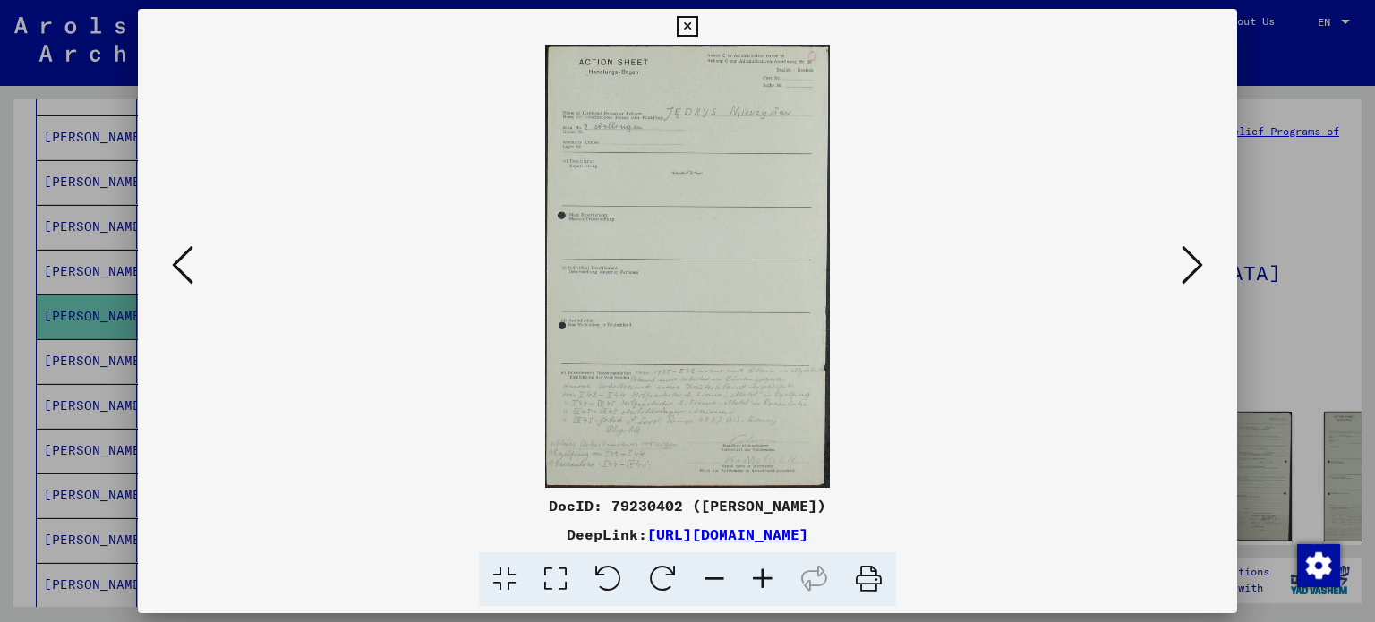
click at [175, 271] on icon at bounding box center [182, 264] width 21 height 43
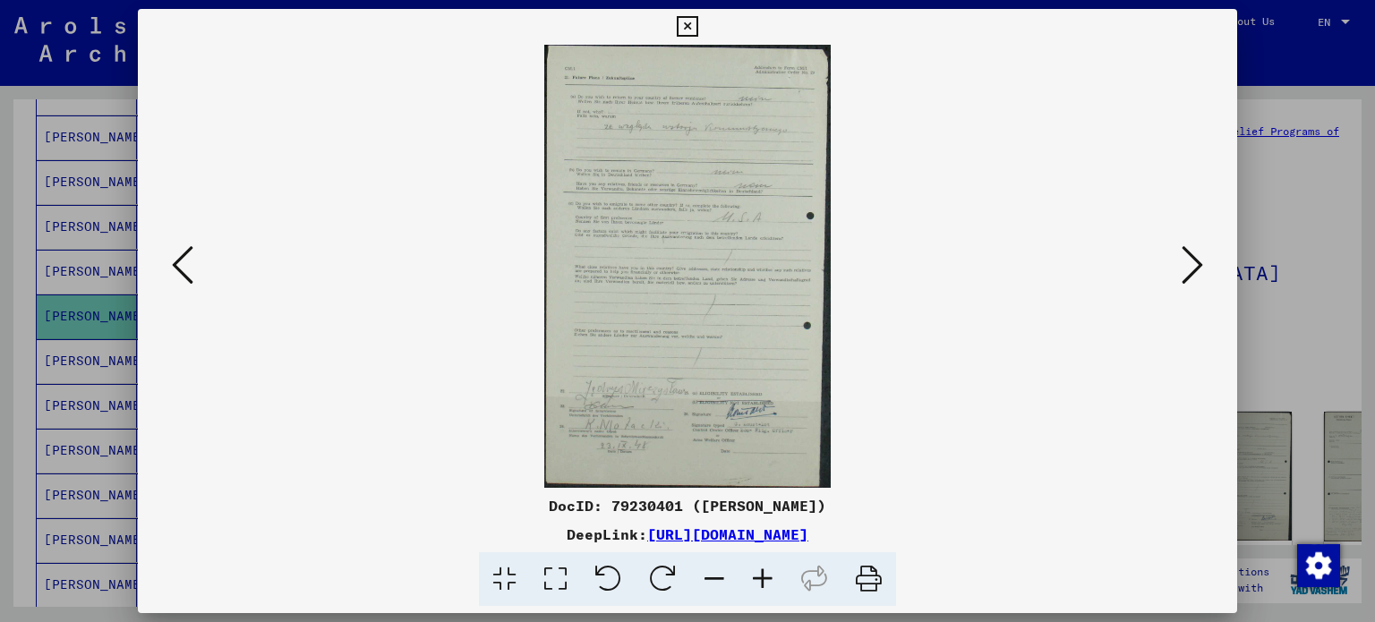
click at [175, 271] on icon at bounding box center [182, 264] width 21 height 43
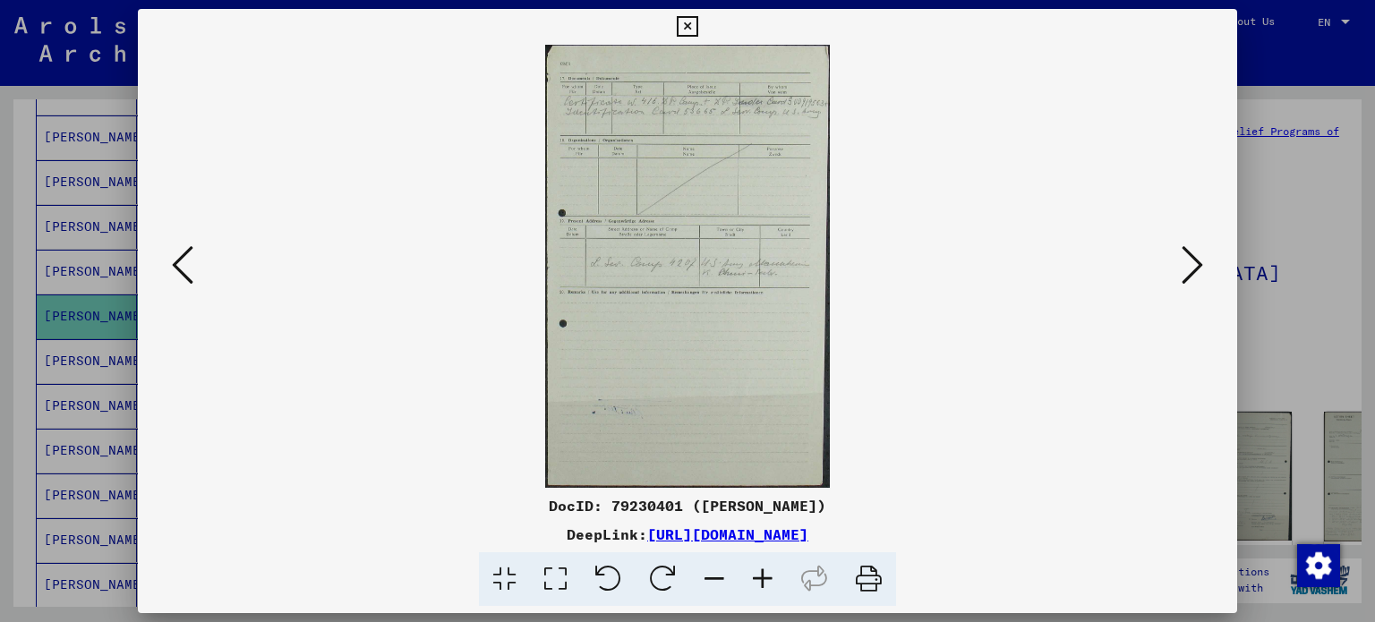
click at [175, 271] on icon at bounding box center [182, 264] width 21 height 43
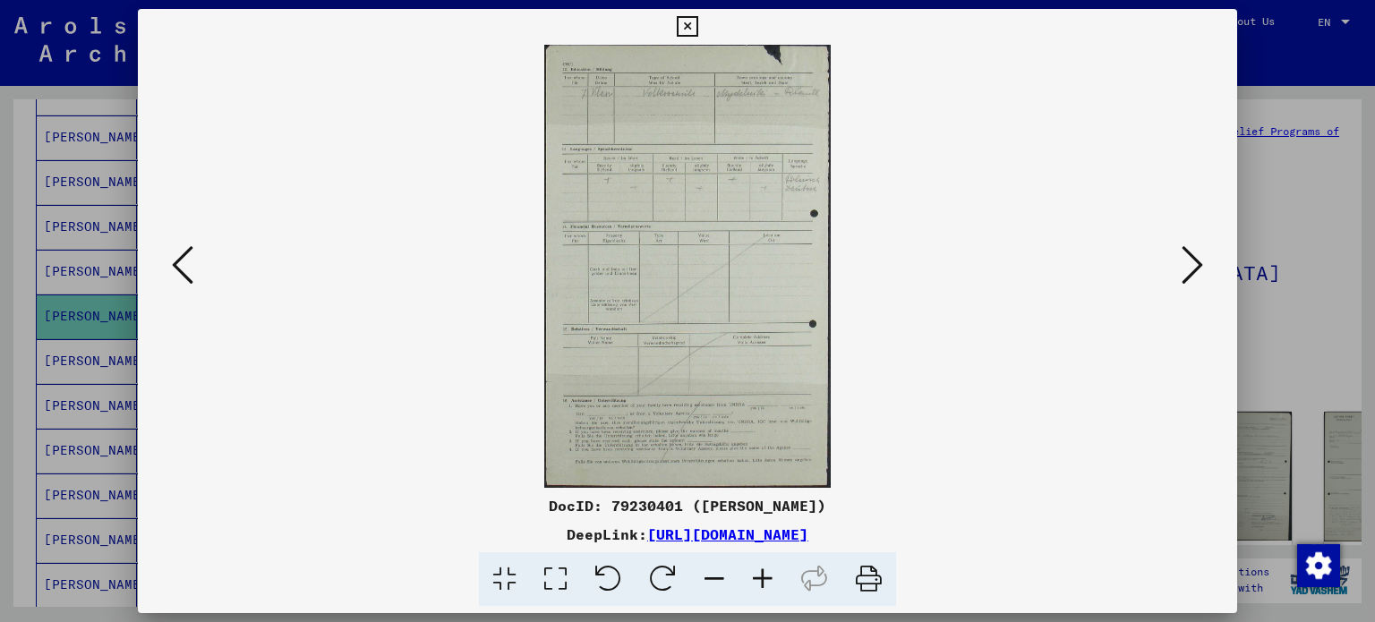
click at [175, 271] on icon at bounding box center [182, 264] width 21 height 43
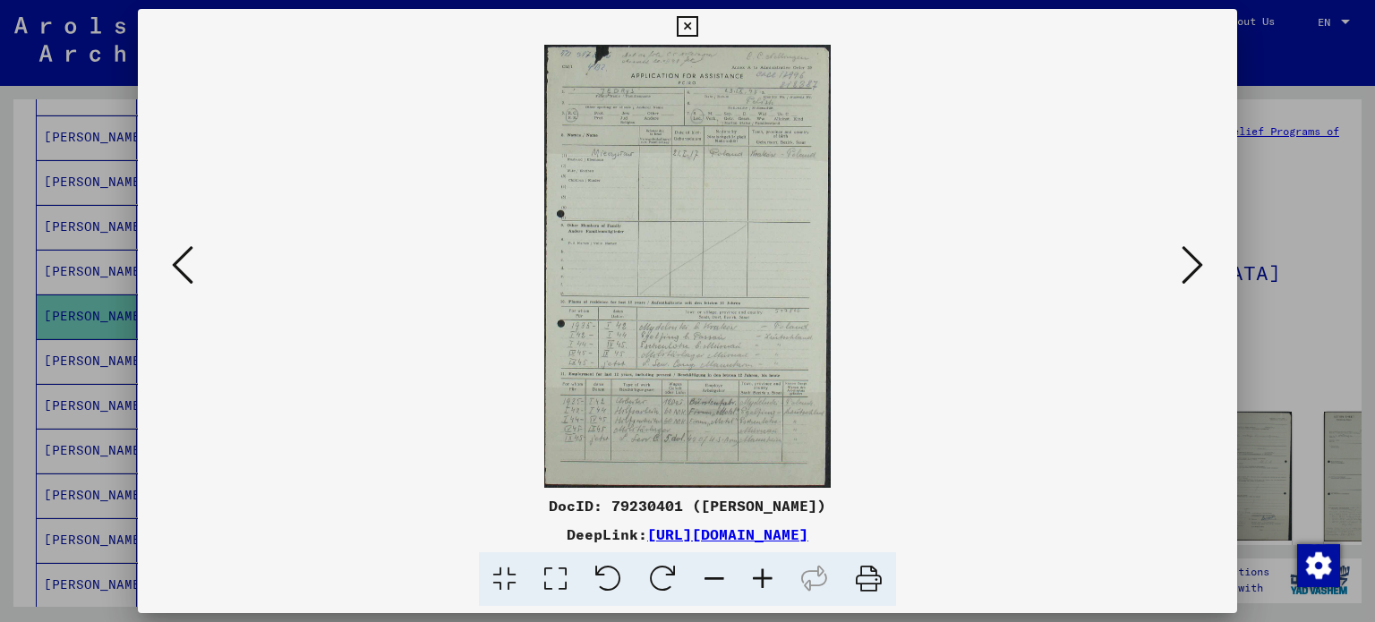
click at [175, 271] on icon at bounding box center [182, 264] width 21 height 43
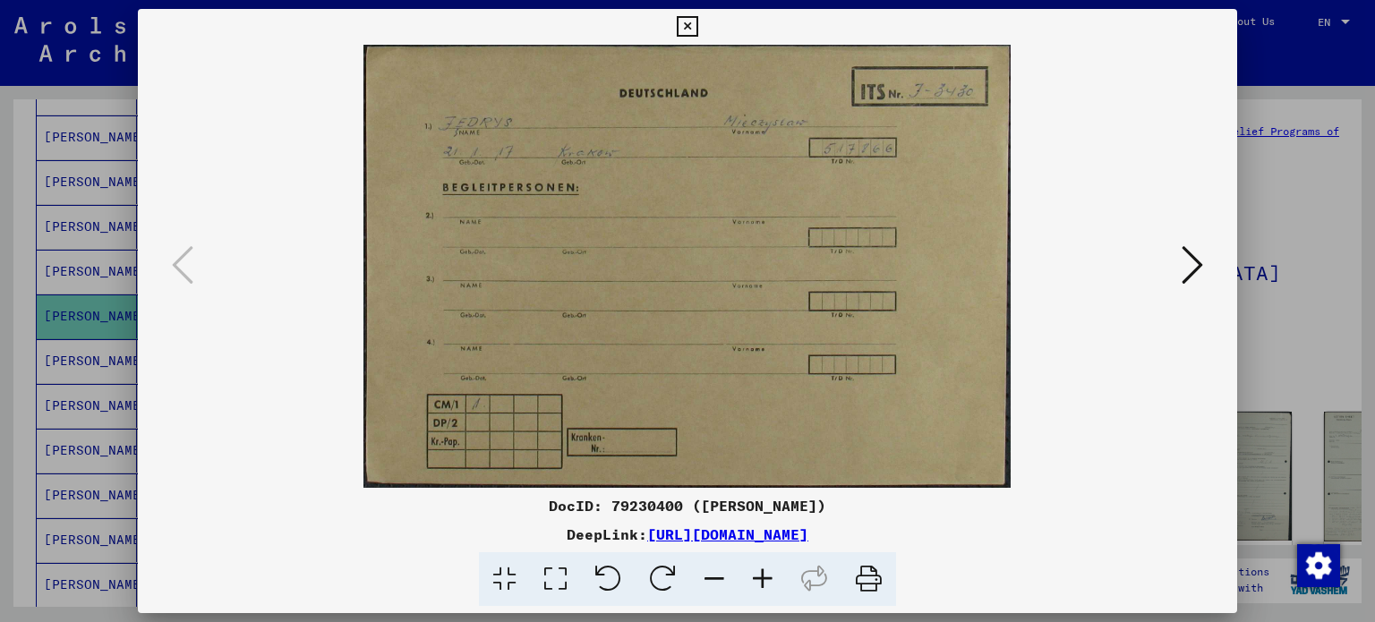
click at [1188, 267] on icon at bounding box center [1191, 264] width 21 height 43
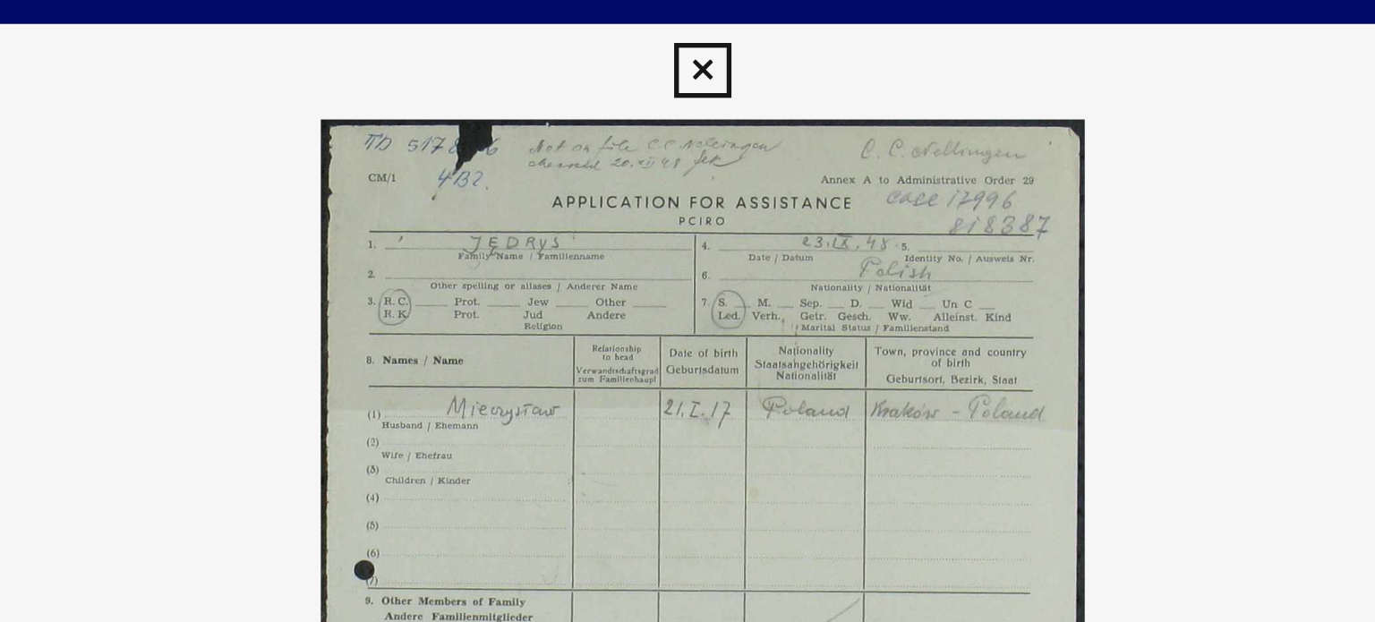
click at [754, 166] on img at bounding box center [688, 266] width 978 height 443
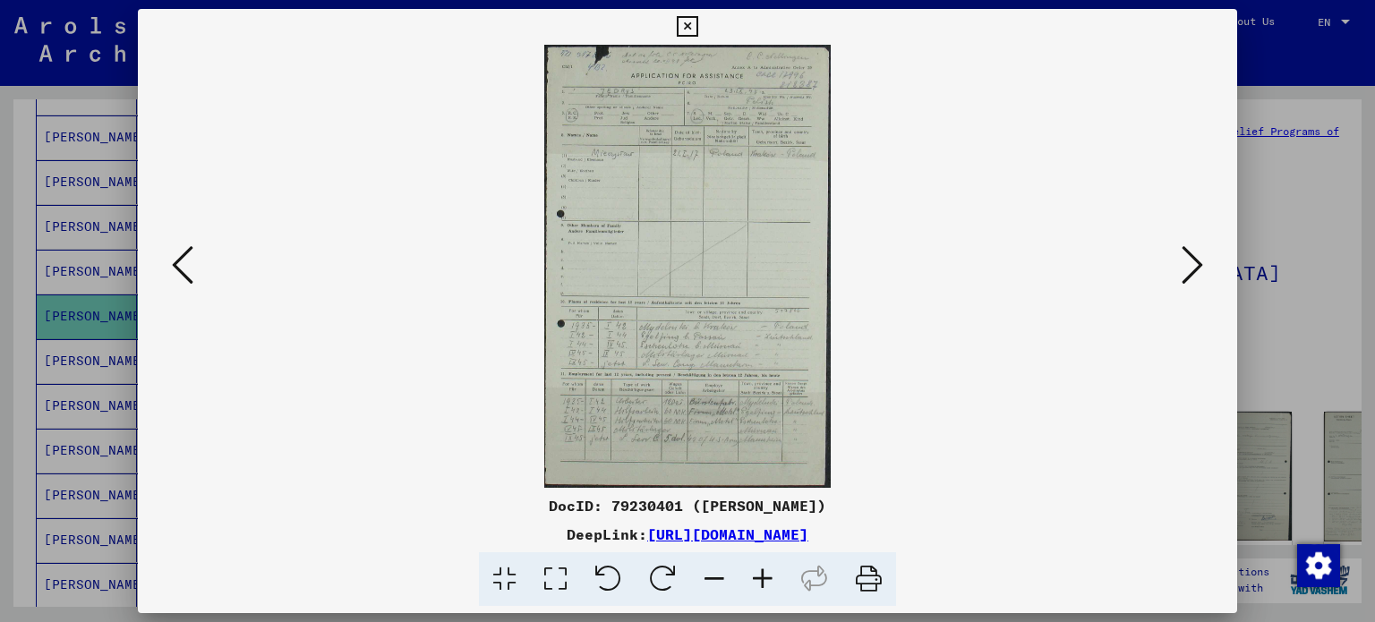
click at [1196, 259] on icon at bounding box center [1191, 264] width 21 height 43
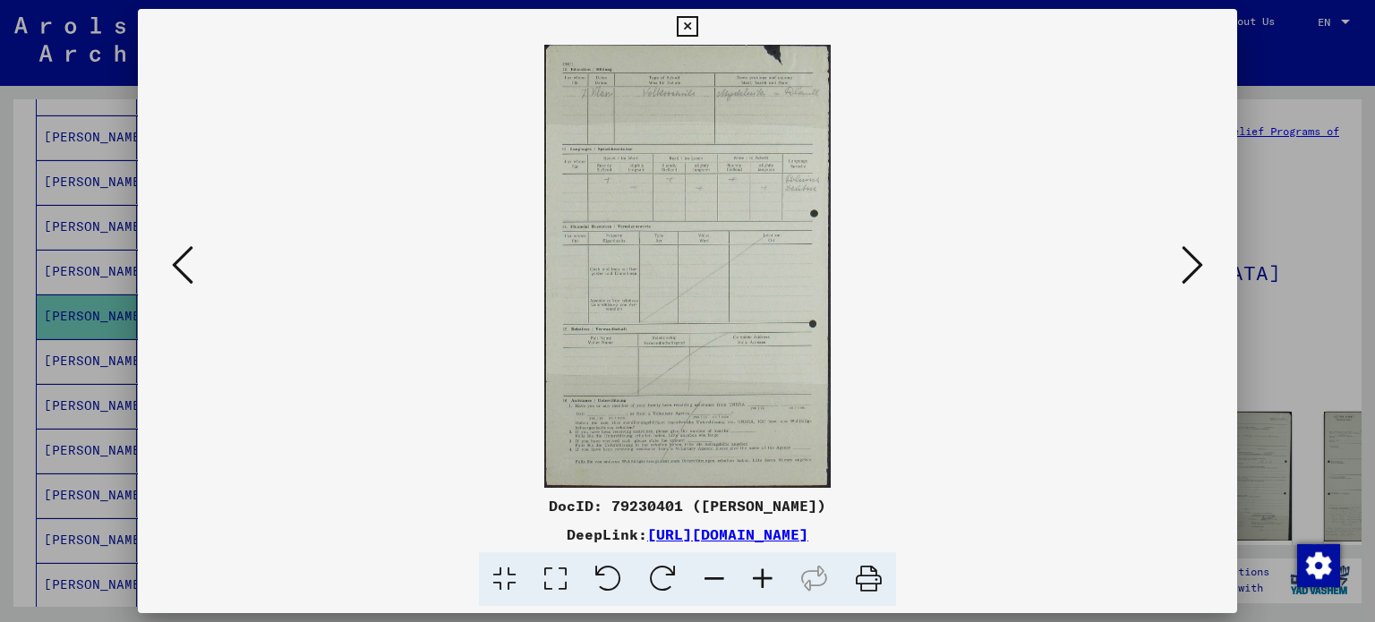
click at [1203, 275] on button at bounding box center [1192, 266] width 32 height 51
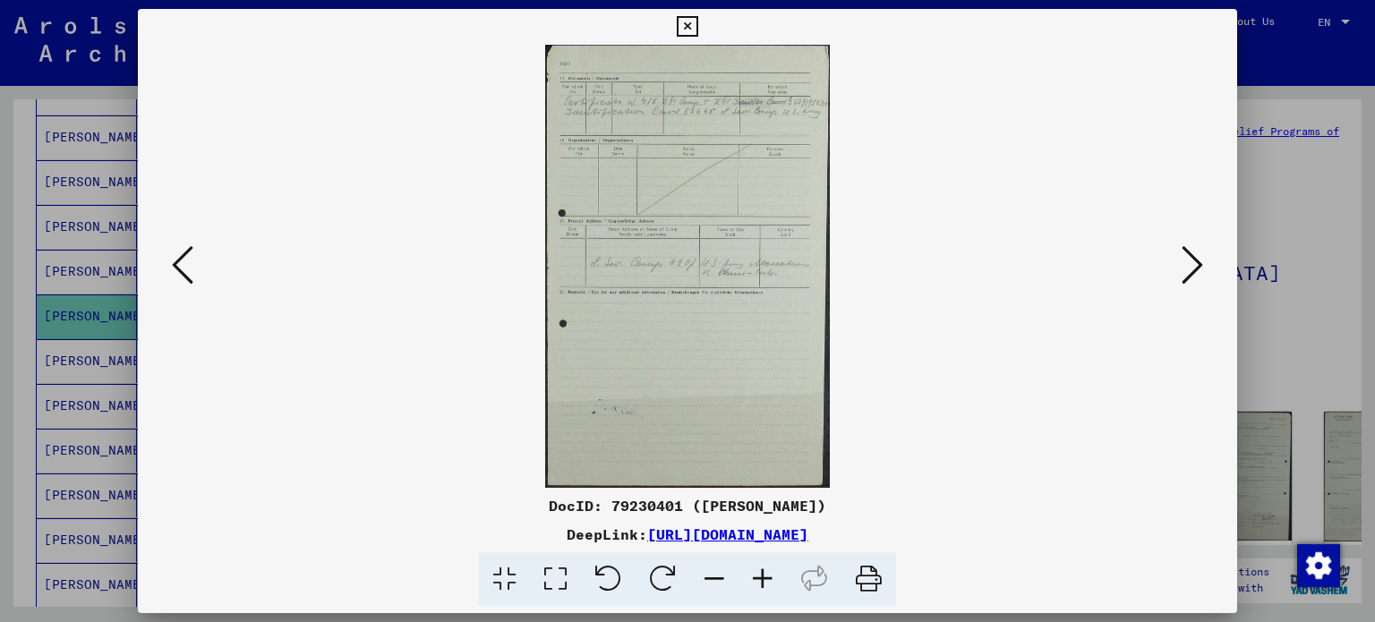
click at [1203, 275] on button at bounding box center [1192, 266] width 32 height 51
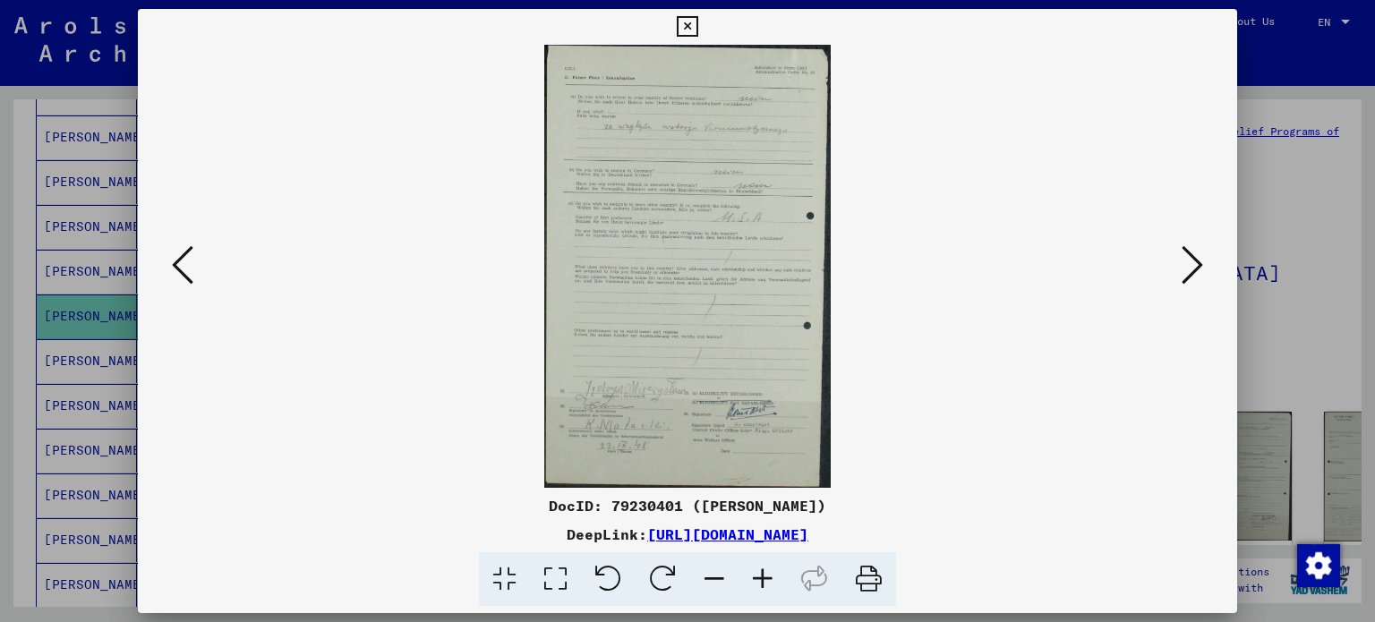
click at [1203, 275] on button at bounding box center [1192, 266] width 32 height 51
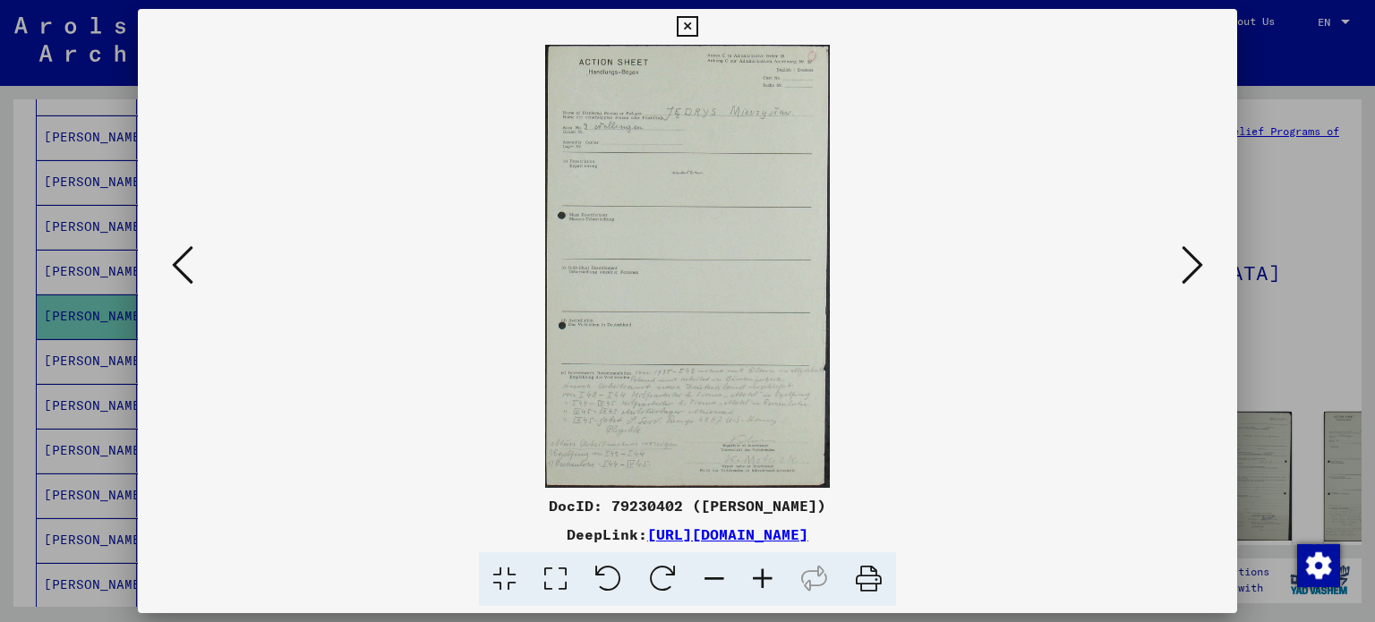
click at [1203, 275] on button at bounding box center [1192, 266] width 32 height 51
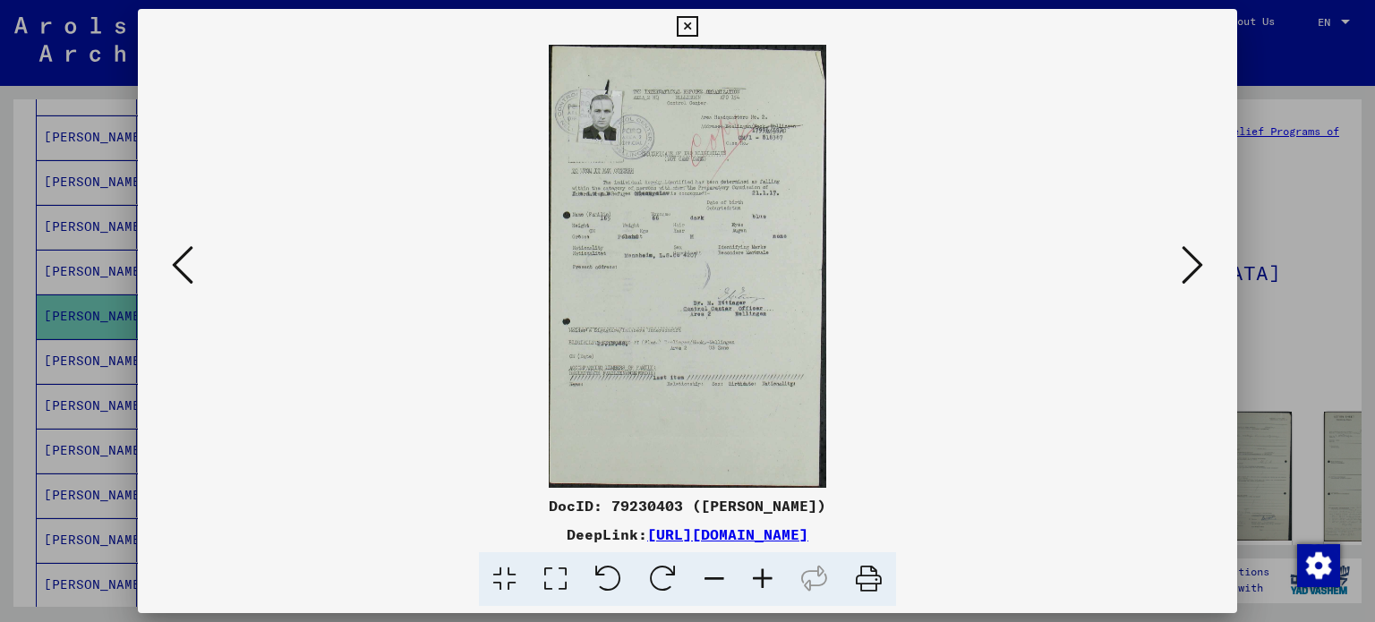
click at [1292, 204] on div at bounding box center [687, 311] width 1375 height 622
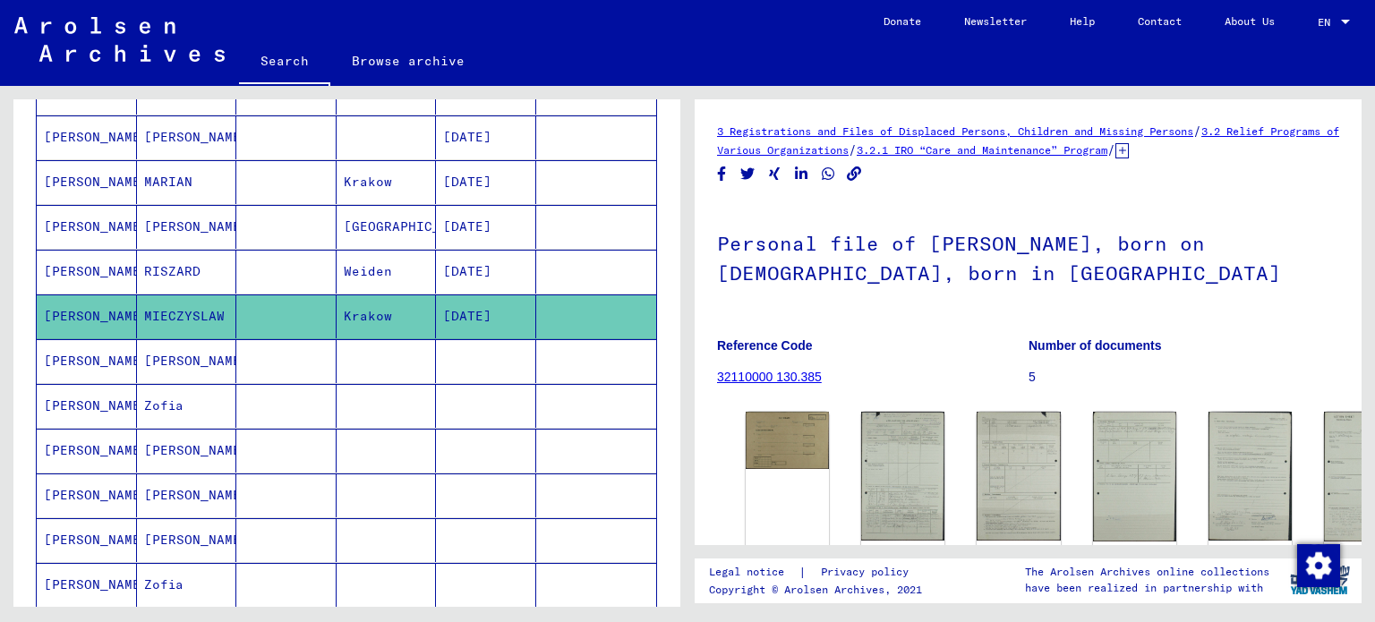
click at [303, 393] on mat-cell at bounding box center [286, 406] width 100 height 44
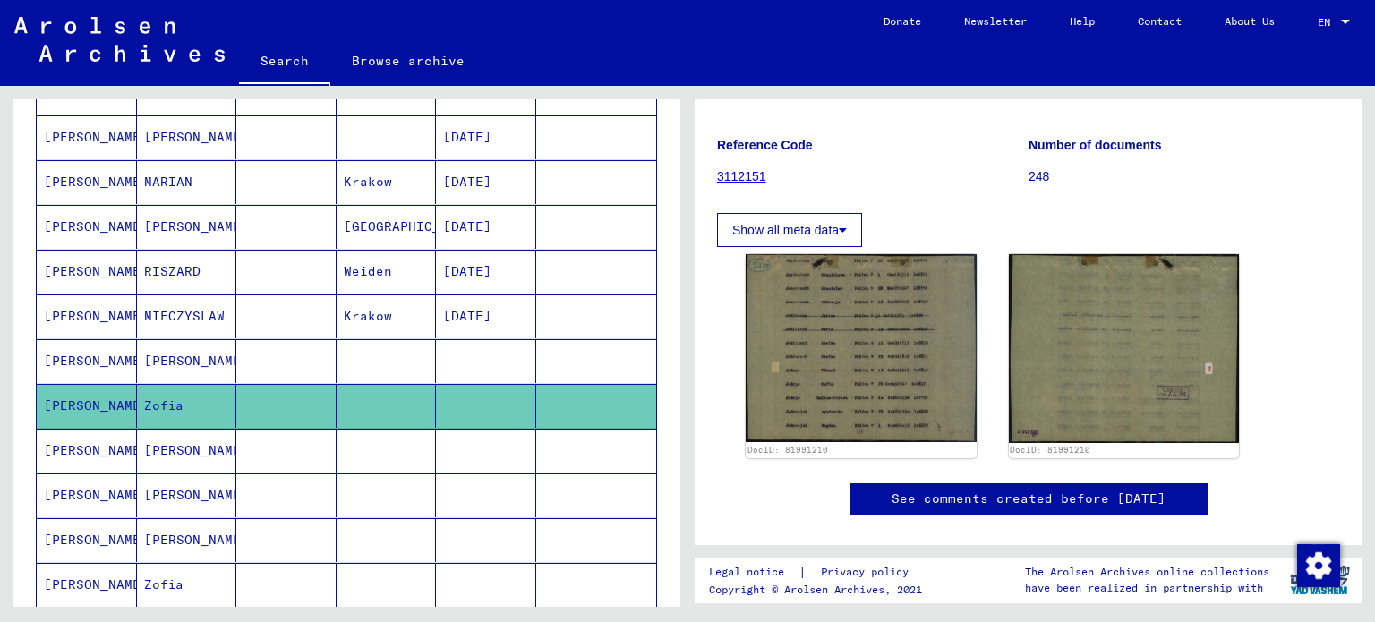
scroll to position [172, 0]
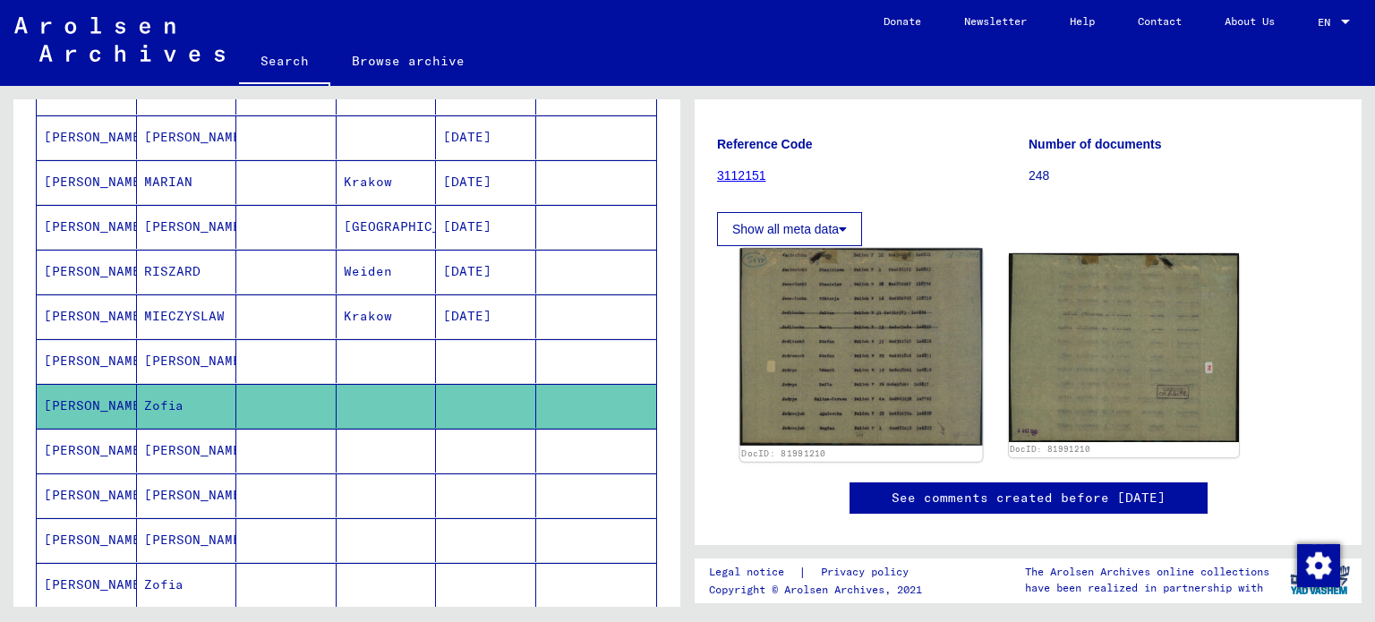
click at [908, 363] on img at bounding box center [861, 348] width 242 height 198
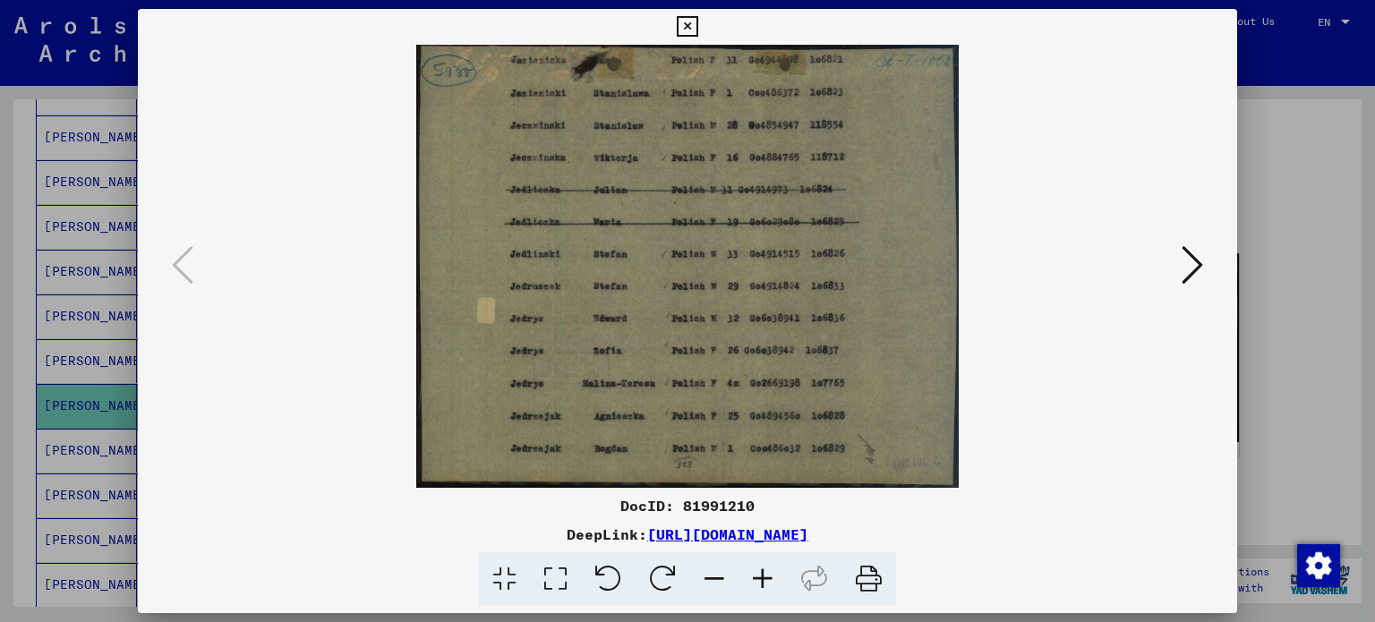
drag, startPoint x: 1221, startPoint y: 254, endPoint x: 1262, endPoint y: 249, distance: 41.5
click at [1262, 249] on div "DocID: 81991210 DeepLink: [URL][DOMAIN_NAME]" at bounding box center [687, 311] width 1375 height 622
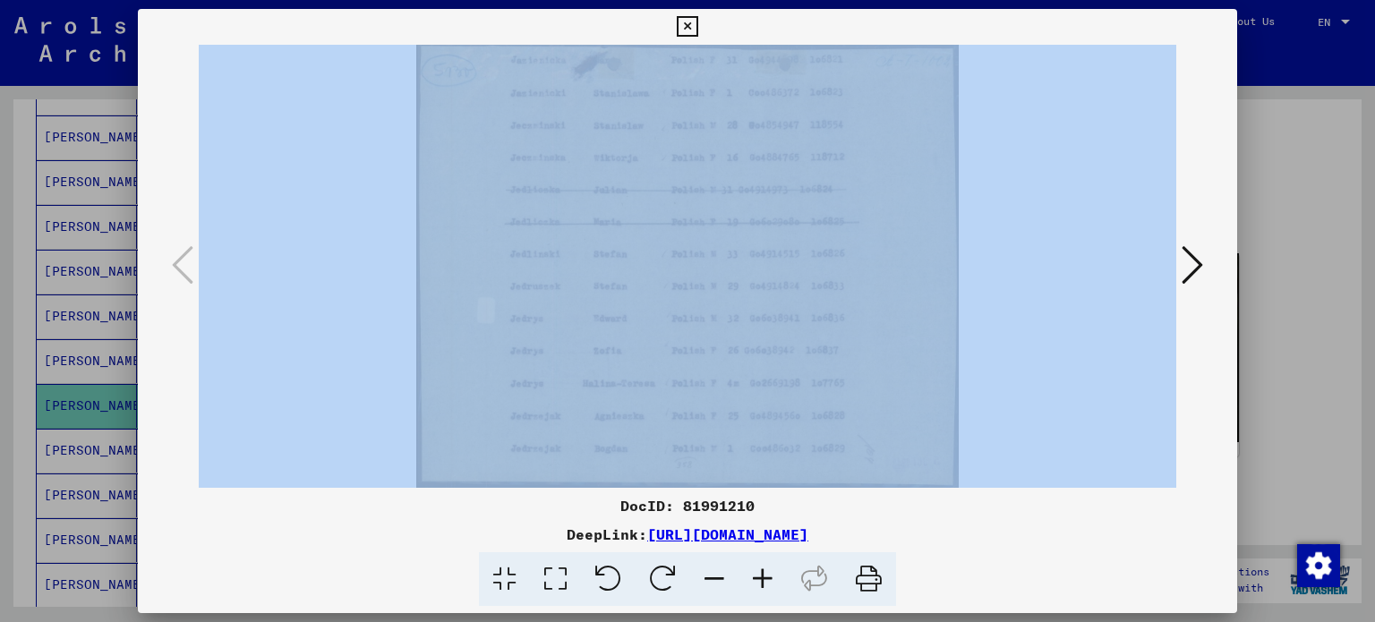
click at [1262, 249] on div at bounding box center [687, 311] width 1375 height 622
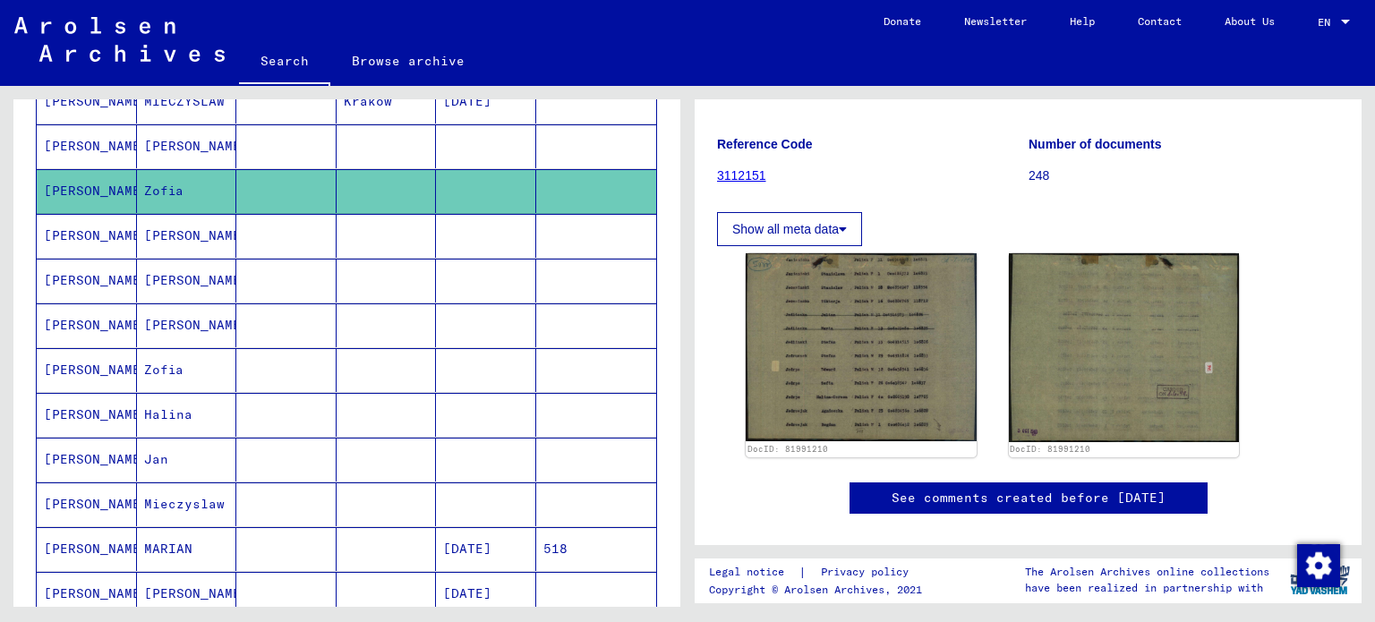
scroll to position [668, 0]
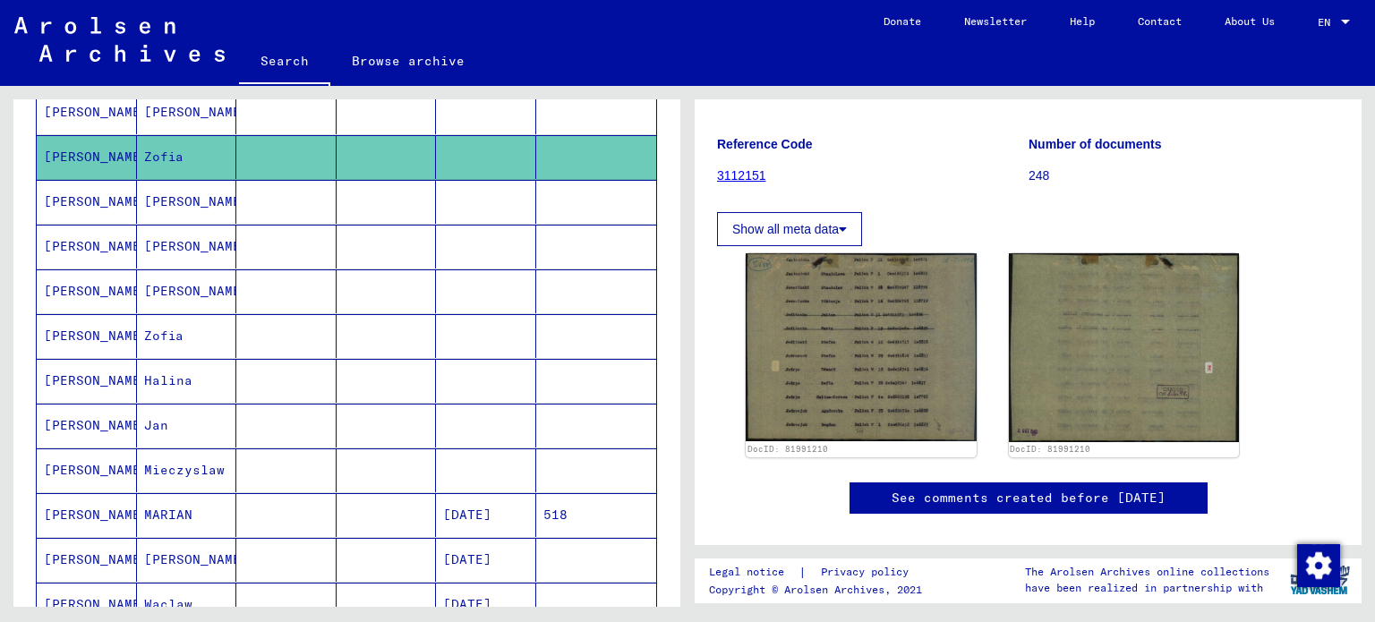
click at [226, 344] on mat-cell "Zofia" at bounding box center [187, 336] width 100 height 44
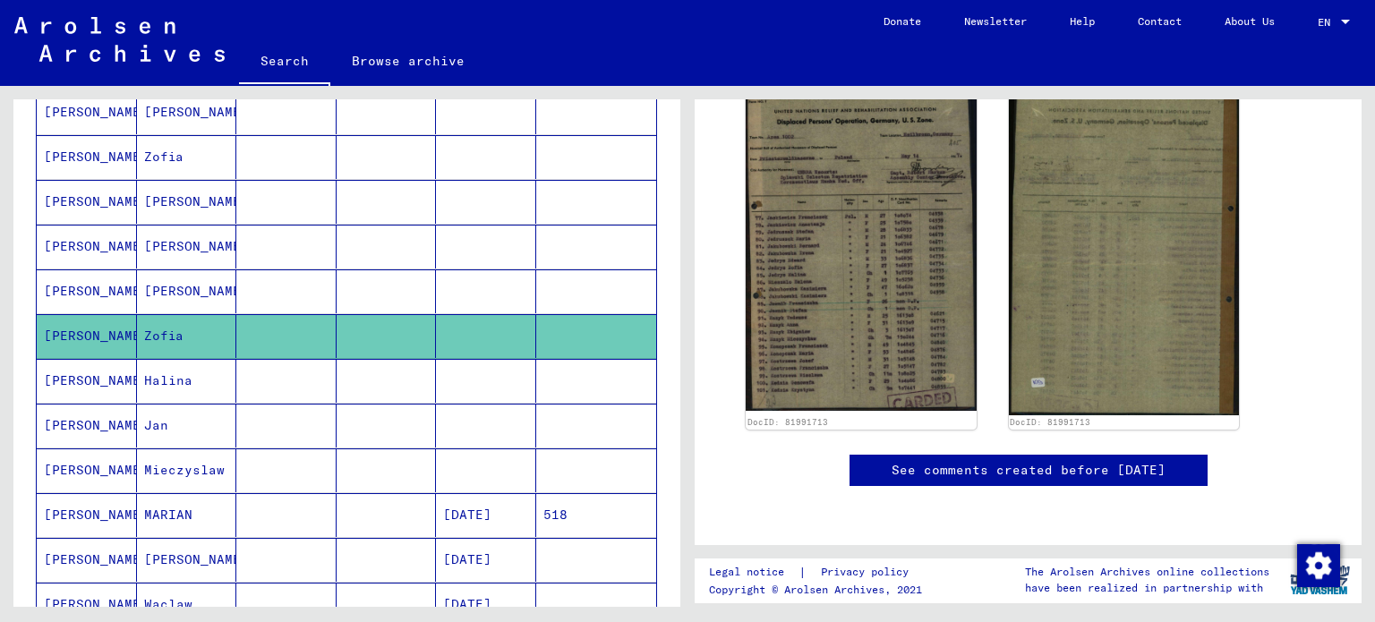
scroll to position [380, 0]
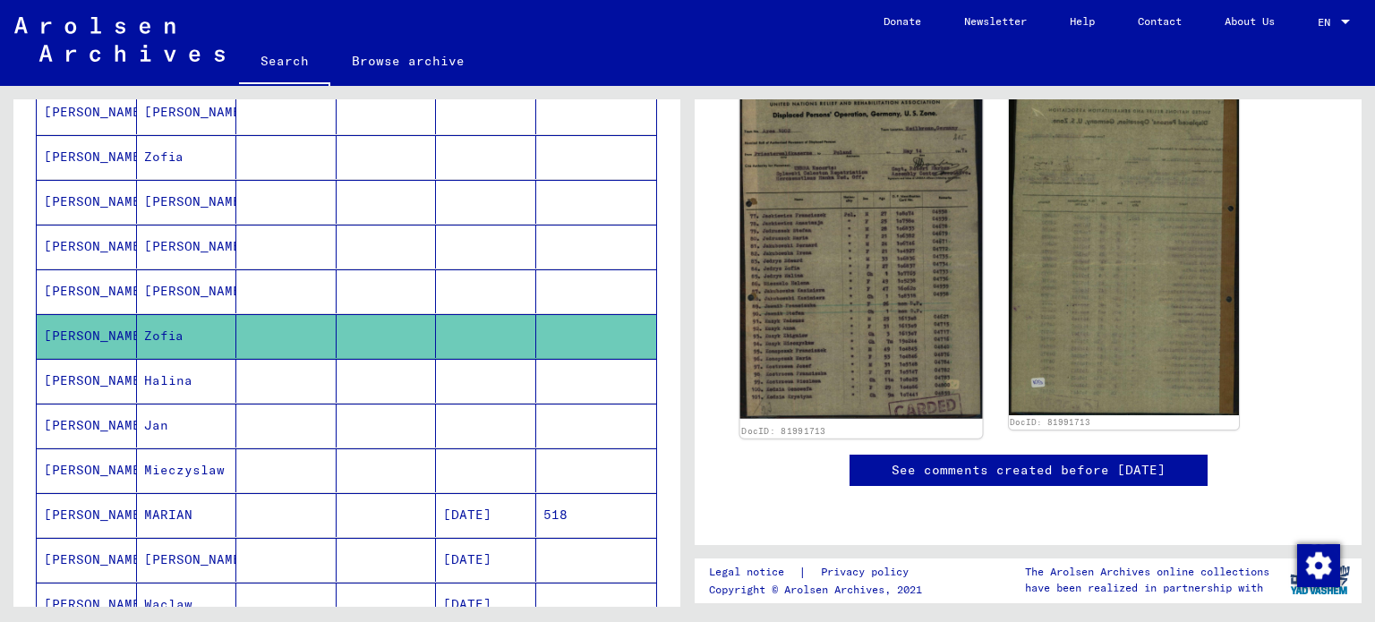
click at [885, 311] on img at bounding box center [861, 245] width 242 height 348
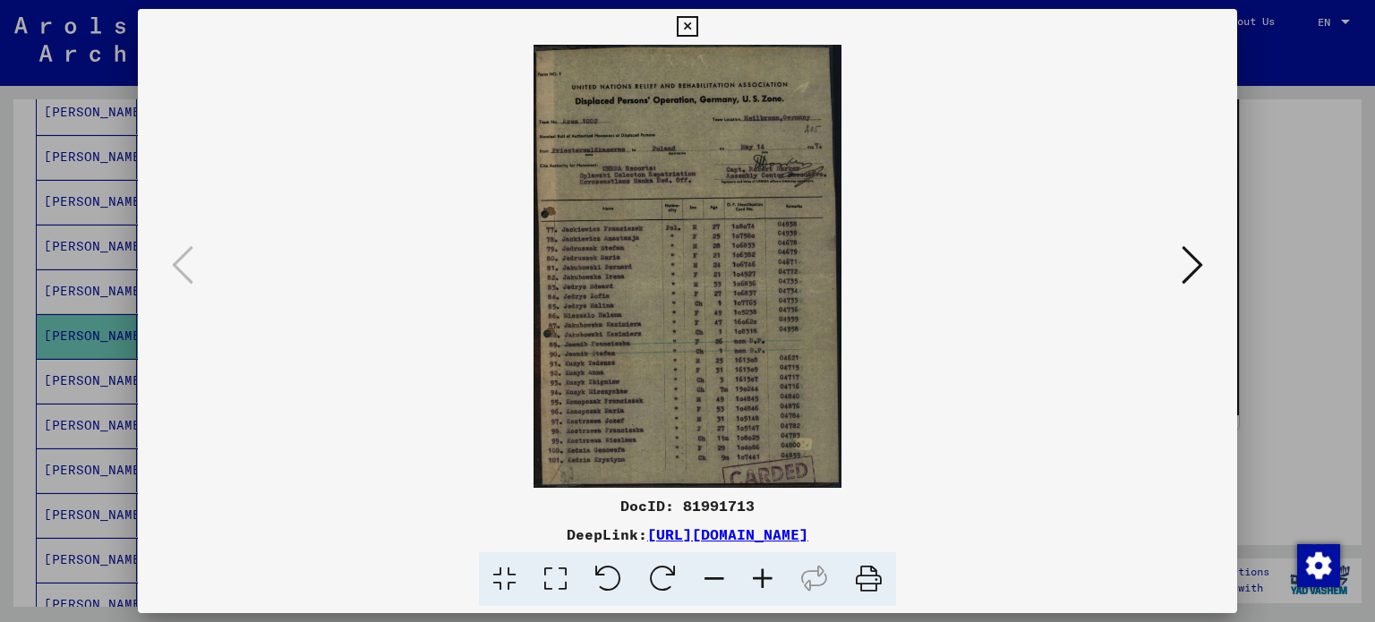
click at [1192, 258] on icon at bounding box center [1191, 264] width 21 height 43
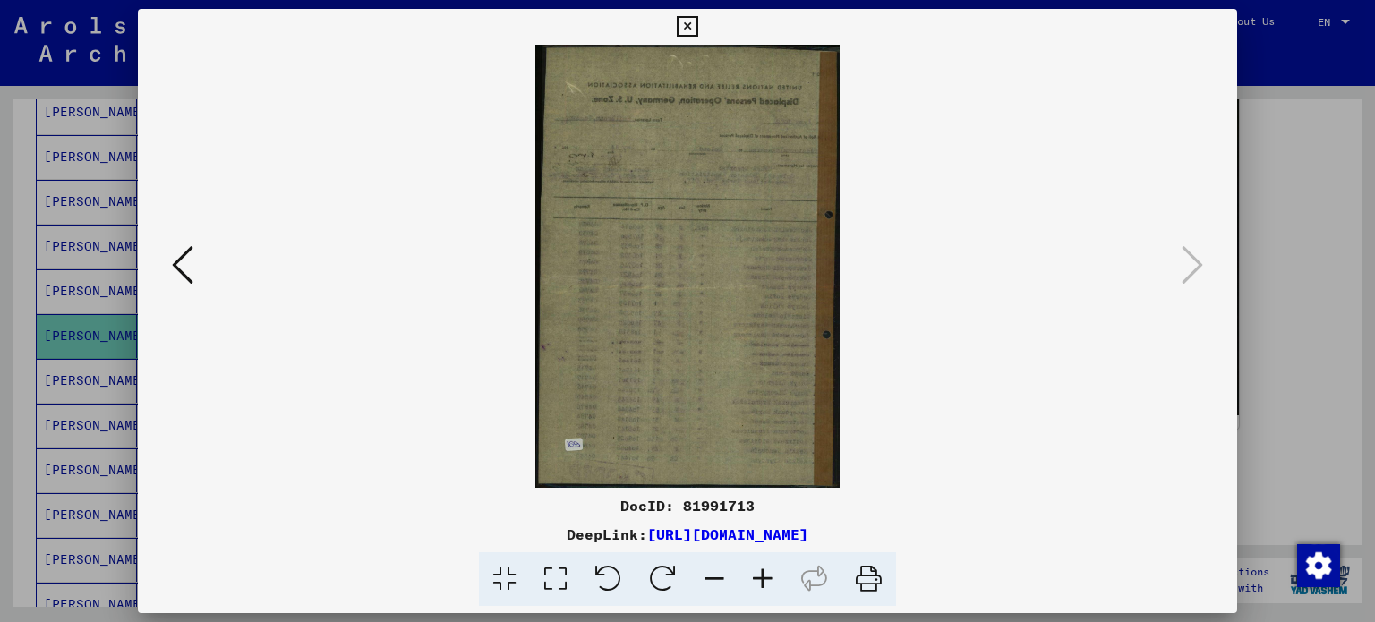
click at [181, 259] on icon at bounding box center [182, 264] width 21 height 43
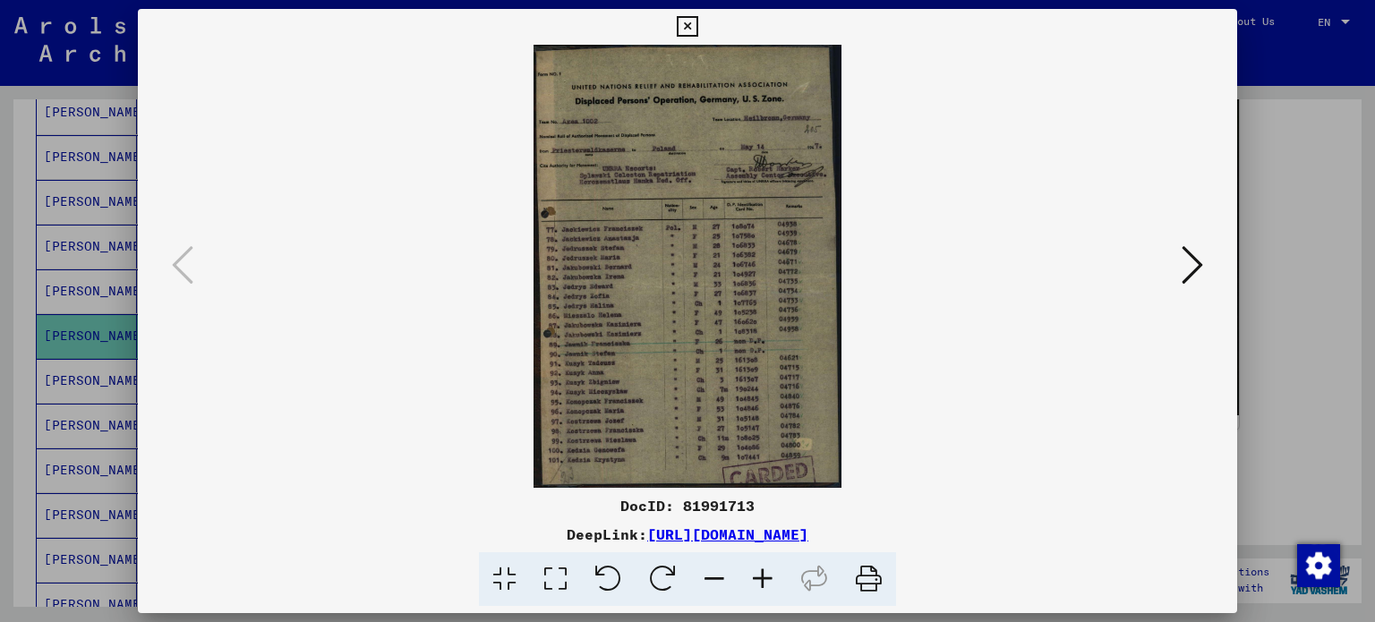
click at [132, 317] on div at bounding box center [687, 311] width 1375 height 622
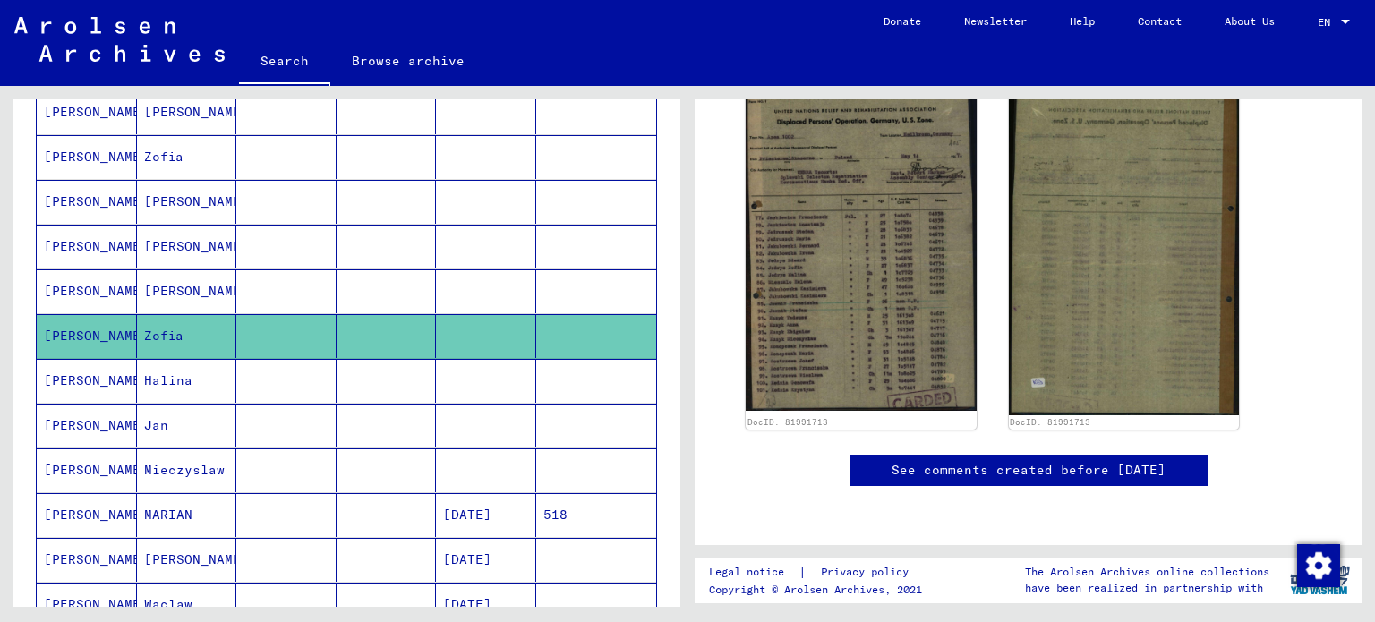
click at [226, 370] on mat-cell "Halina" at bounding box center [187, 381] width 100 height 44
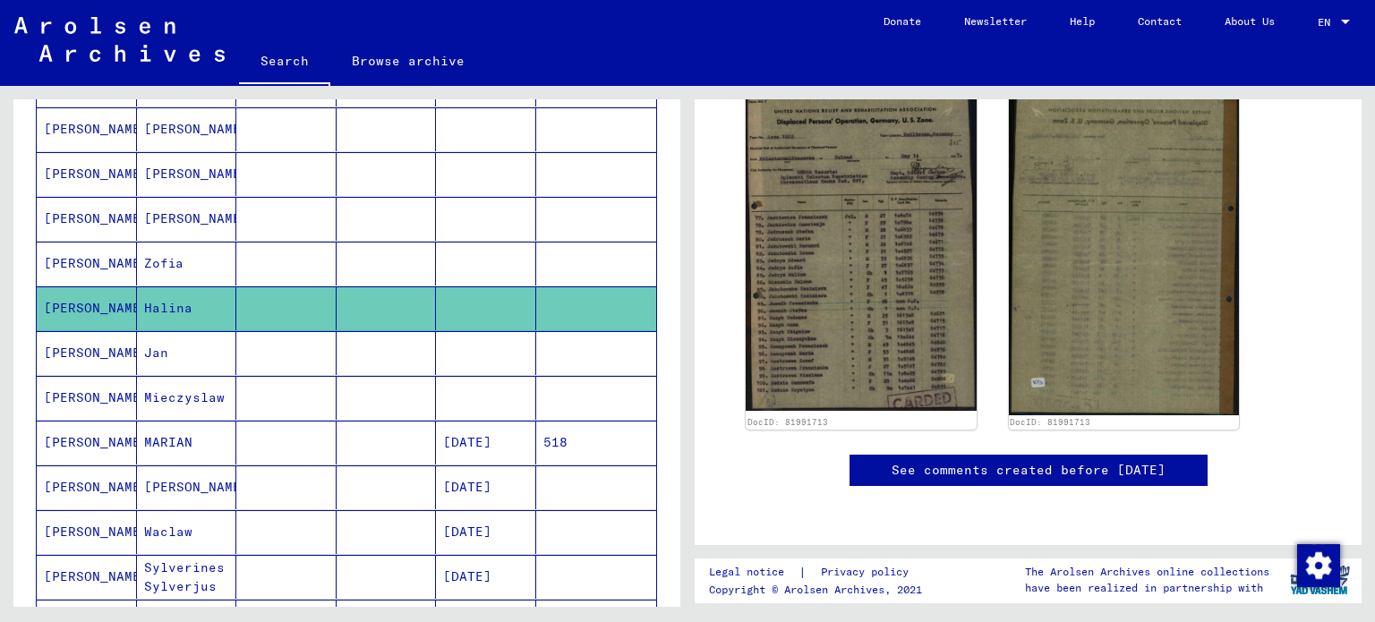
scroll to position [741, 0]
click at [218, 456] on mat-cell "MARIAN" at bounding box center [187, 442] width 100 height 44
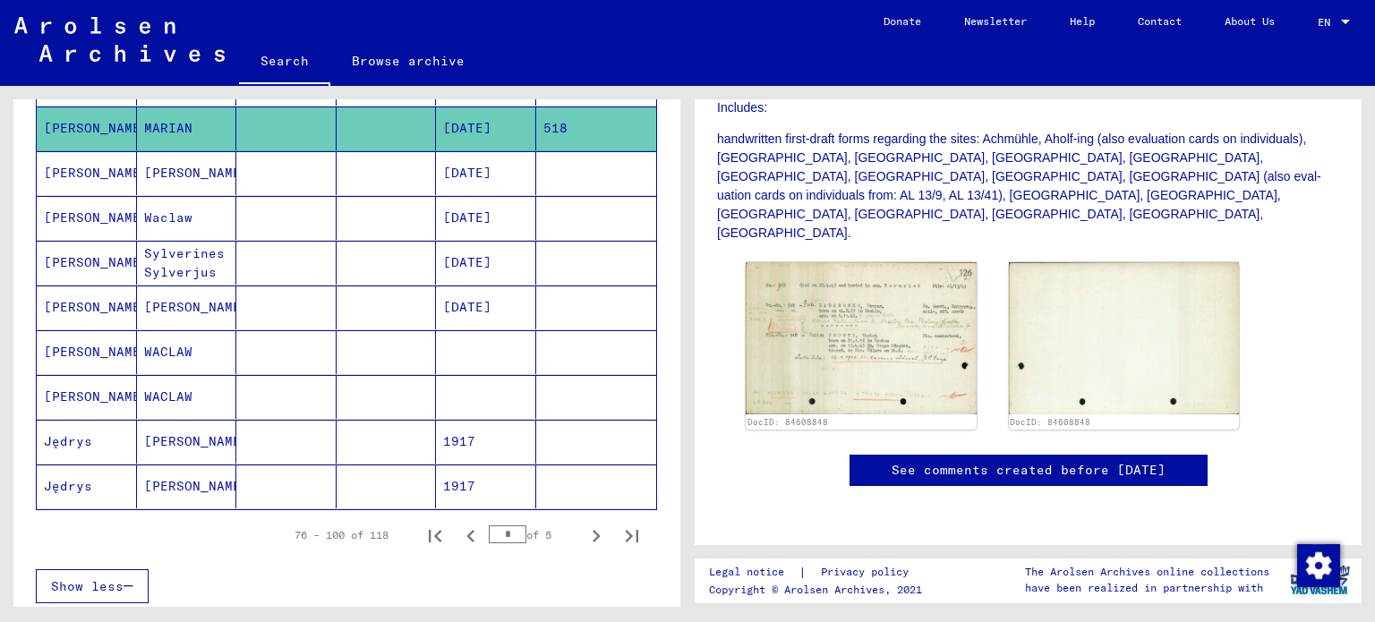
scroll to position [1055, 0]
click at [593, 529] on icon "Next page" at bounding box center [597, 535] width 8 height 13
type input "*"
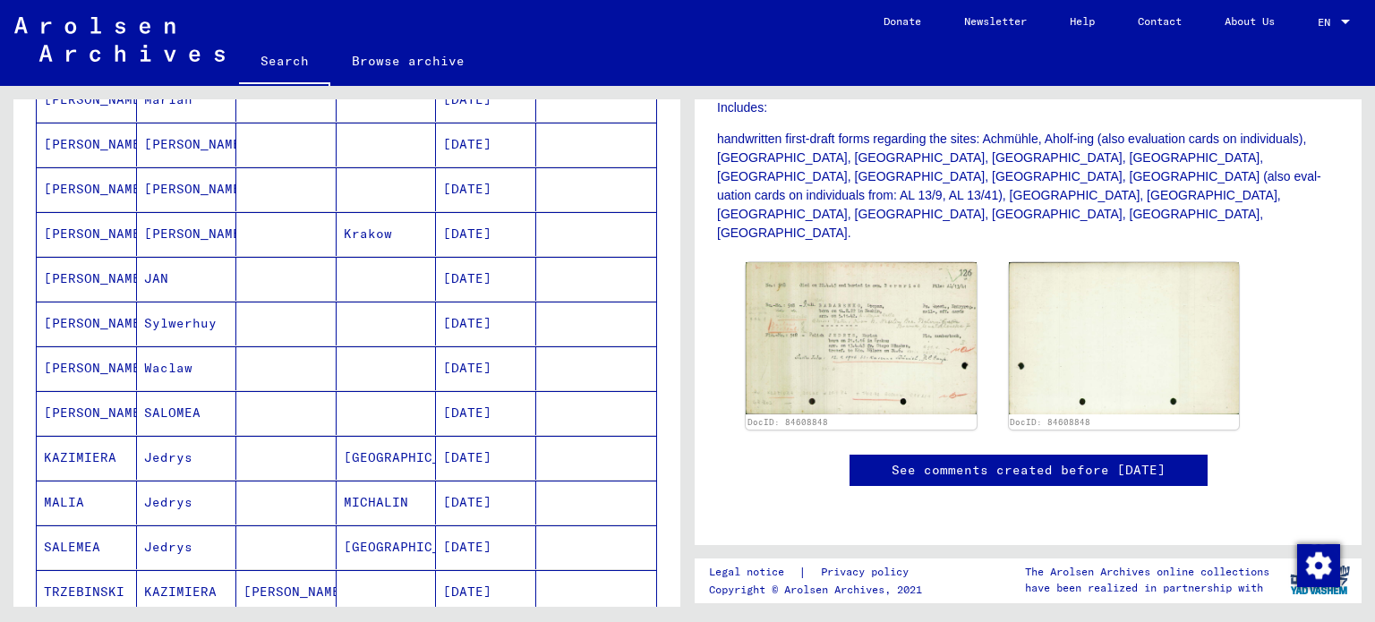
scroll to position [547, 0]
click at [283, 244] on mat-cell at bounding box center [286, 233] width 100 height 44
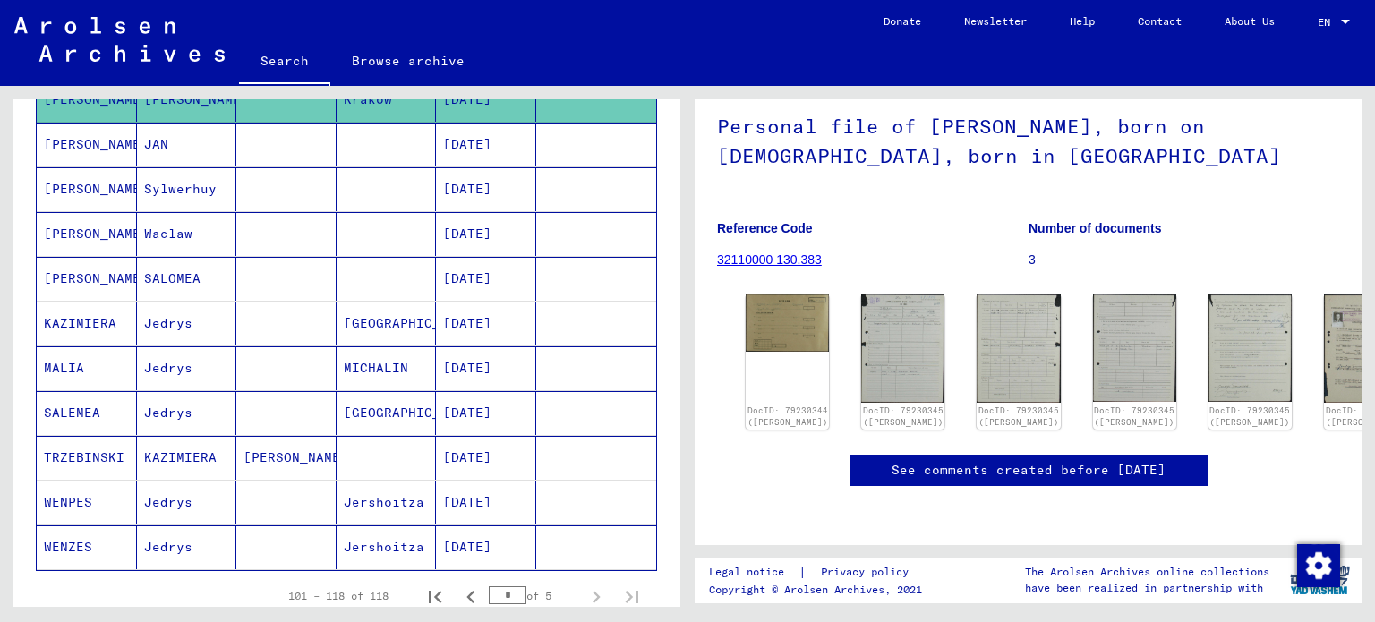
scroll to position [129, 0]
click at [1322, 343] on img at bounding box center [1366, 348] width 88 height 114
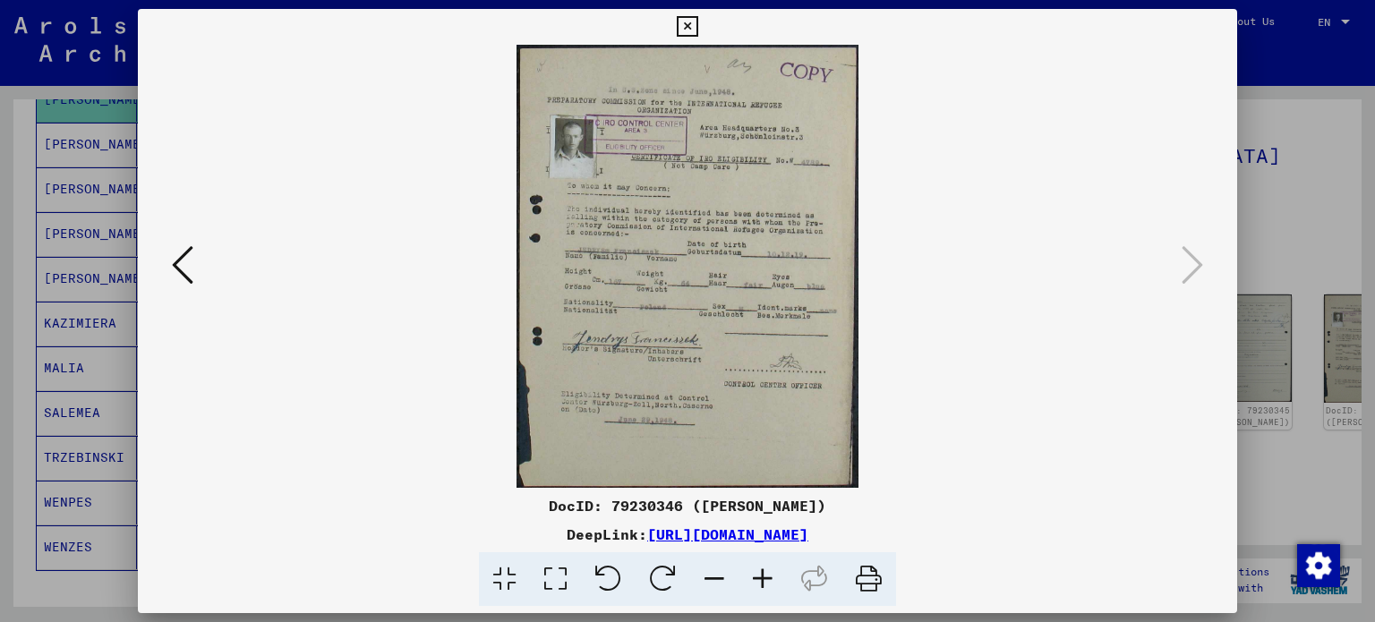
scroll to position [0, 0]
click at [161, 261] on div at bounding box center [688, 266] width 1100 height 443
click at [183, 262] on icon at bounding box center [182, 264] width 21 height 43
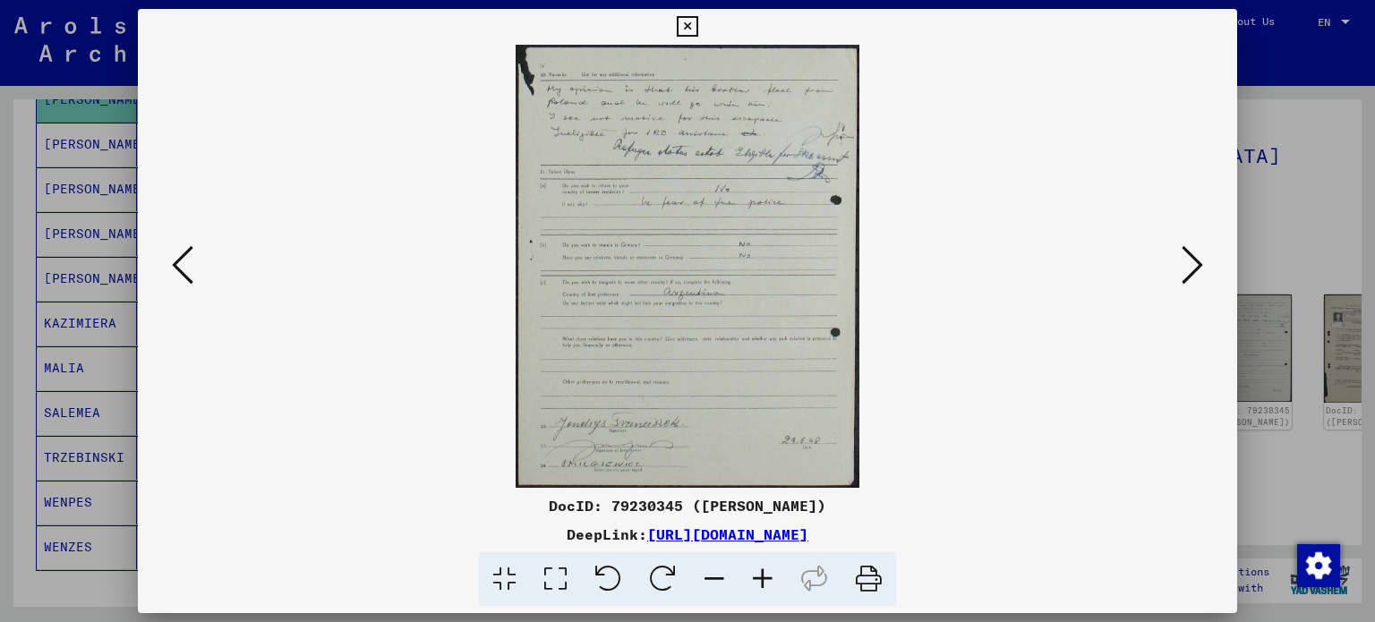
click at [180, 270] on icon at bounding box center [182, 264] width 21 height 43
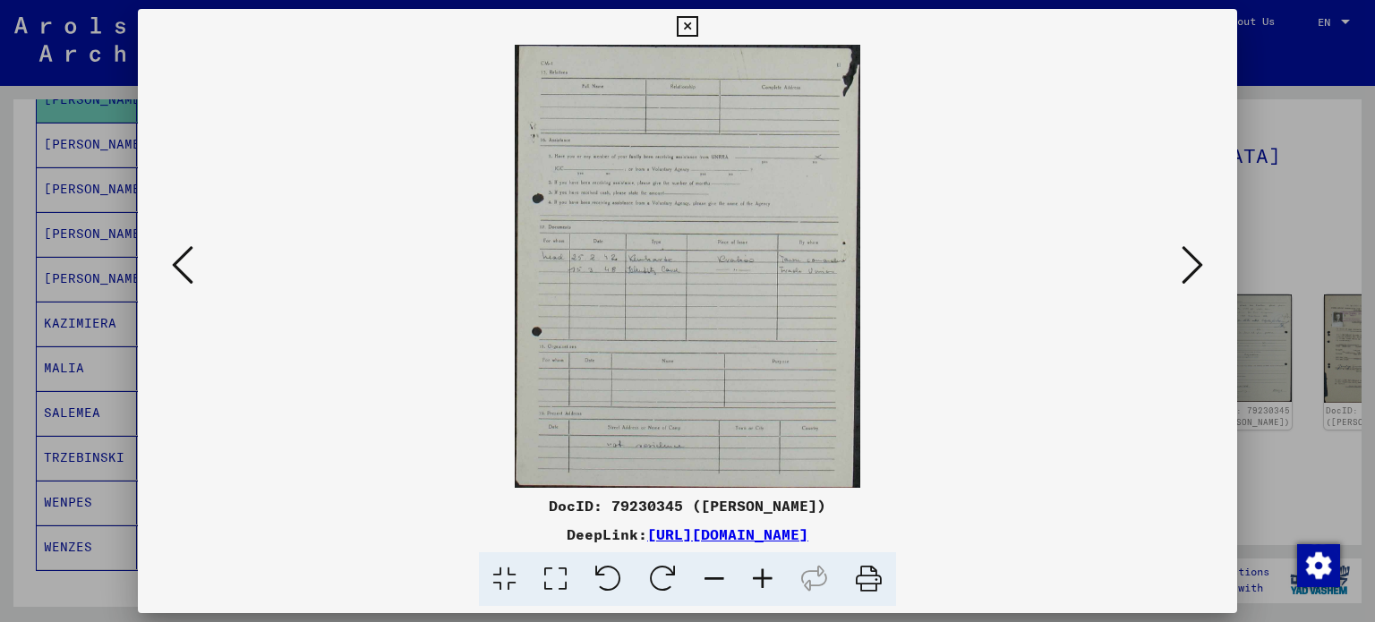
click at [178, 282] on icon at bounding box center [182, 264] width 21 height 43
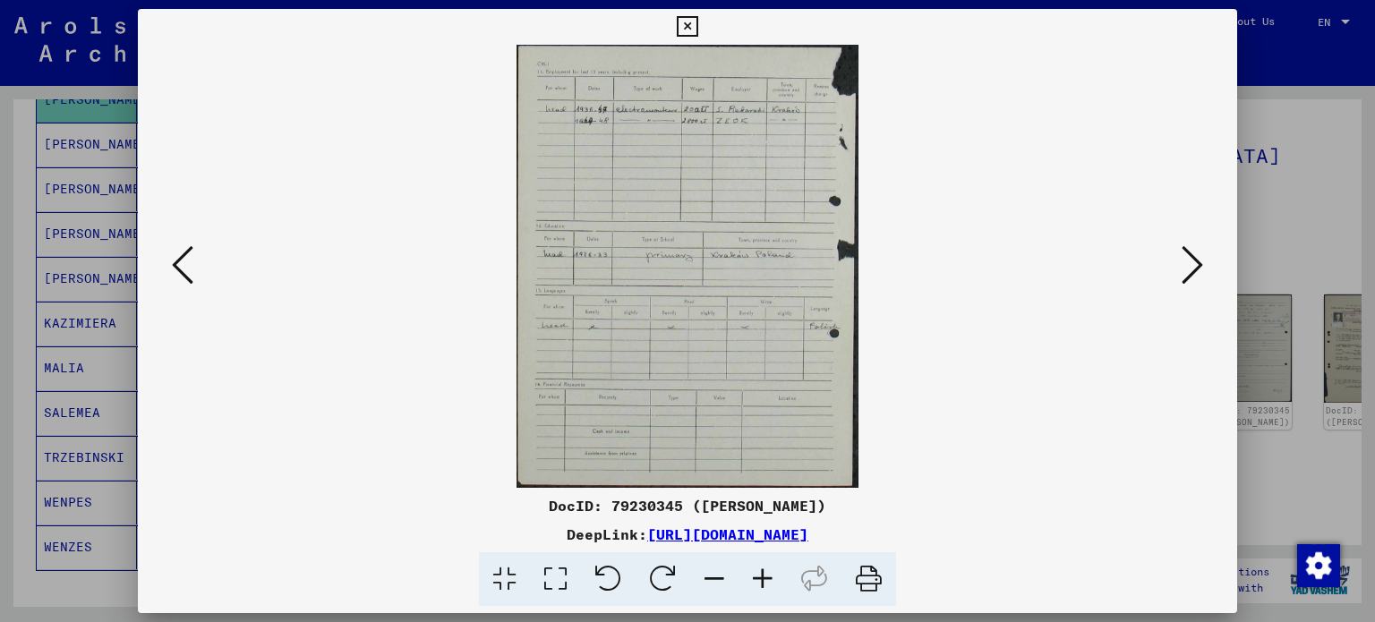
click at [194, 268] on button at bounding box center [182, 266] width 32 height 51
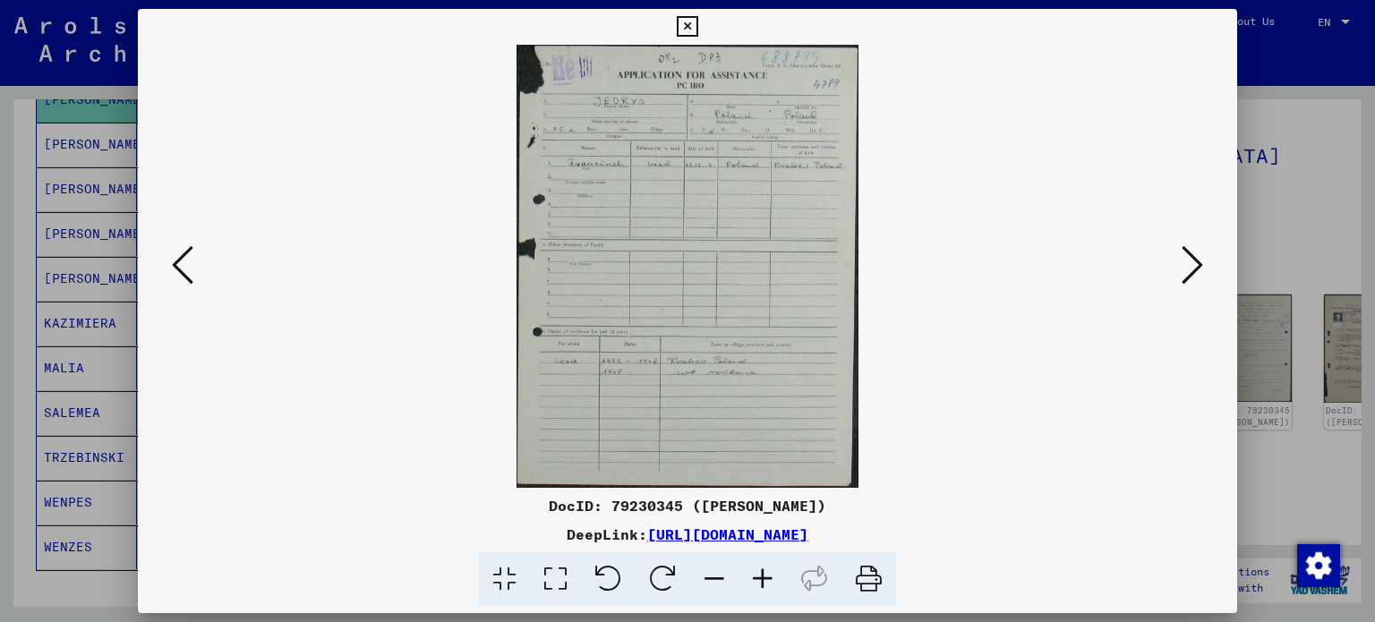
click at [1306, 103] on div at bounding box center [687, 311] width 1375 height 622
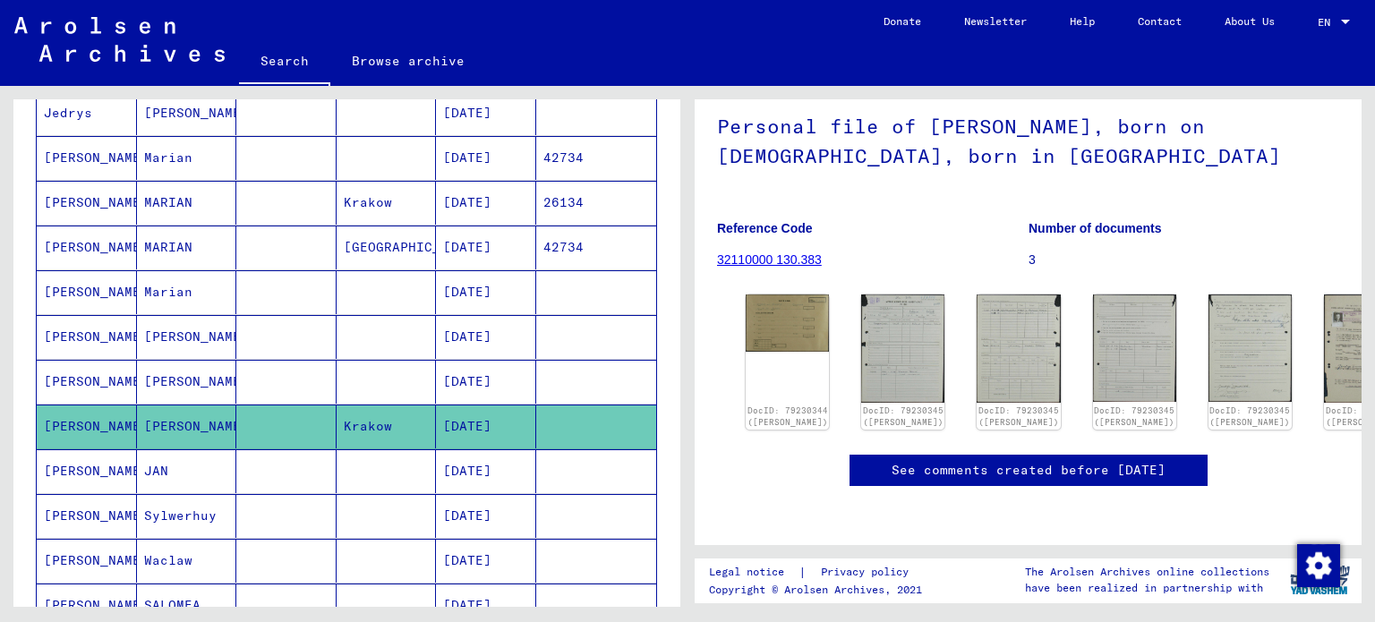
scroll to position [319, 0]
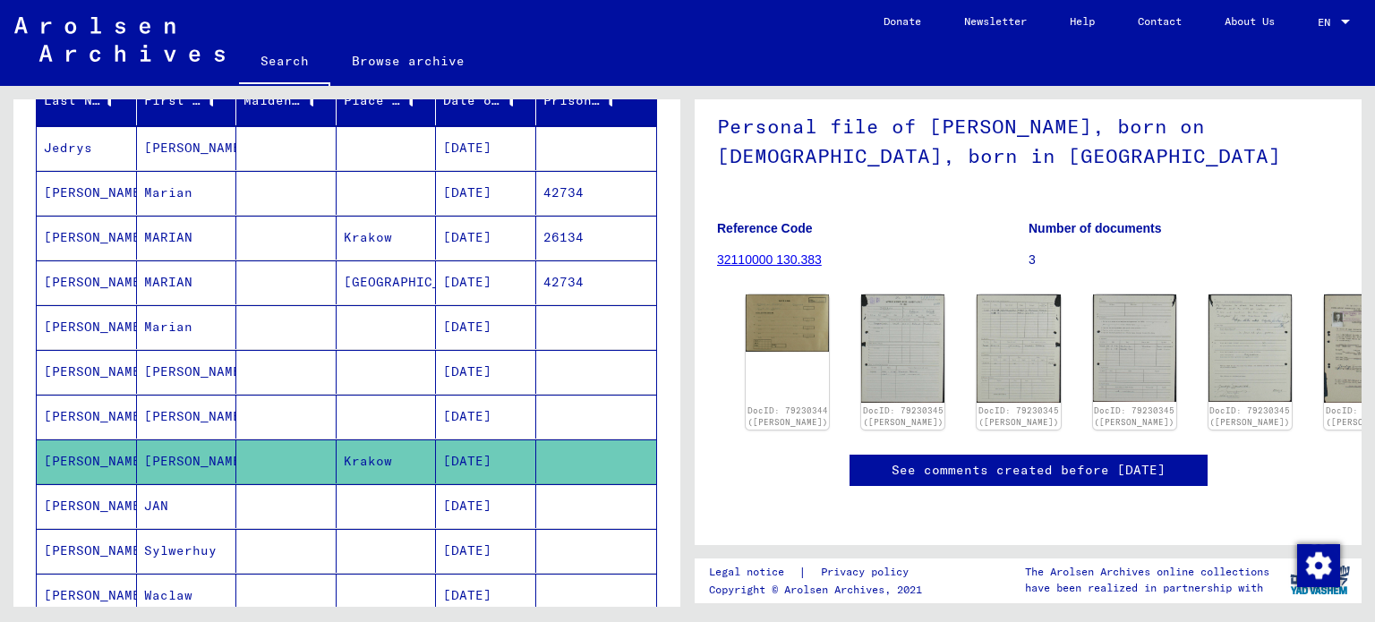
click at [354, 239] on mat-cell "Krakow" at bounding box center [387, 238] width 100 height 44
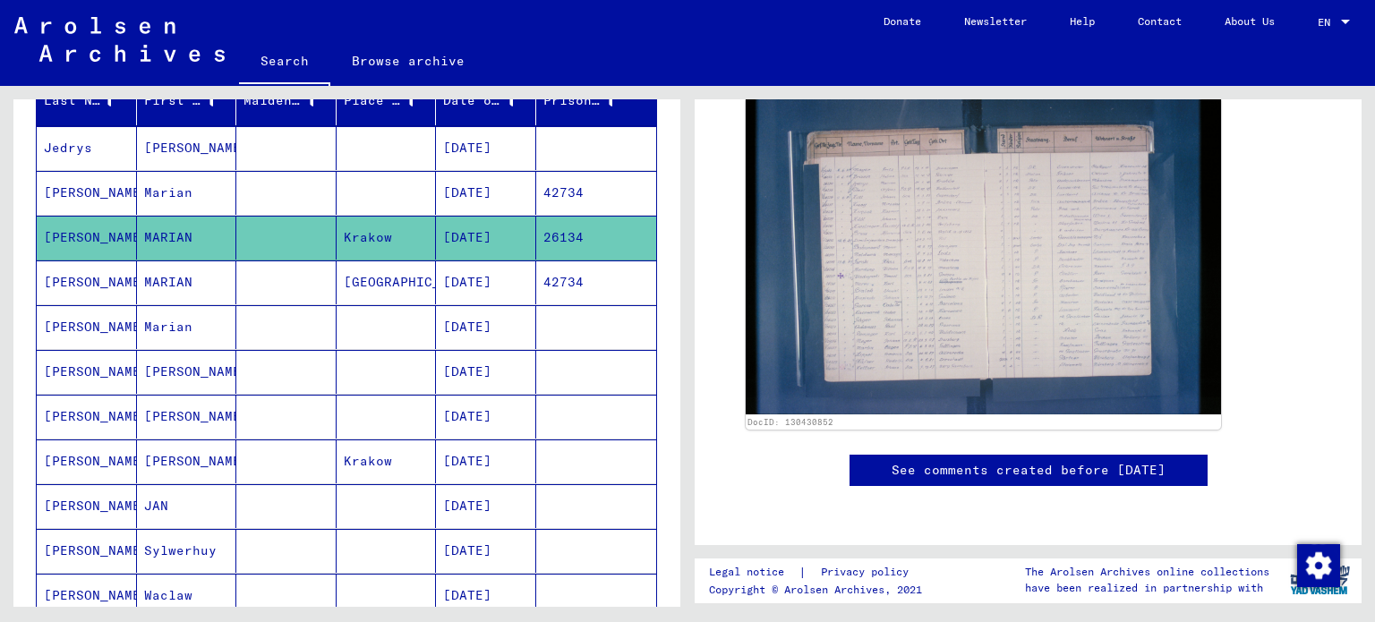
scroll to position [455, 0]
click at [436, 292] on mat-cell "[DATE]" at bounding box center [486, 282] width 100 height 44
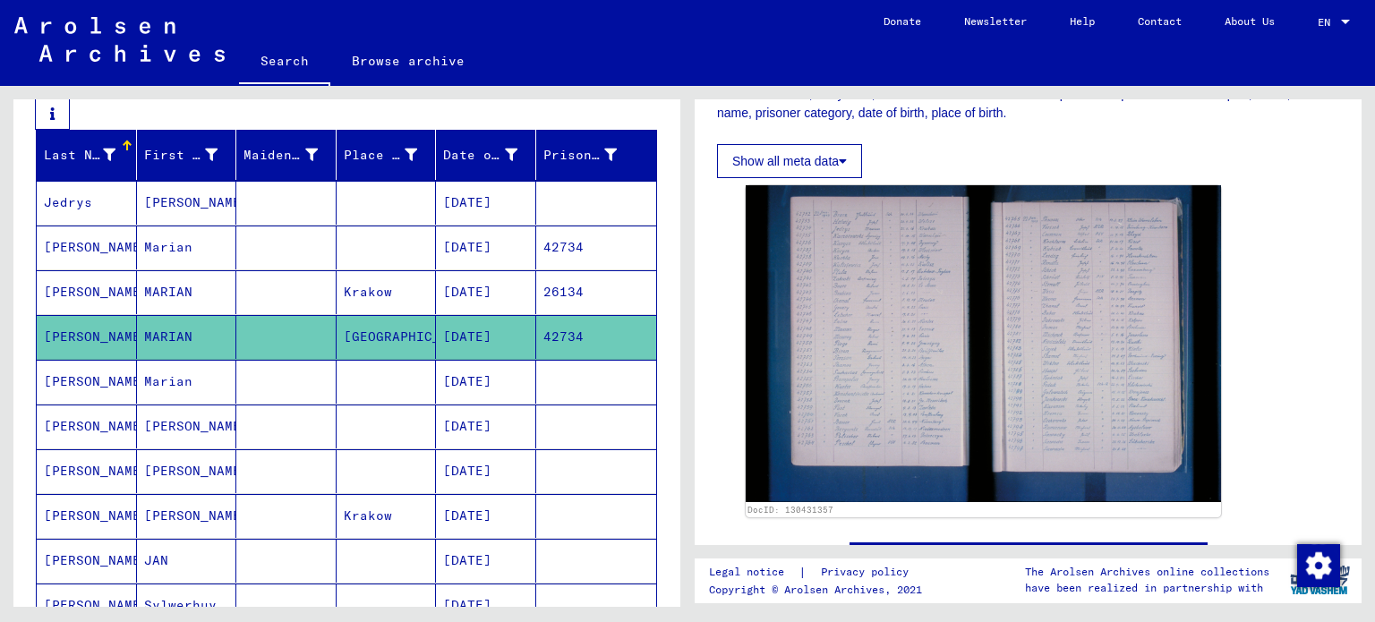
scroll to position [263, 0]
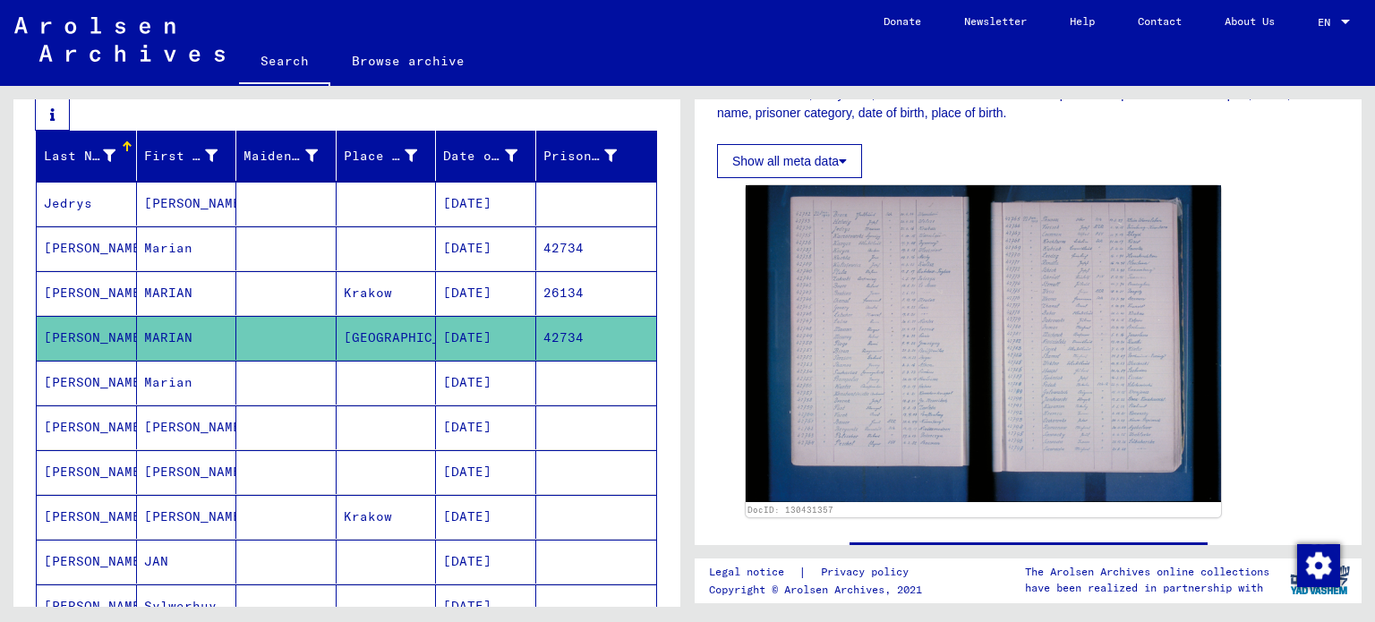
click at [357, 243] on mat-cell at bounding box center [387, 248] width 100 height 44
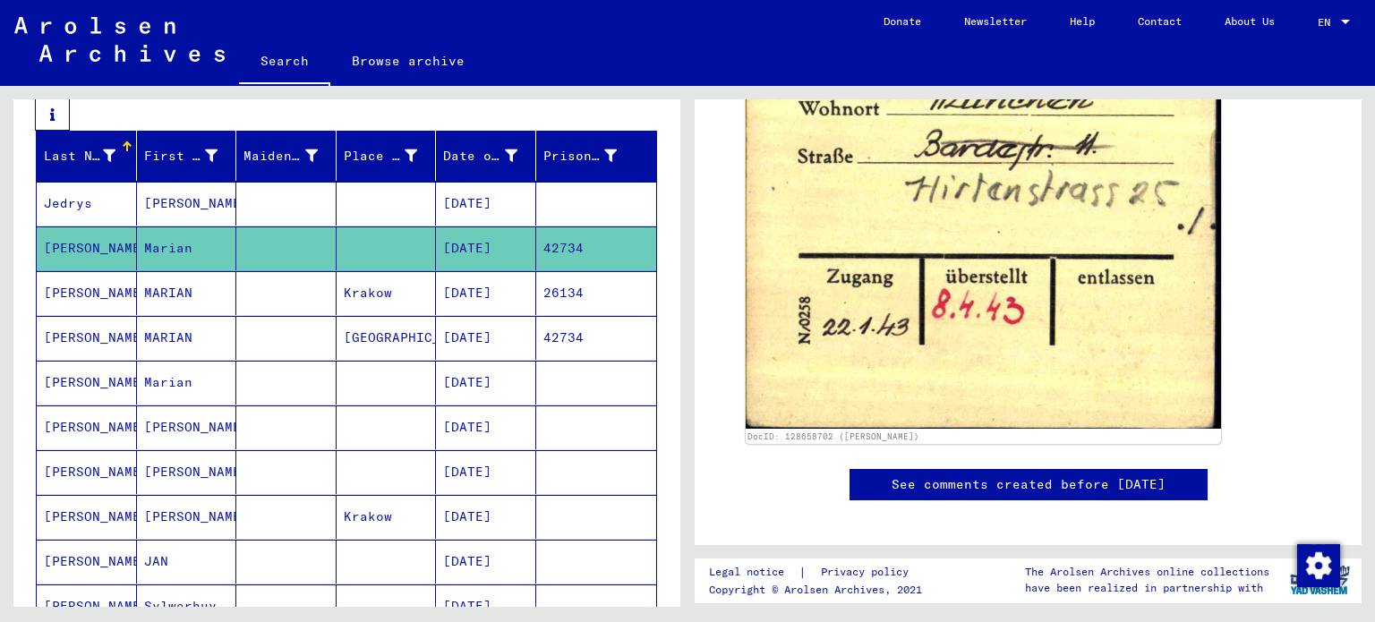
scroll to position [554, 0]
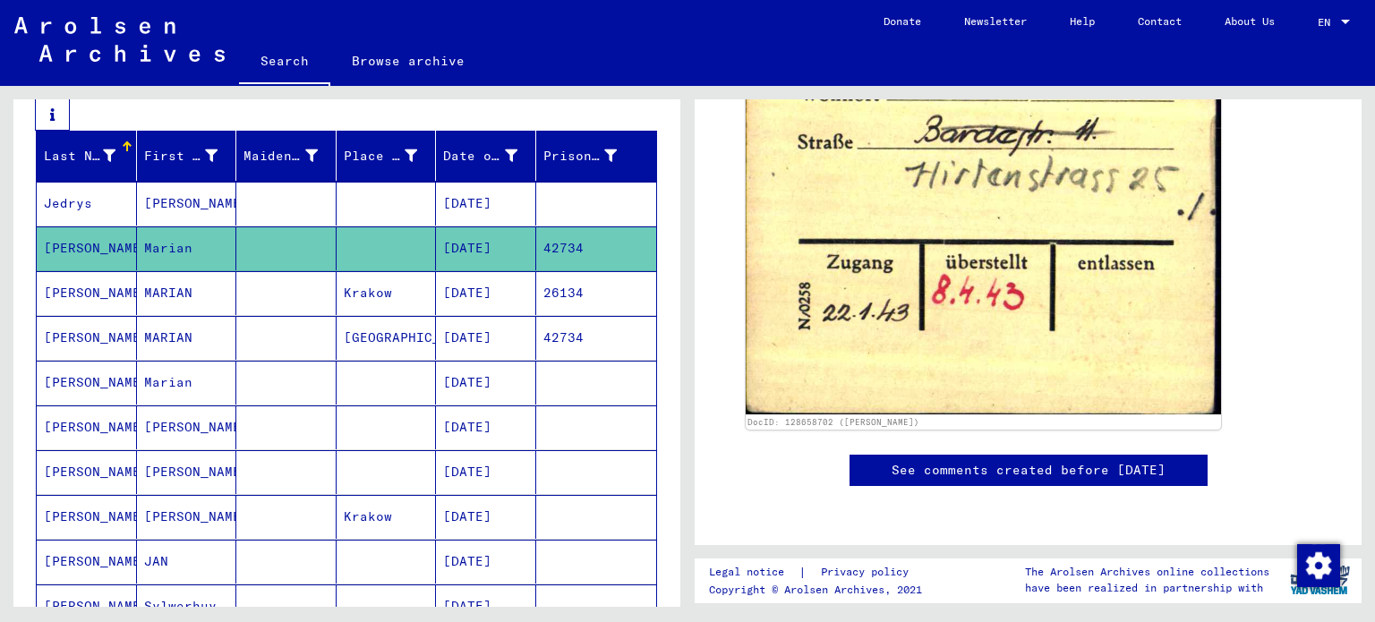
click at [474, 203] on mat-cell "[DATE]" at bounding box center [486, 204] width 100 height 44
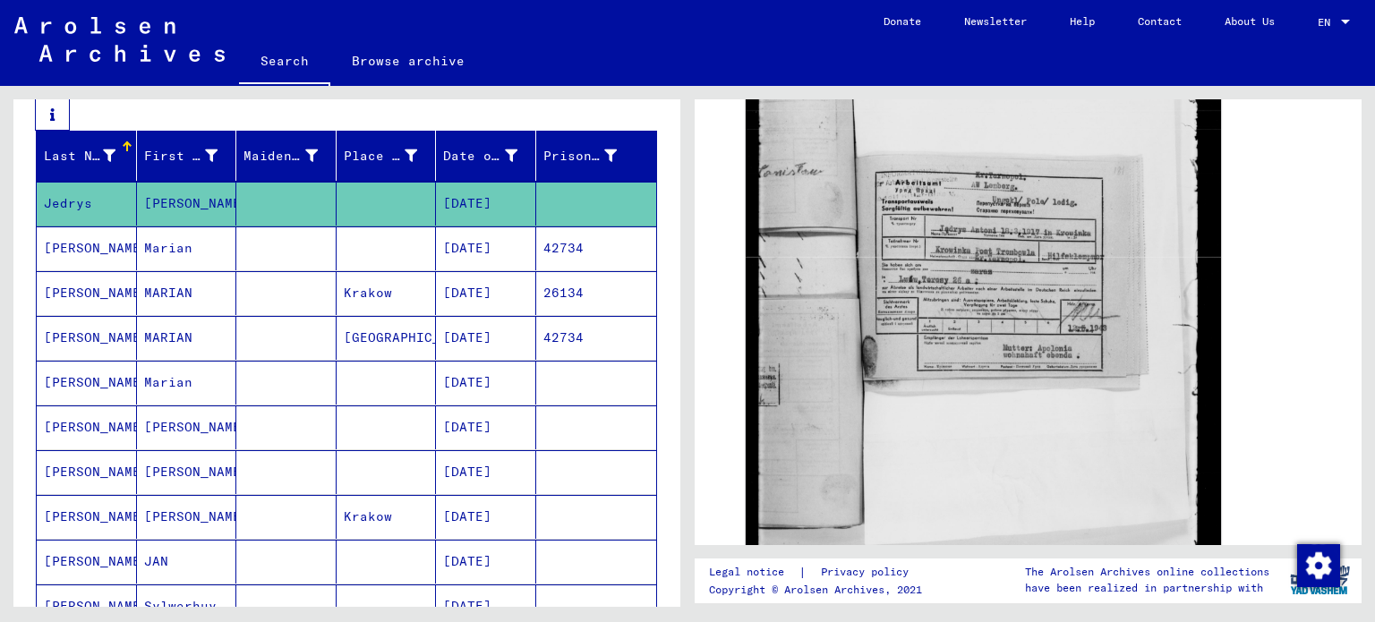
scroll to position [326, 0]
click at [436, 390] on mat-cell "[DATE]" at bounding box center [486, 383] width 100 height 44
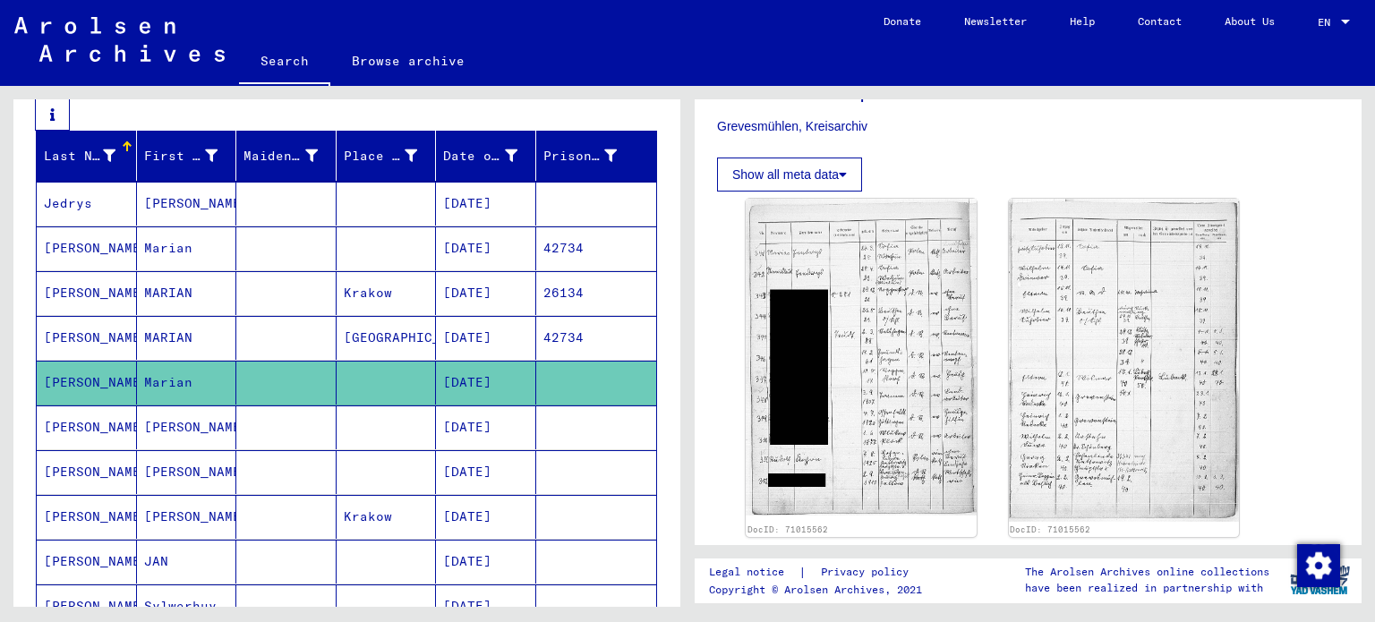
scroll to position [462, 0]
click at [475, 437] on mat-cell "[DATE]" at bounding box center [486, 427] width 100 height 44
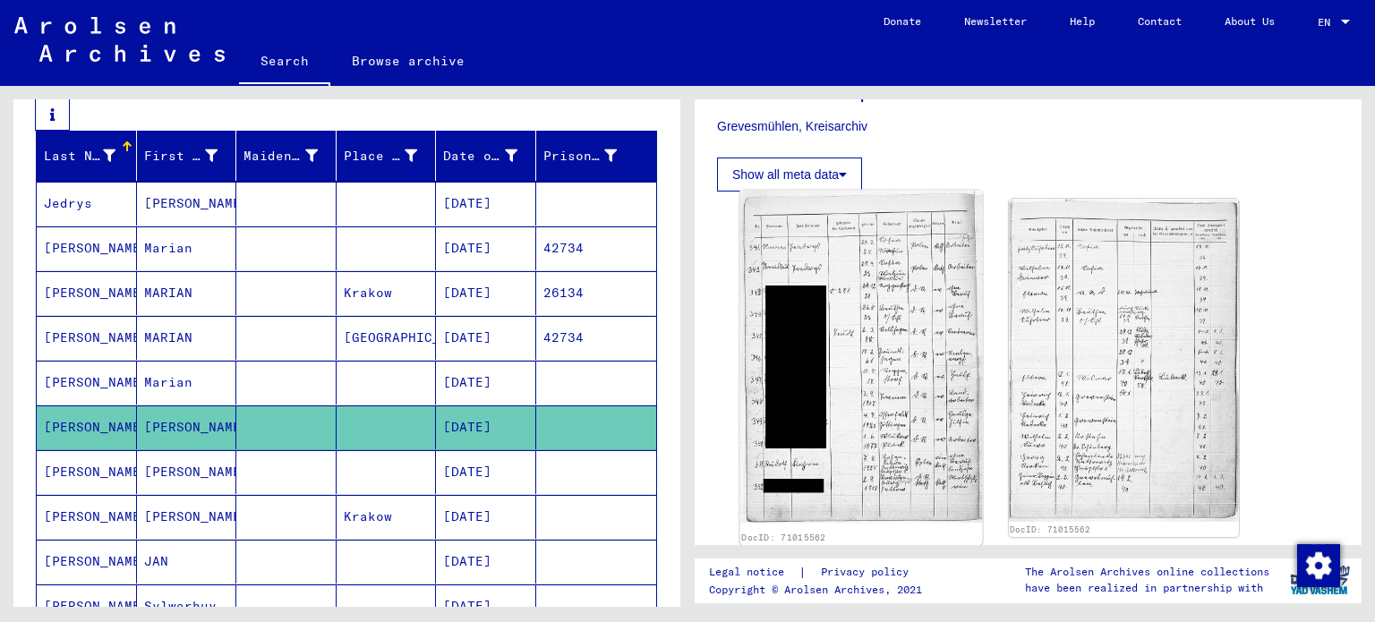
scroll to position [607, 0]
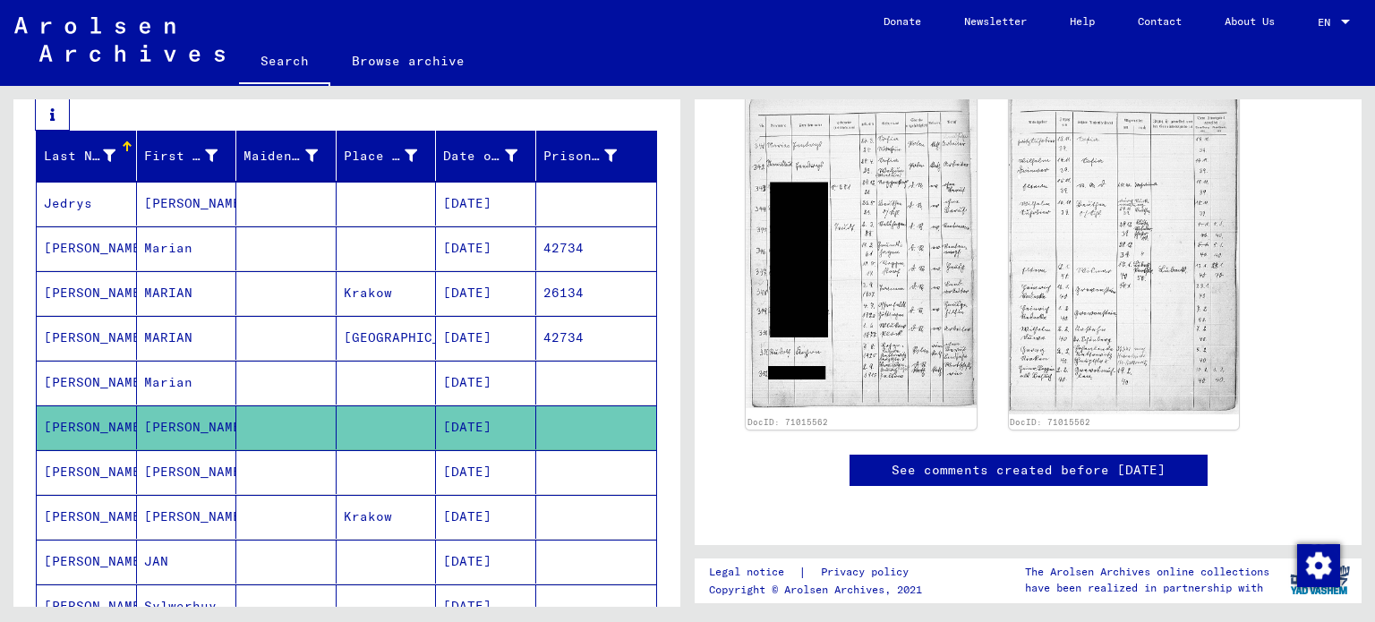
click at [542, 480] on mat-cell at bounding box center [596, 472] width 121 height 44
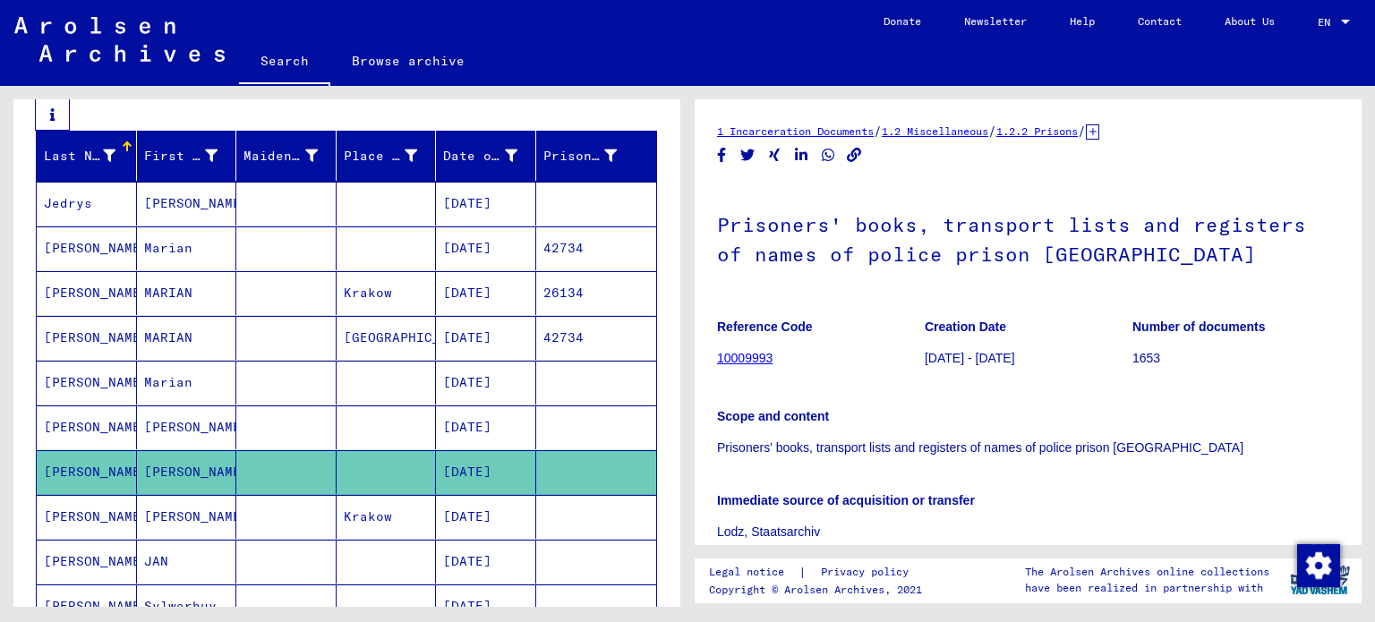
scroll to position [358, 0]
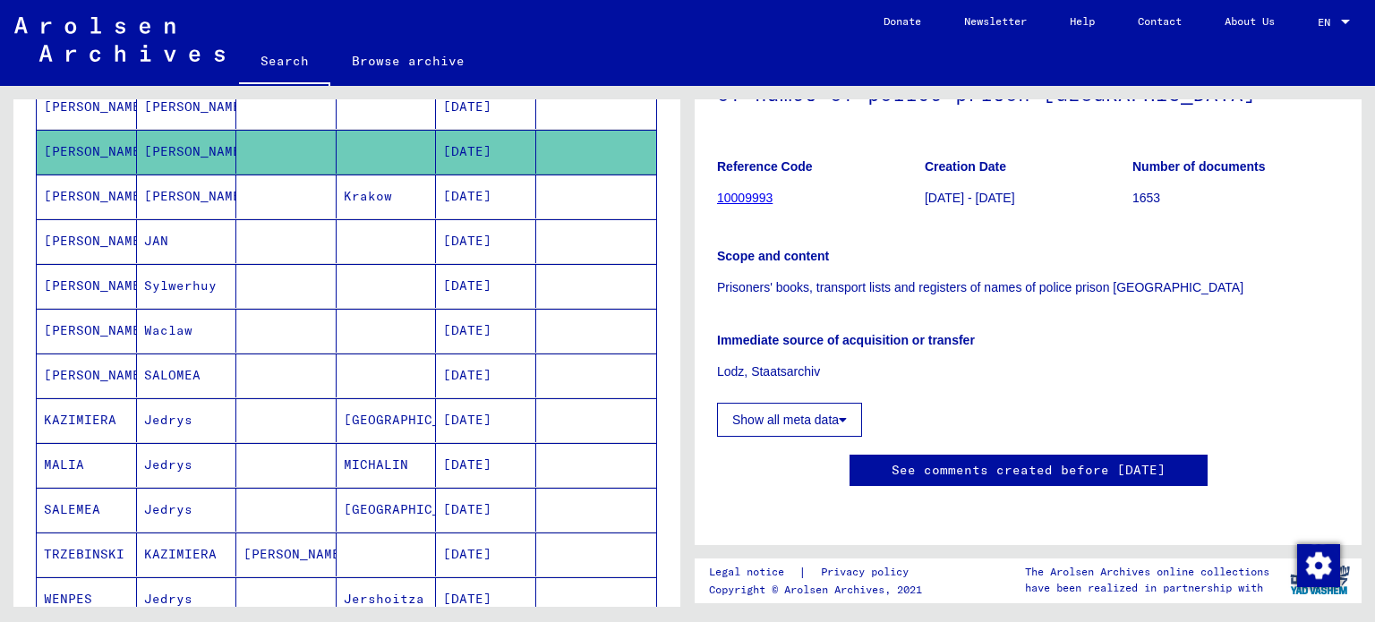
click at [486, 467] on mat-cell "[DATE]" at bounding box center [486, 465] width 100 height 44
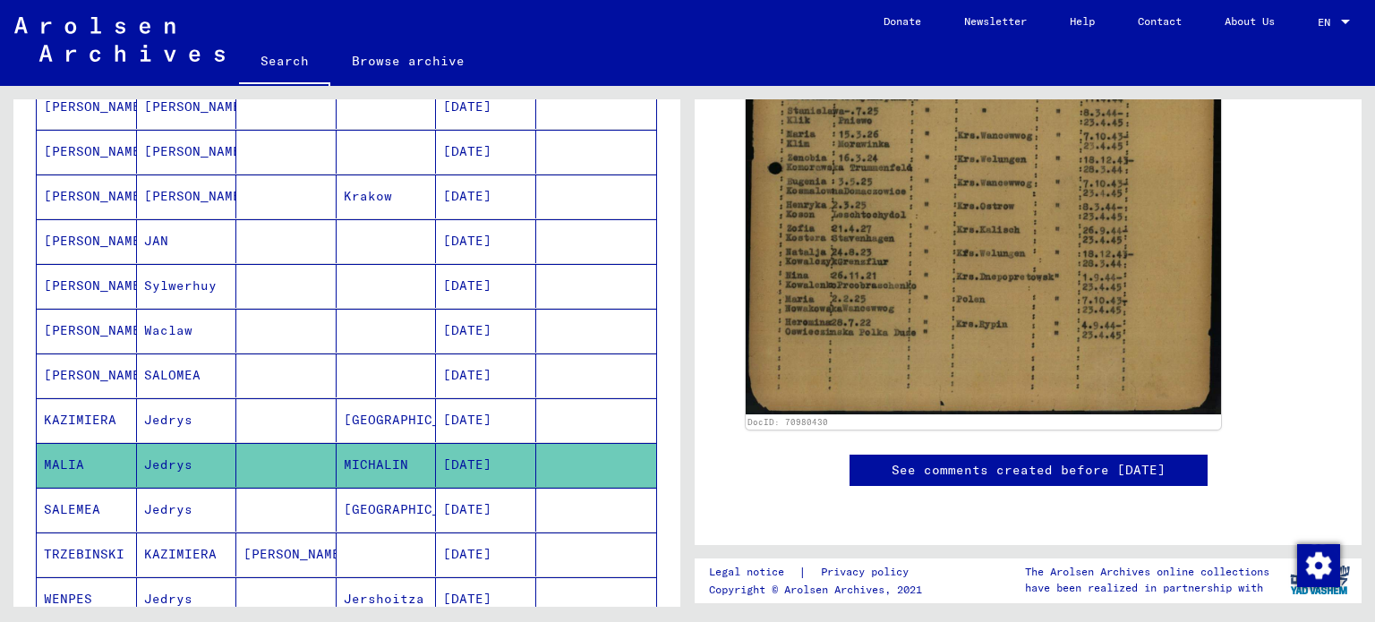
click at [566, 500] on mat-cell at bounding box center [596, 510] width 121 height 44
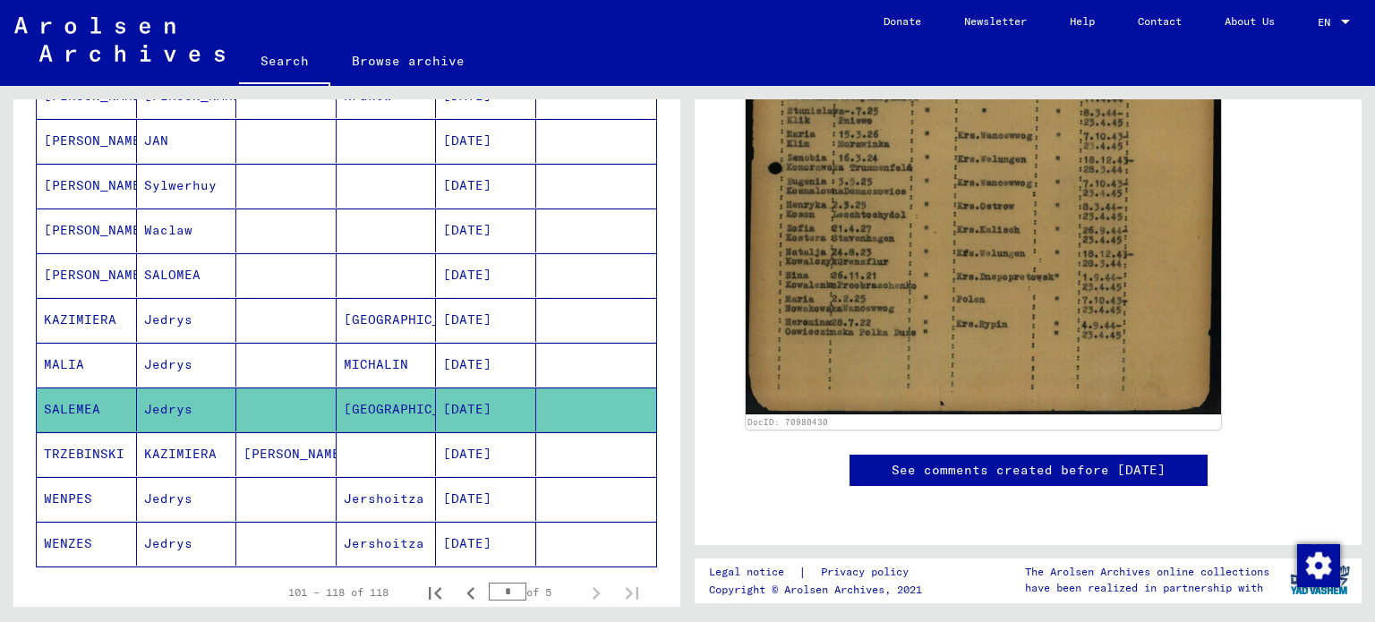
click at [500, 472] on mat-cell "[DATE]" at bounding box center [486, 454] width 100 height 44
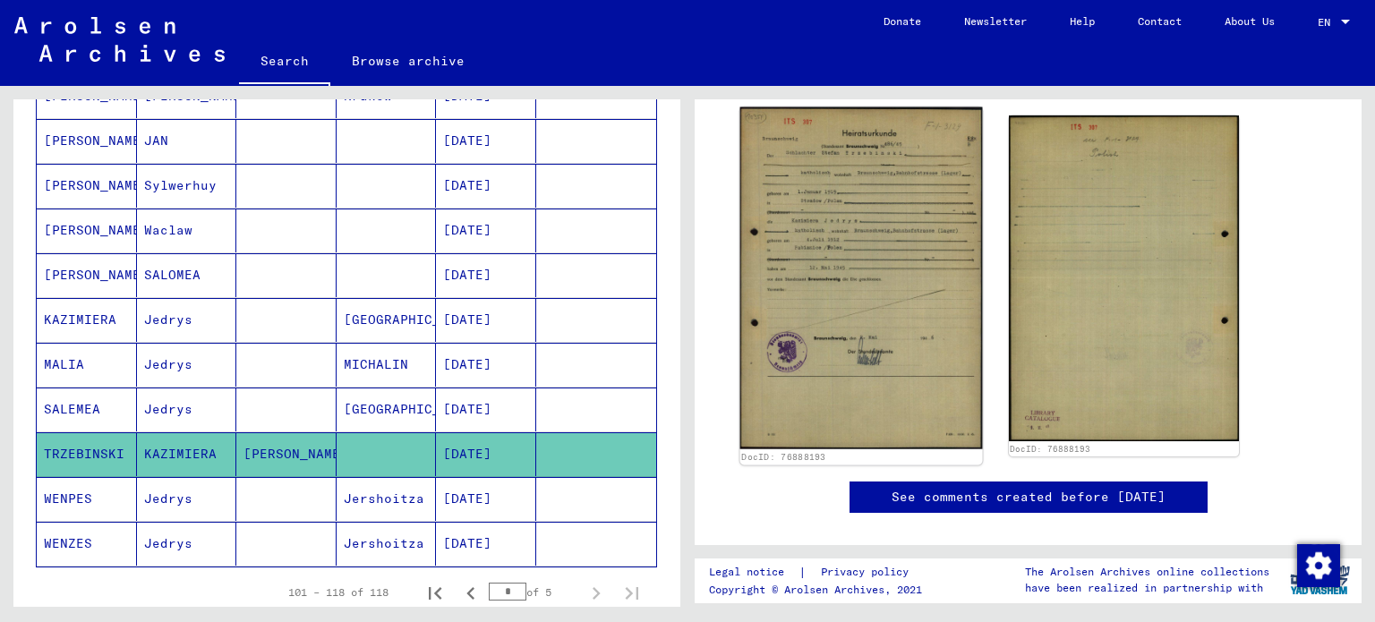
click at [819, 246] on img at bounding box center [861, 278] width 242 height 342
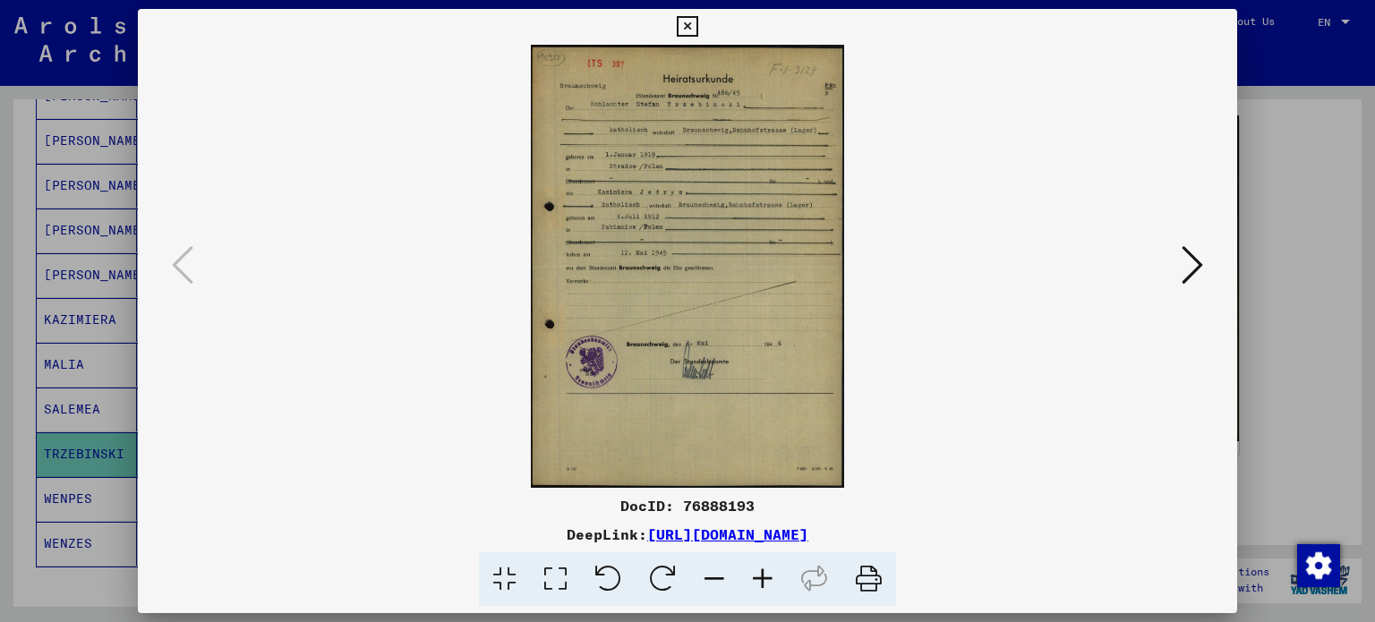
click at [819, 246] on img at bounding box center [688, 266] width 978 height 443
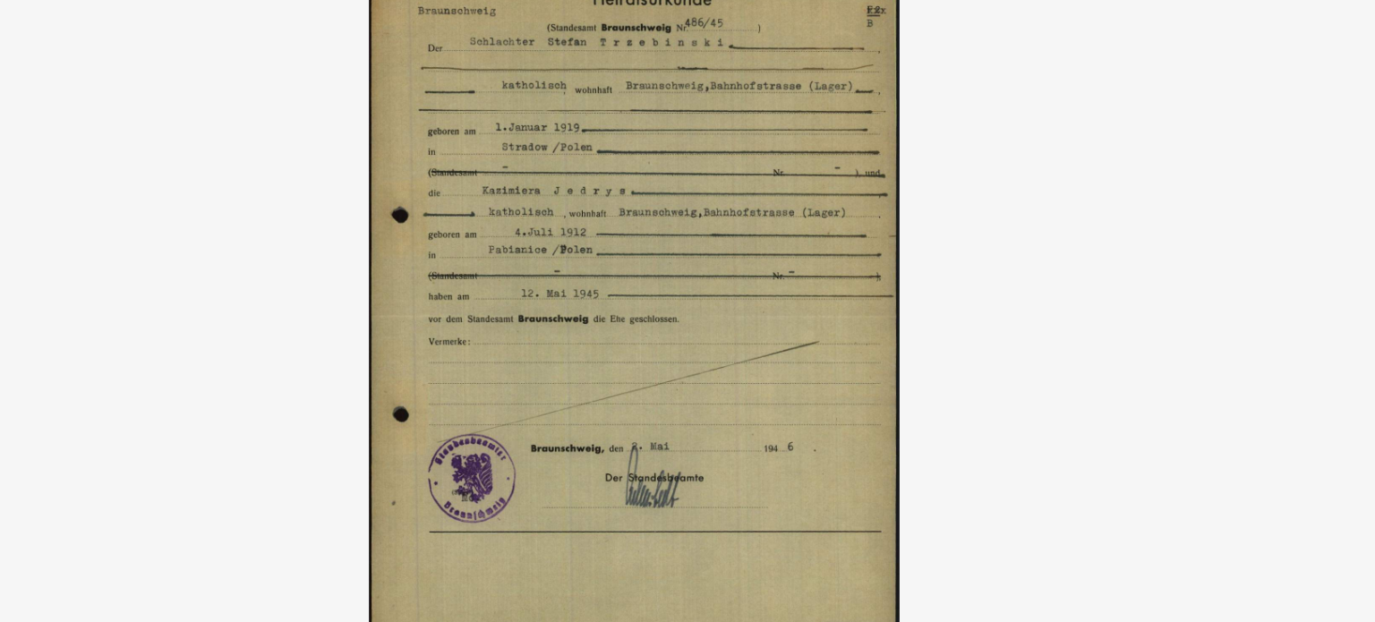
click at [763, 194] on img at bounding box center [688, 266] width 978 height 443
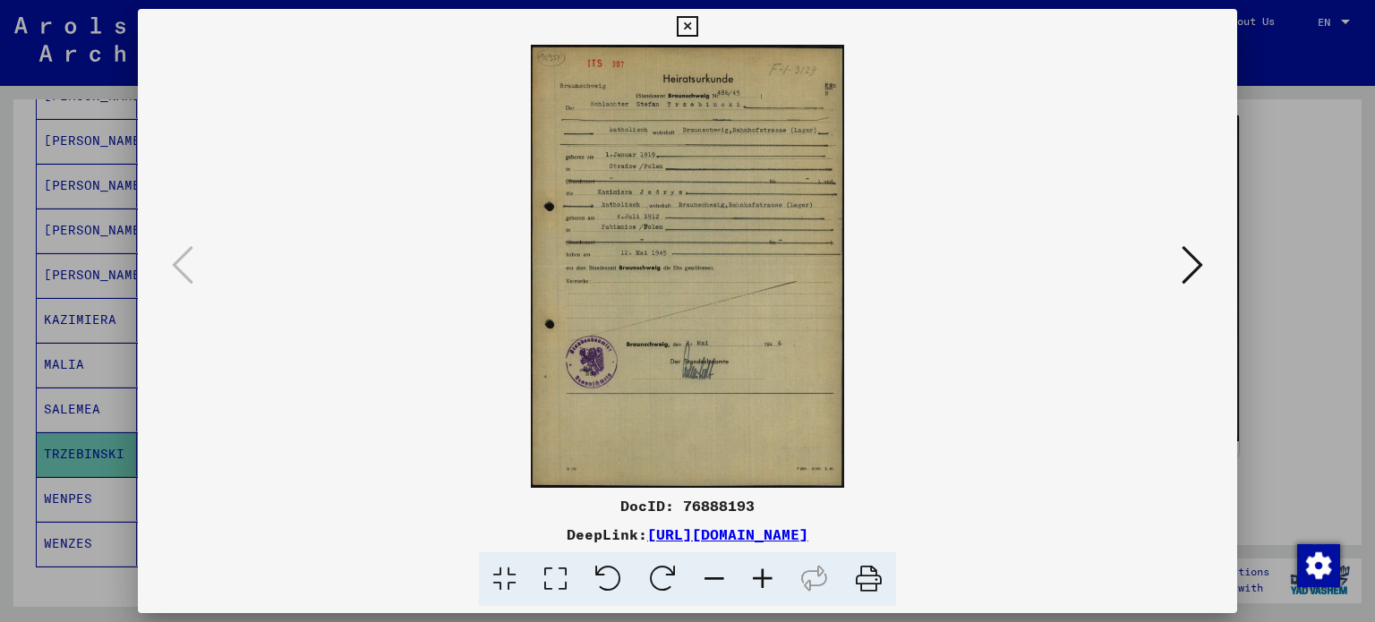
click at [1254, 184] on div at bounding box center [687, 311] width 1375 height 622
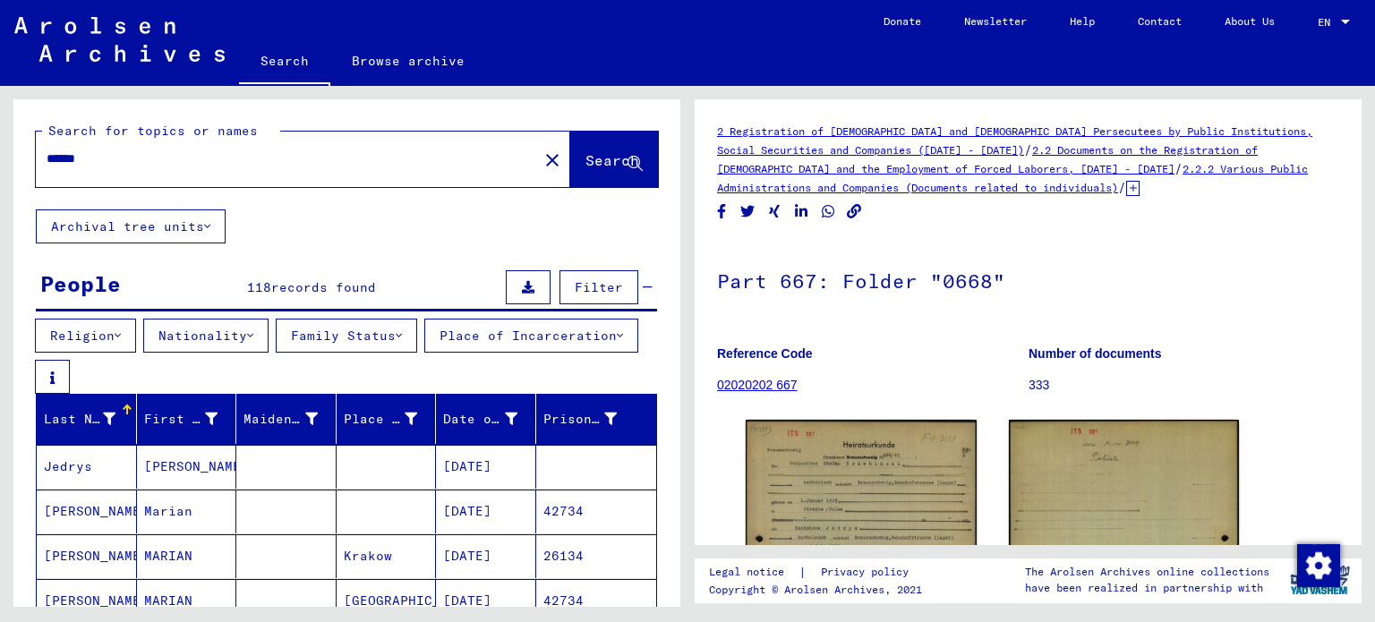
click at [326, 152] on input "******" at bounding box center [287, 158] width 481 height 19
type input "*********"
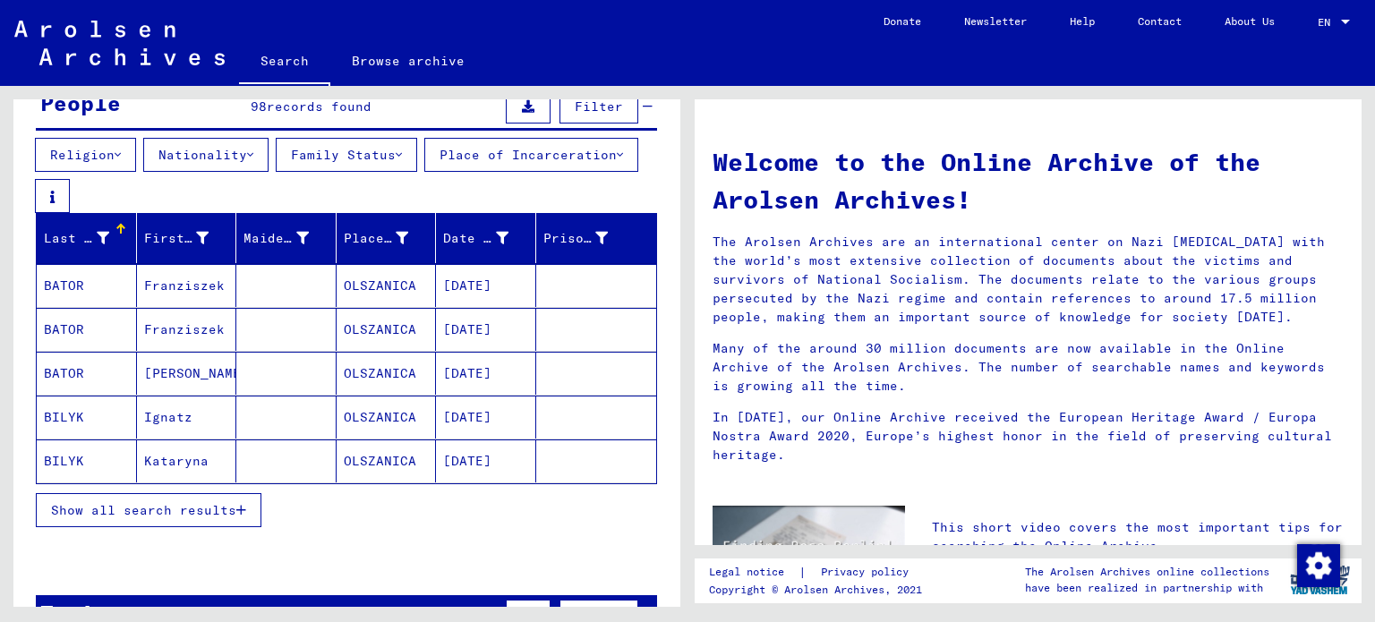
click at [210, 514] on span "Show all search results" at bounding box center [143, 510] width 185 height 16
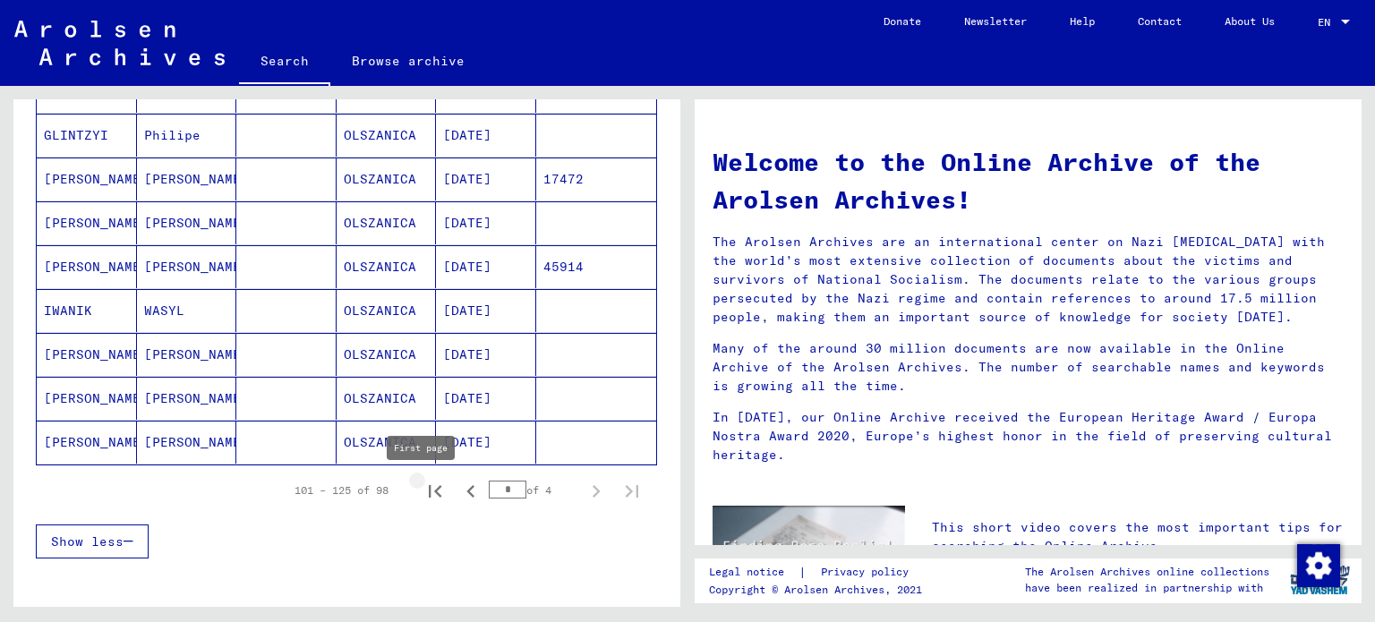
click at [422, 493] on icon "First page" at bounding box center [434, 491] width 25 height 25
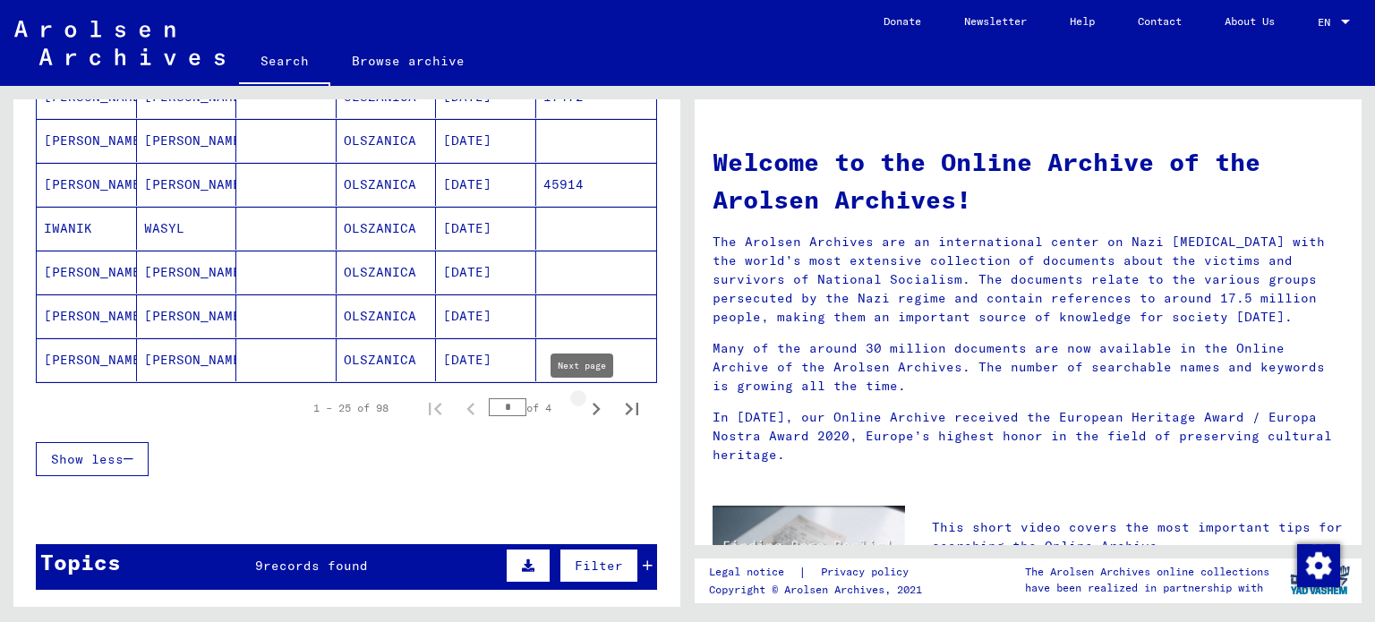
click at [584, 406] on icon "Next page" at bounding box center [596, 409] width 25 height 25
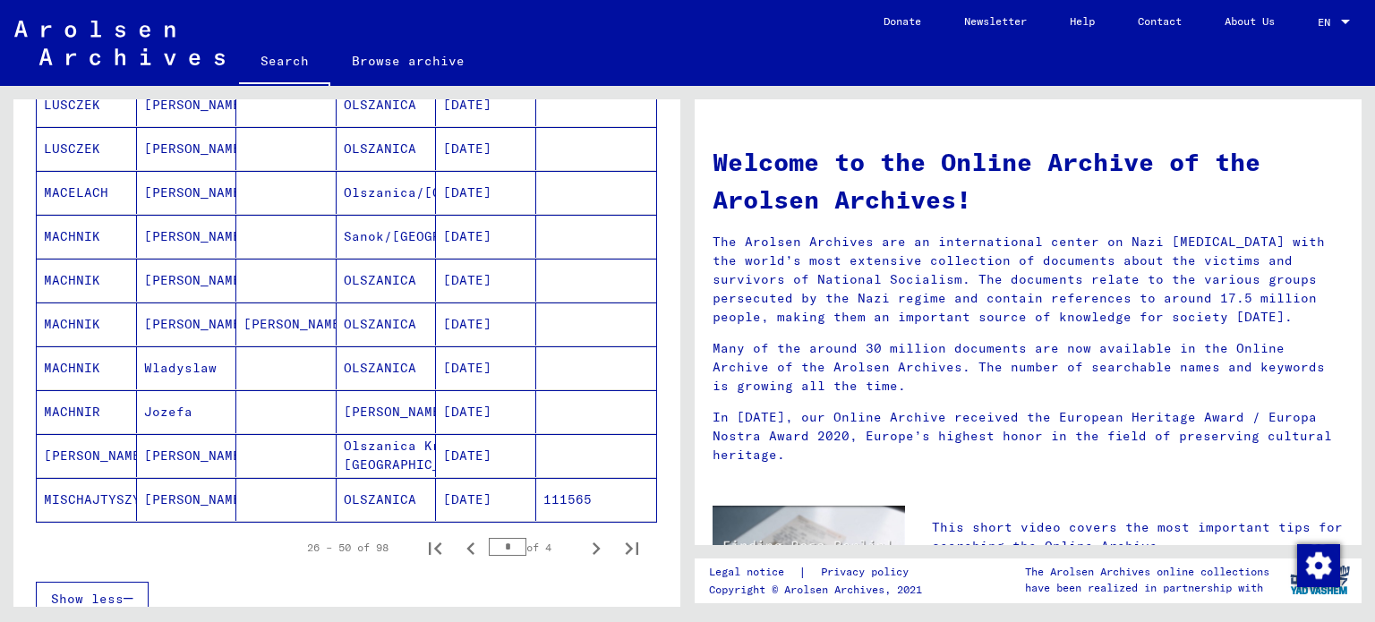
scroll to position [1022, 0]
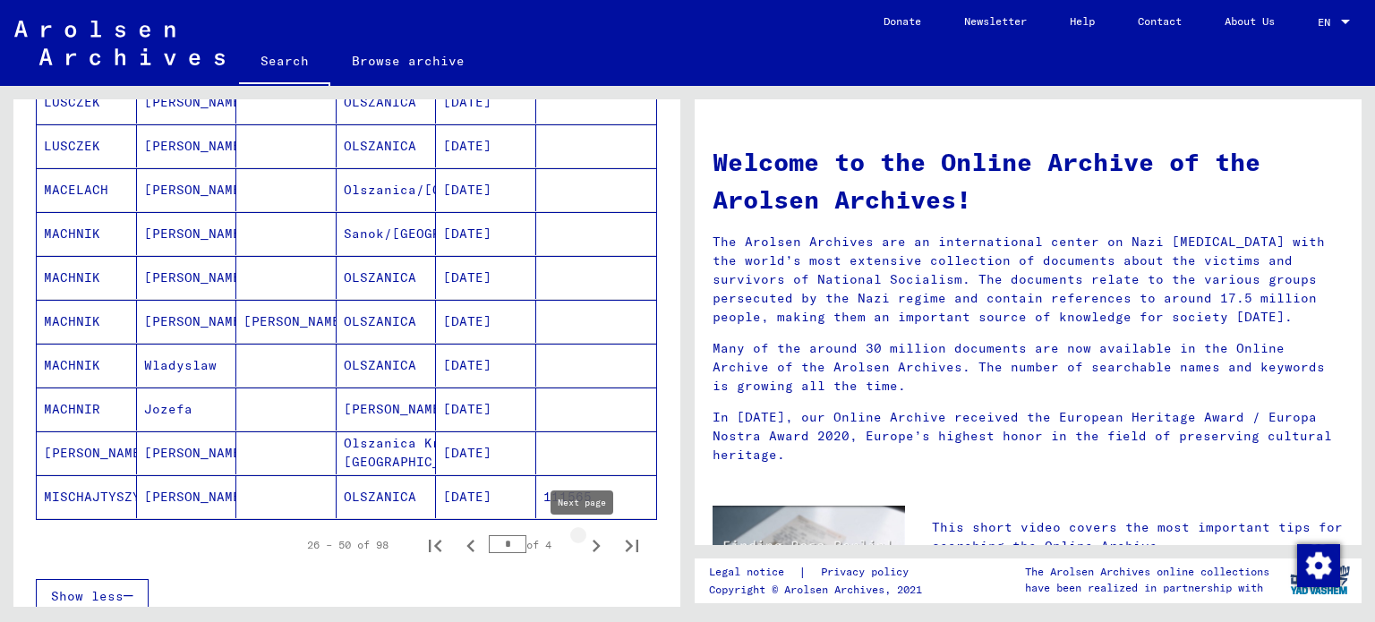
click at [584, 540] on icon "Next page" at bounding box center [596, 545] width 25 height 25
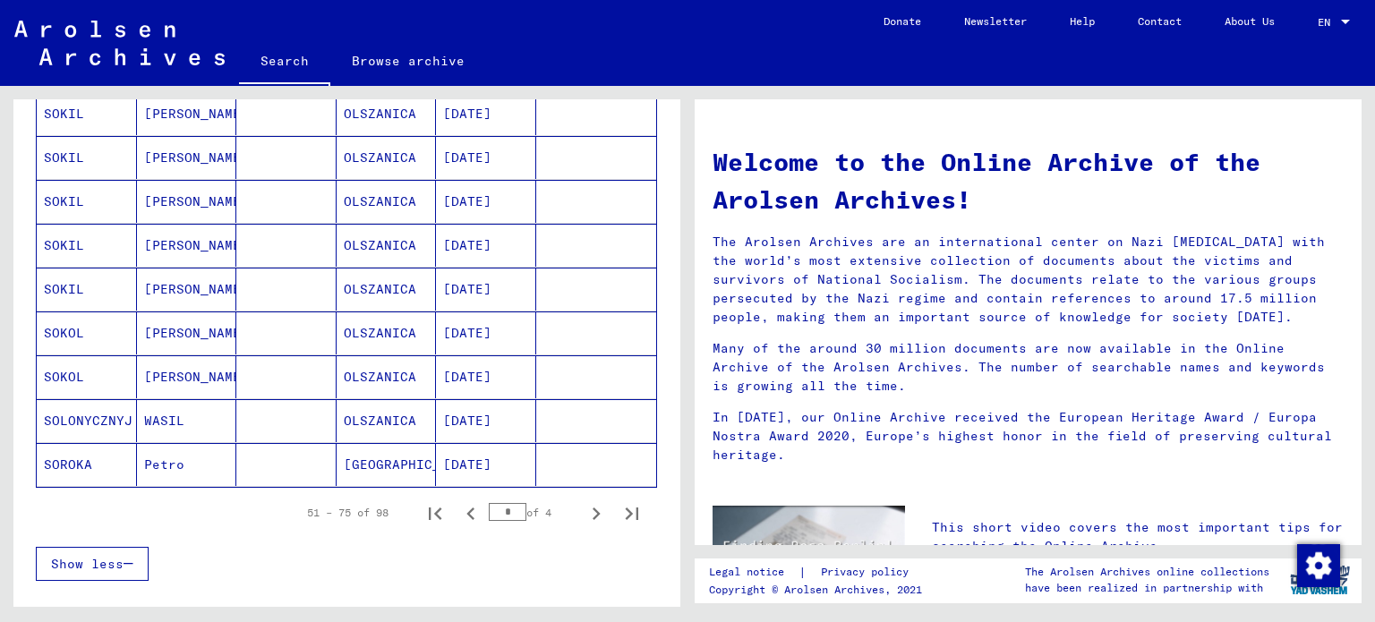
scroll to position [1081, 0]
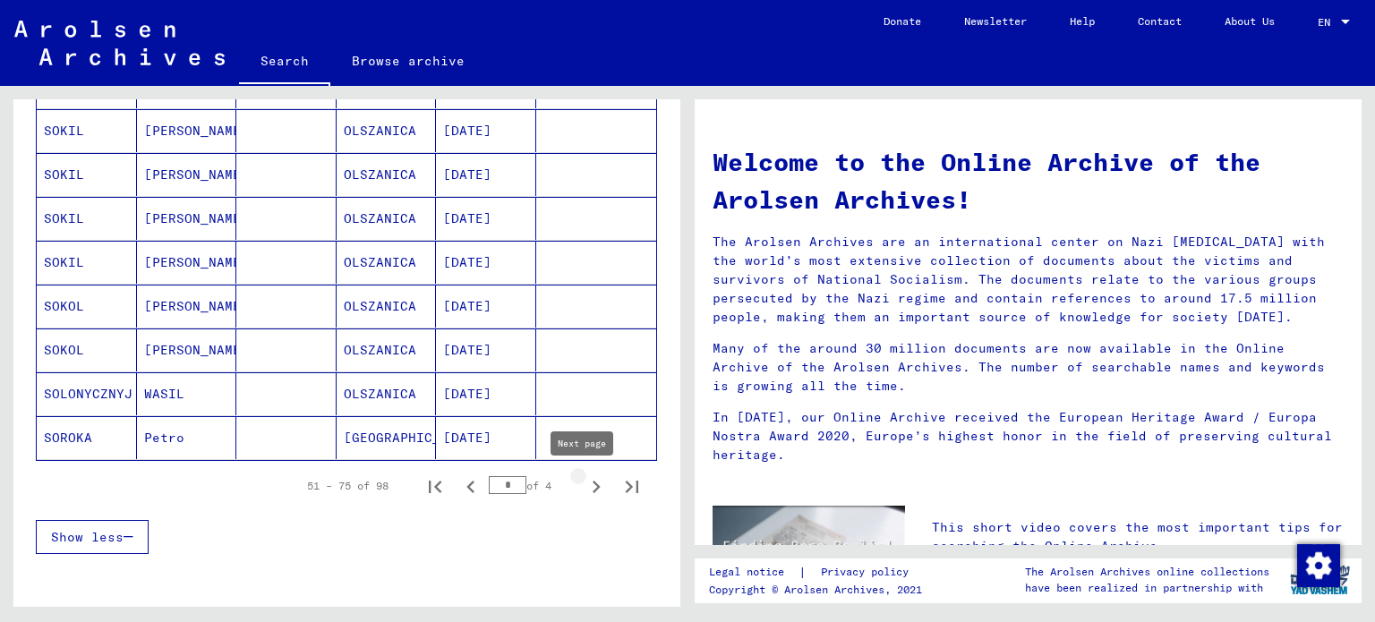
click at [596, 484] on button "Next page" at bounding box center [596, 486] width 36 height 36
type input "*"
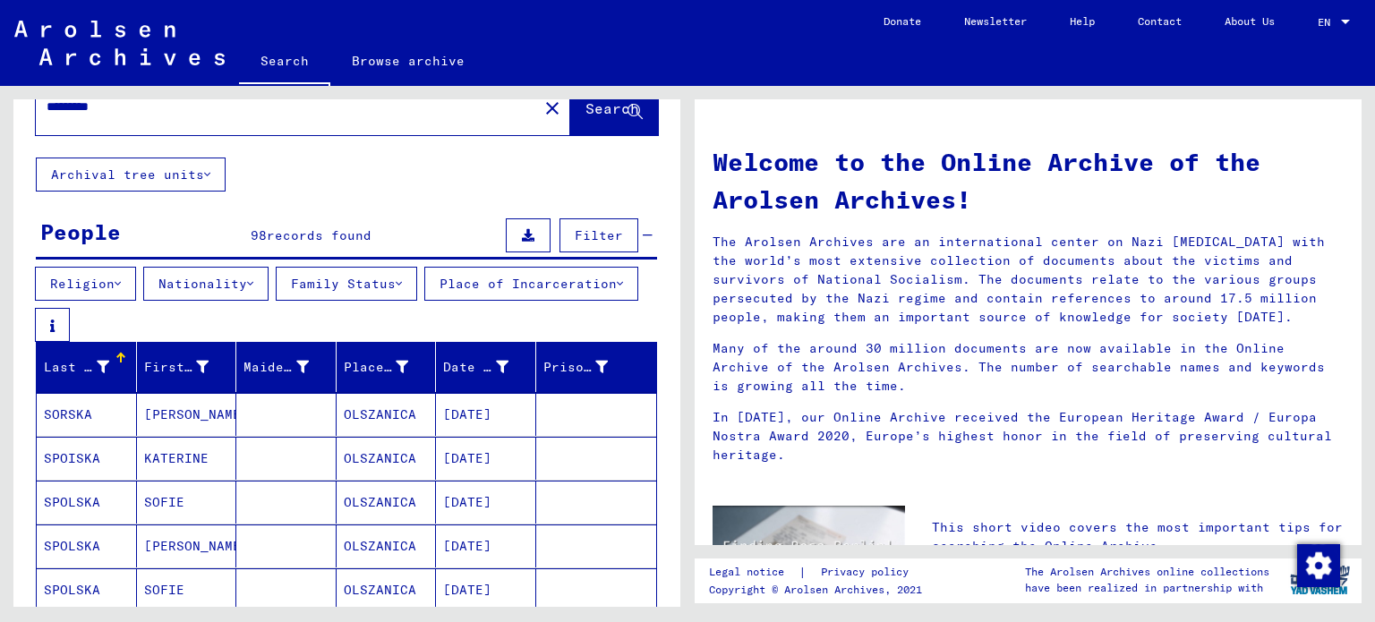
scroll to position [0, 0]
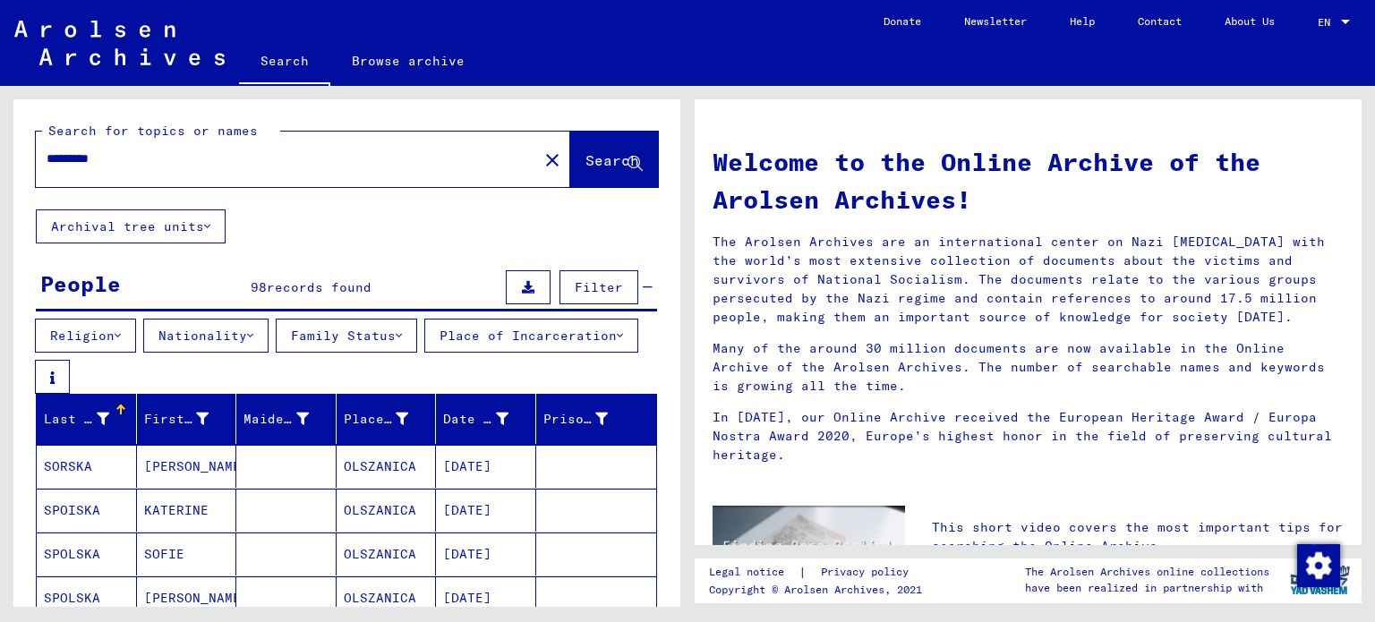
click at [234, 153] on div "*********" at bounding box center [276, 159] width 481 height 40
click at [234, 153] on input "*********" at bounding box center [282, 158] width 470 height 19
type input "********"
click at [588, 168] on span "Search" at bounding box center [612, 160] width 54 height 18
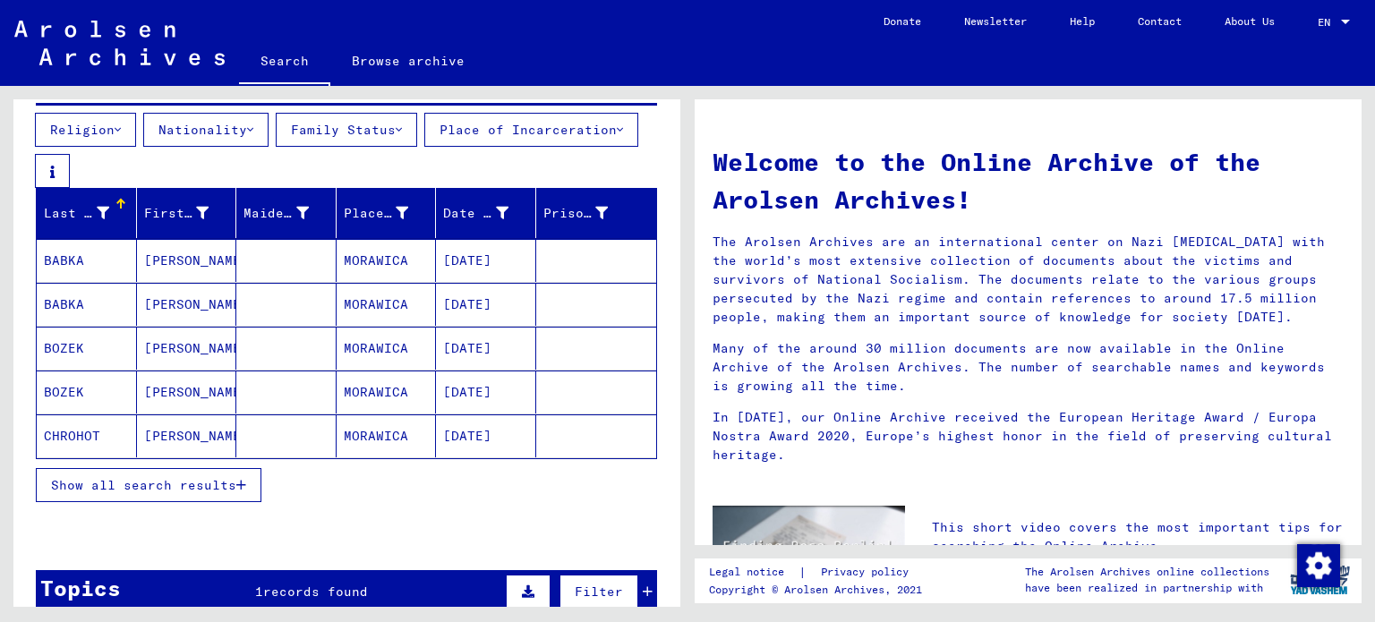
scroll to position [207, 0]
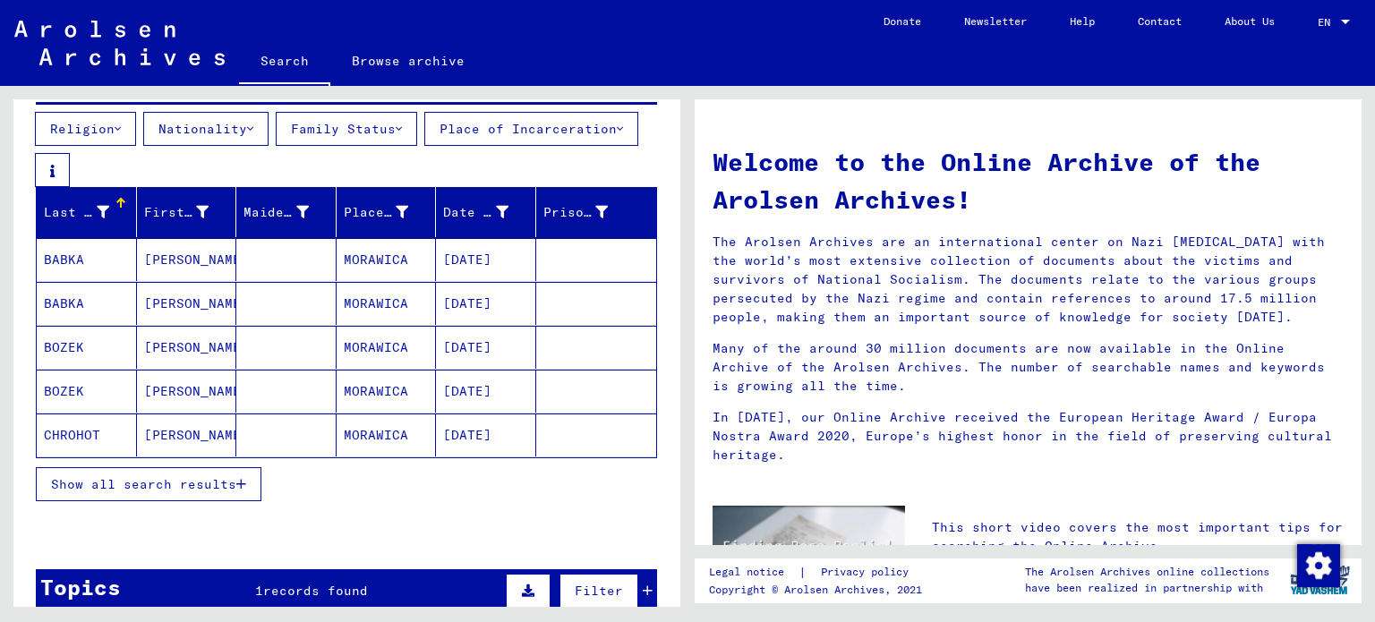
click at [182, 482] on span "Show all search results" at bounding box center [143, 484] width 185 height 16
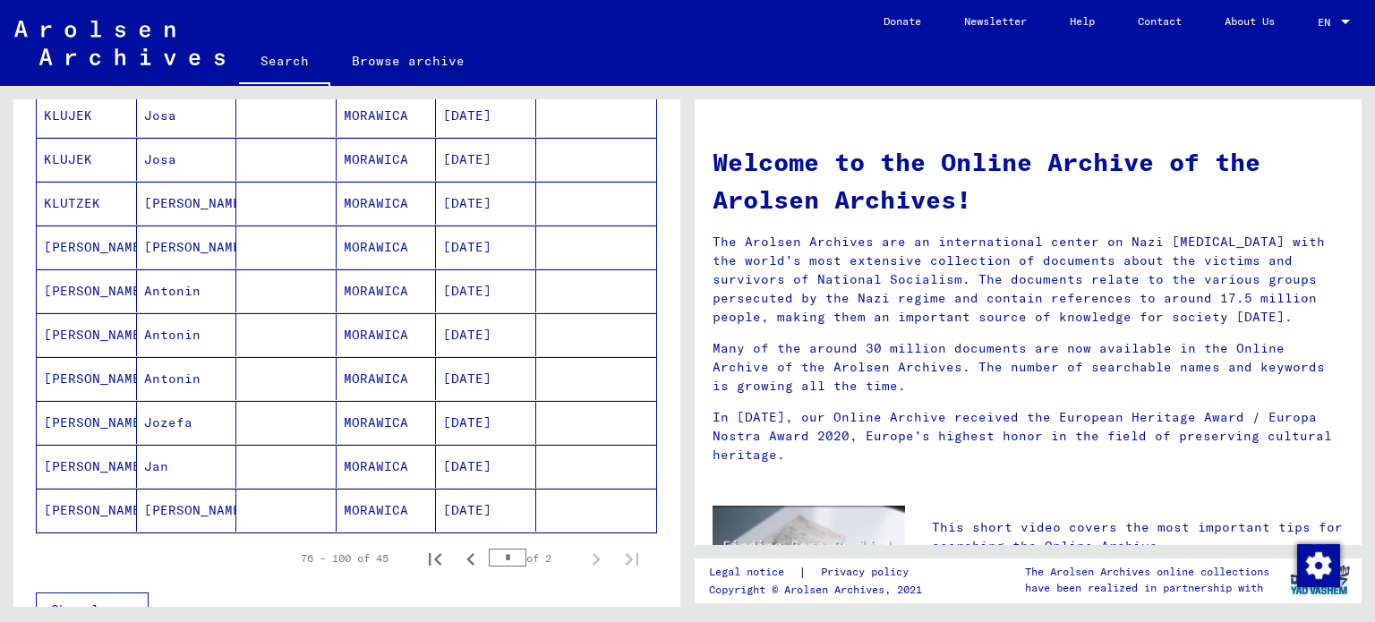
scroll to position [1010, 0]
click at [469, 540] on div "76 – 100 of 45 * of 2" at bounding box center [464, 558] width 371 height 36
click at [429, 554] on icon "First page" at bounding box center [435, 558] width 13 height 13
click at [584, 567] on icon "Next page" at bounding box center [596, 558] width 25 height 25
type input "*"
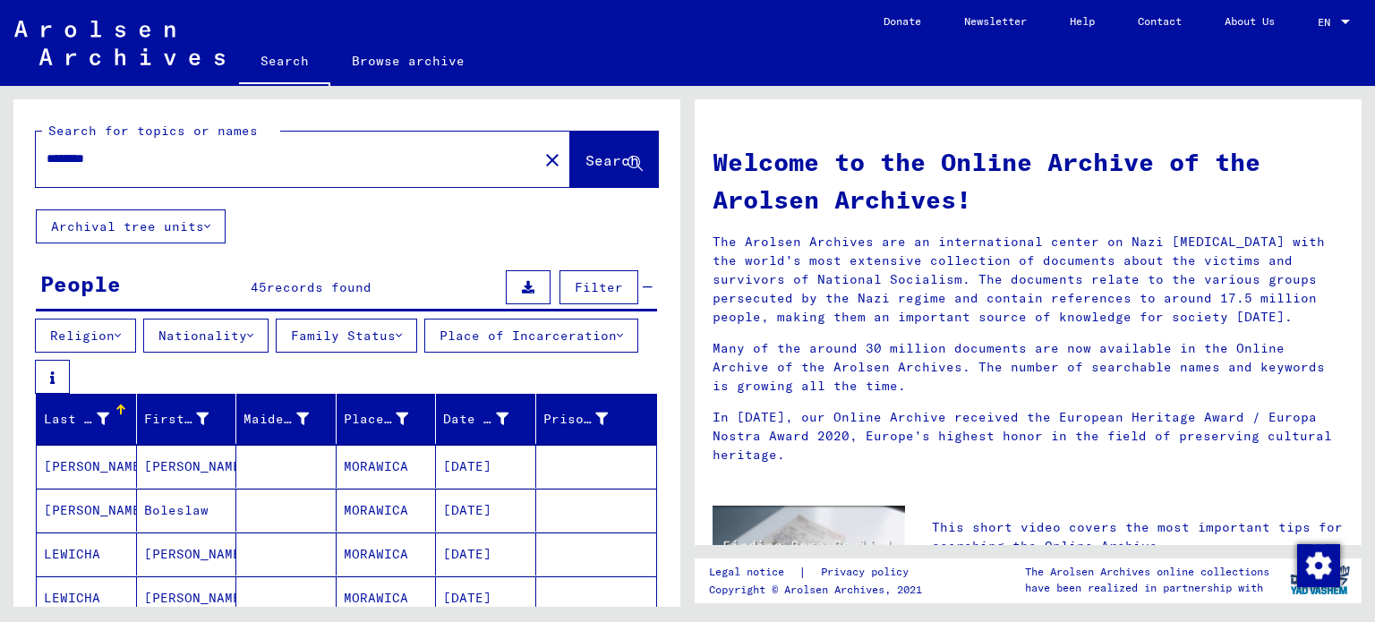
scroll to position [0, 0]
click at [300, 158] on input "********" at bounding box center [282, 158] width 470 height 19
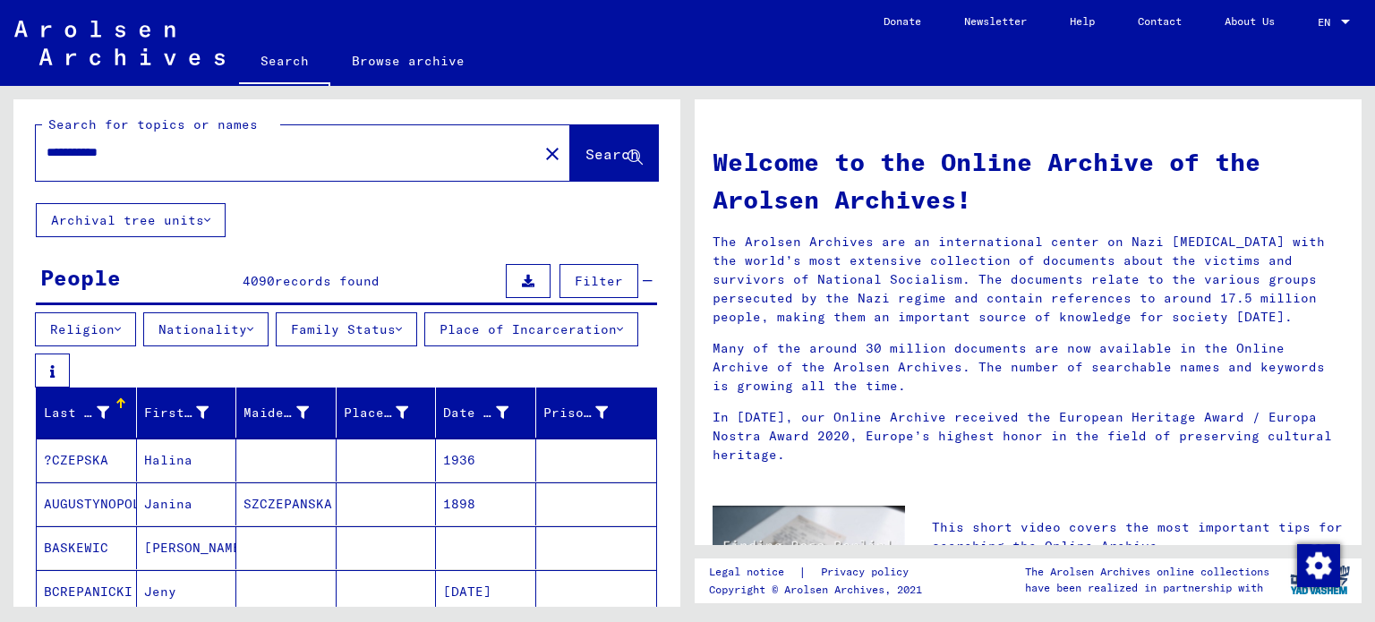
scroll to position [5, 0]
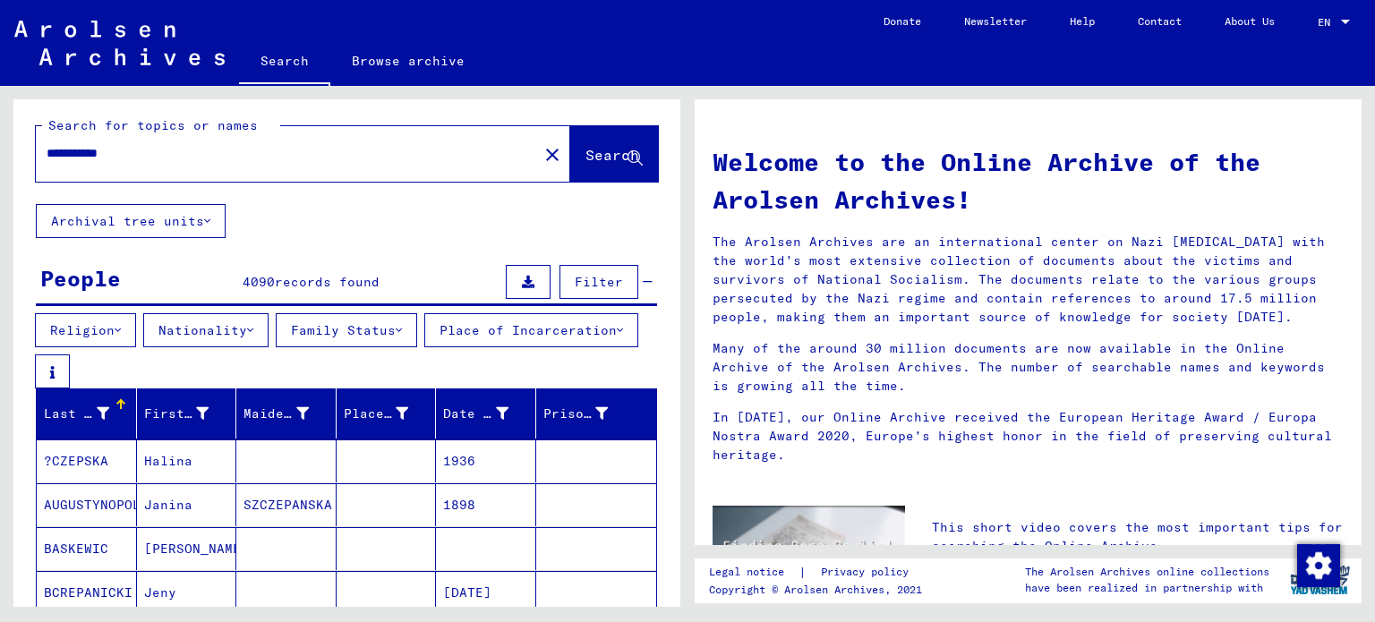
click at [335, 328] on button "Family Status" at bounding box center [346, 330] width 141 height 34
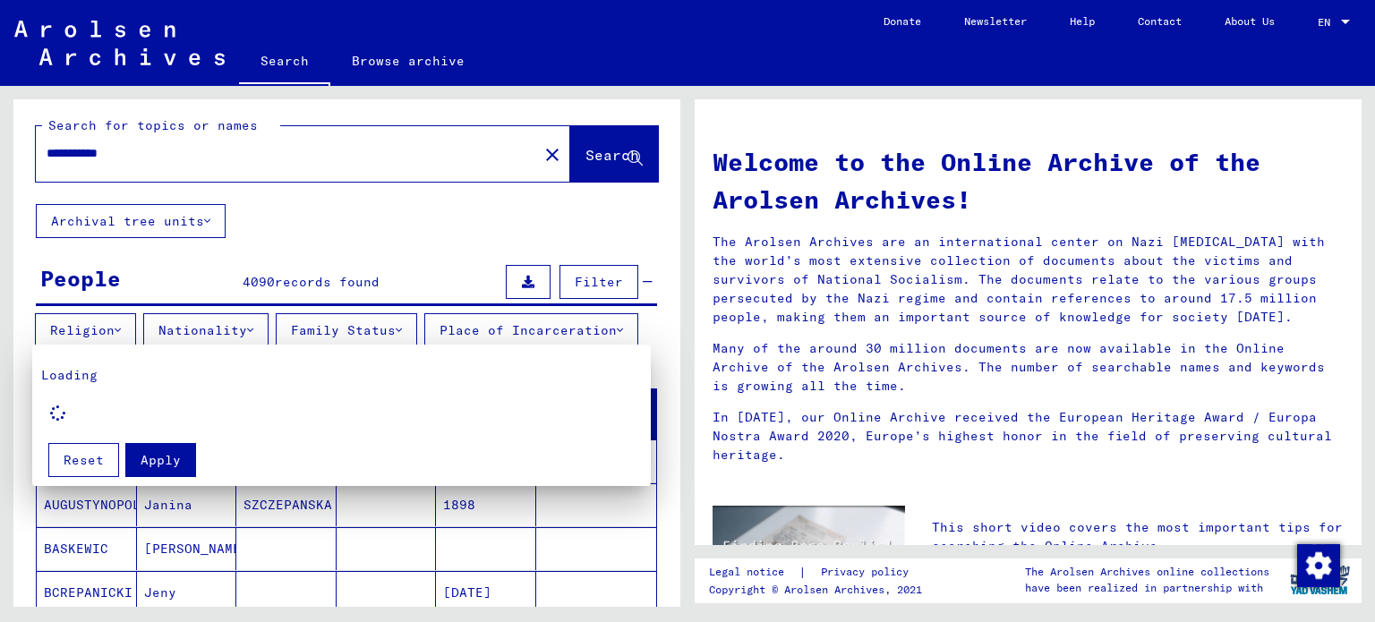
drag, startPoint x: 343, startPoint y: 235, endPoint x: 274, endPoint y: 172, distance: 93.7
click at [274, 172] on div at bounding box center [687, 311] width 1375 height 622
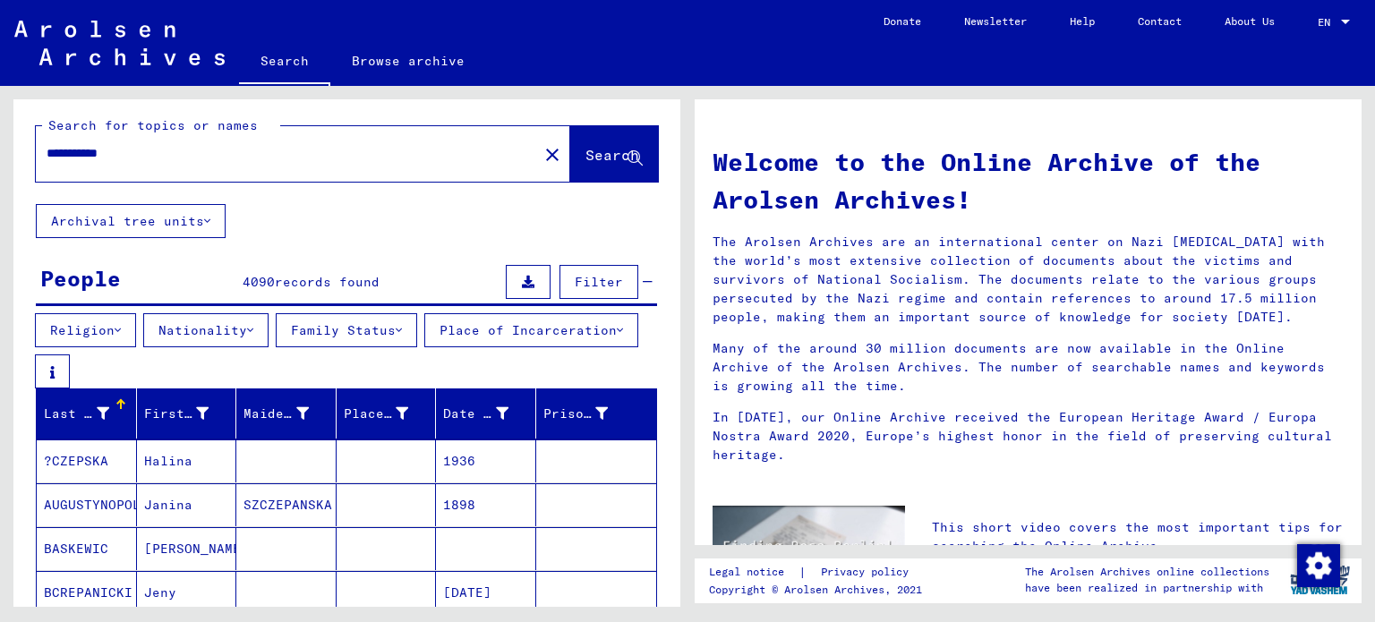
click at [274, 172] on div "**********" at bounding box center [276, 153] width 481 height 40
click at [294, 149] on input "**********" at bounding box center [282, 153] width 470 height 19
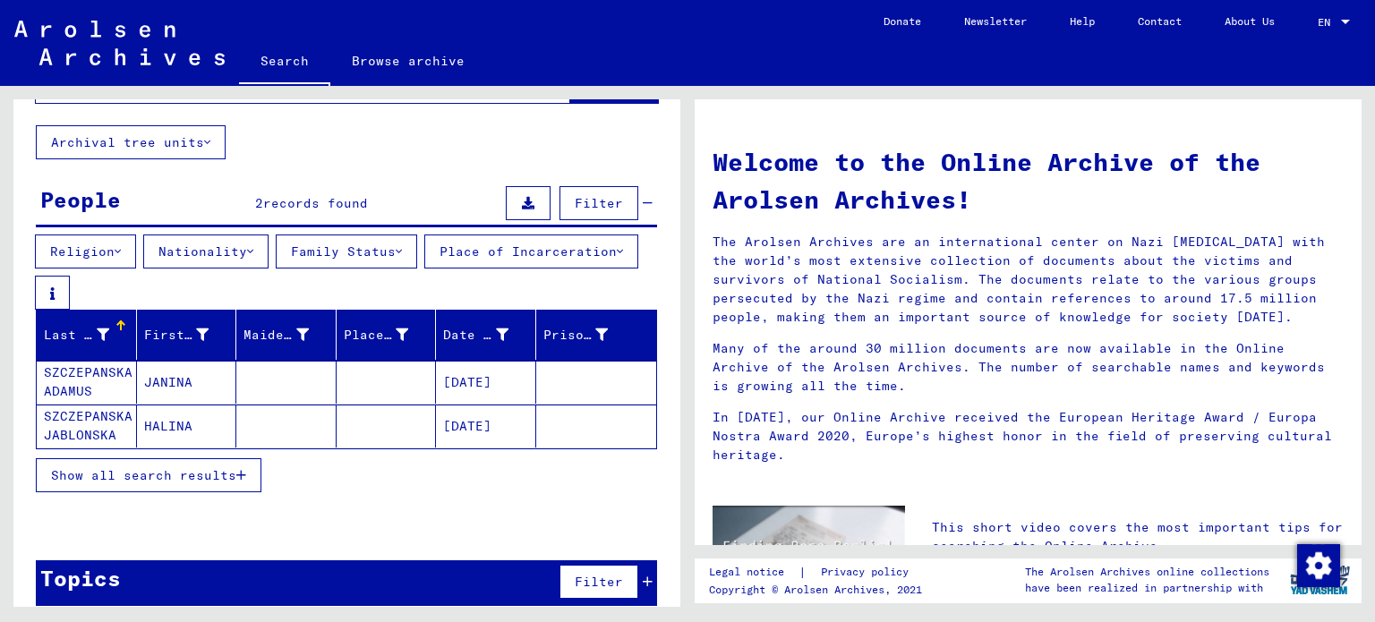
scroll to position [85, 0]
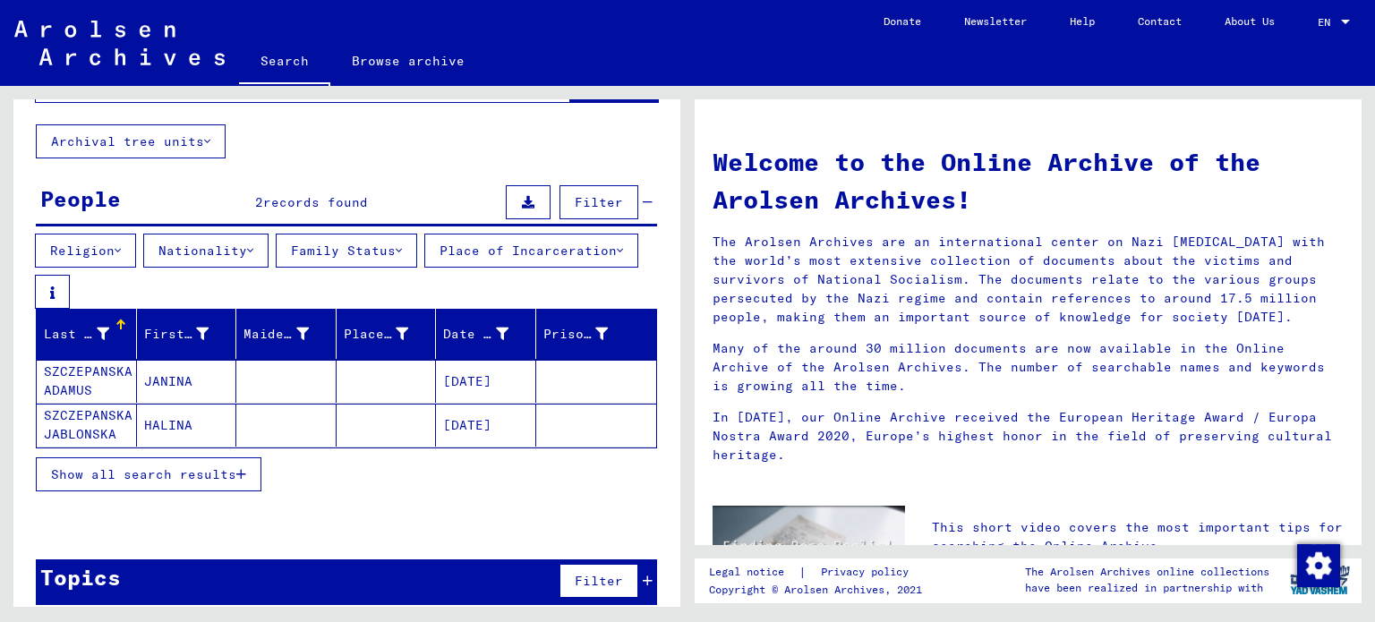
click at [204, 387] on mat-cell "JANINA" at bounding box center [187, 381] width 100 height 43
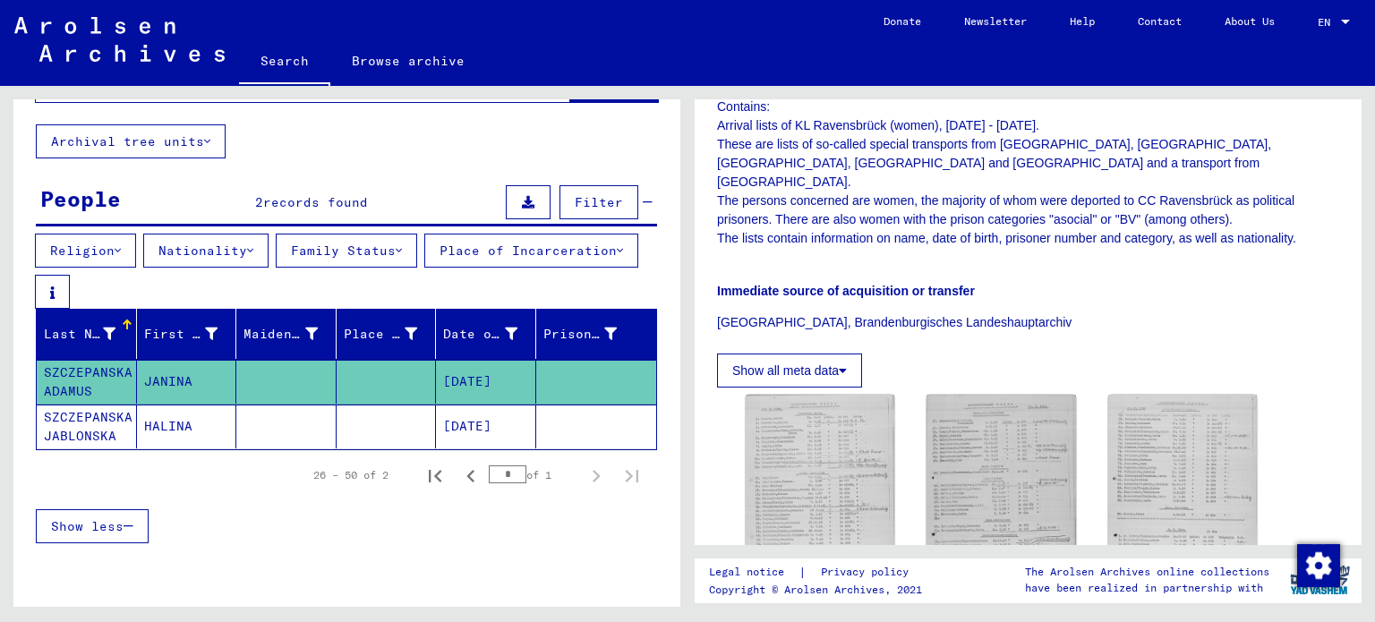
scroll to position [593, 0]
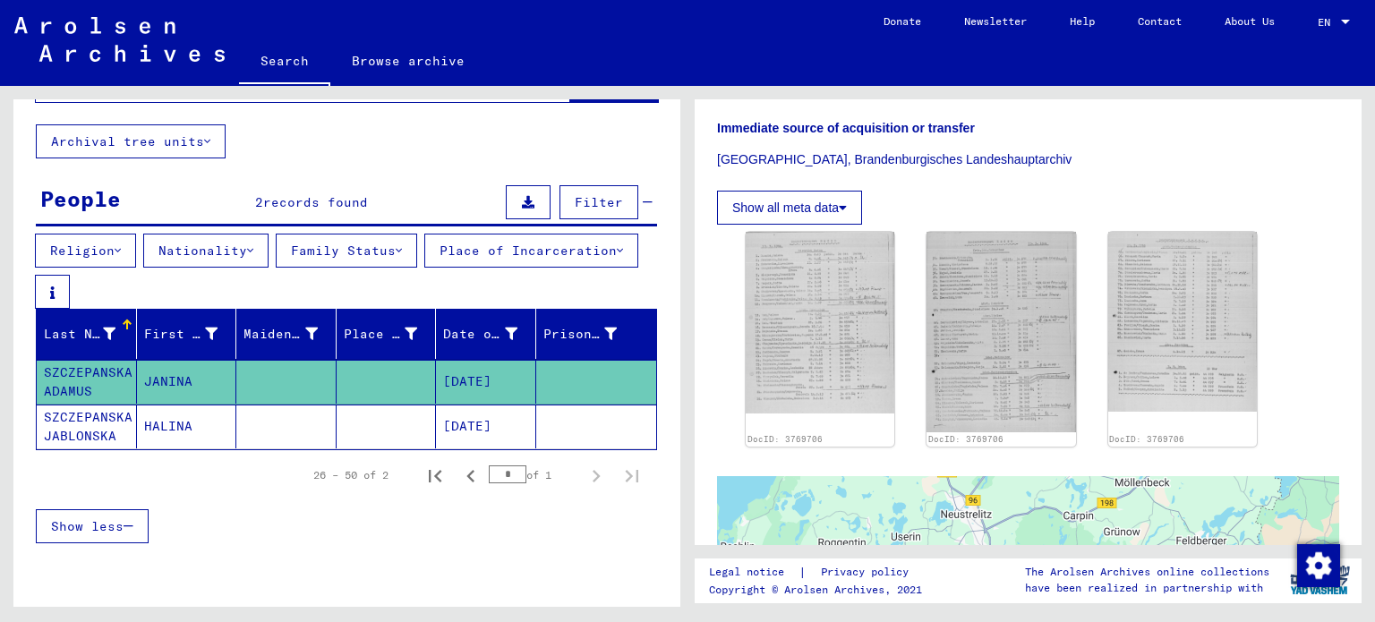
click at [376, 442] on mat-cell at bounding box center [387, 427] width 100 height 44
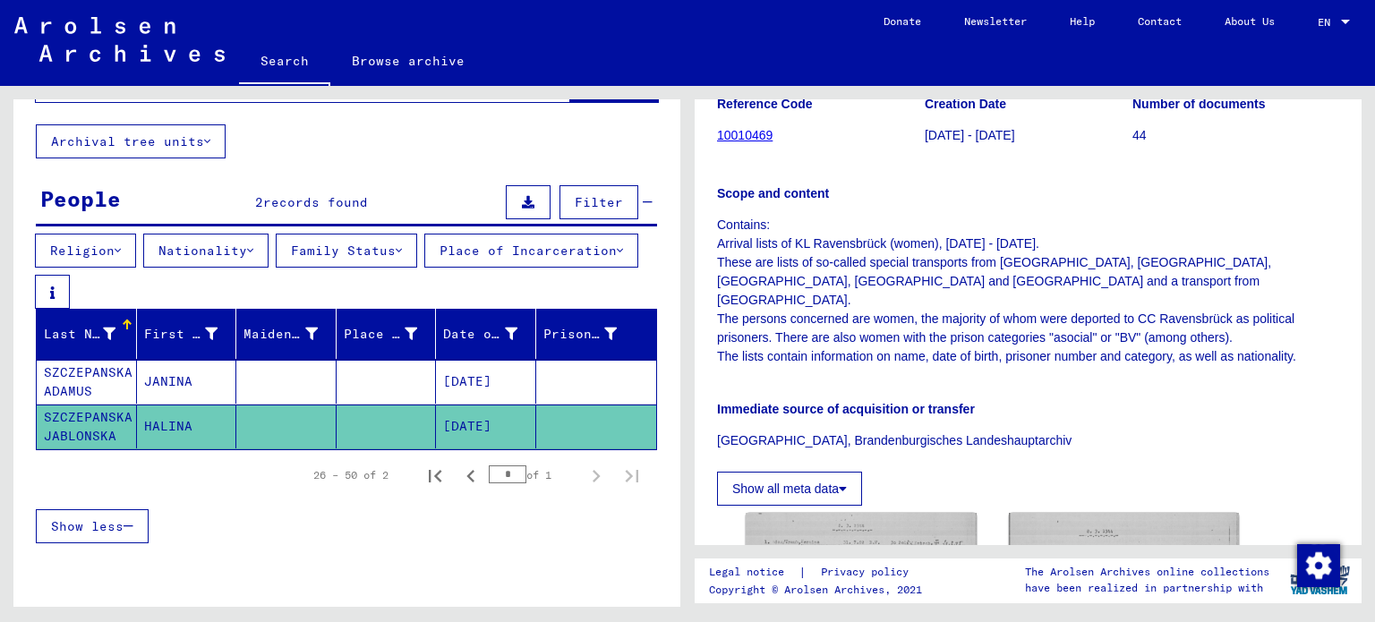
scroll to position [605, 0]
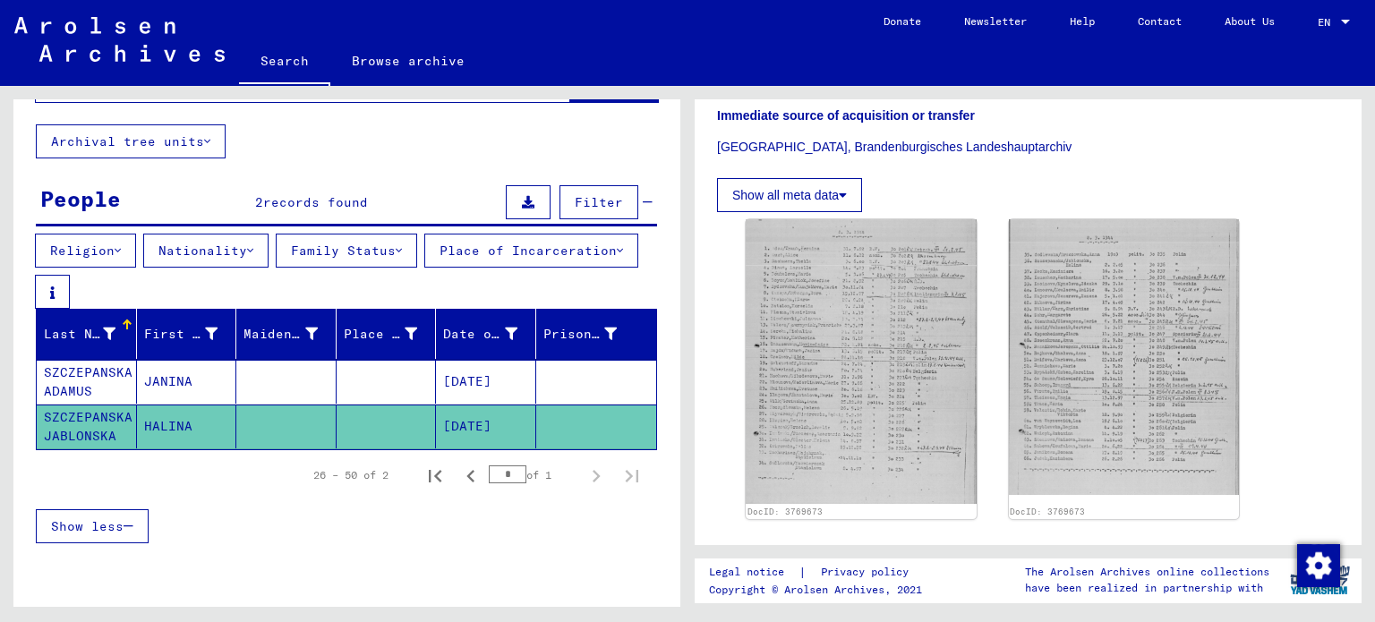
click at [371, 386] on mat-cell at bounding box center [387, 382] width 100 height 44
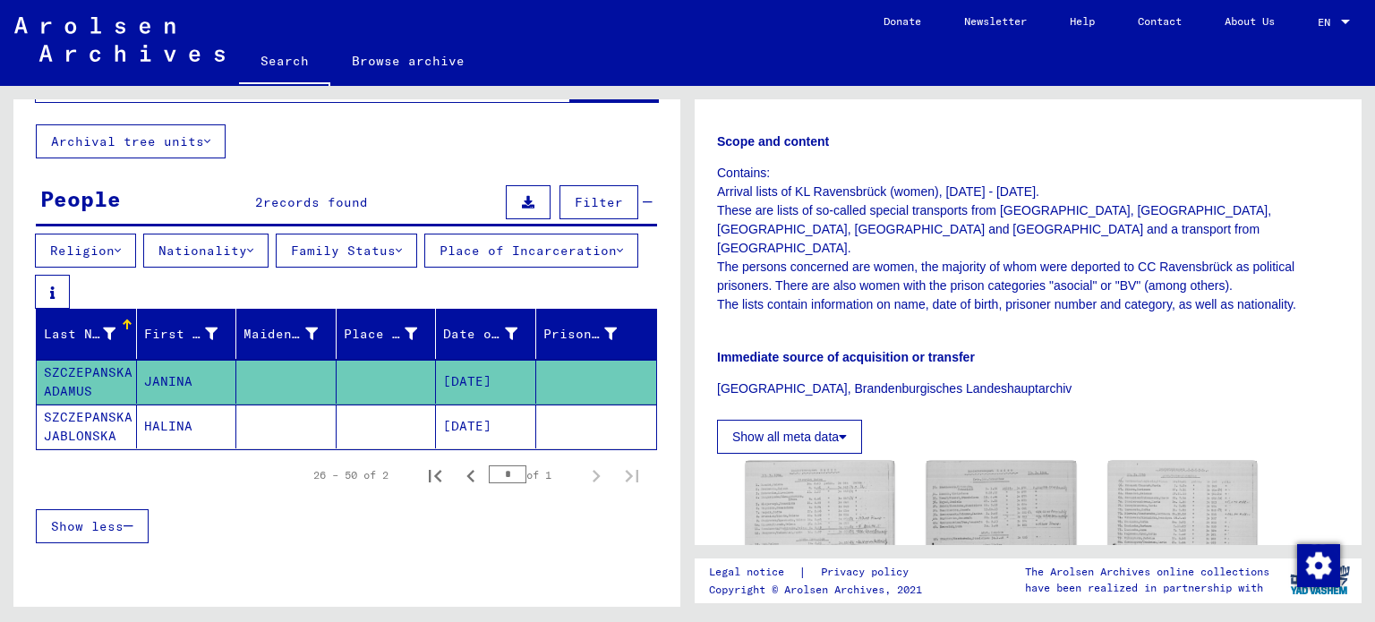
scroll to position [511, 0]
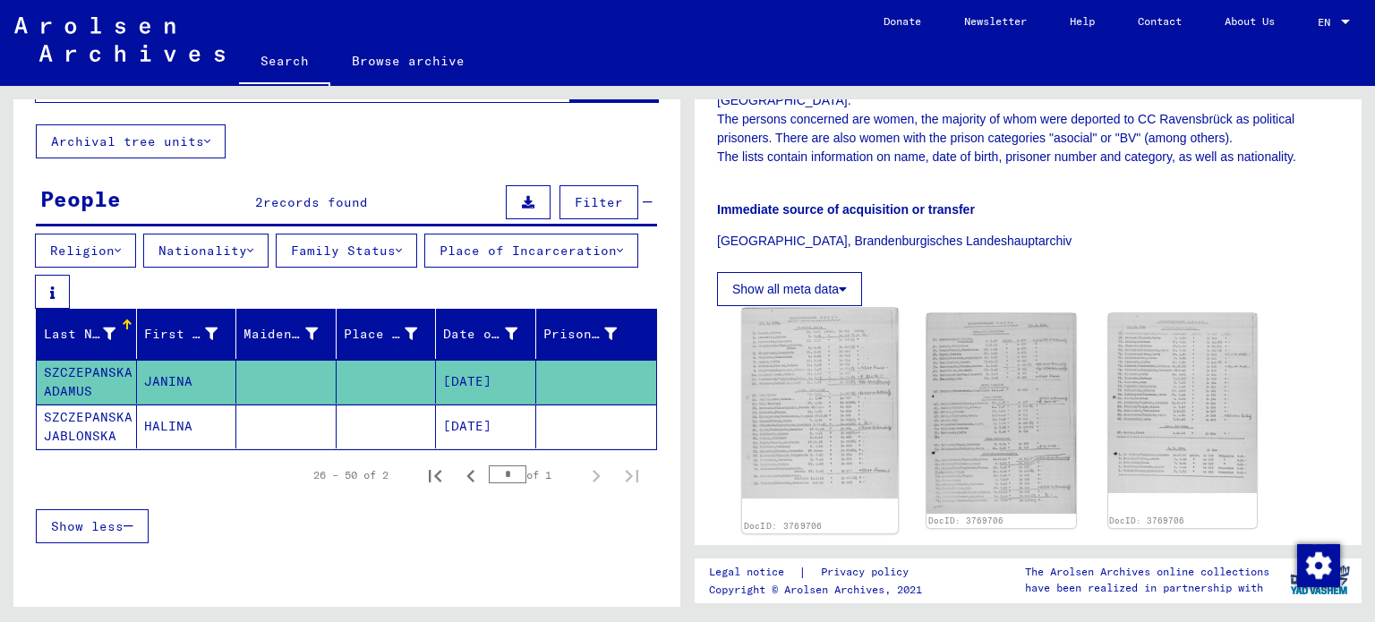
click at [851, 320] on img at bounding box center [820, 403] width 157 height 191
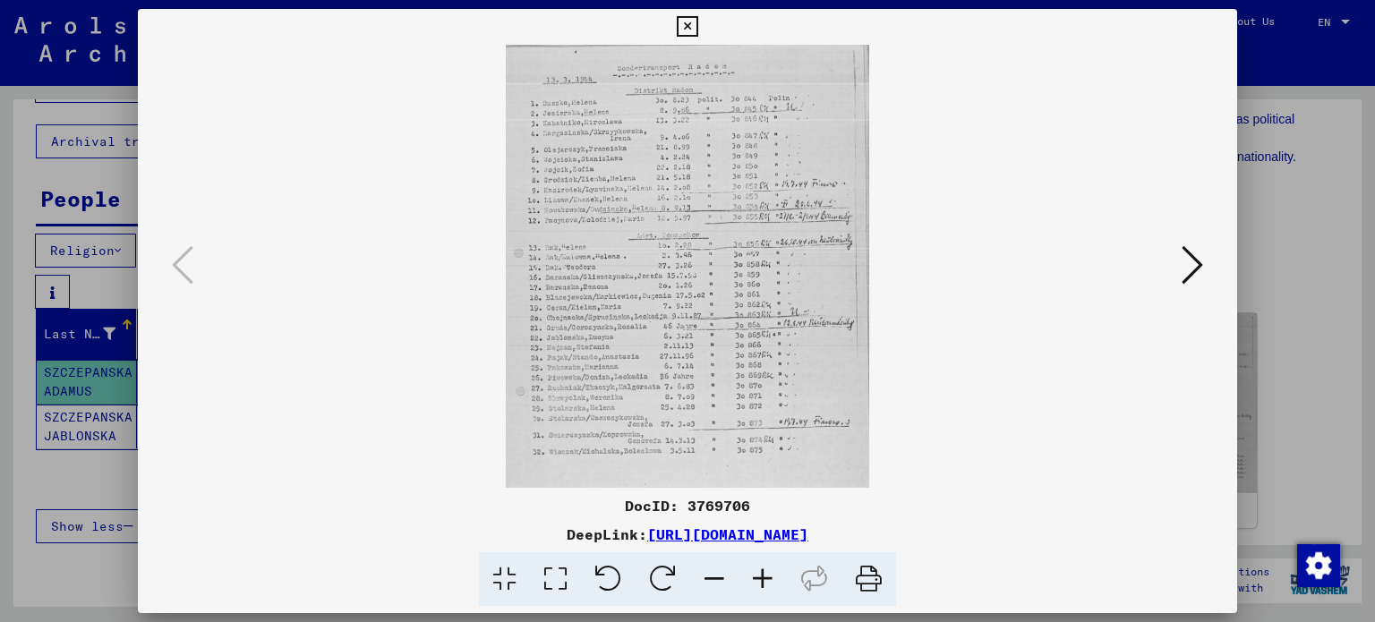
click at [1307, 271] on div at bounding box center [687, 311] width 1375 height 622
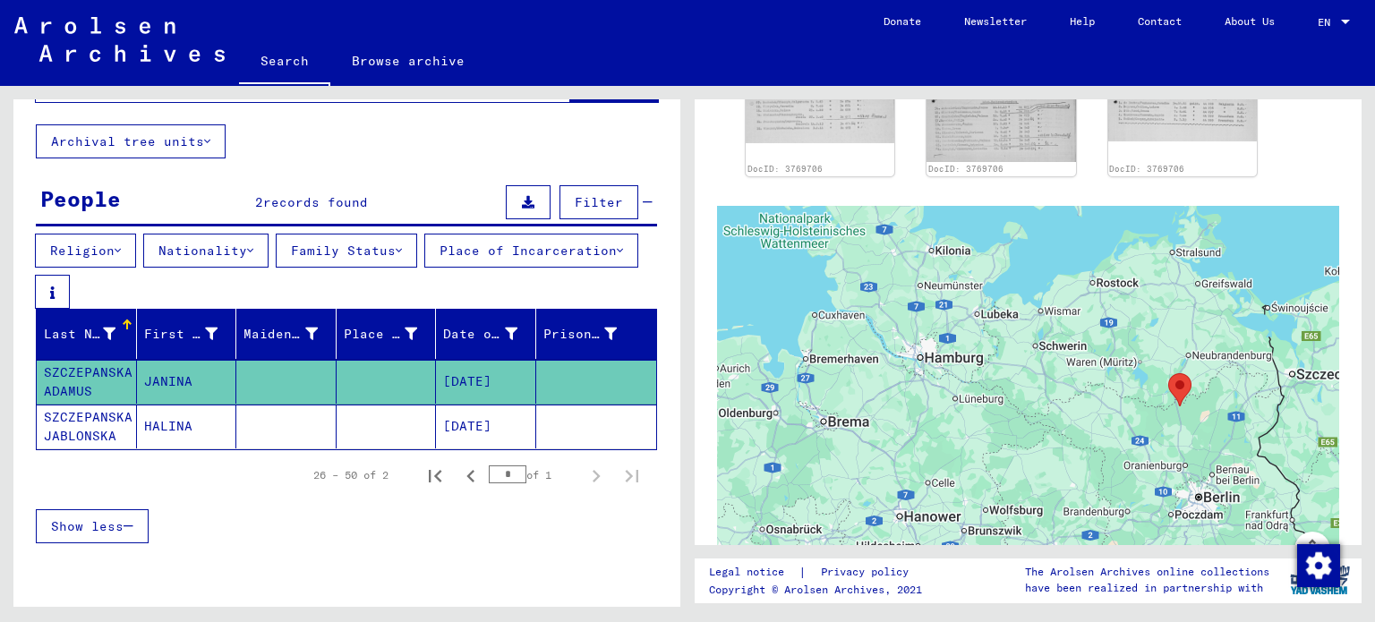
scroll to position [0, 0]
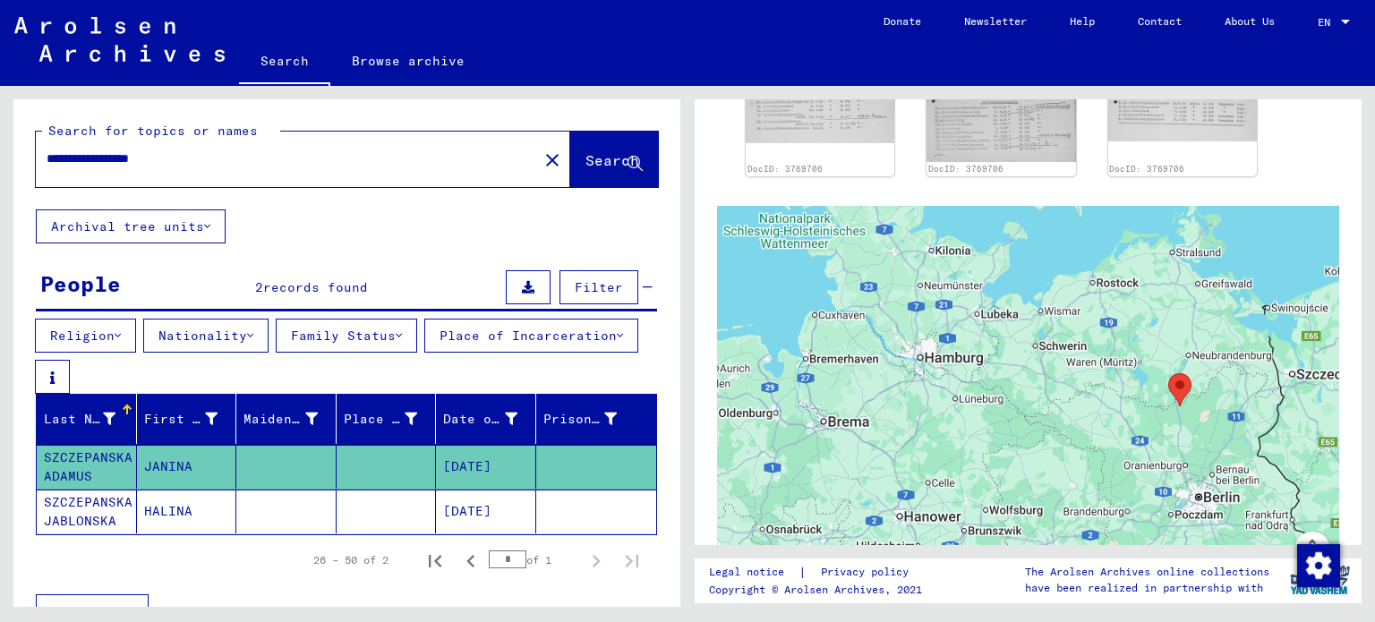
click at [354, 156] on input "**********" at bounding box center [287, 158] width 481 height 19
type input "*"
type input "****"
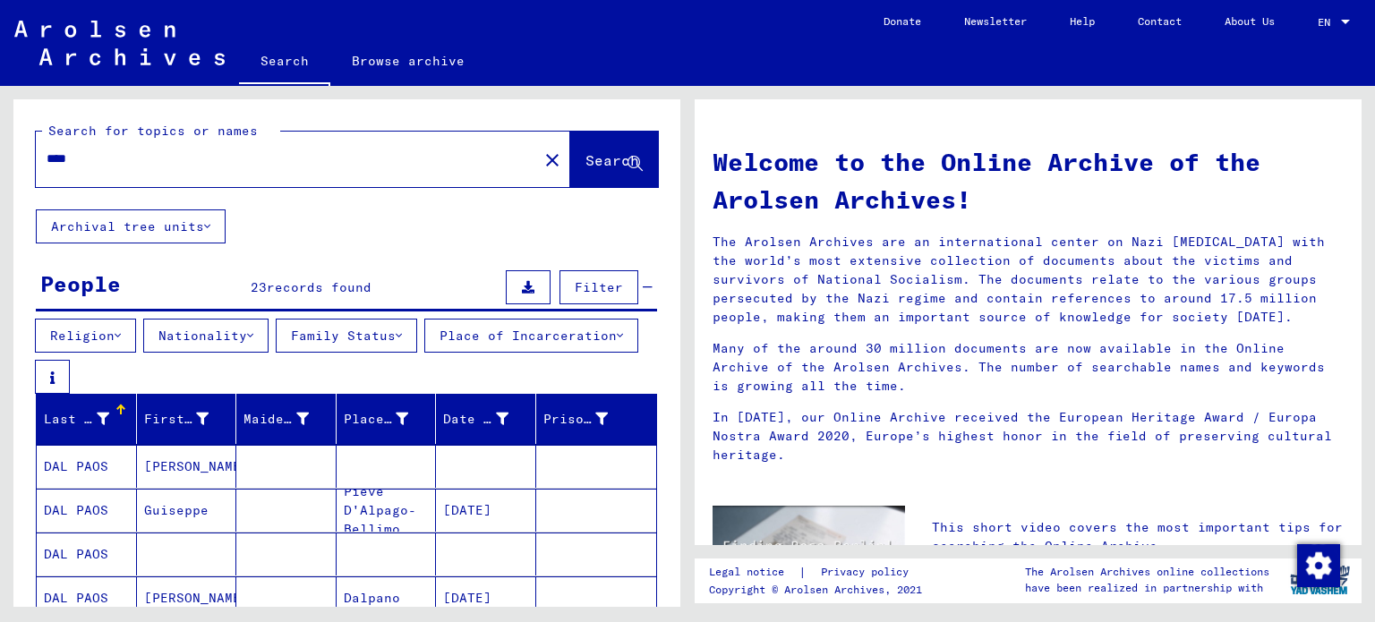
scroll to position [146, 0]
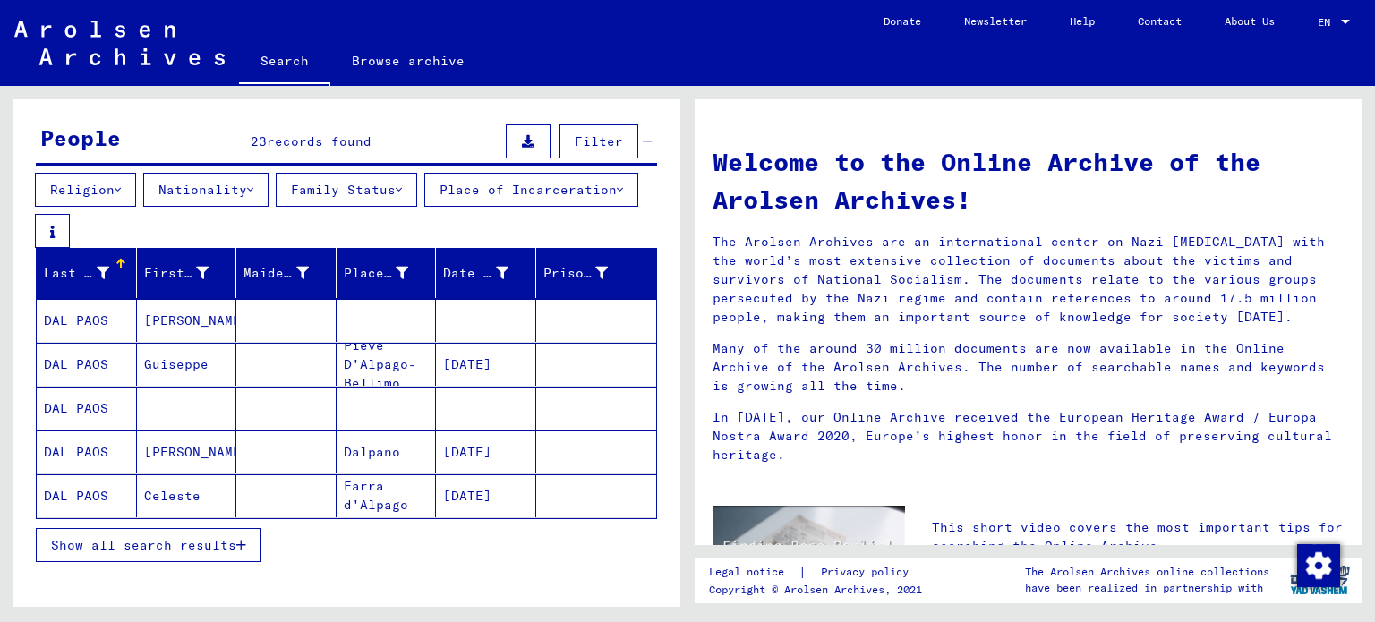
click at [213, 548] on span "Show all search results" at bounding box center [143, 545] width 185 height 16
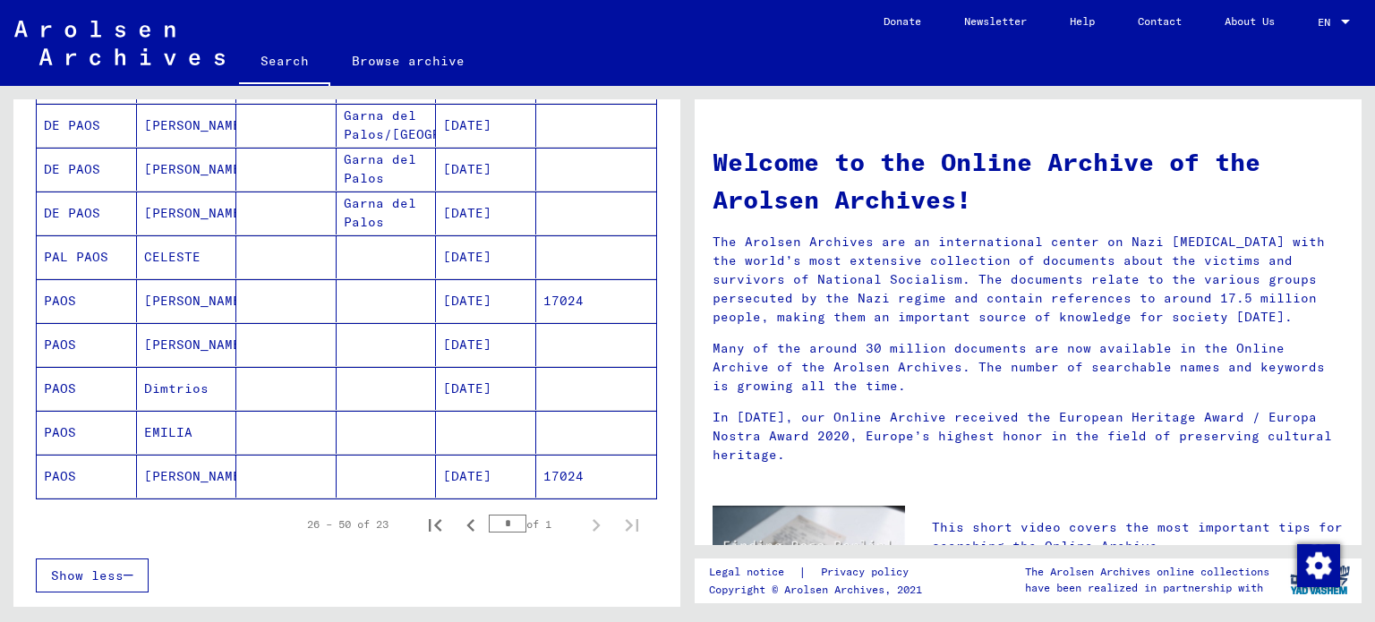
scroll to position [956, 0]
click at [465, 525] on icon "Previous page" at bounding box center [470, 524] width 25 height 25
type input "*"
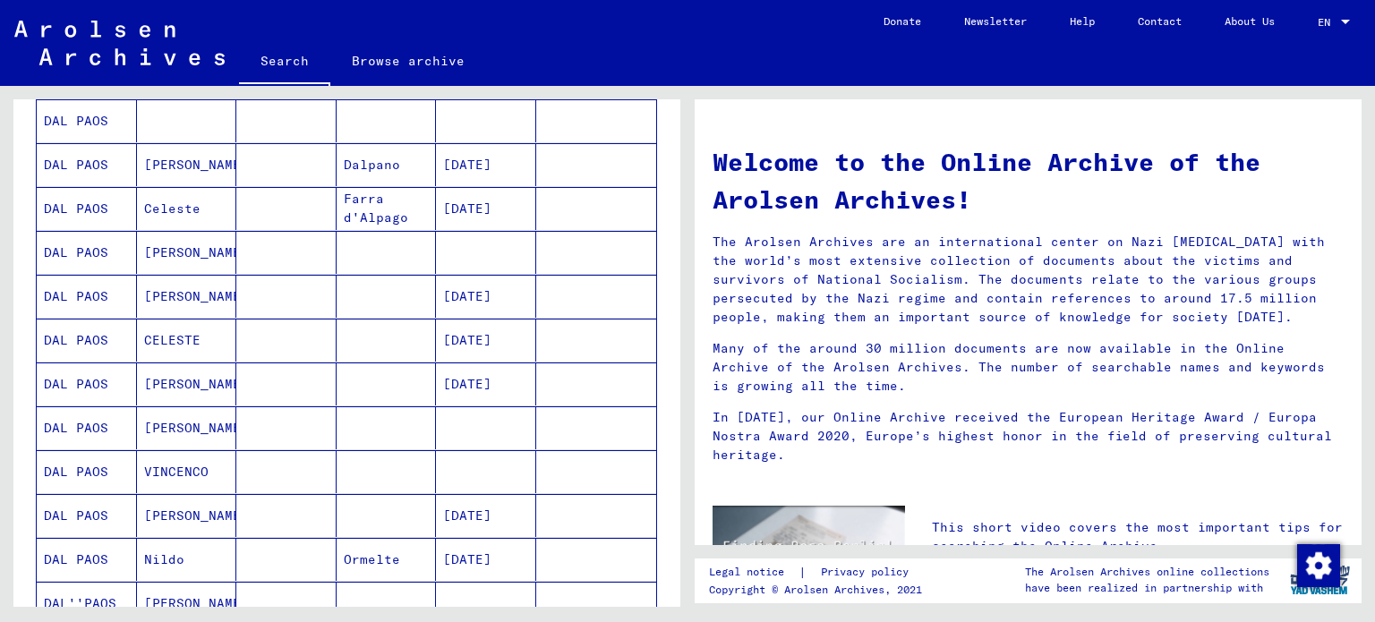
scroll to position [0, 0]
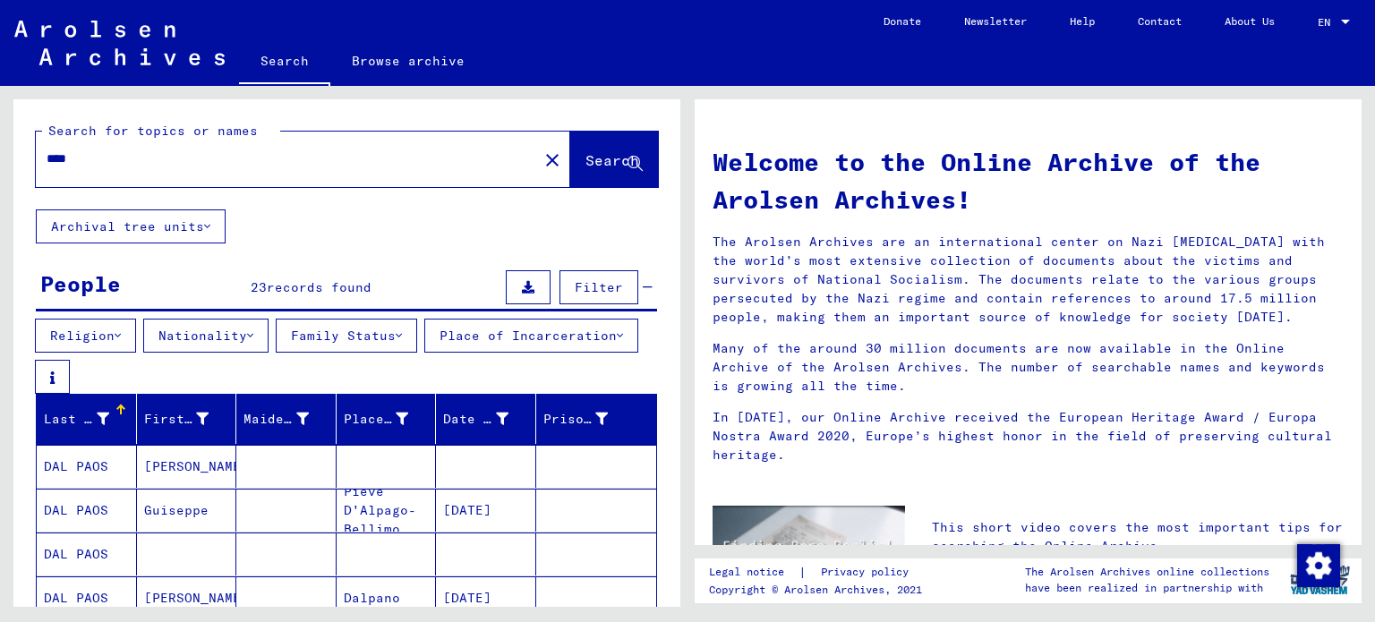
click at [301, 167] on input "****" at bounding box center [282, 158] width 470 height 19
type input "**********"
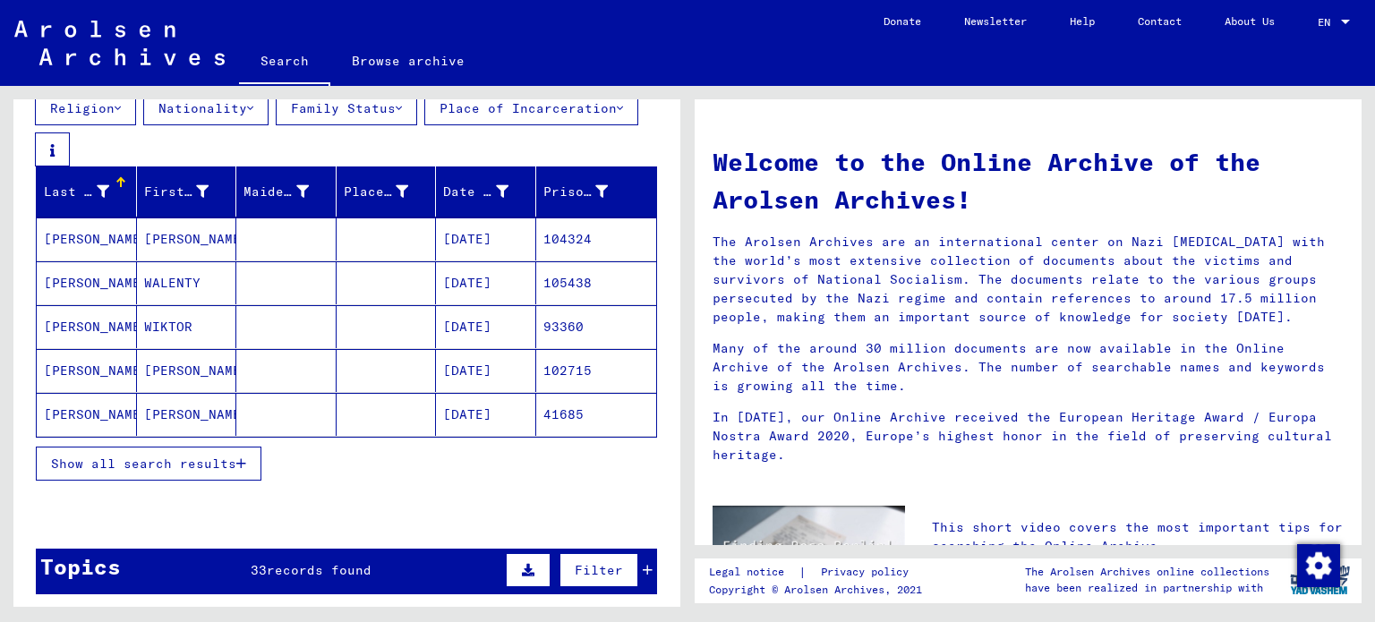
scroll to position [228, 0]
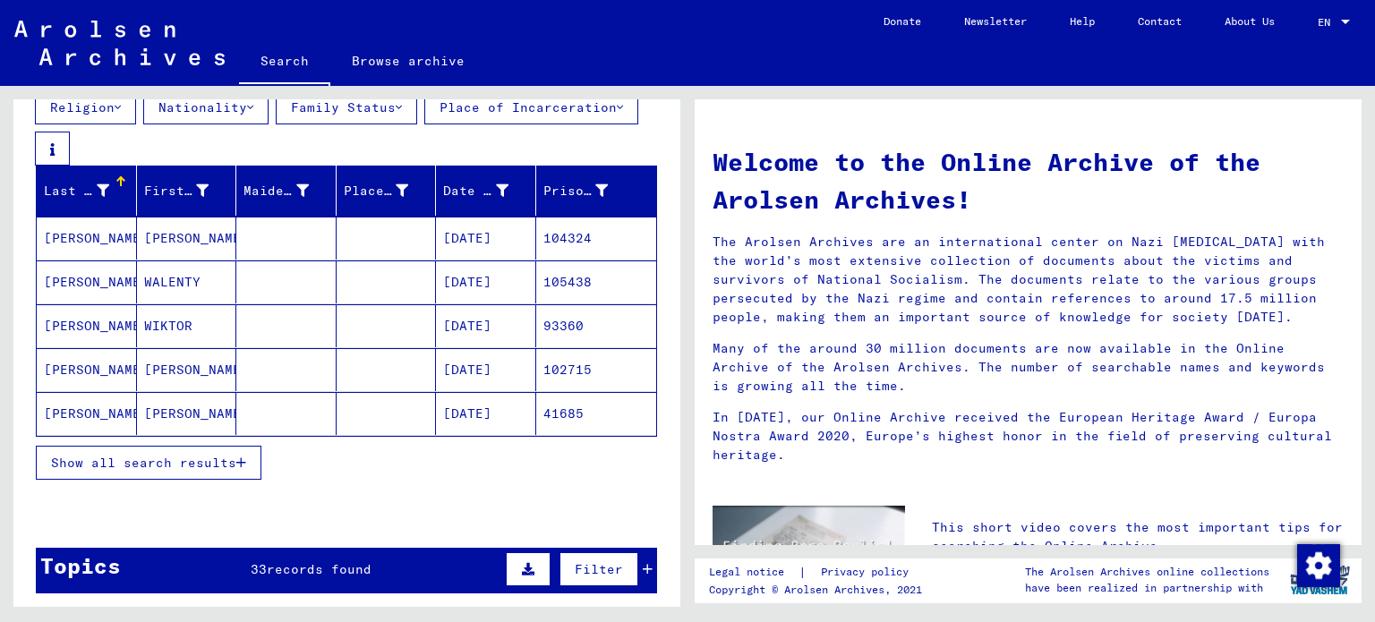
click at [198, 467] on span "Show all search results" at bounding box center [143, 463] width 185 height 16
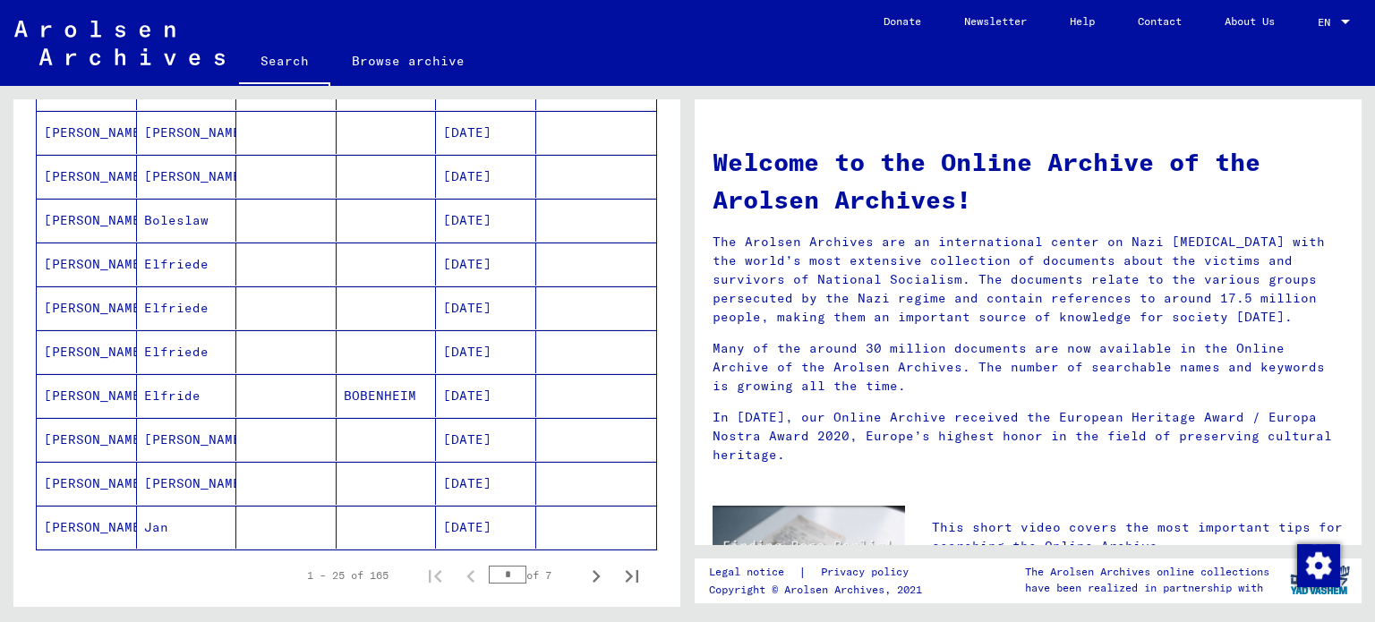
scroll to position [992, 0]
click at [584, 576] on icon "Next page" at bounding box center [596, 576] width 25 height 25
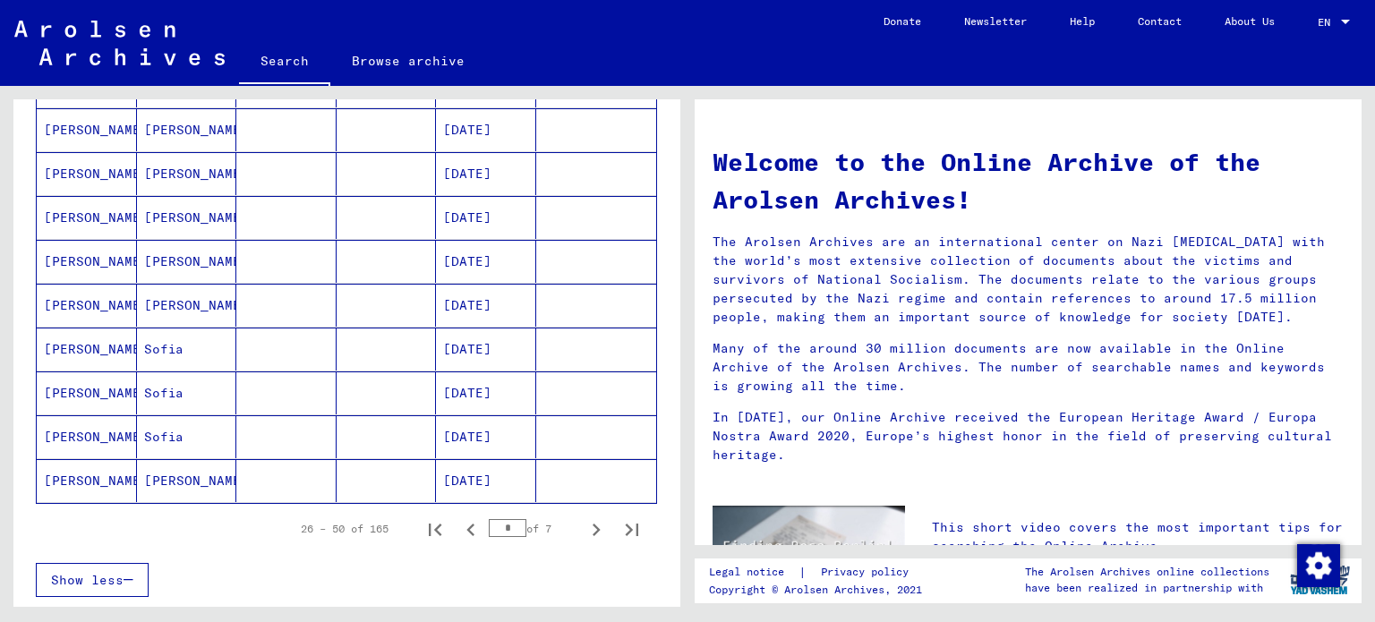
scroll to position [1044, 0]
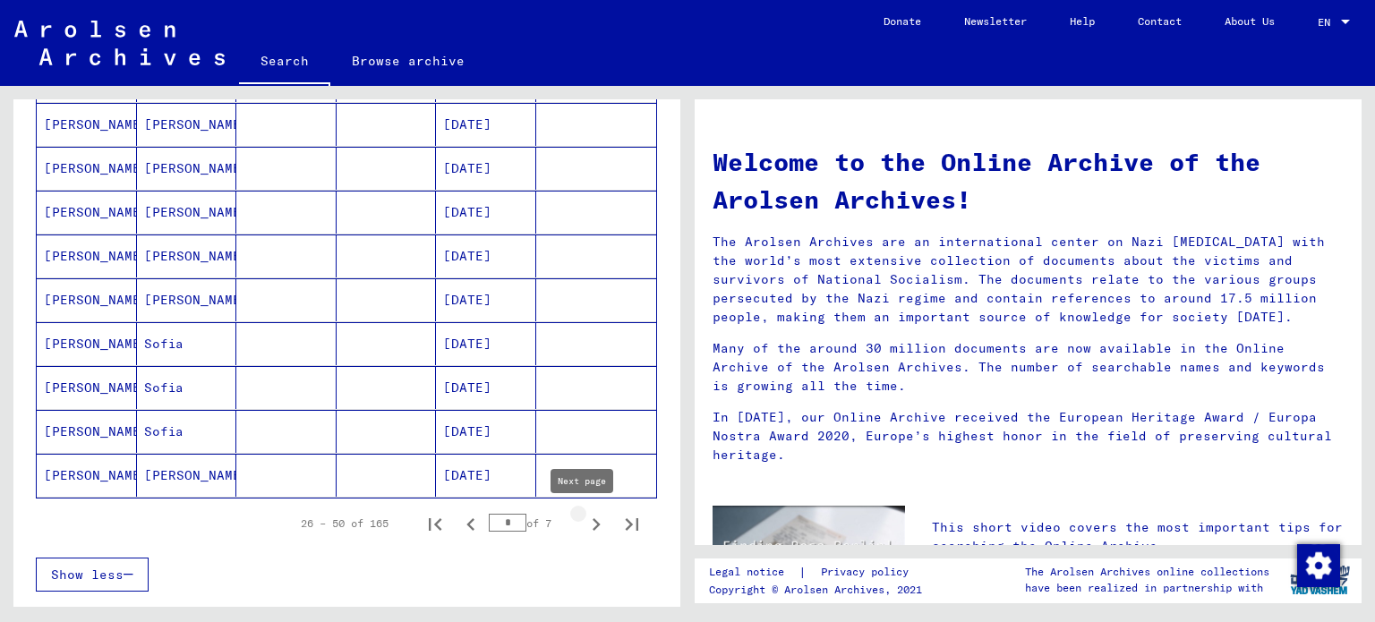
click at [593, 527] on icon "Next page" at bounding box center [597, 524] width 8 height 13
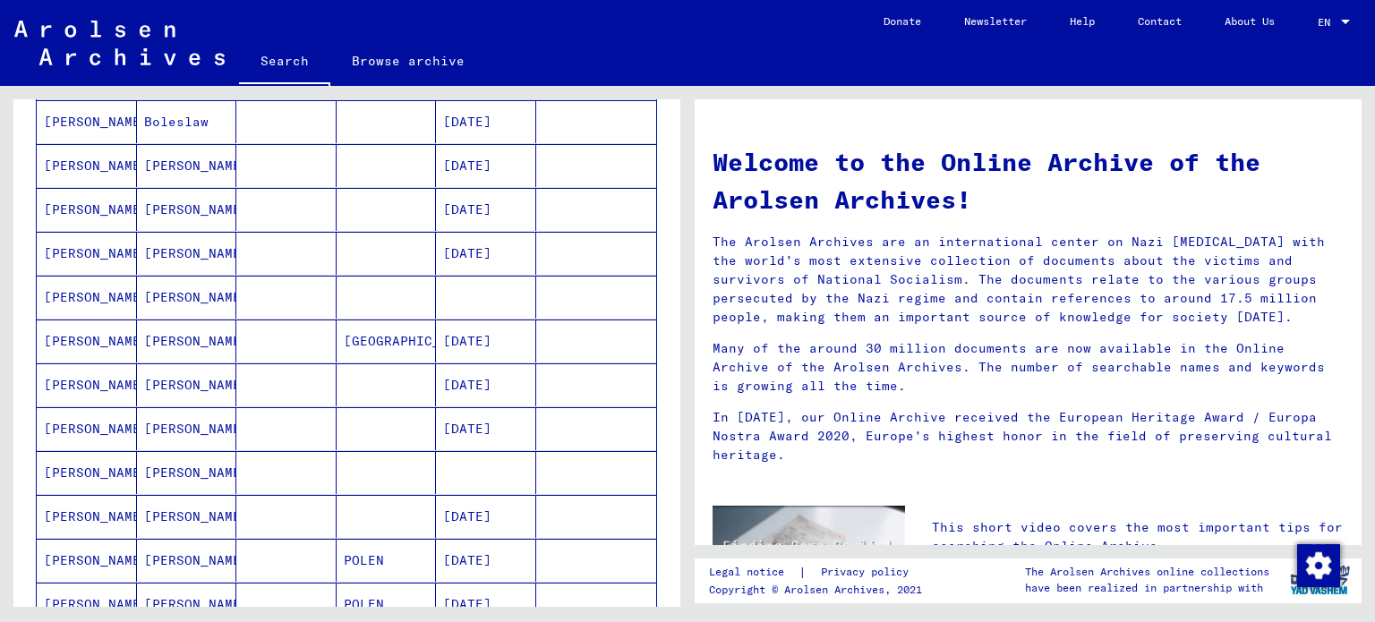
scroll to position [1255, 0]
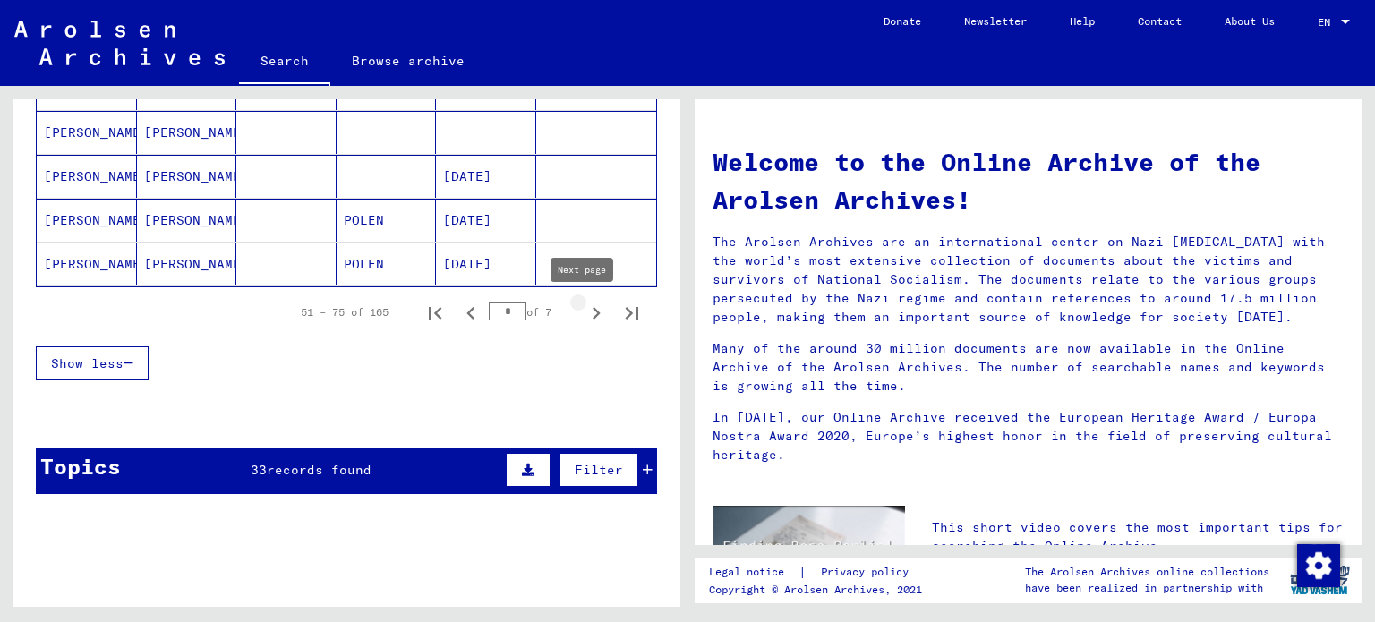
click at [584, 308] on icon "Next page" at bounding box center [596, 313] width 25 height 25
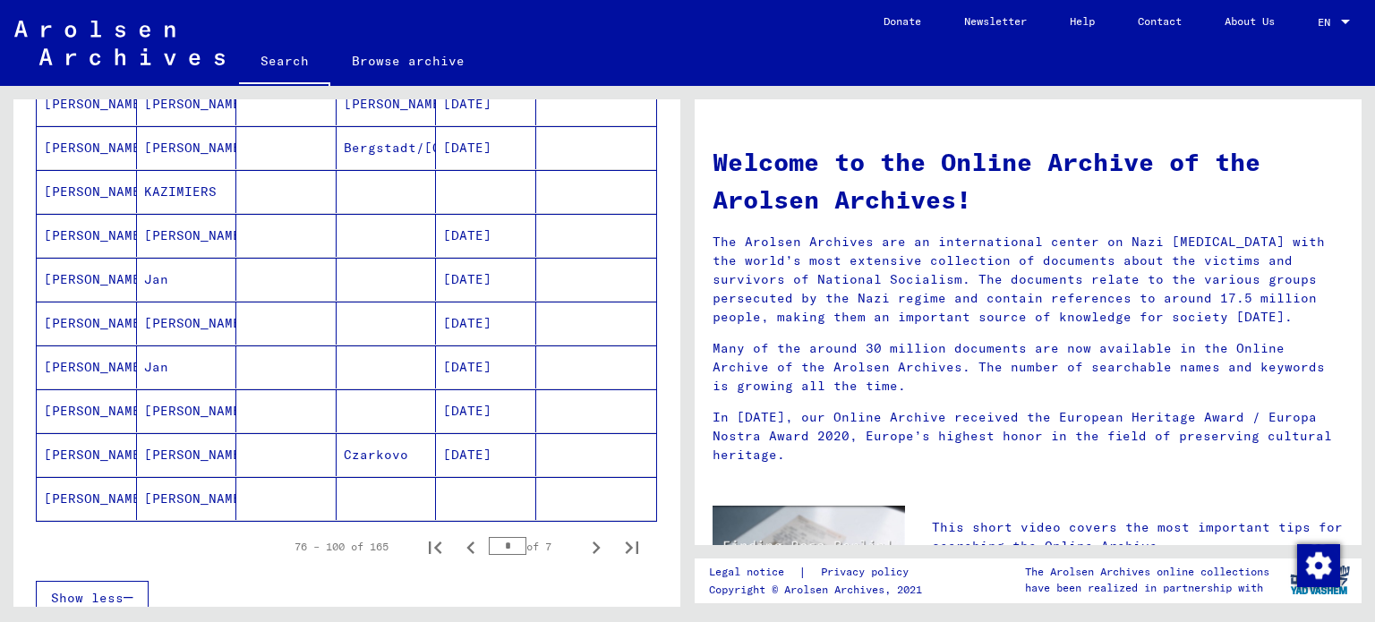
scroll to position [1088, 0]
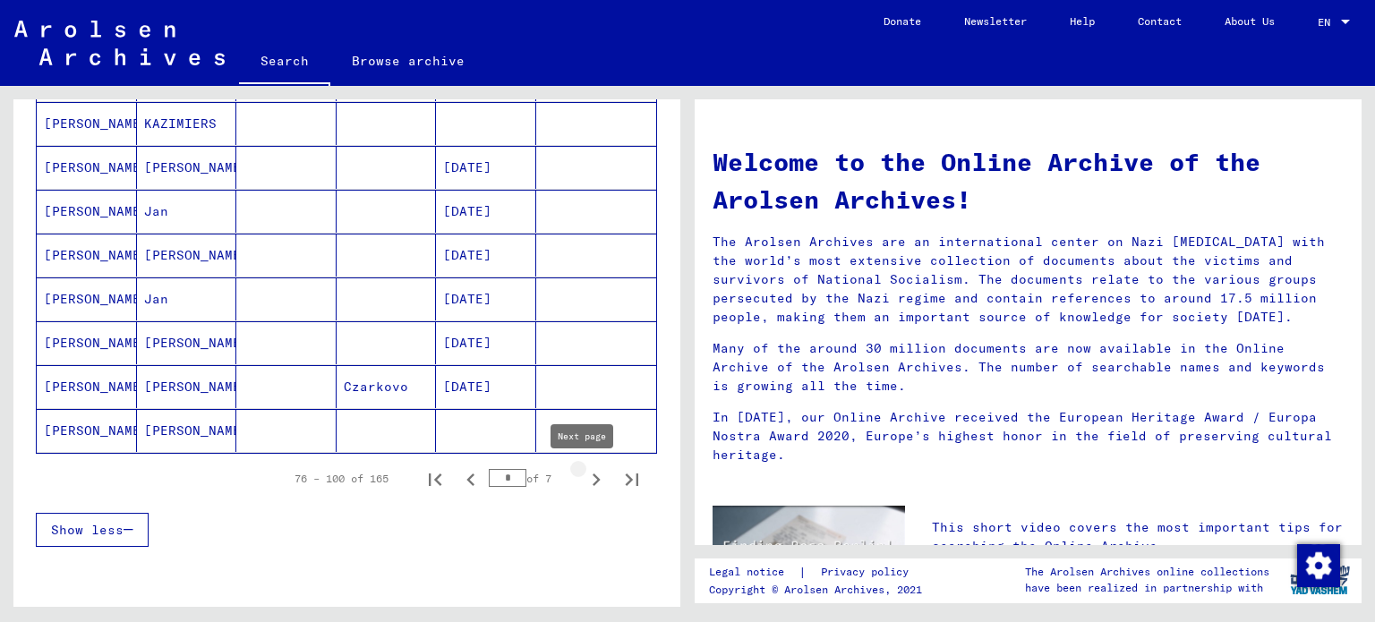
click at [586, 486] on icon "Next page" at bounding box center [596, 479] width 25 height 25
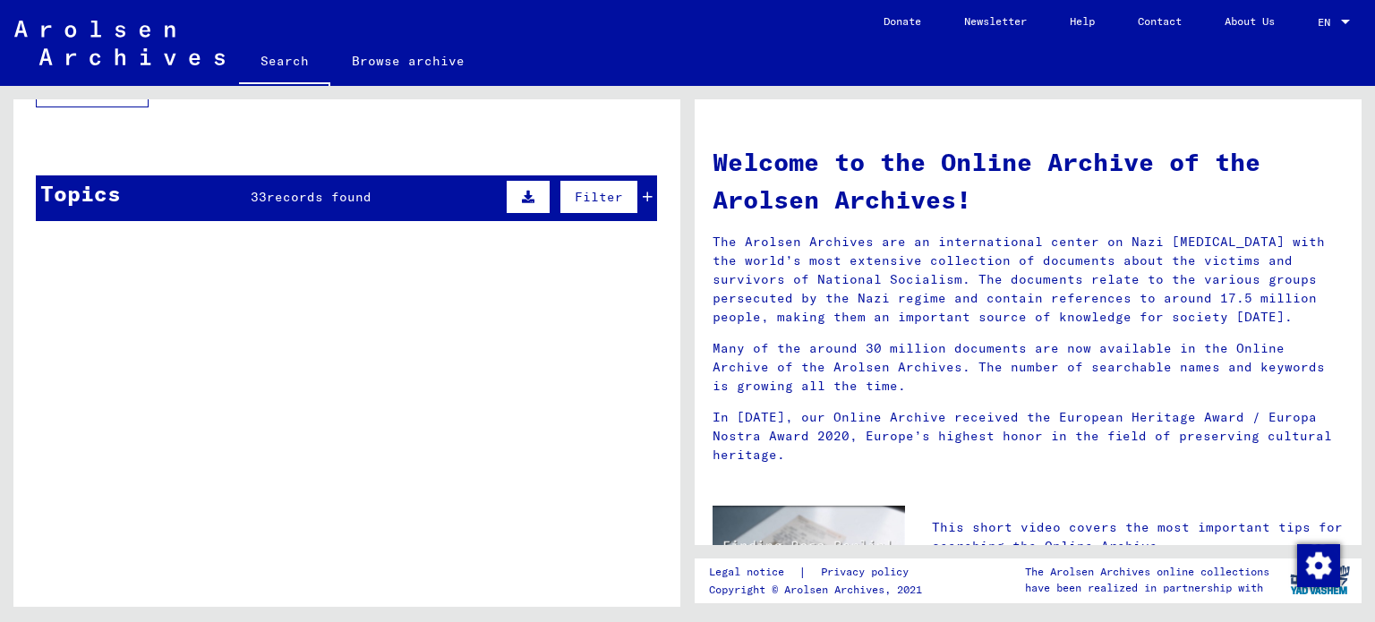
scroll to position [1291, 0]
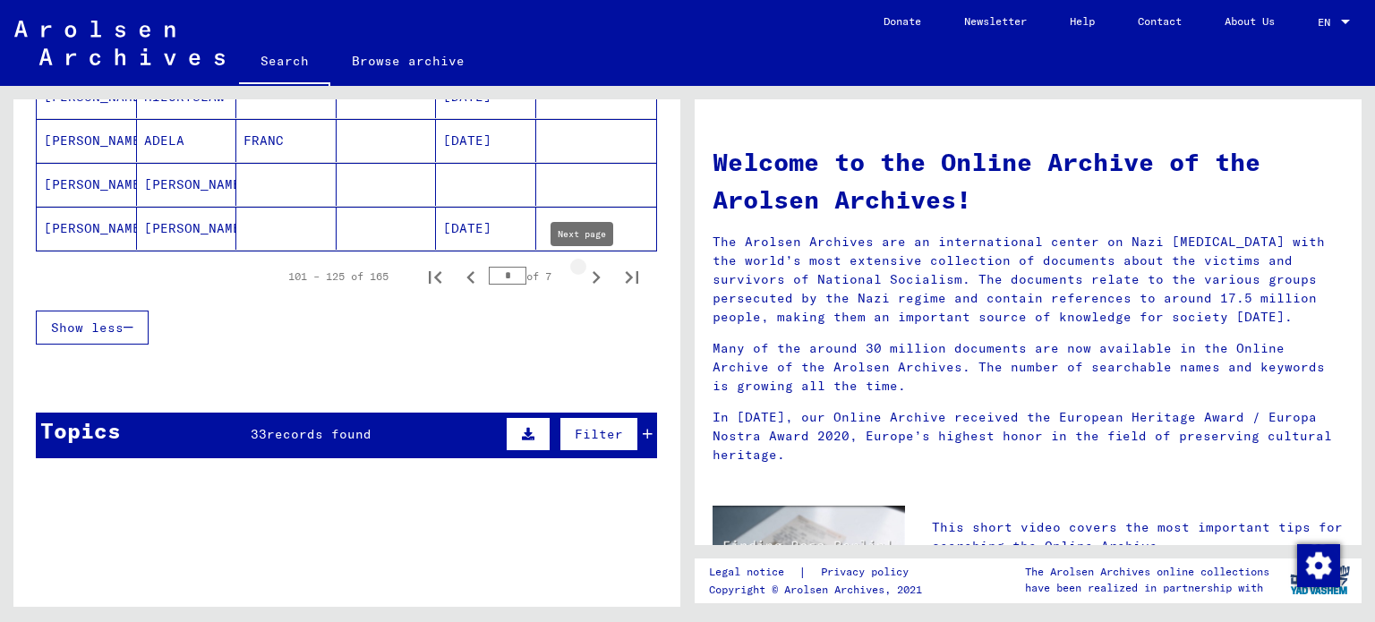
click at [584, 282] on icon "Next page" at bounding box center [596, 277] width 25 height 25
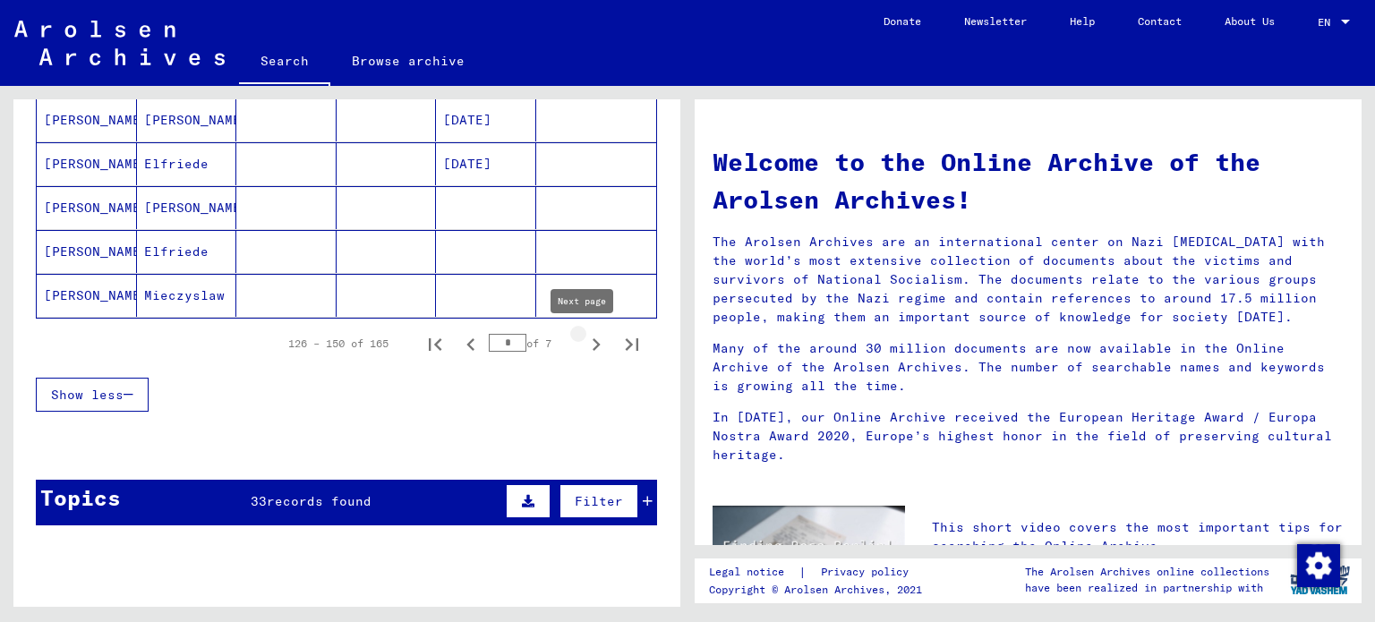
click at [591, 354] on icon "Next page" at bounding box center [596, 344] width 25 height 25
type input "*"
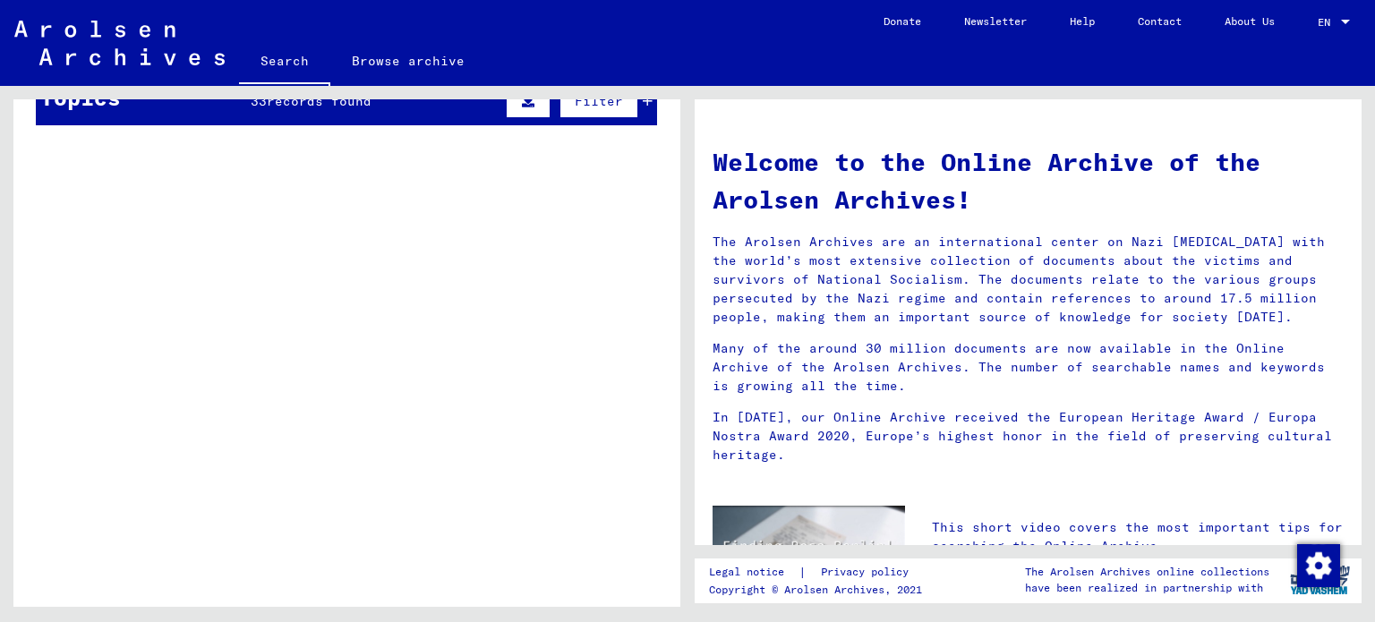
click at [603, 354] on div "5" at bounding box center [630, 363] width 54 height 81
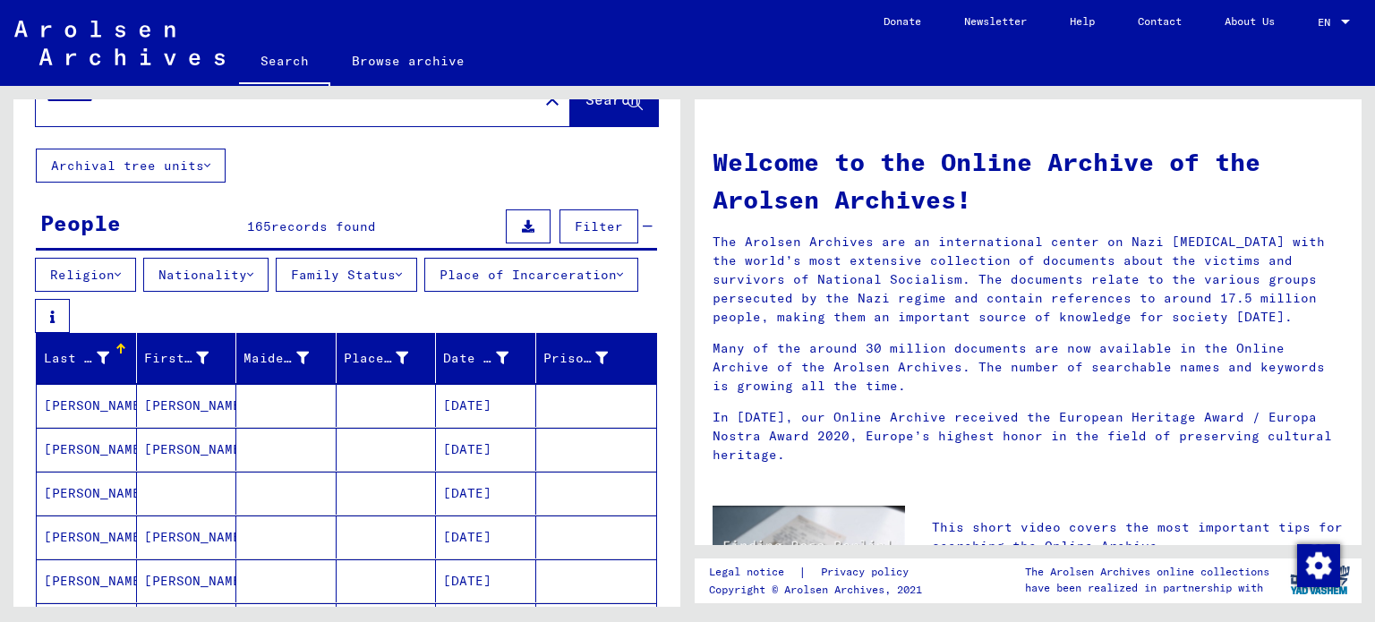
scroll to position [14, 0]
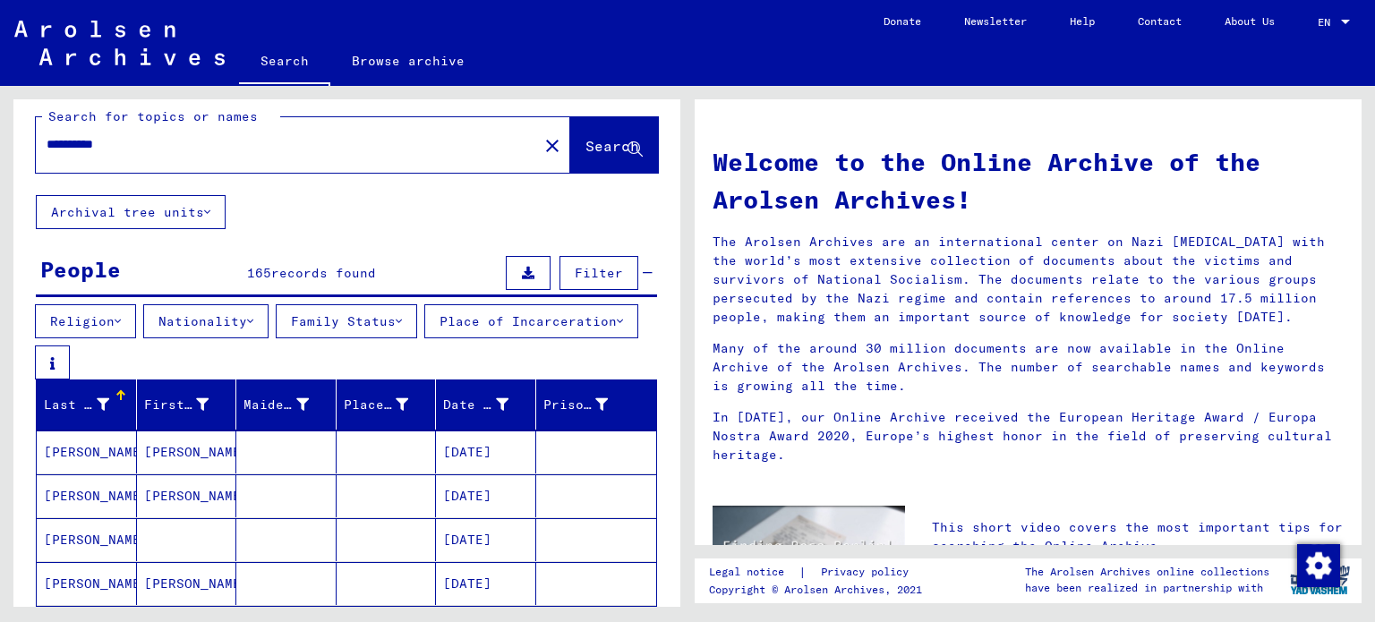
click at [364, 132] on div "**********" at bounding box center [276, 144] width 481 height 40
drag, startPoint x: 364, startPoint y: 132, endPoint x: 352, endPoint y: 148, distance: 19.7
click at [352, 148] on div "**********" at bounding box center [276, 144] width 481 height 40
click at [352, 148] on input "**********" at bounding box center [282, 144] width 470 height 19
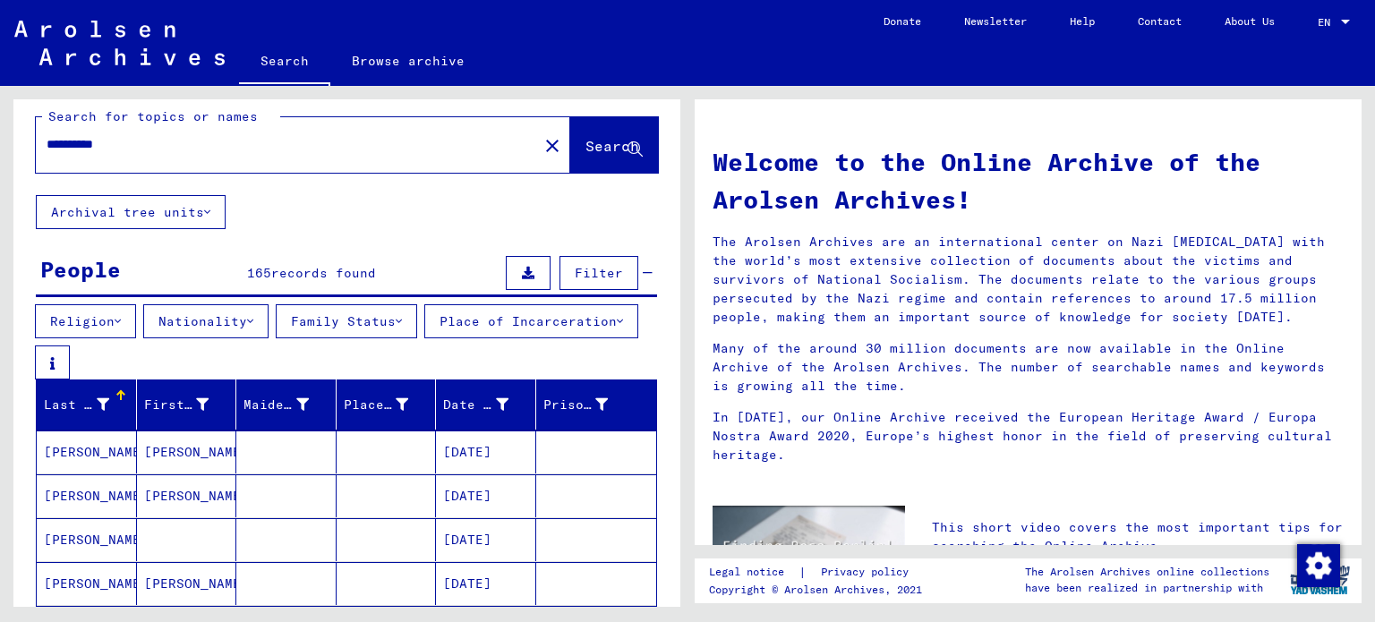
click at [352, 148] on input "**********" at bounding box center [282, 144] width 470 height 19
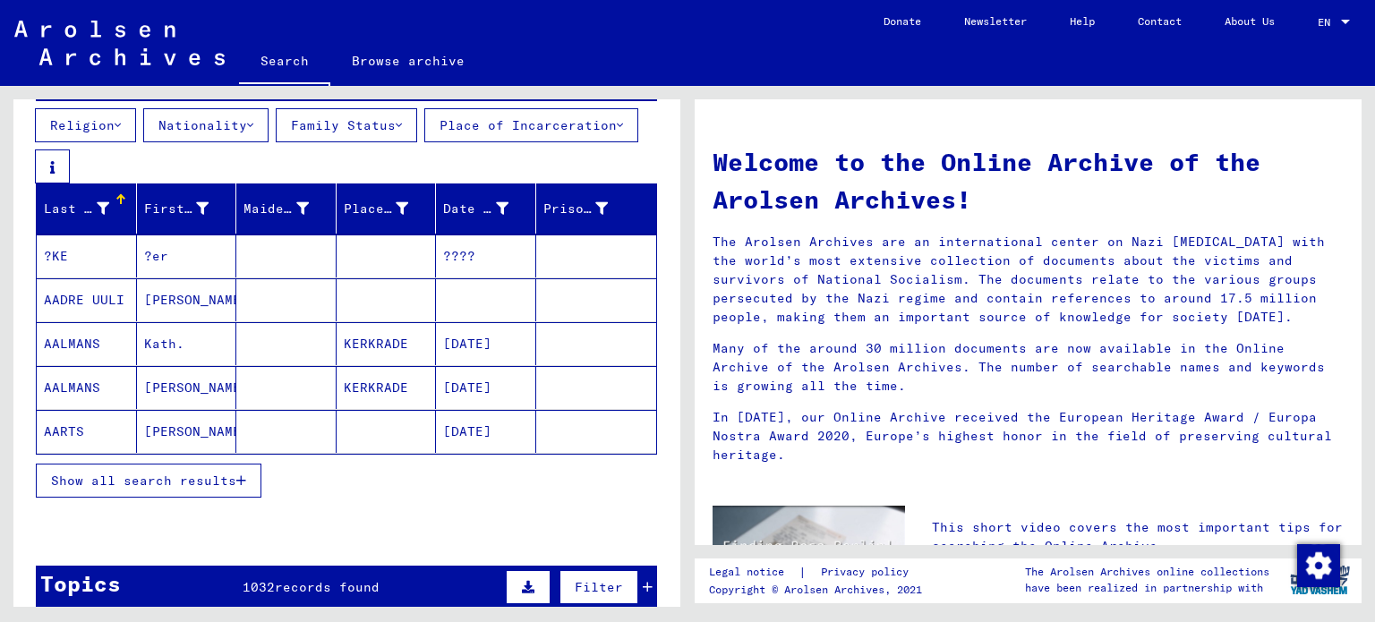
scroll to position [211, 0]
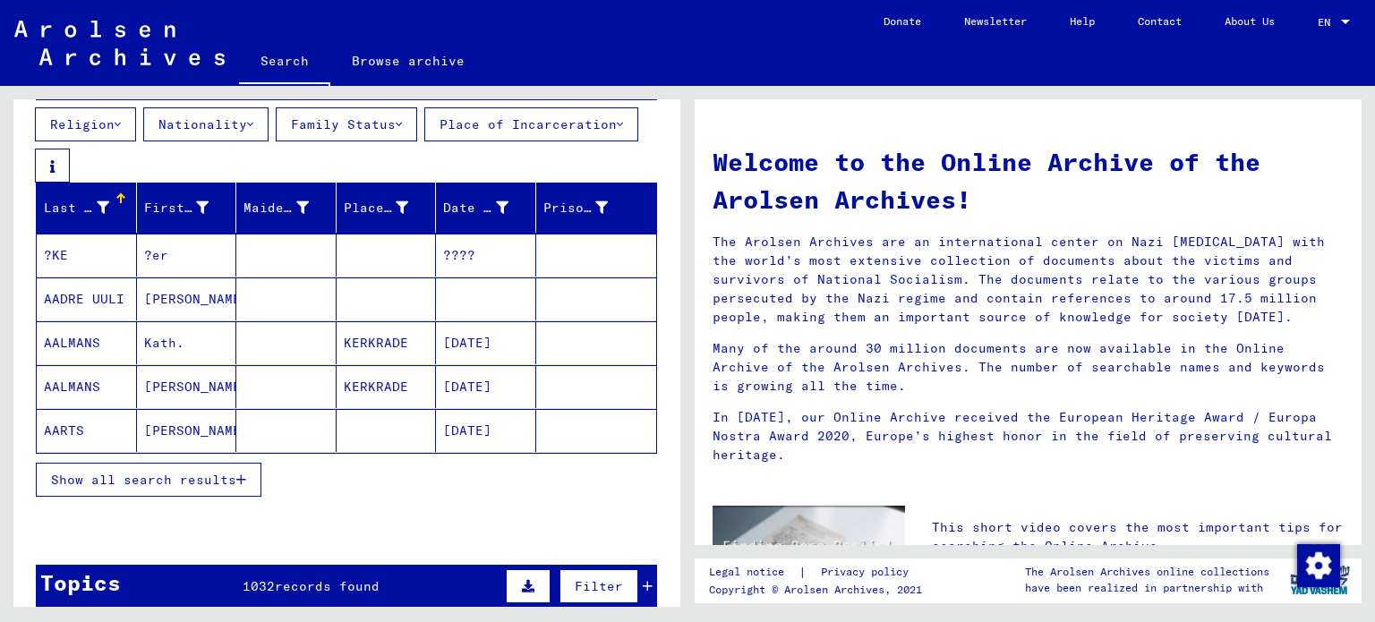
drag, startPoint x: 238, startPoint y: 505, endPoint x: 252, endPoint y: 482, distance: 26.1
click at [252, 482] on div "Show all search results" at bounding box center [346, 480] width 621 height 52
click at [252, 482] on button "Show all search results" at bounding box center [149, 480] width 226 height 34
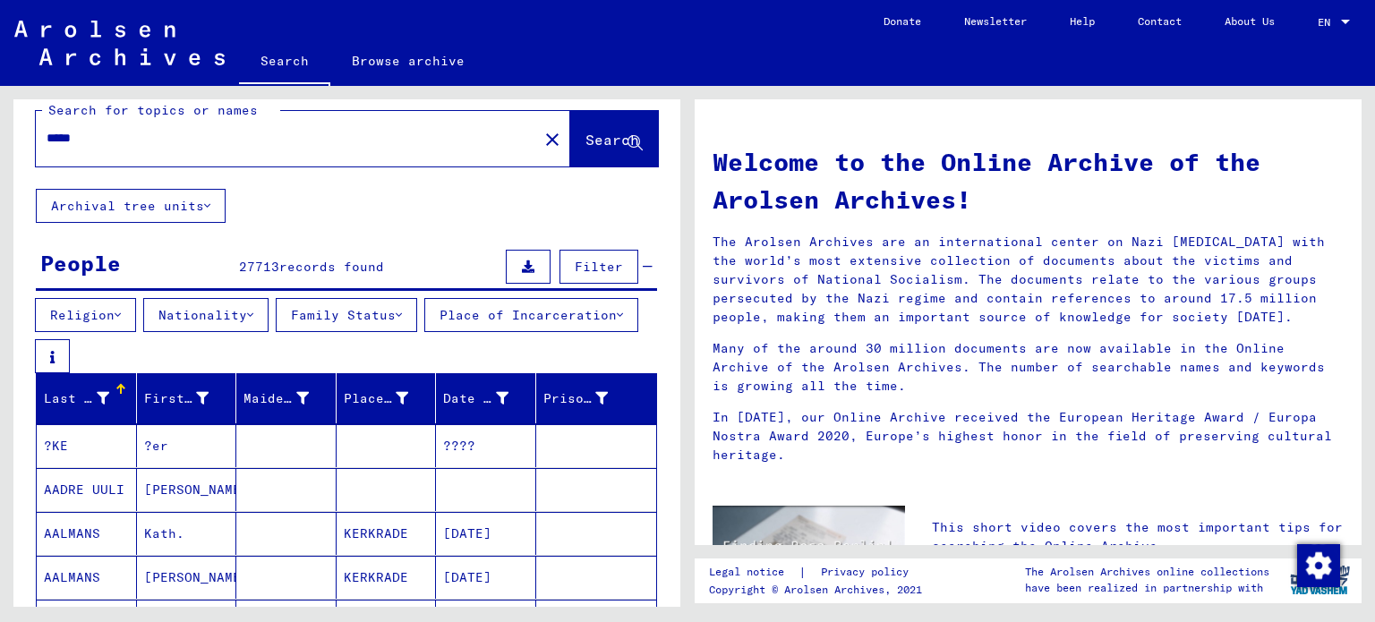
scroll to position [18, 0]
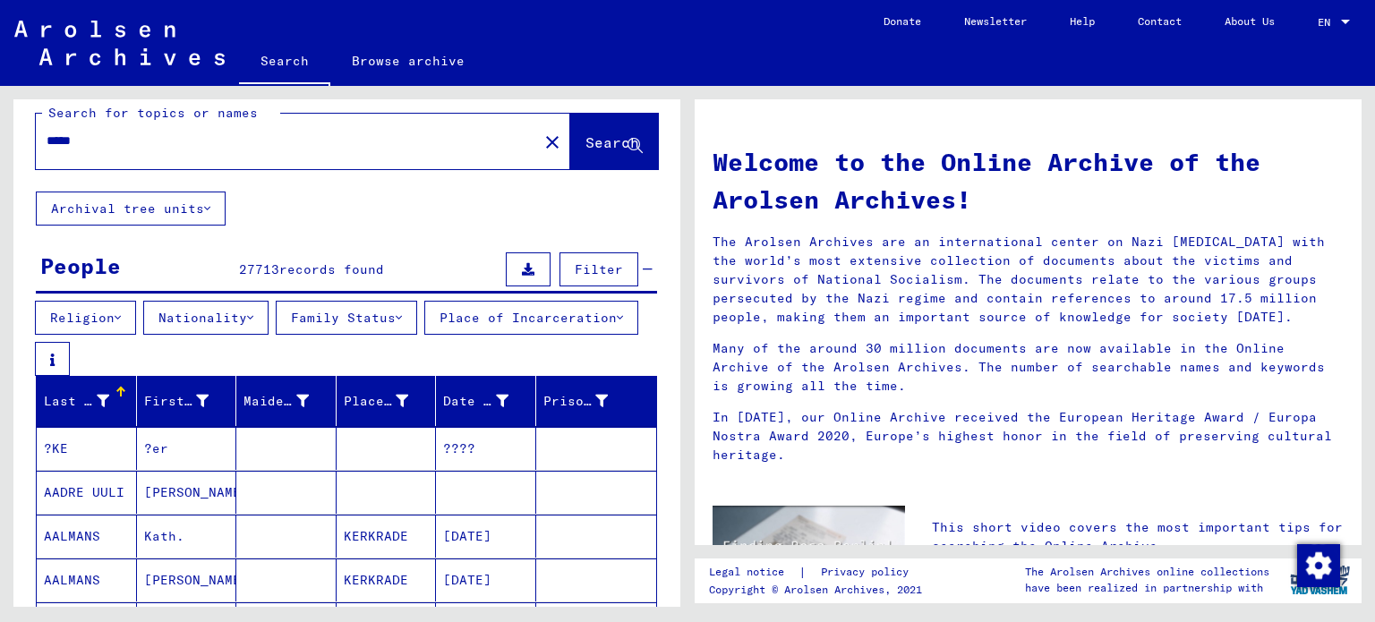
click at [258, 155] on div "*****" at bounding box center [276, 141] width 481 height 40
click at [260, 152] on div "*****" at bounding box center [276, 141] width 481 height 40
click at [254, 142] on input "*****" at bounding box center [282, 141] width 470 height 19
click at [254, 142] on input "*" at bounding box center [282, 141] width 470 height 19
type input "******"
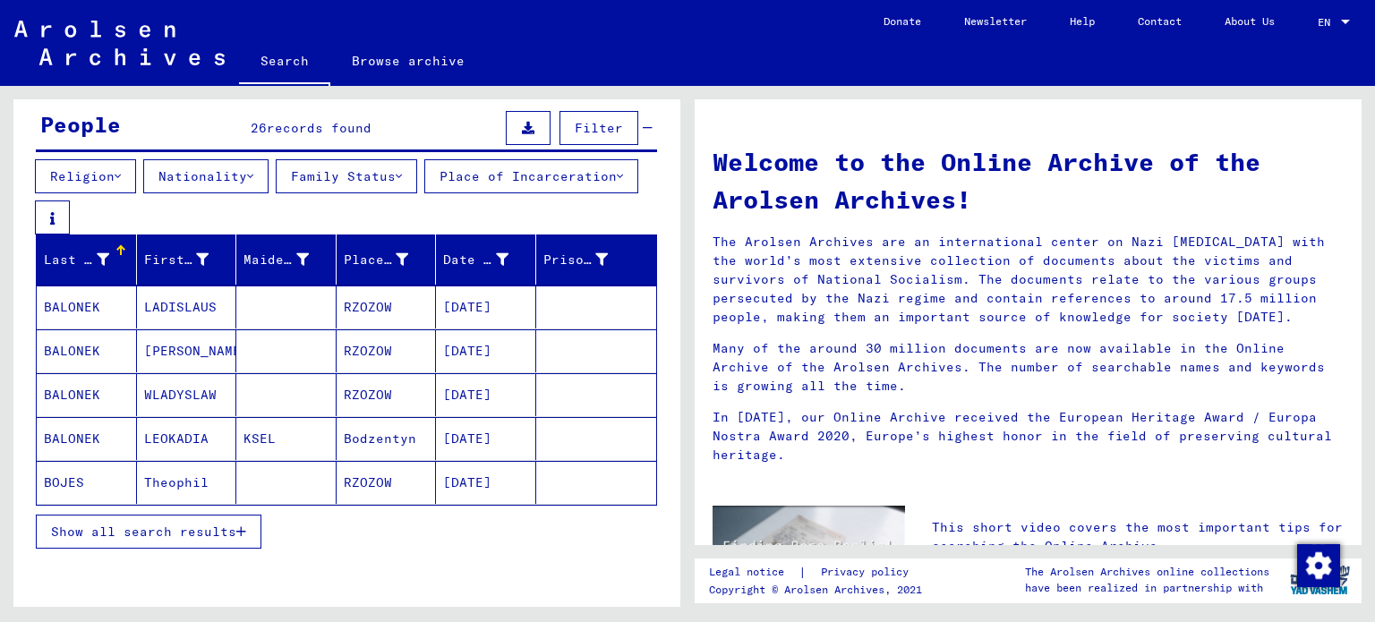
scroll to position [161, 0]
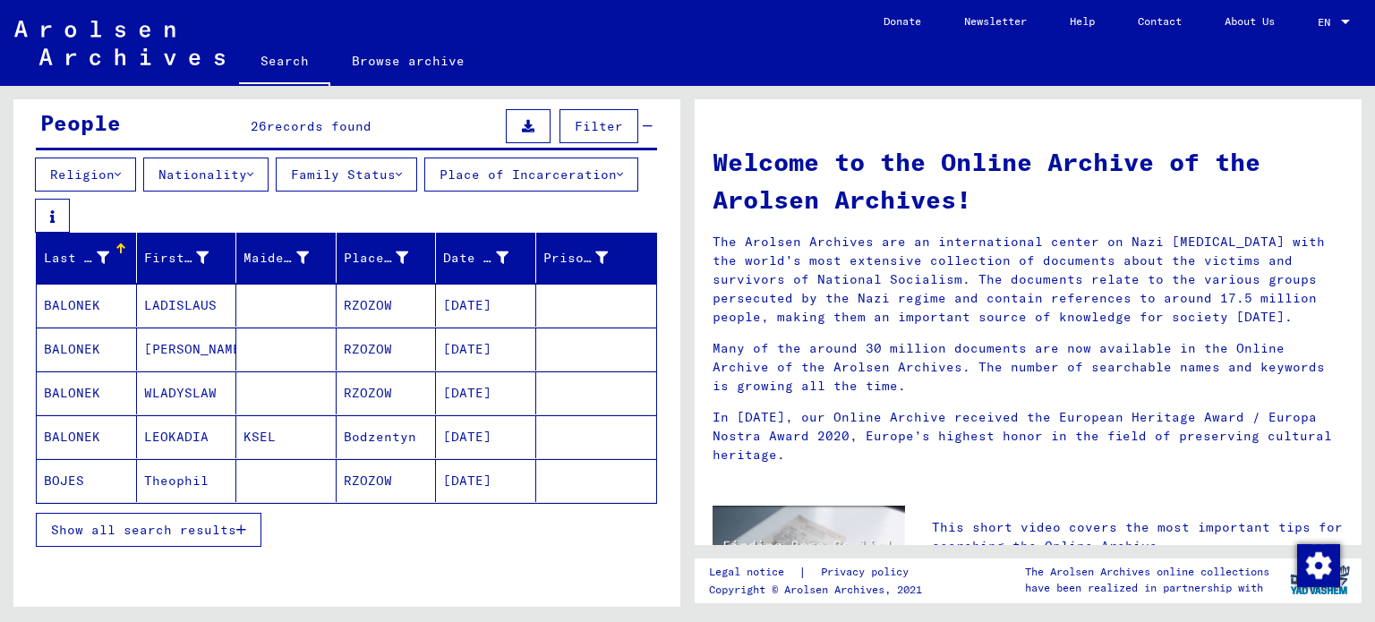
click at [230, 543] on button "Show all search results" at bounding box center [149, 530] width 226 height 34
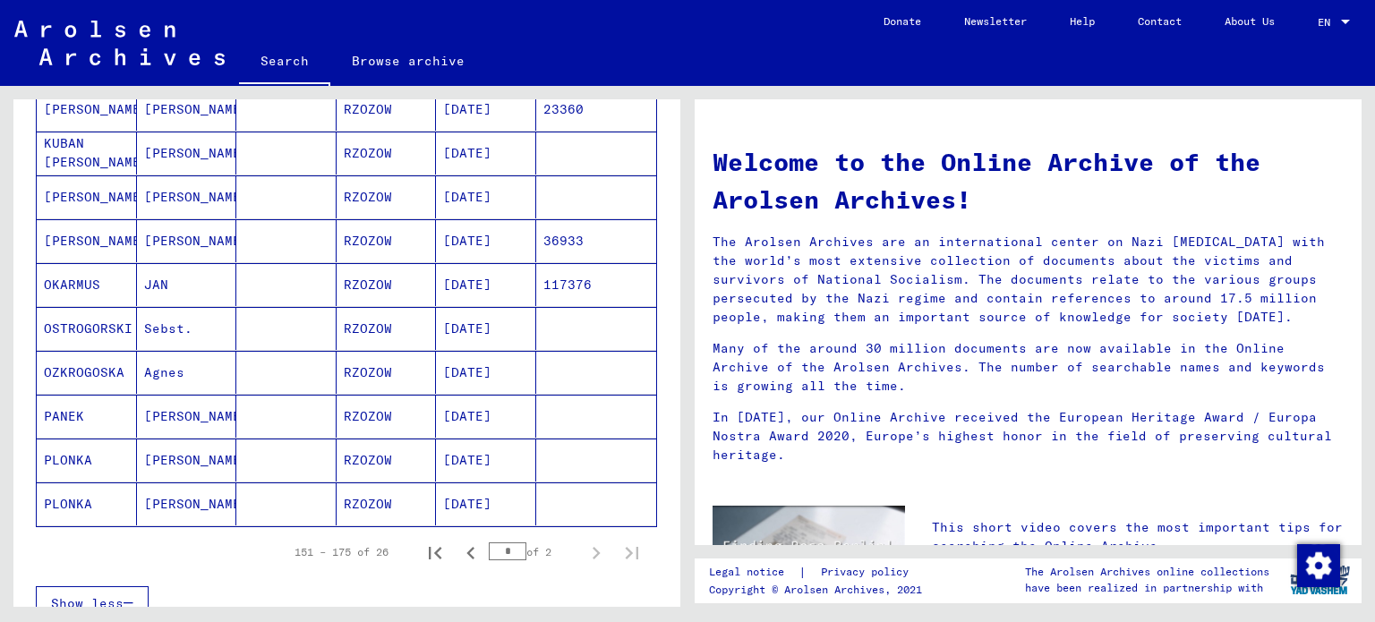
scroll to position [1017, 0]
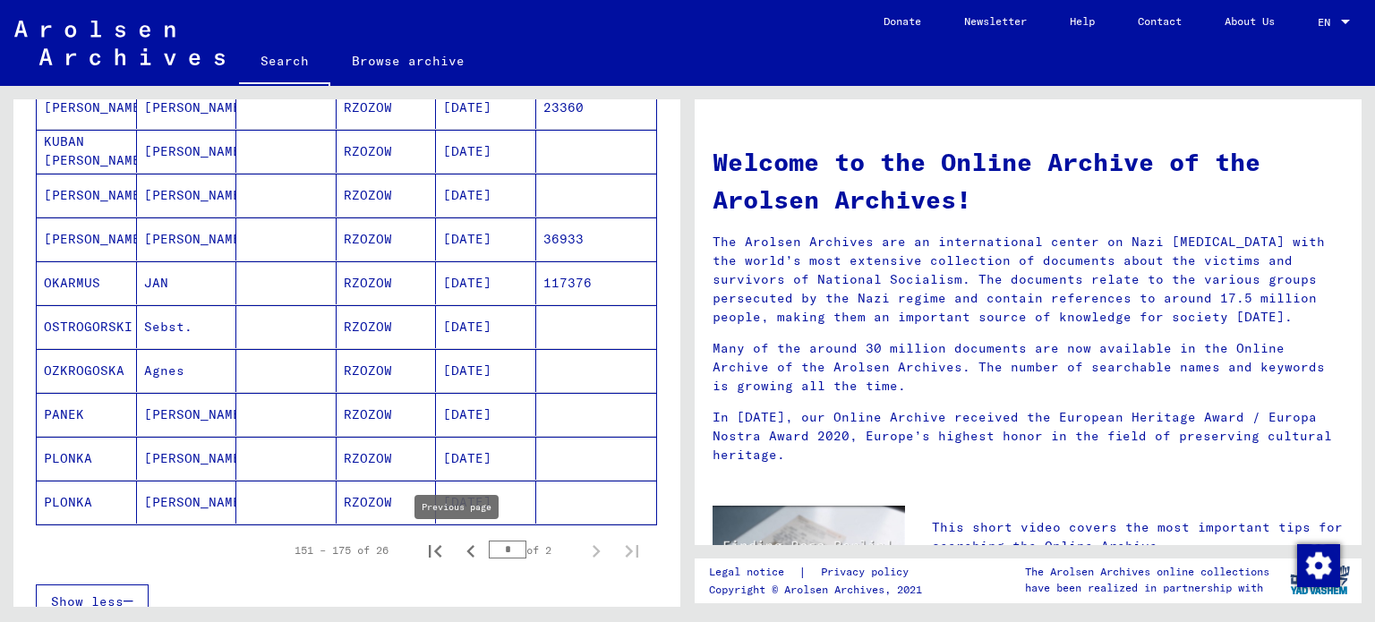
click at [458, 552] on icon "Previous page" at bounding box center [470, 551] width 25 height 25
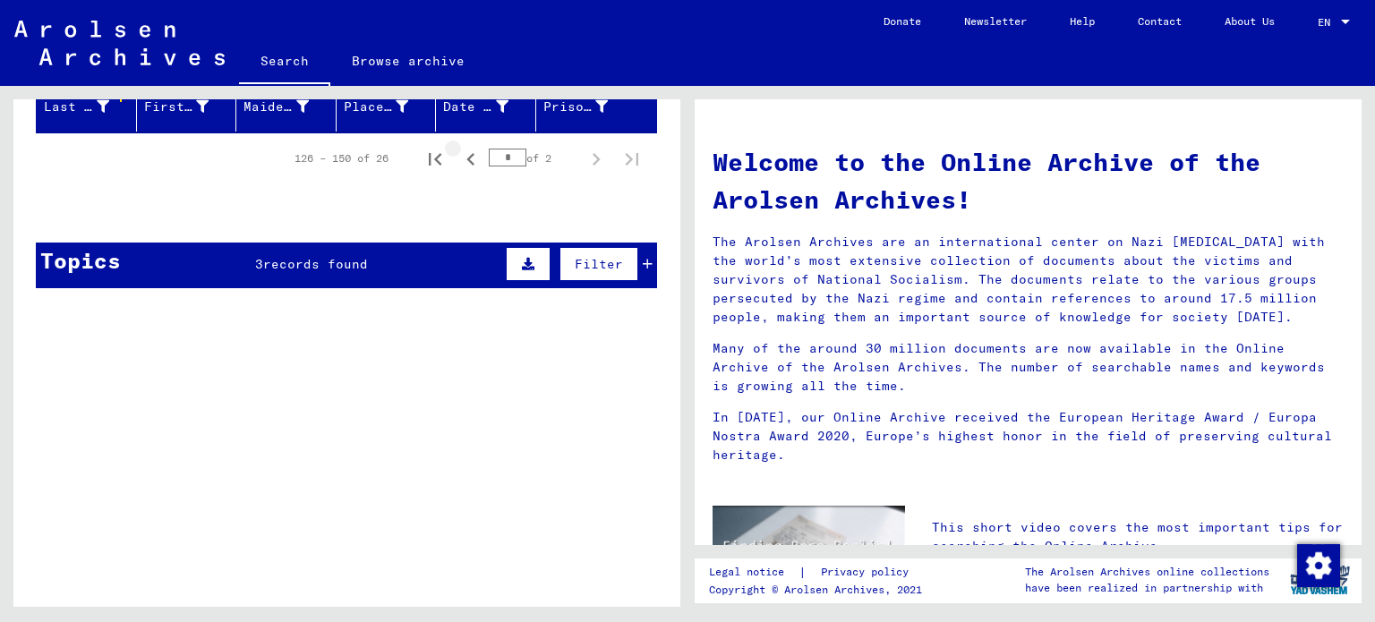
click at [448, 552] on figure "Personal file of [PERSON_NAME], born on [DEMOGRAPHIC_DATA], born in [GEOGRAPHIC…" at bounding box center [385, 540] width 417 height 27
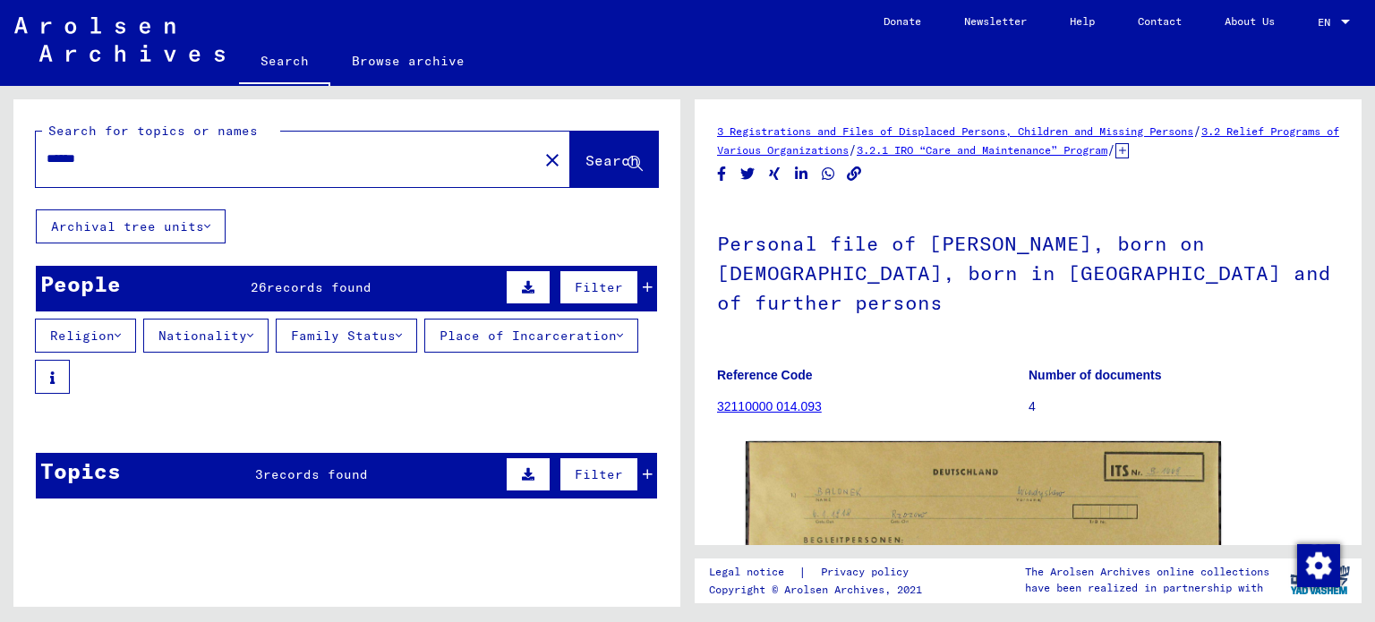
click at [641, 288] on div "People 26 records found Filter" at bounding box center [346, 289] width 621 height 46
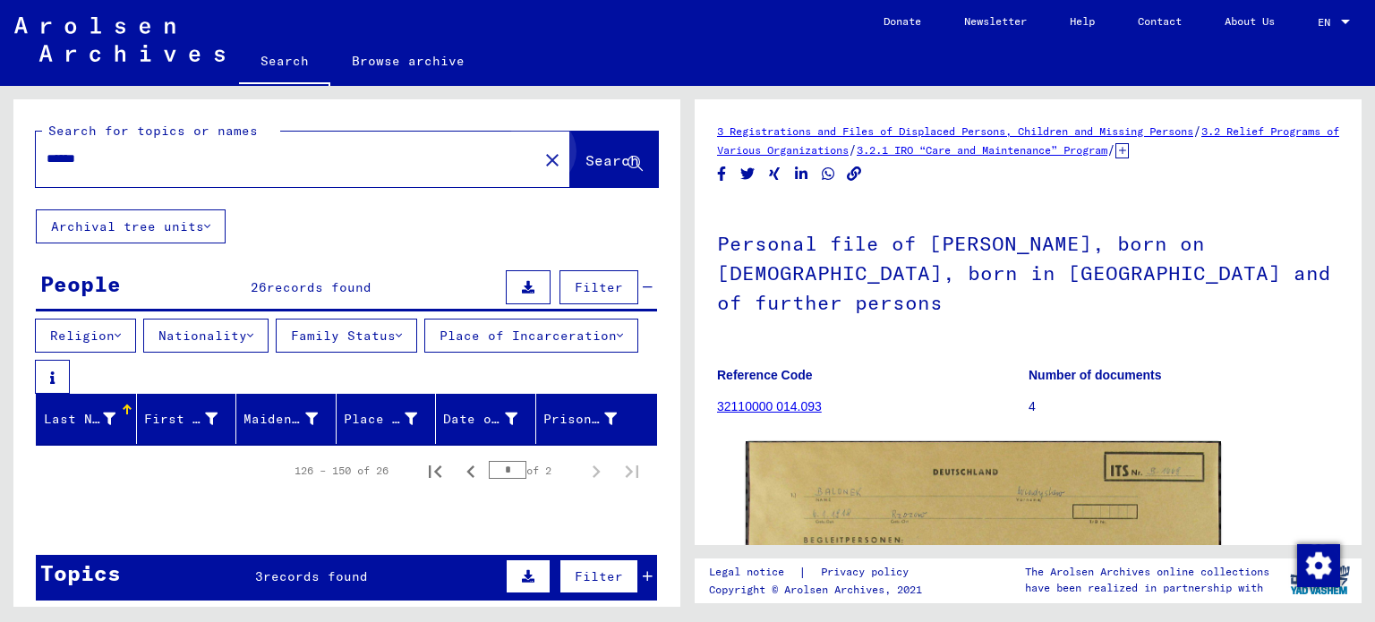
click at [600, 173] on button "Search" at bounding box center [614, 159] width 88 height 55
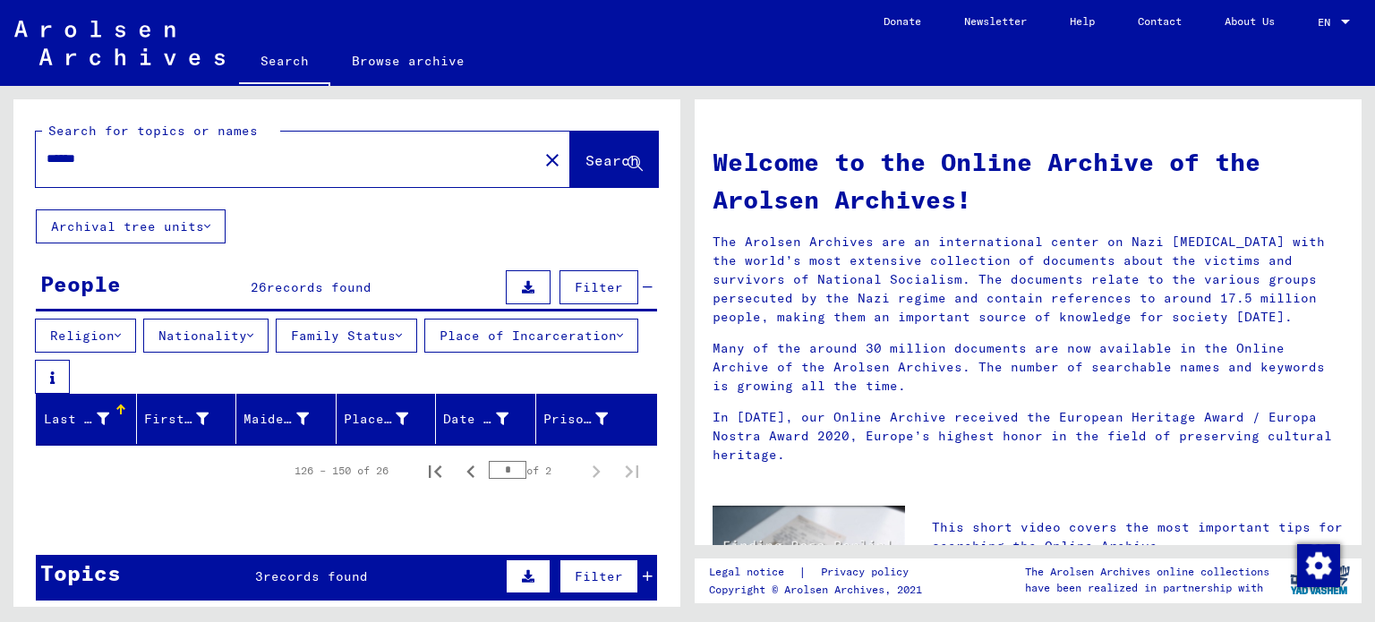
scroll to position [100, 0]
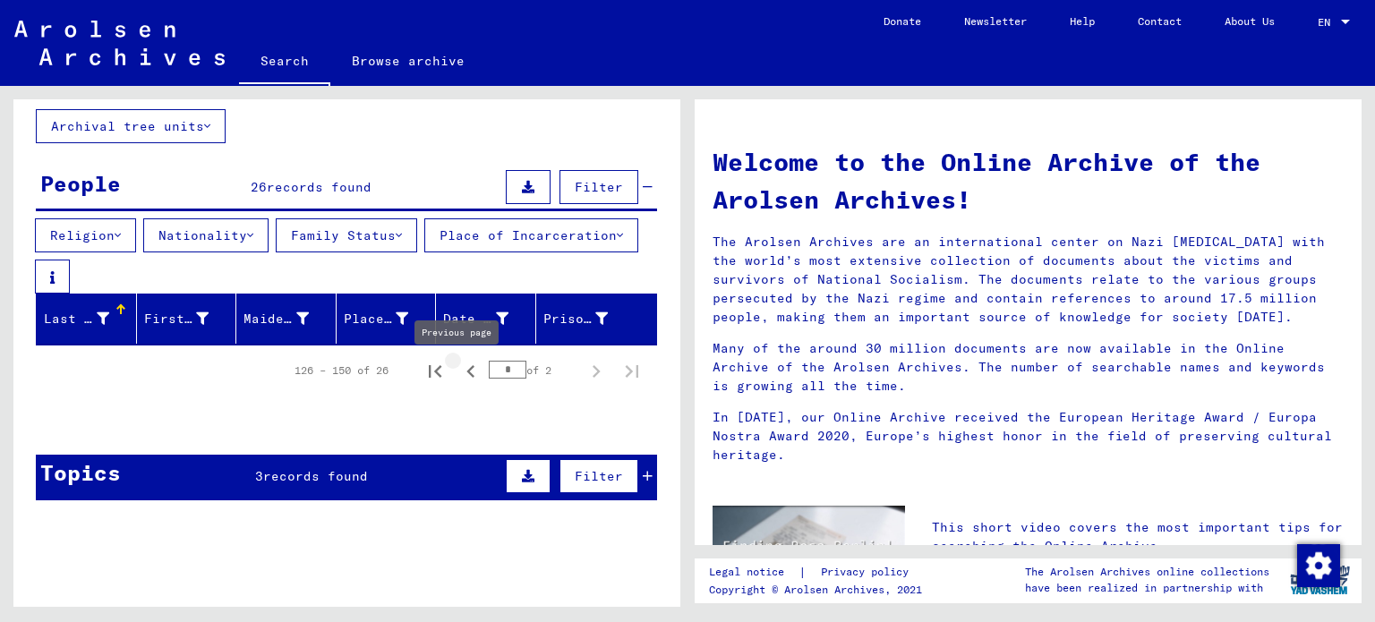
click at [458, 379] on icon "Previous page" at bounding box center [470, 371] width 25 height 25
click at [430, 376] on icon "First page" at bounding box center [434, 371] width 25 height 25
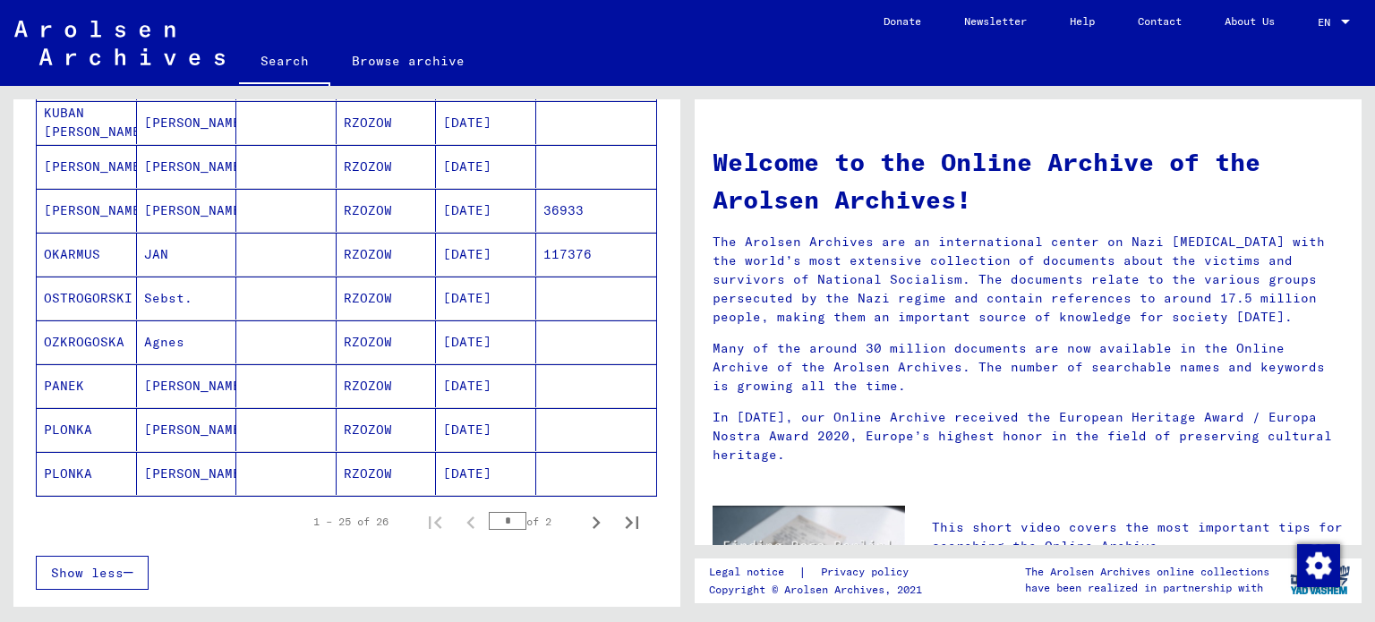
scroll to position [1047, 0]
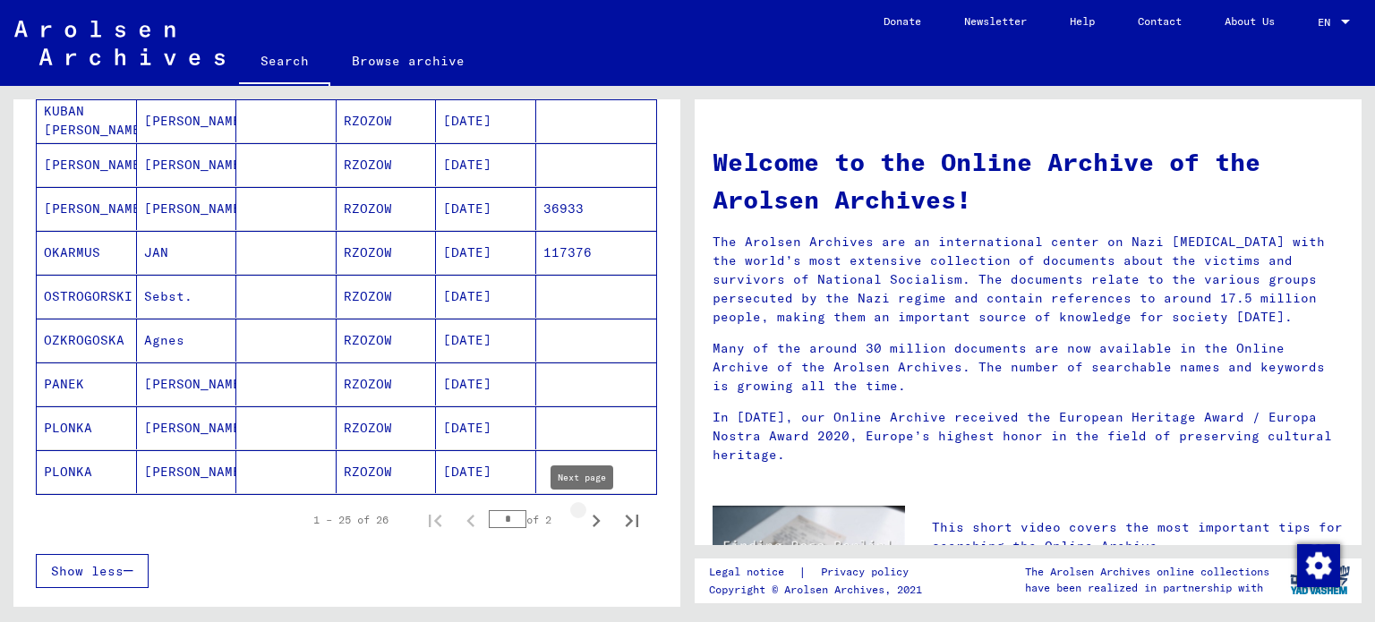
click at [584, 521] on icon "Next page" at bounding box center [596, 520] width 25 height 25
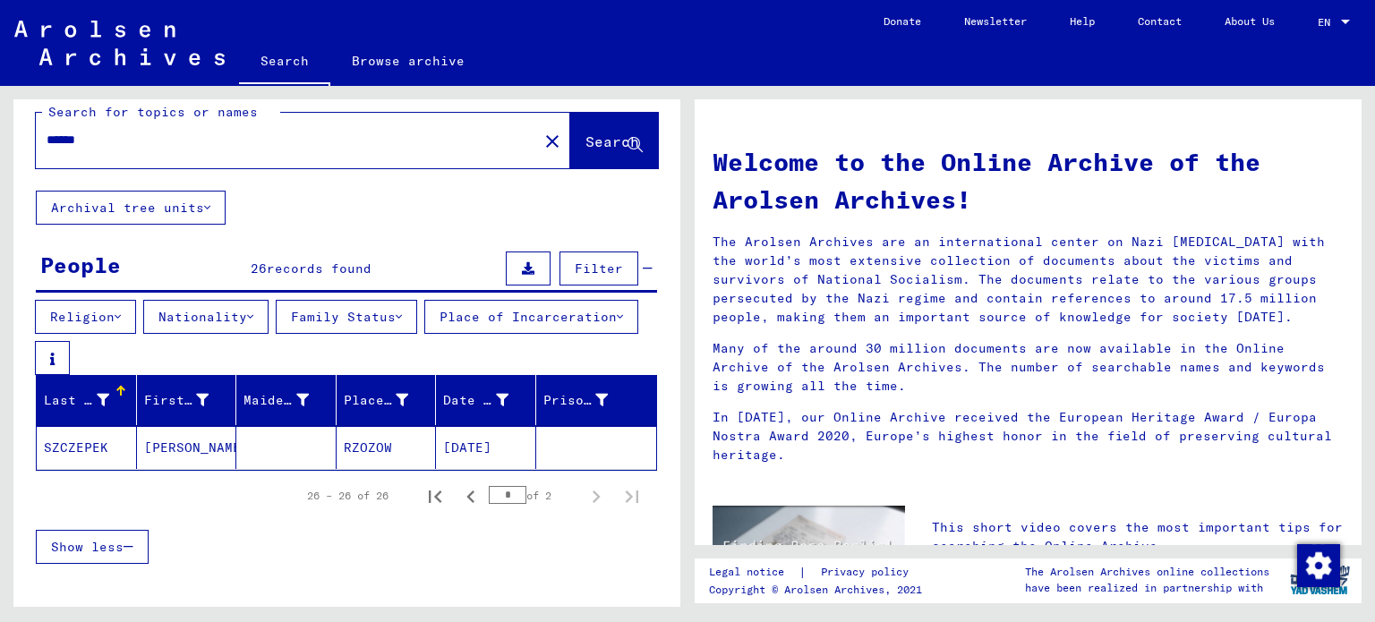
scroll to position [0, 0]
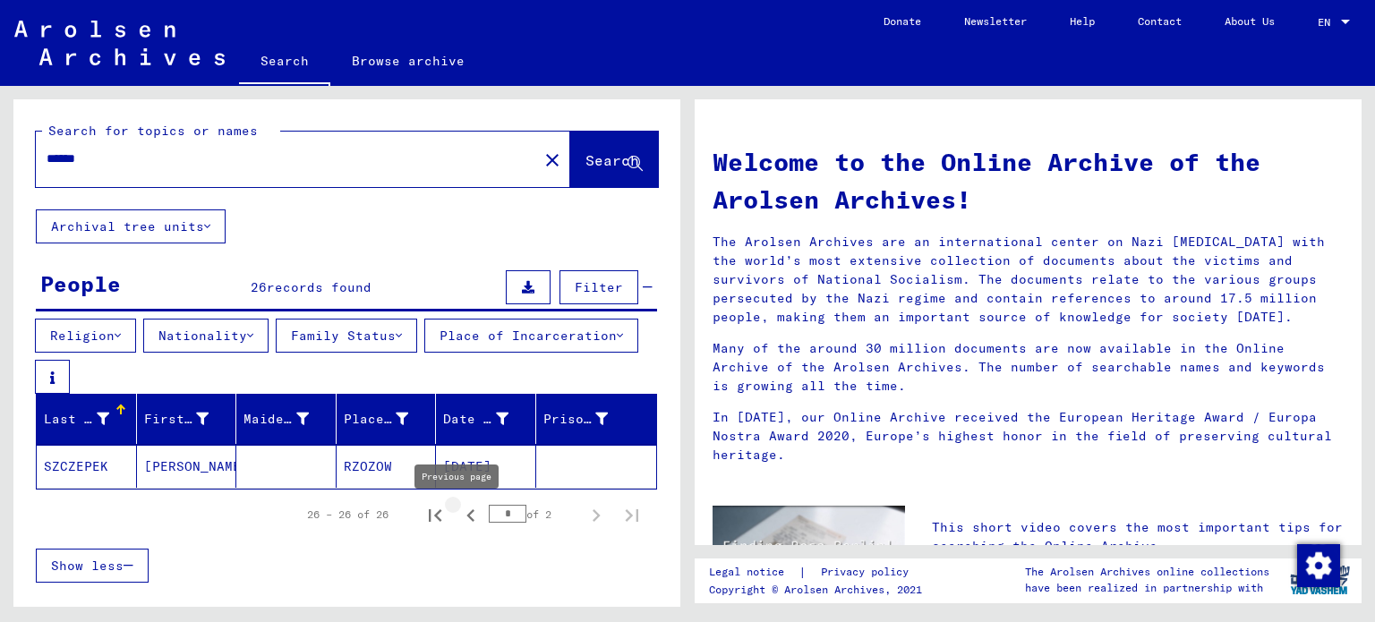
click at [461, 511] on icon "Previous page" at bounding box center [470, 515] width 25 height 25
type input "*"
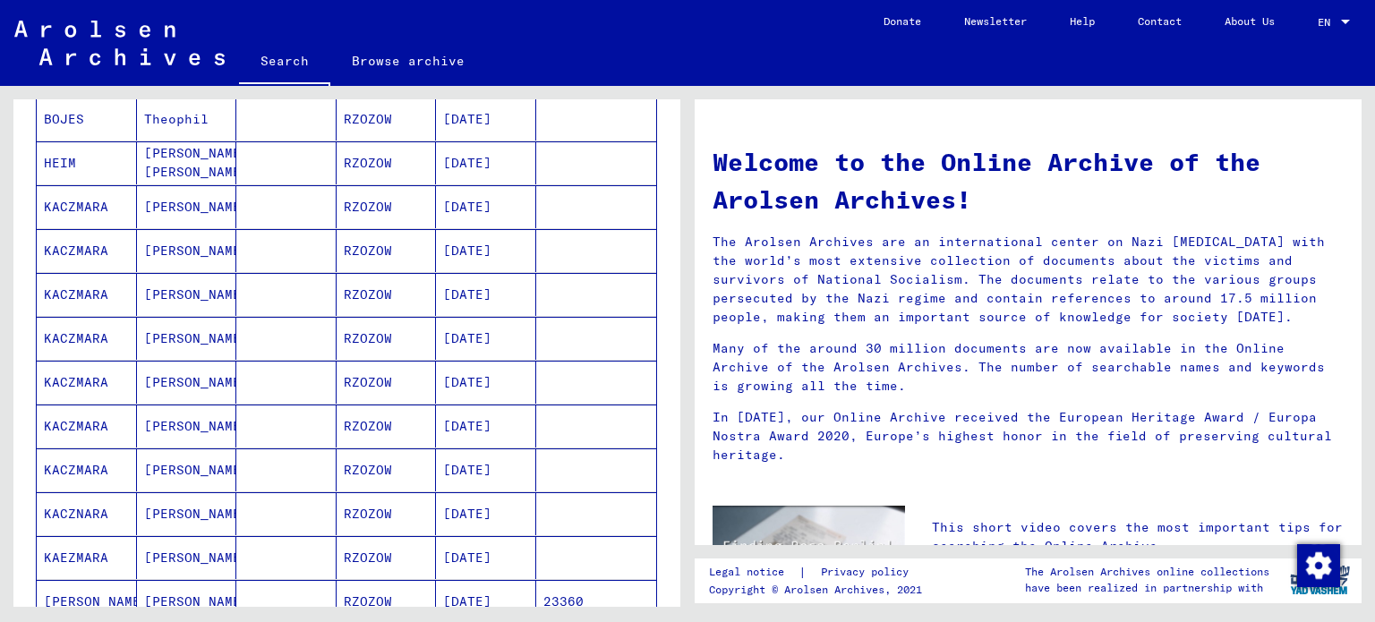
click at [204, 215] on mat-cell "[PERSON_NAME]" at bounding box center [187, 206] width 100 height 43
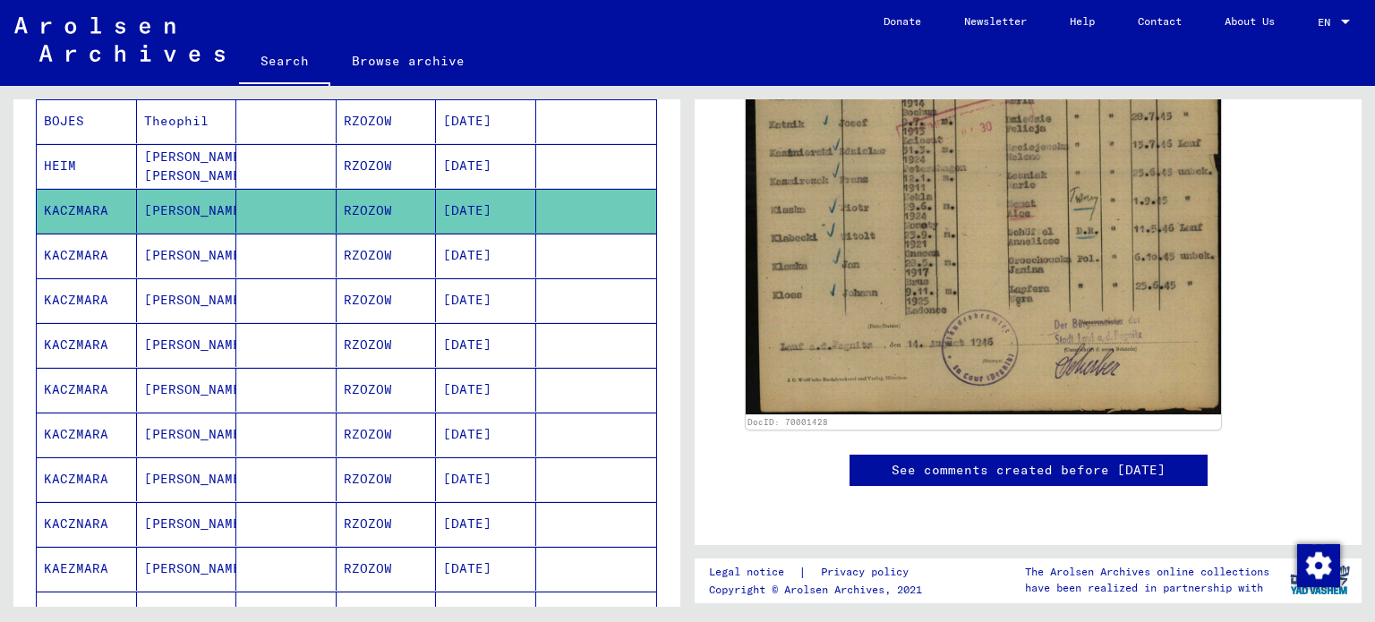
scroll to position [887, 0]
click at [501, 386] on mat-cell "[DATE]" at bounding box center [486, 390] width 100 height 44
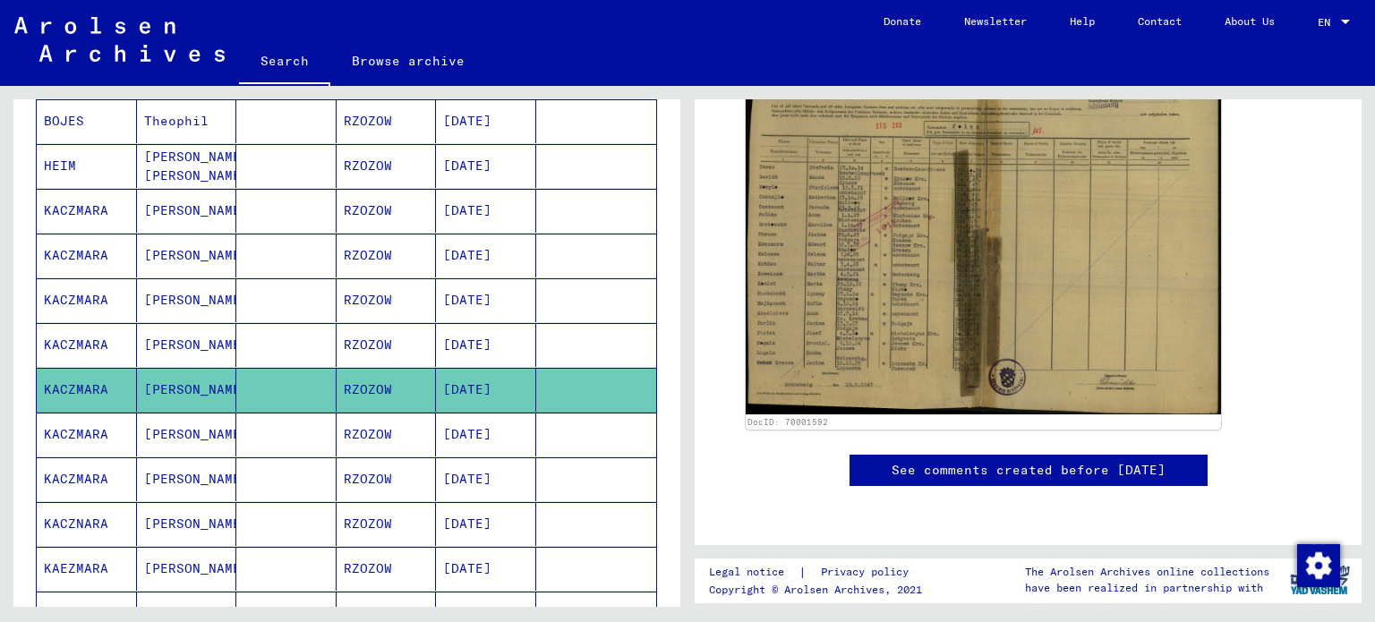
scroll to position [552, 0]
click at [457, 524] on mat-cell "[DATE]" at bounding box center [486, 524] width 100 height 44
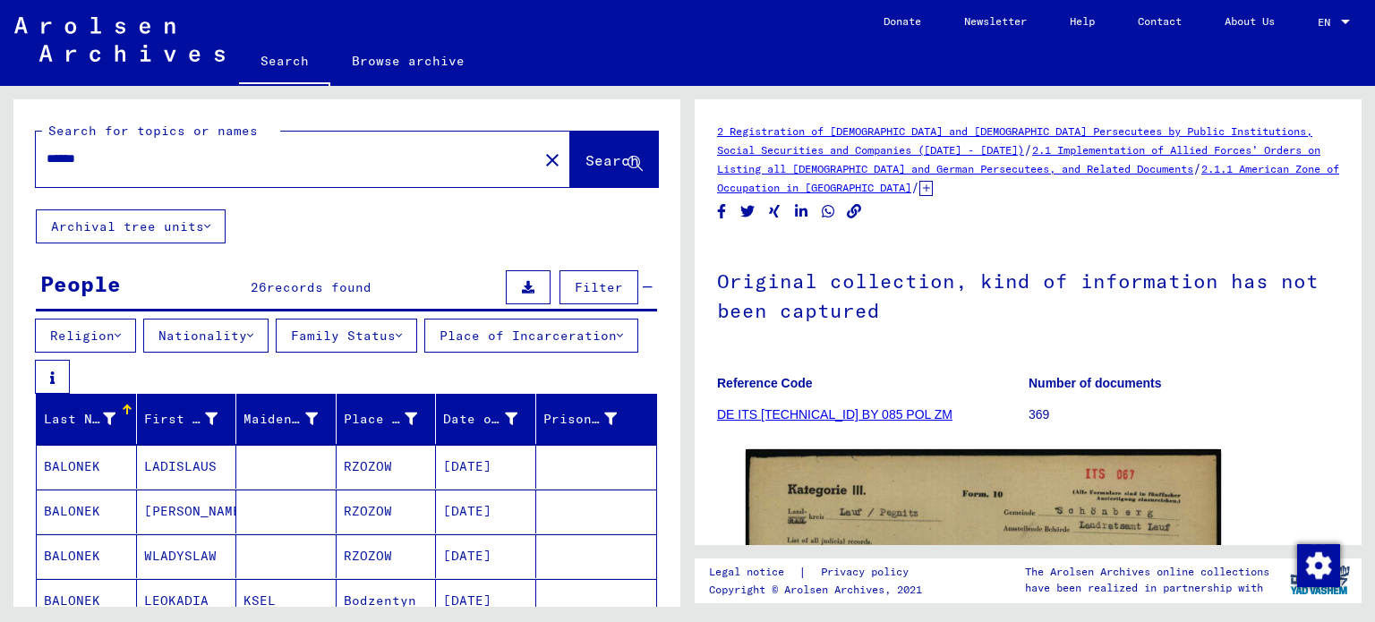
click at [298, 158] on input "******" at bounding box center [287, 158] width 481 height 19
type input "*****"
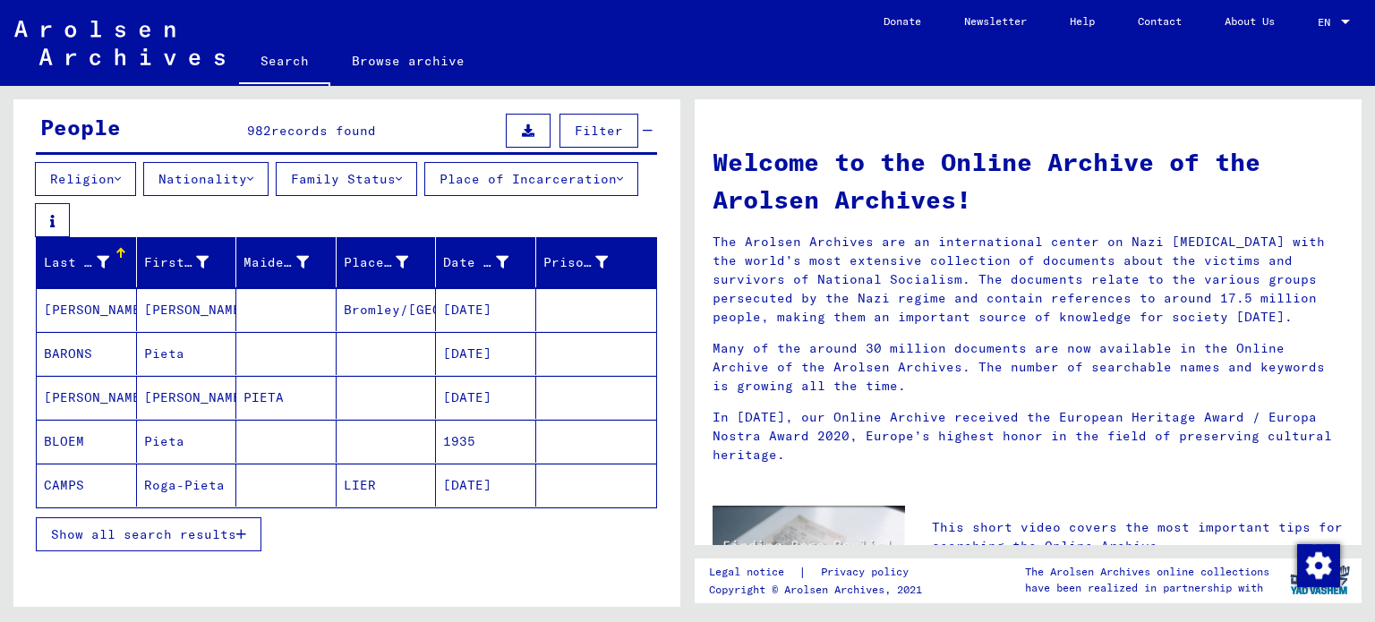
click at [231, 548] on button "Show all search results" at bounding box center [149, 534] width 226 height 34
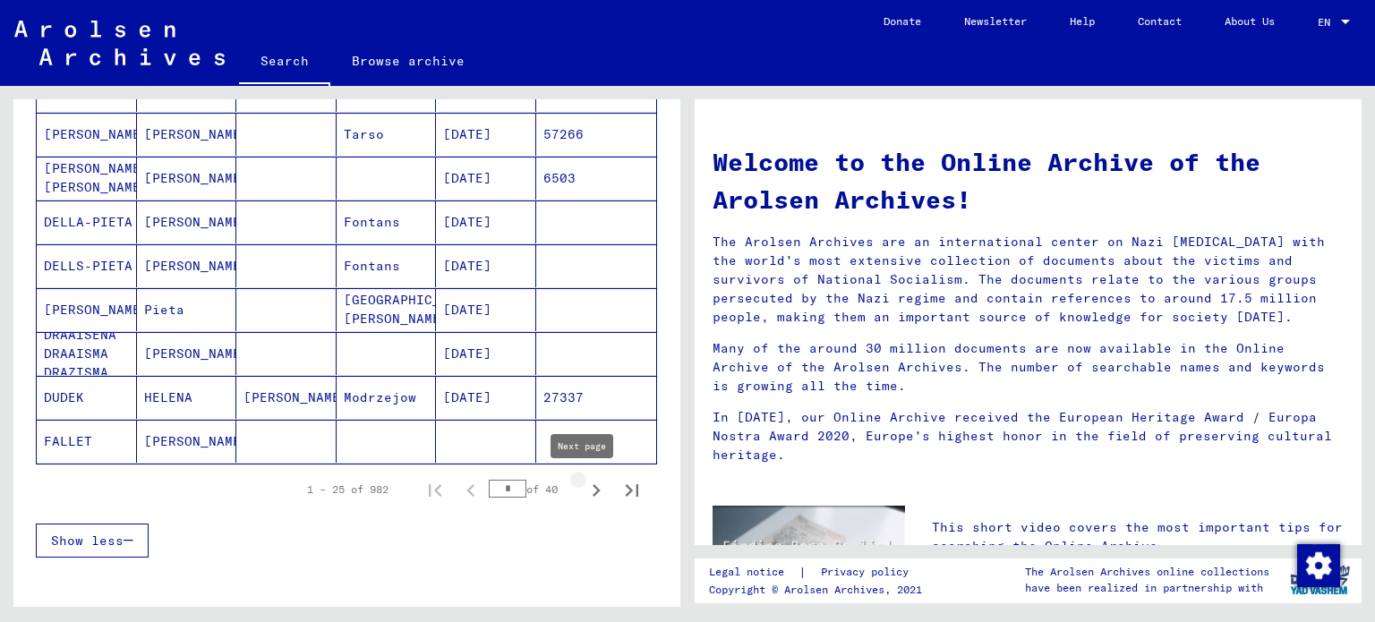
click at [593, 486] on icon "Next page" at bounding box center [597, 490] width 8 height 13
type input "*"
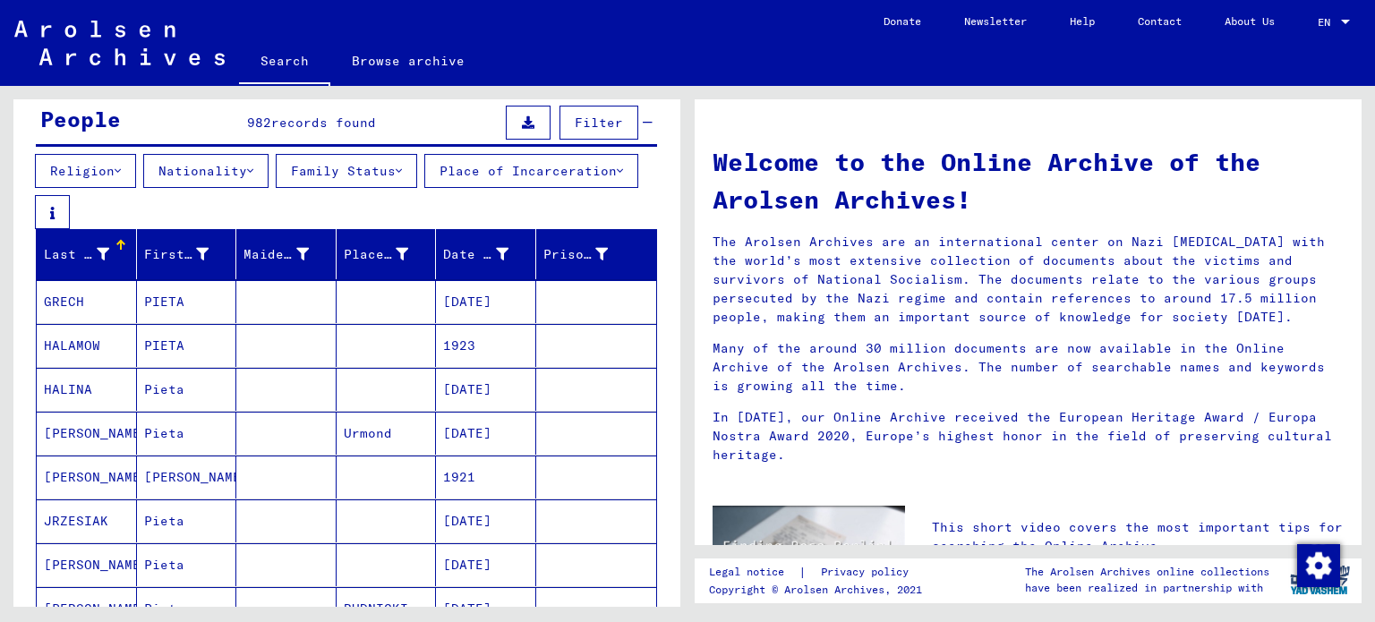
scroll to position [160, 0]
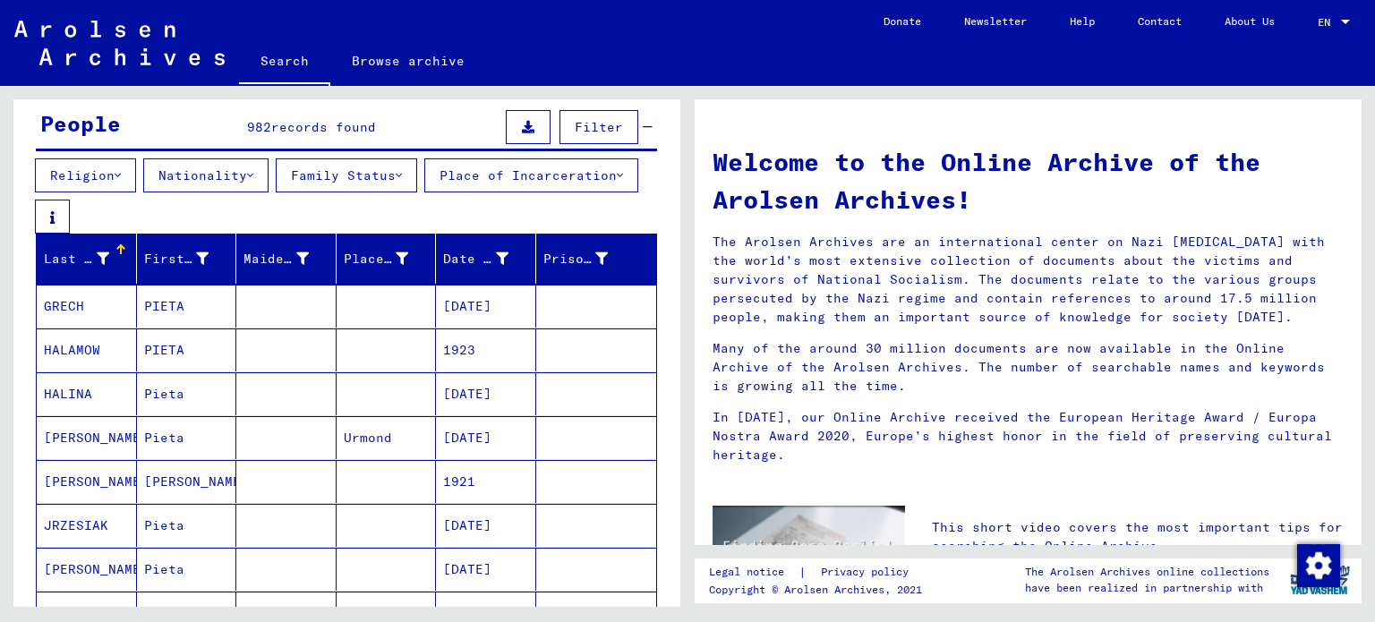
click at [388, 174] on button "Family Status" at bounding box center [346, 175] width 141 height 34
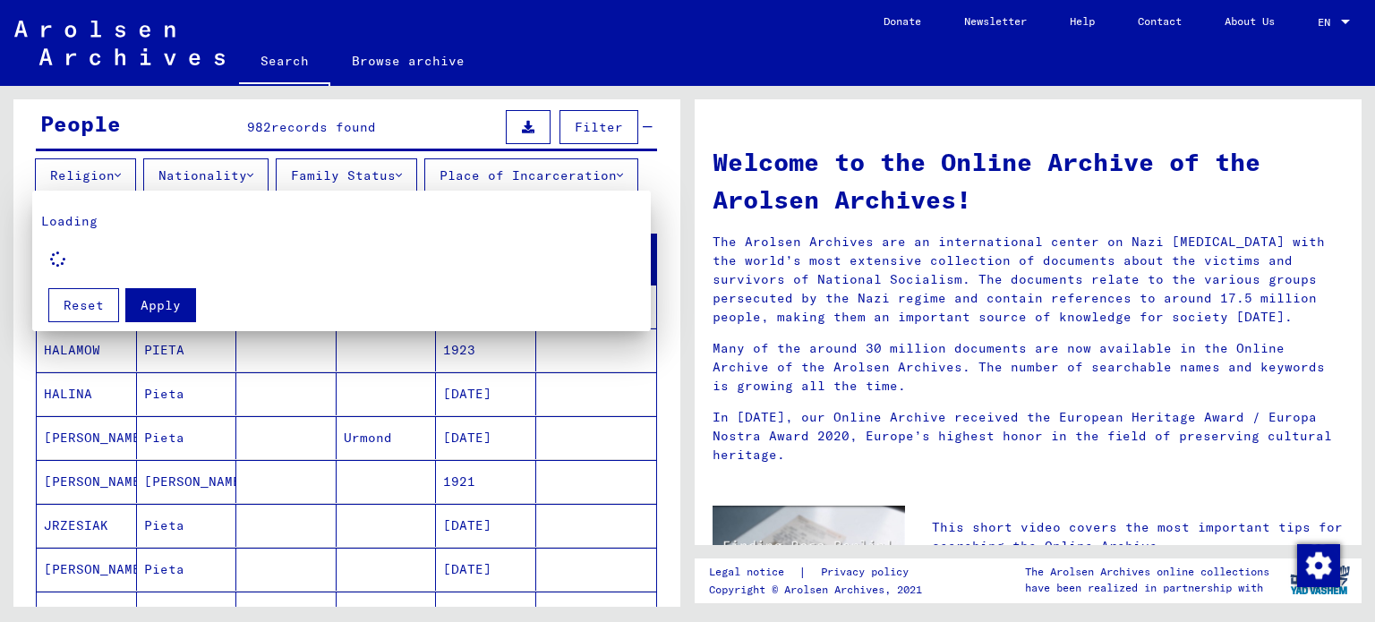
click at [318, 191] on mat-card "Loading Apply Reset" at bounding box center [341, 261] width 618 height 141
click at [139, 176] on div at bounding box center [687, 311] width 1375 height 622
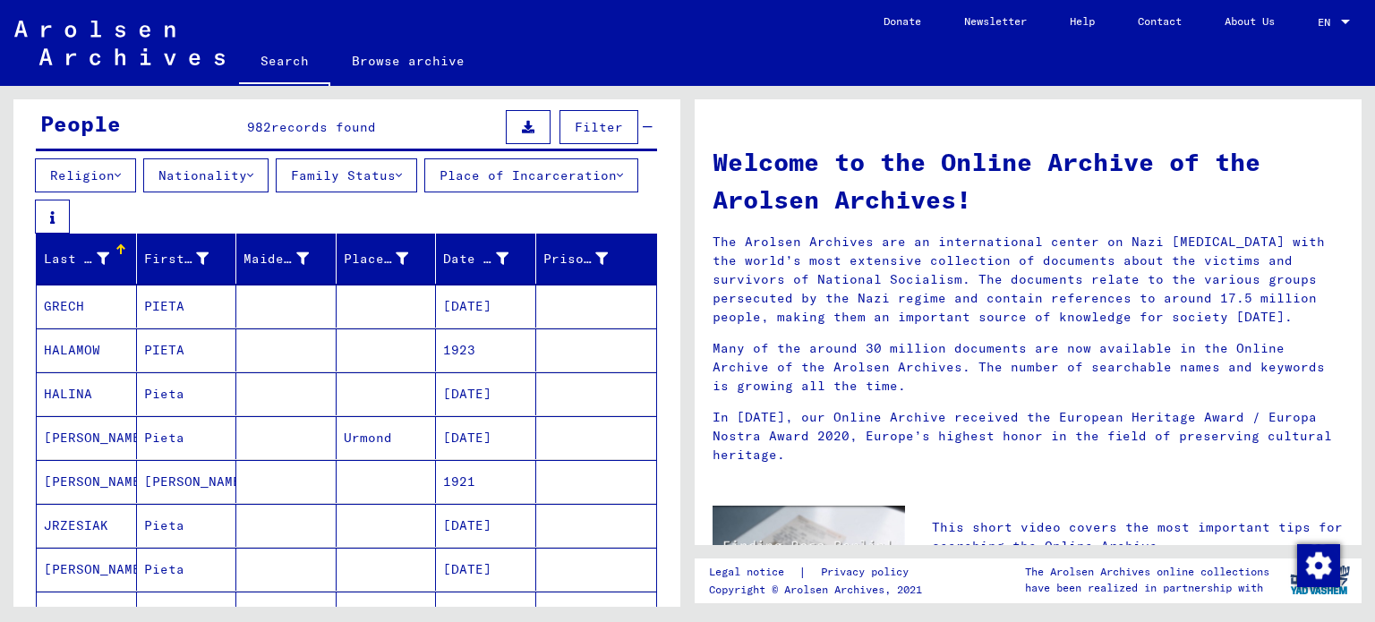
click at [264, 173] on button "Nationality" at bounding box center [205, 175] width 125 height 34
